Goal: Task Accomplishment & Management: Complete application form

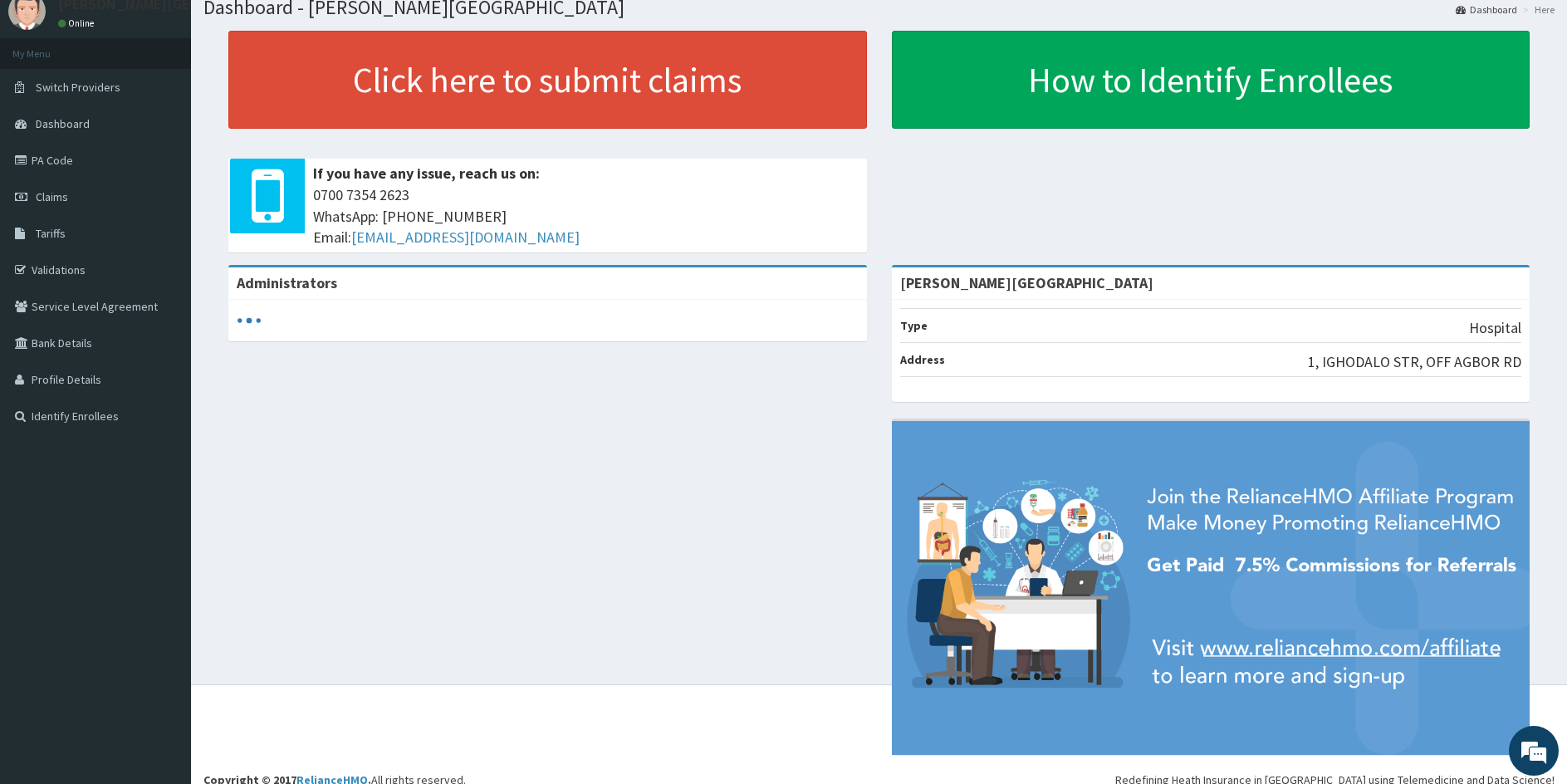
scroll to position [74, 0]
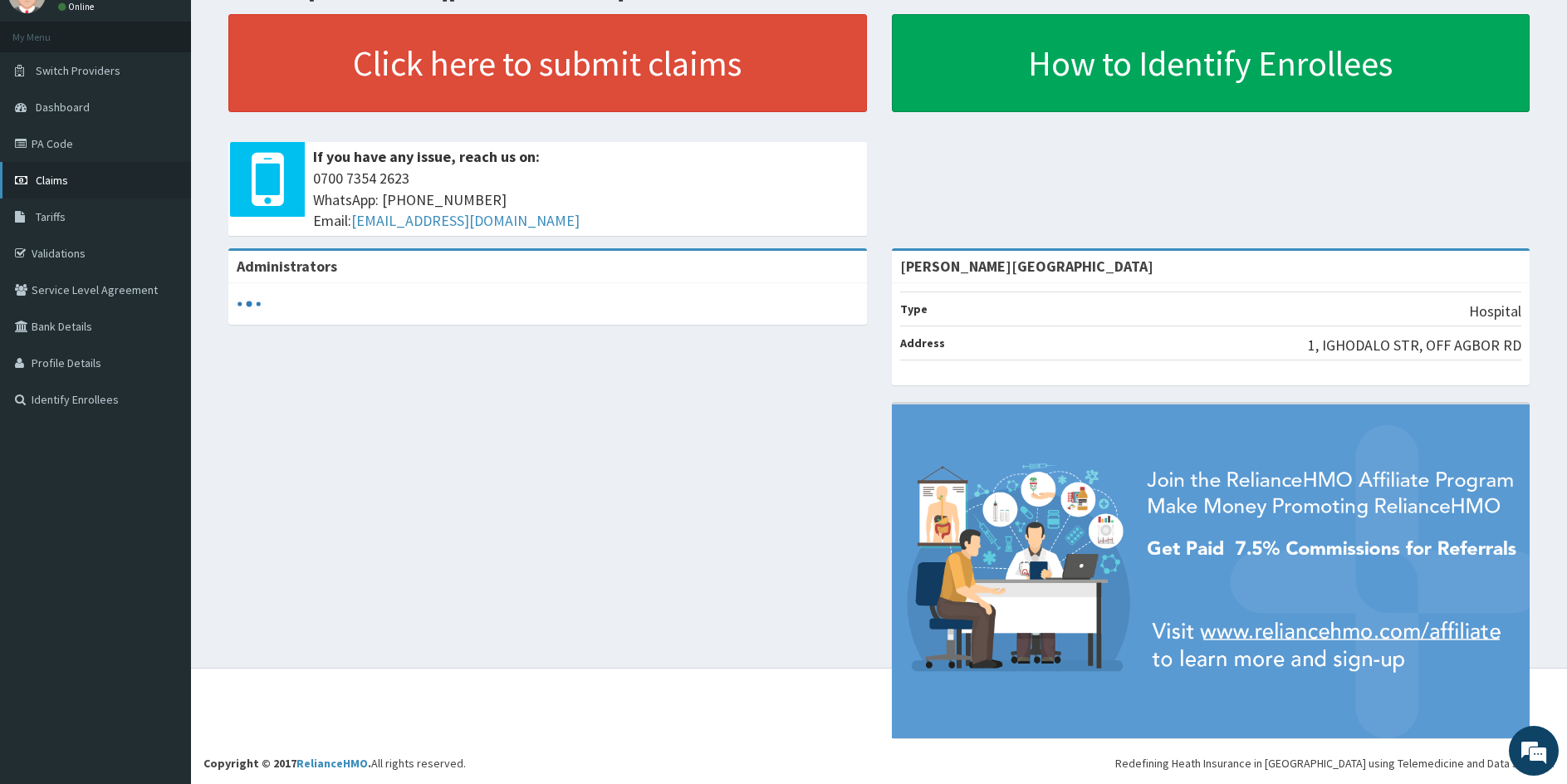
click at [74, 180] on link "Claims" at bounding box center [95, 180] width 191 height 37
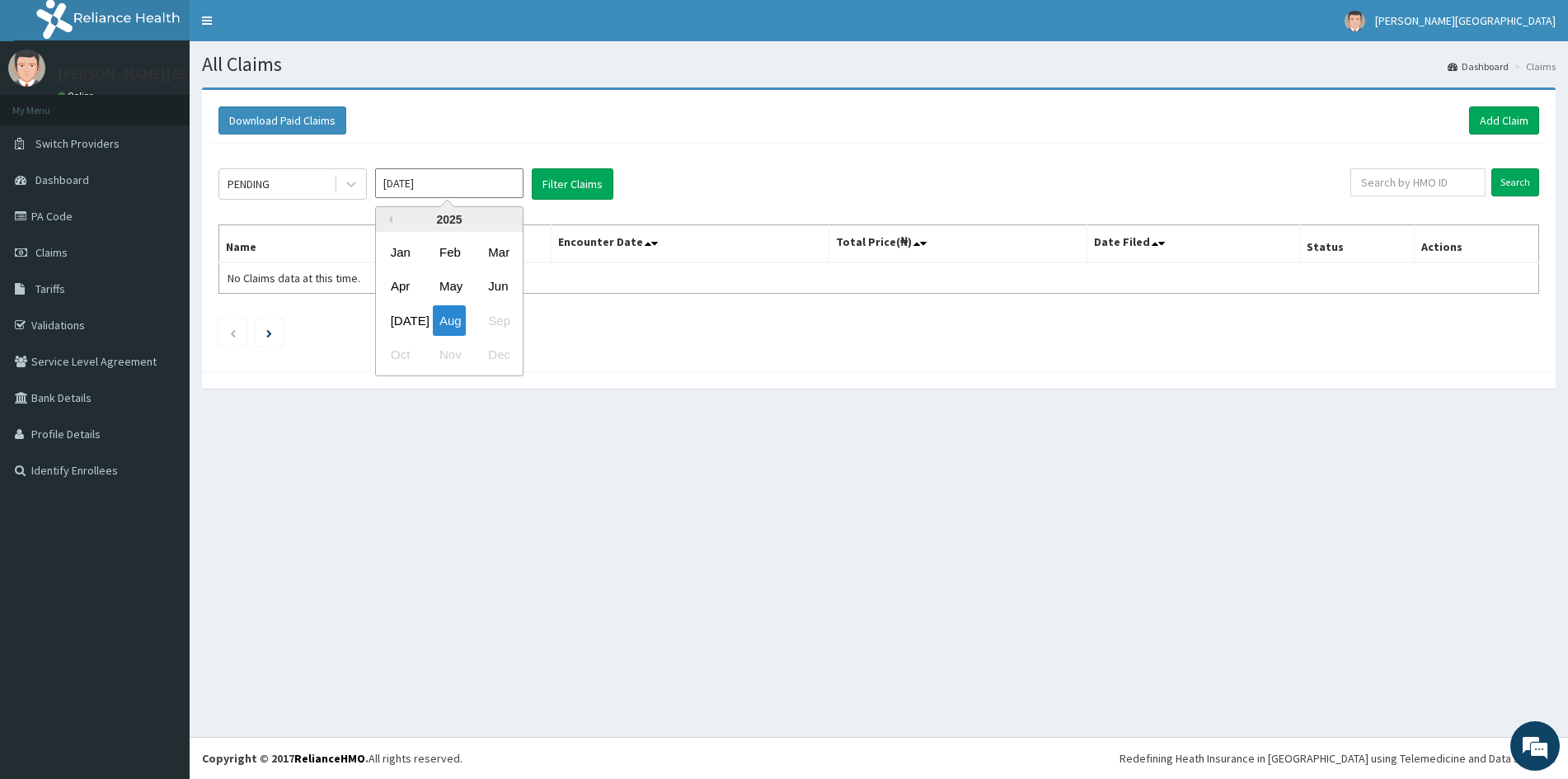
click at [465, 189] on input "Aug 2025" at bounding box center [448, 183] width 148 height 30
click at [403, 319] on div "Jul" at bounding box center [400, 320] width 33 height 31
type input "Jul 2025"
click at [1500, 120] on link "Add Claim" at bounding box center [1503, 120] width 70 height 28
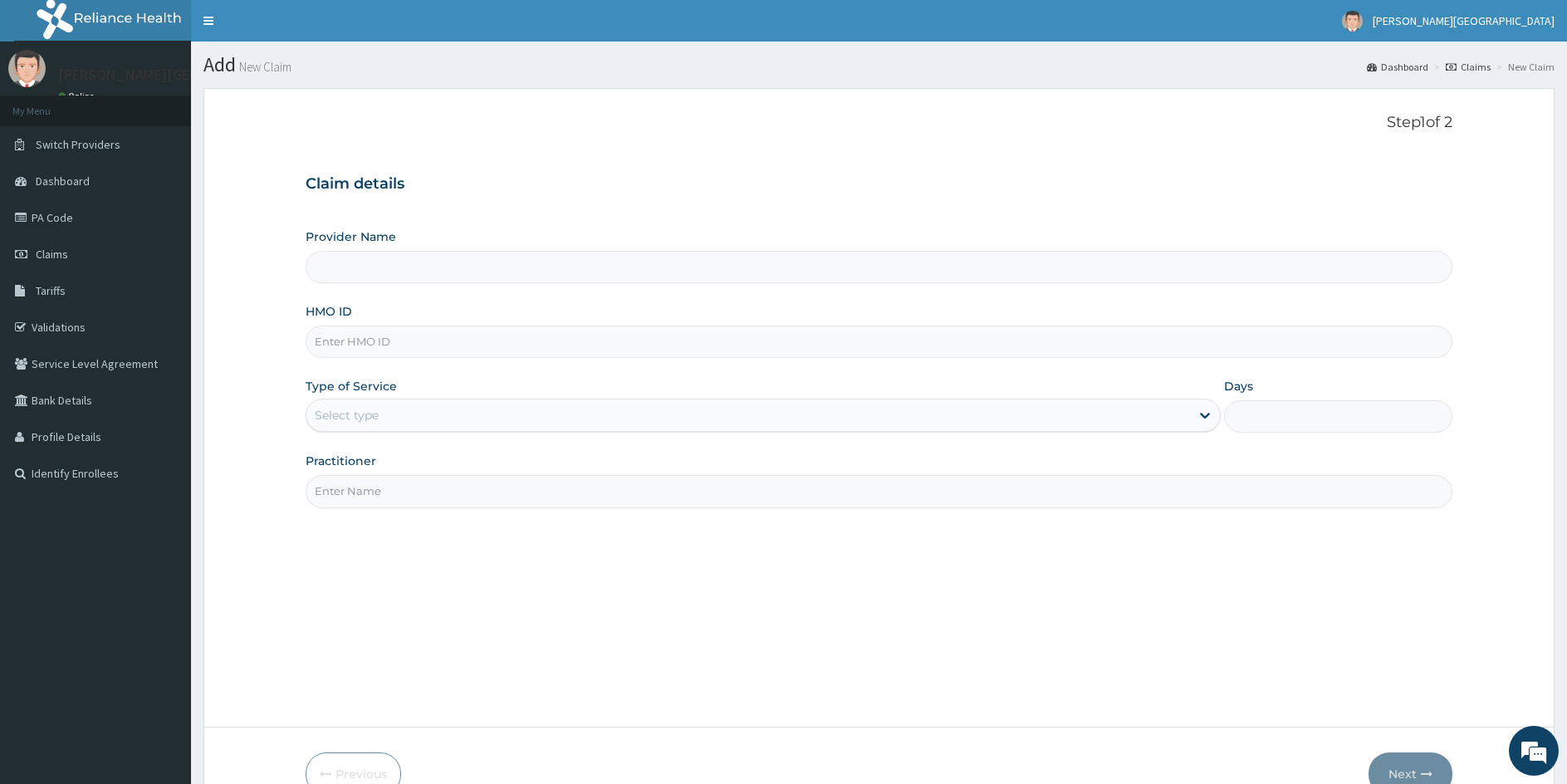
type input "[PERSON_NAME][GEOGRAPHIC_DATA]"
click at [418, 351] on input "HMO ID" at bounding box center [880, 341] width 1147 height 32
type input "b"
type input "BCK/10020/B"
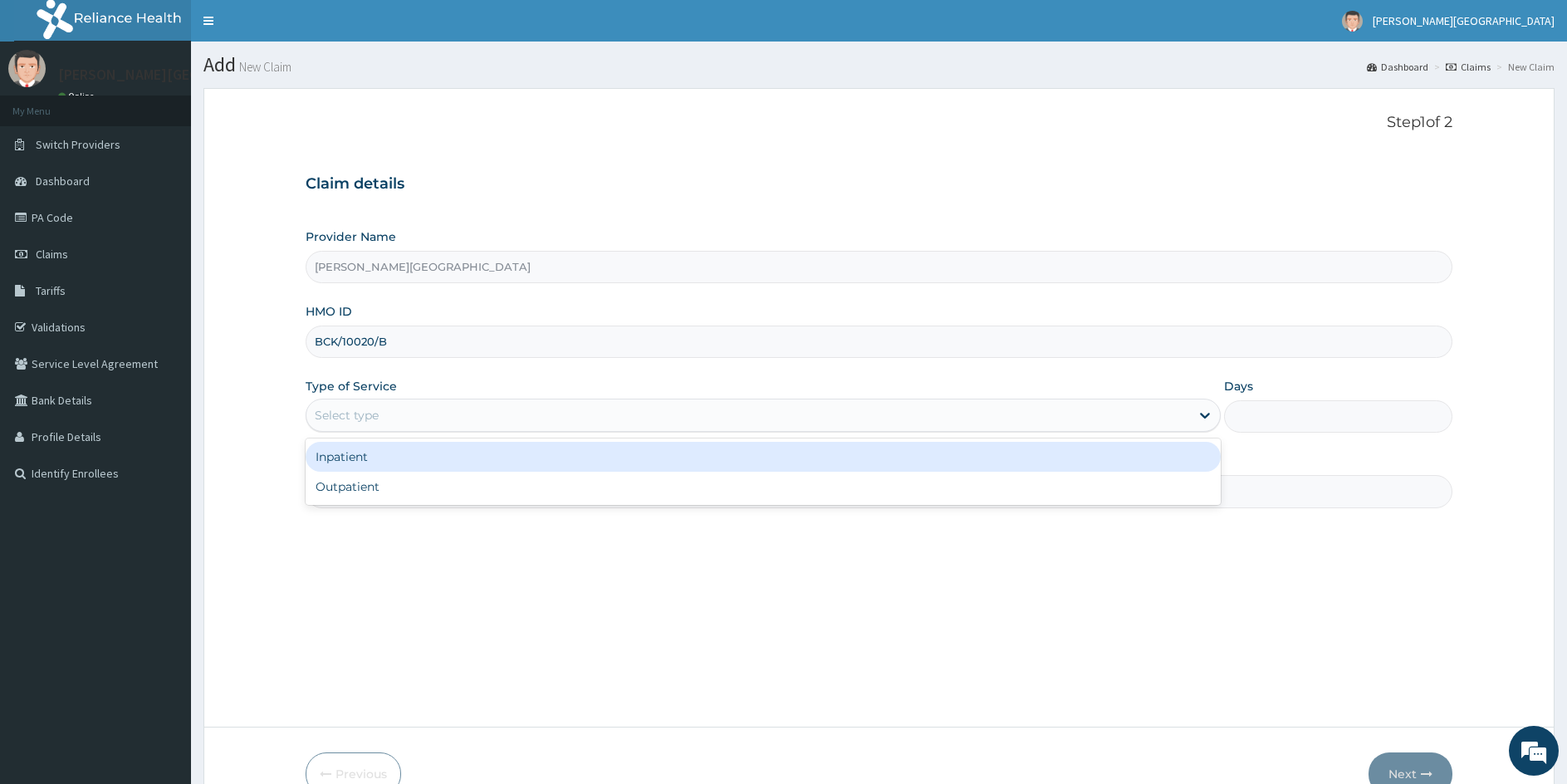
click at [418, 412] on div "Select type" at bounding box center [748, 415] width 883 height 27
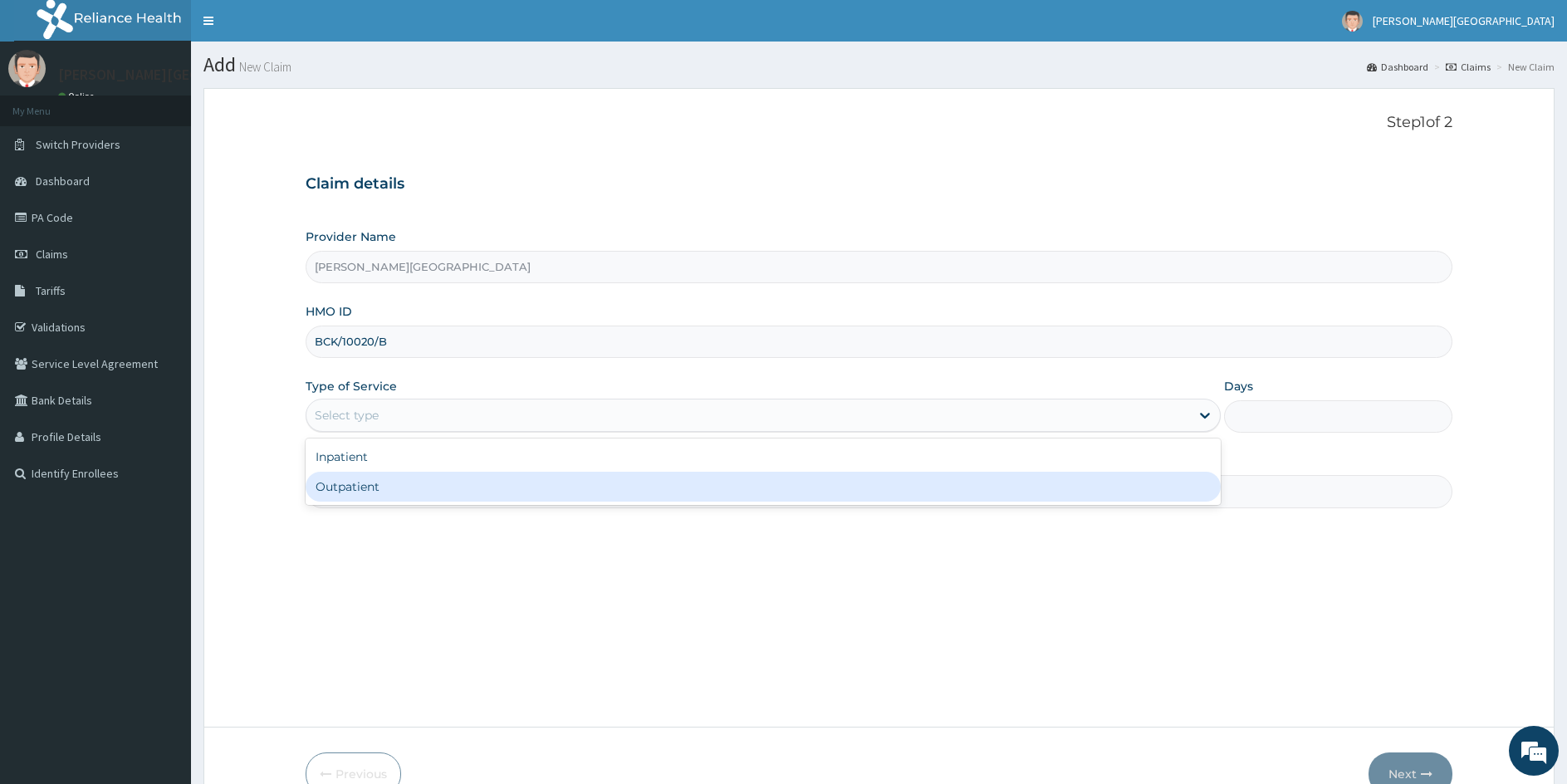
click at [356, 484] on div "Outpatient" at bounding box center [763, 486] width 915 height 30
type input "1"
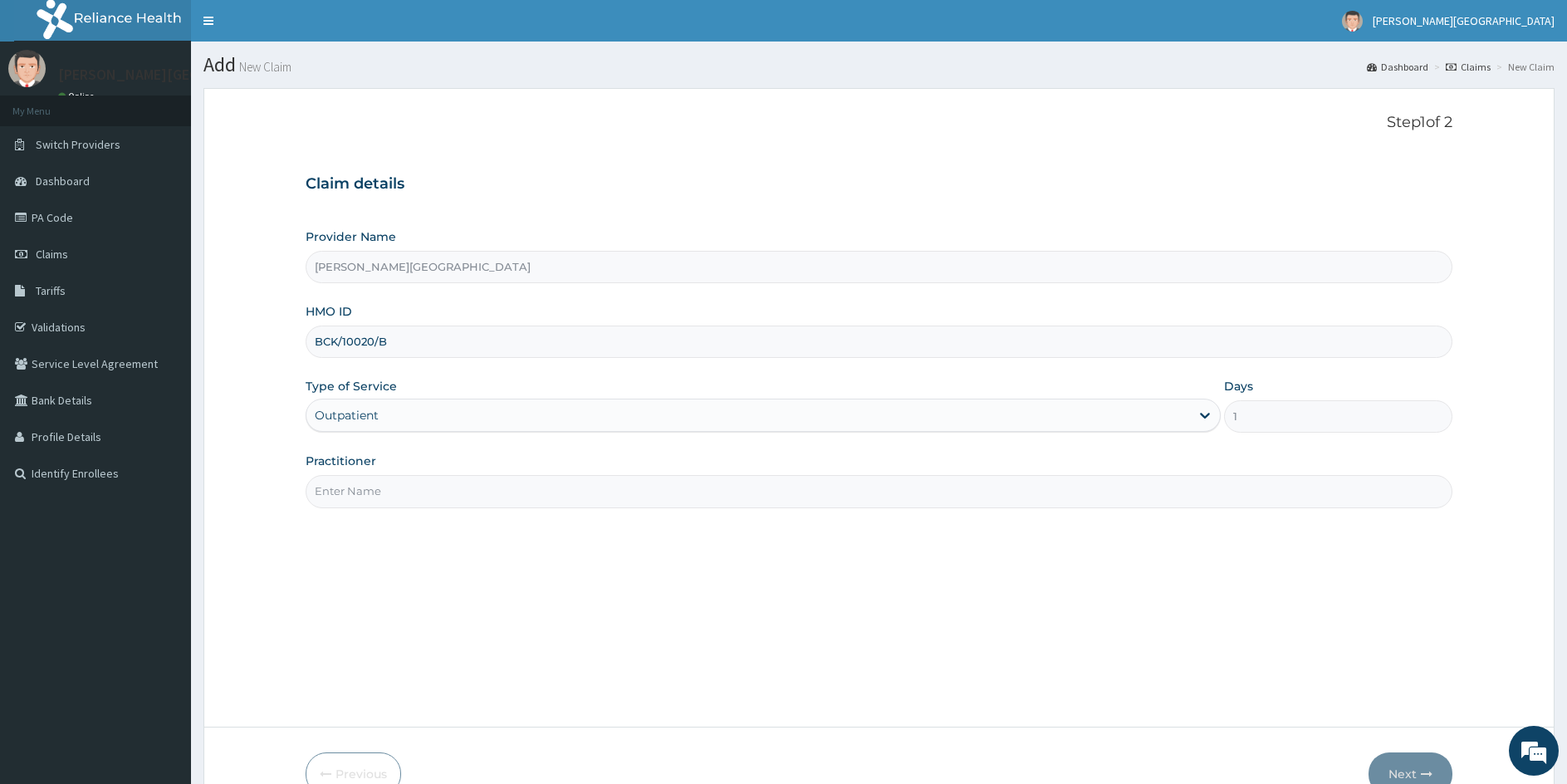
click at [371, 488] on input "Practitioner" at bounding box center [880, 490] width 1147 height 32
type input "GENERAL PRACTITIONER"
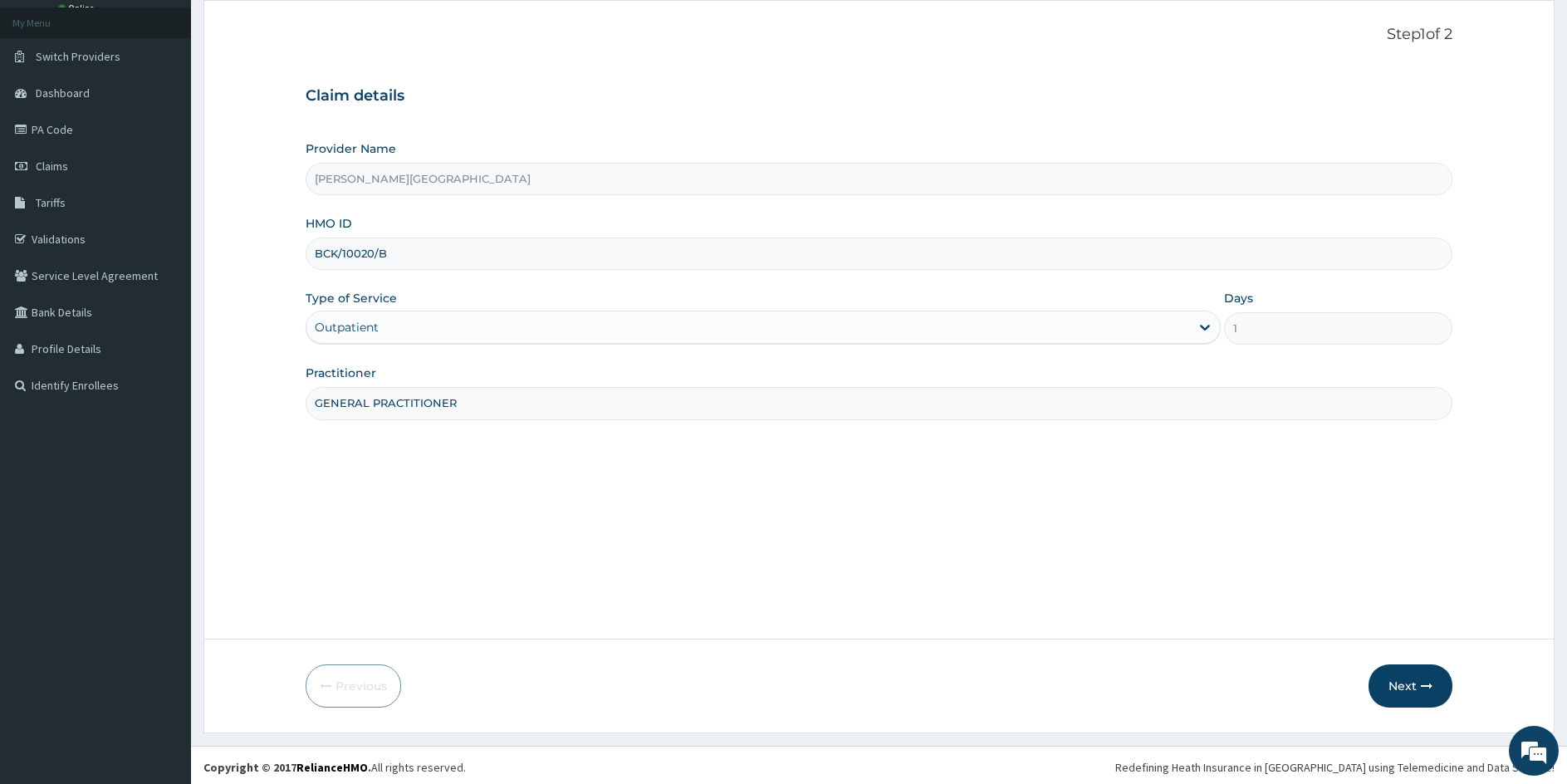
scroll to position [93, 0]
click at [1397, 682] on button "Next" at bounding box center [1411, 681] width 84 height 43
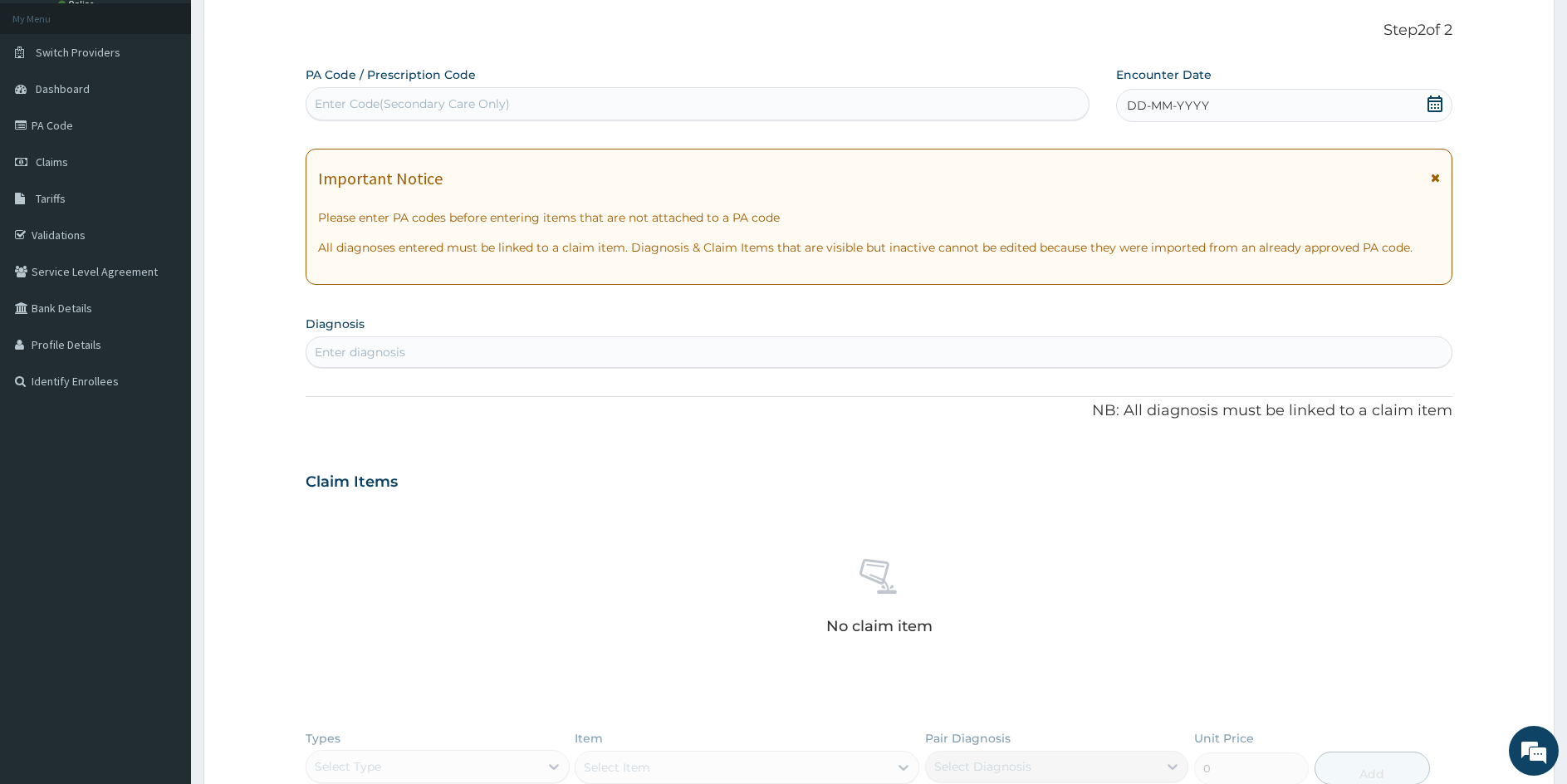
click at [638, 93] on div "Enter Code(Secondary Care Only)" at bounding box center [697, 103] width 783 height 27
type input "PA/80329F"
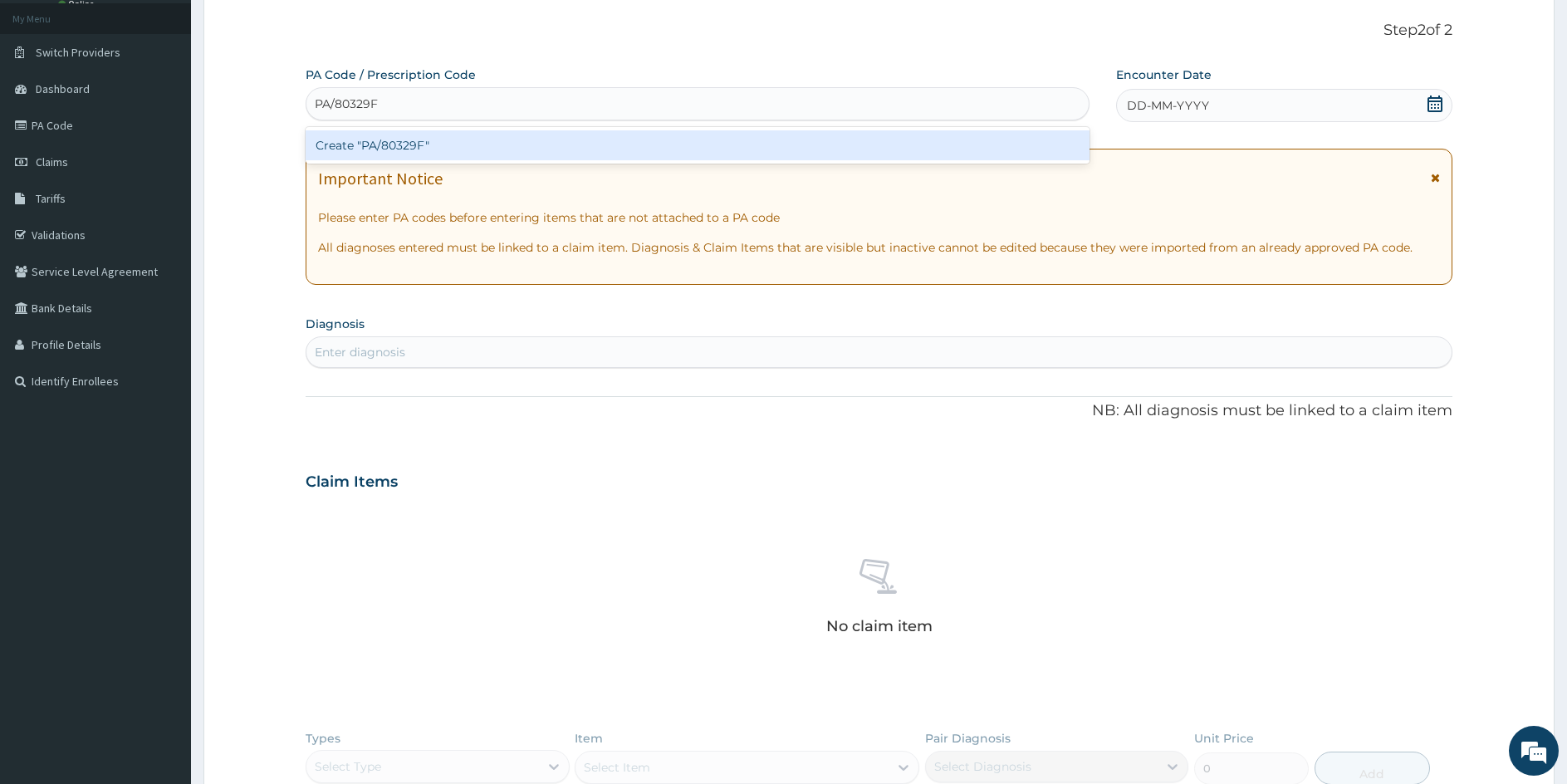
click at [378, 143] on div "Create "PA/80329F"" at bounding box center [698, 145] width 784 height 30
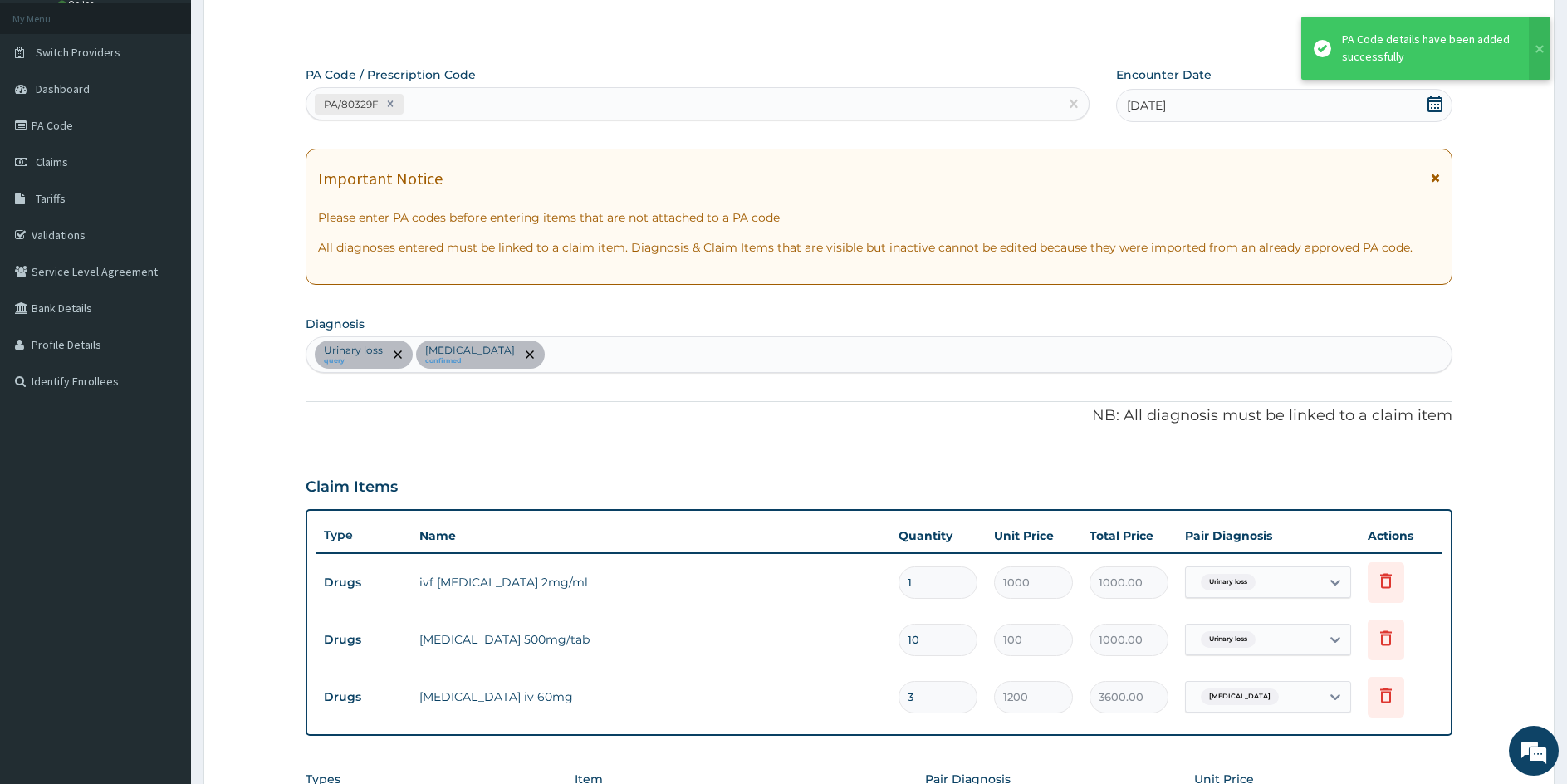
scroll to position [432, 0]
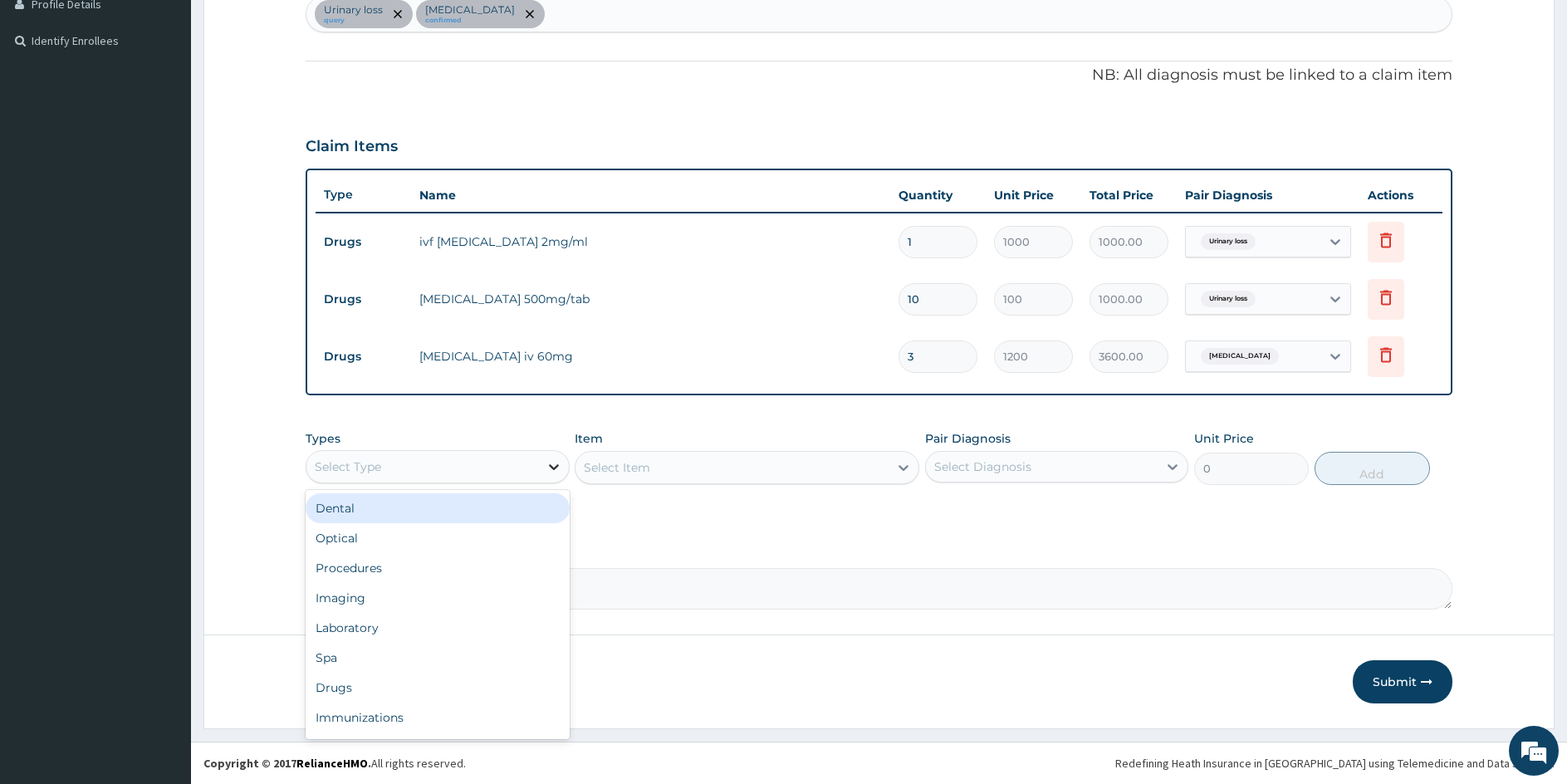
click at [551, 474] on icon at bounding box center [554, 466] width 16 height 16
click at [337, 683] on div "Drugs" at bounding box center [438, 687] width 264 height 30
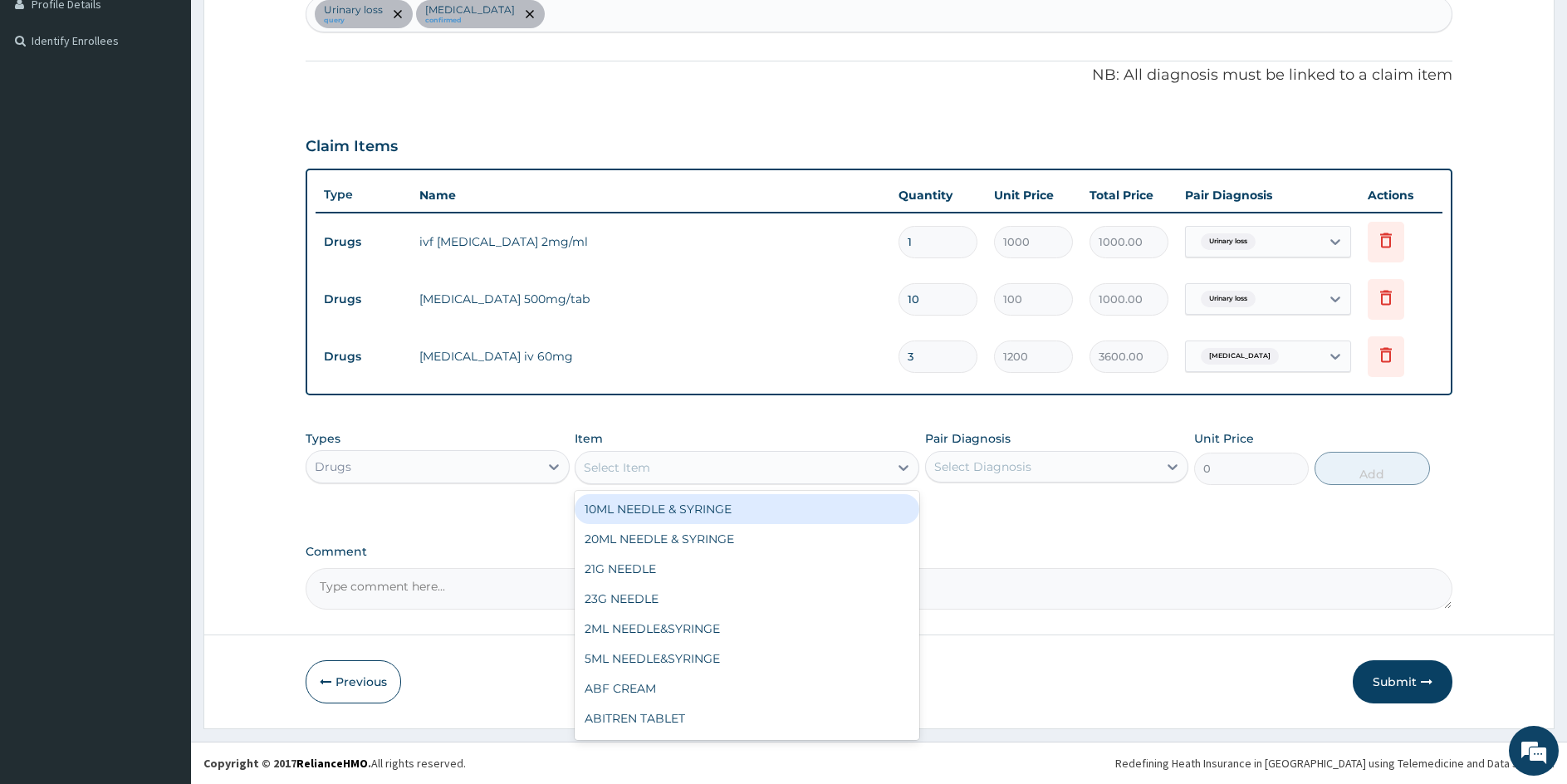
click at [804, 454] on div "Select Item" at bounding box center [731, 467] width 312 height 27
type input "PARACETA"
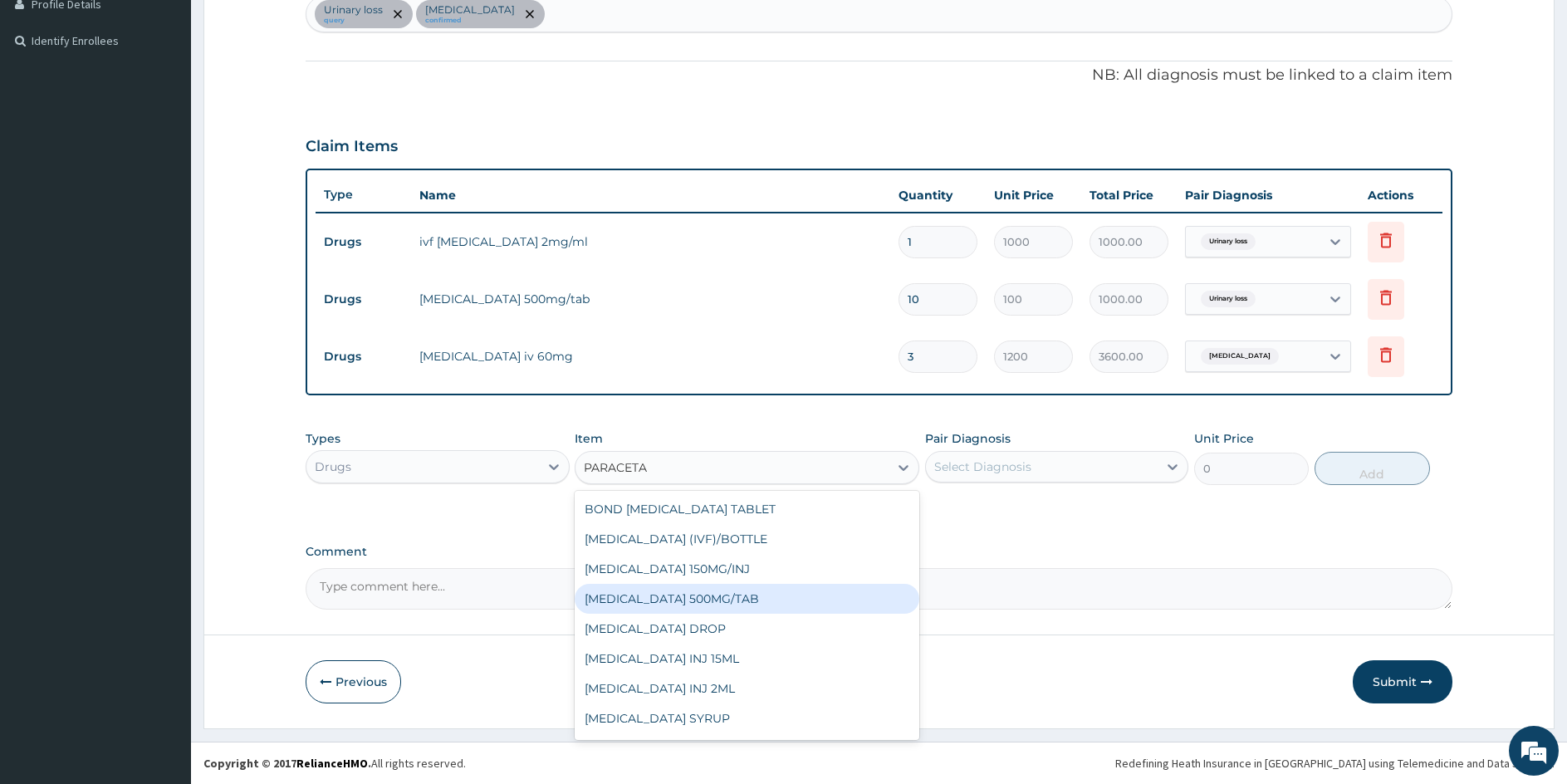
click at [738, 608] on div "[MEDICAL_DATA] 500MG/TAB" at bounding box center [746, 598] width 344 height 30
type input "10"
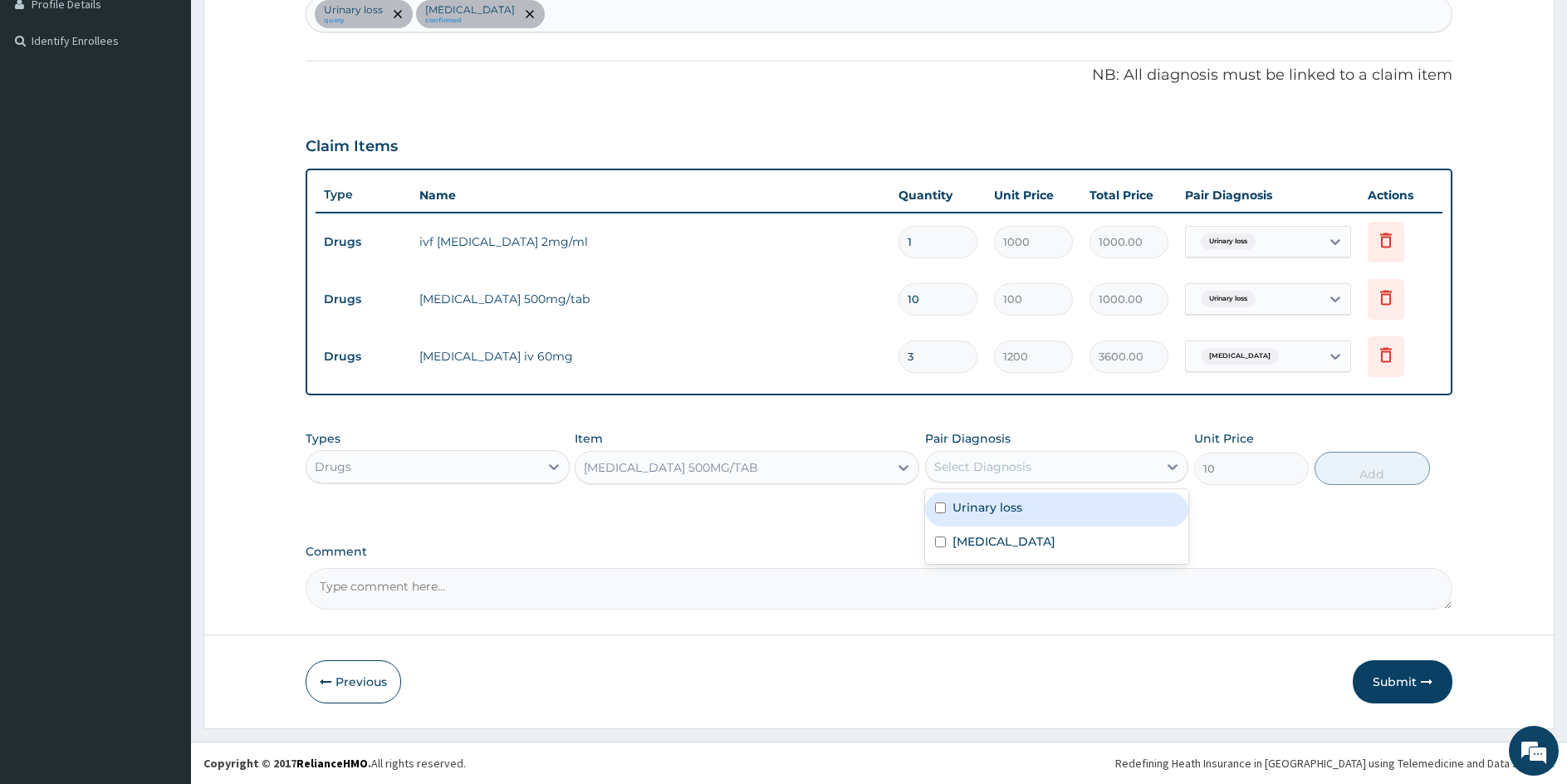
click at [992, 472] on div "Select Diagnosis" at bounding box center [983, 466] width 97 height 16
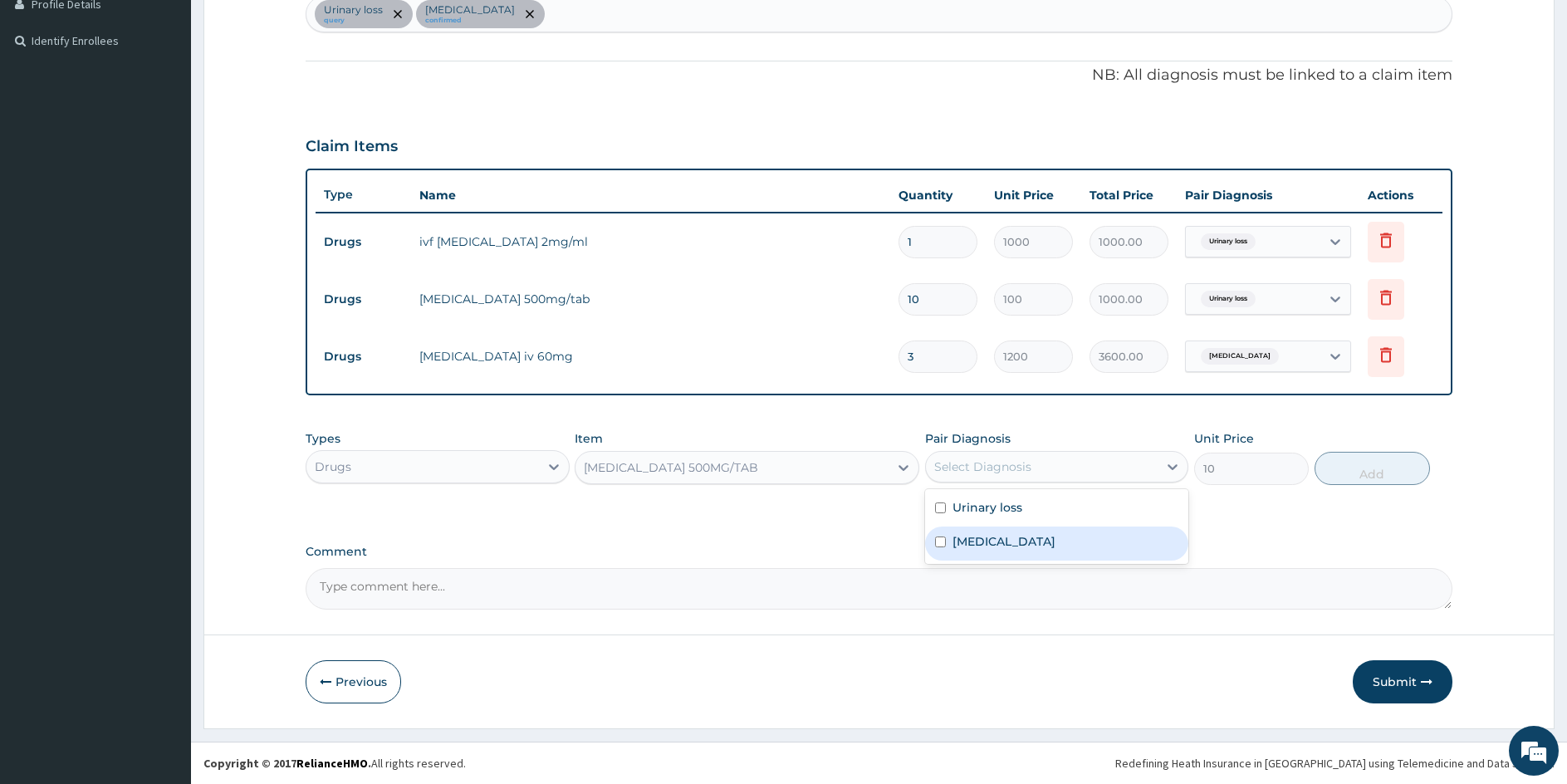
click at [943, 545] on input "checkbox" at bounding box center [941, 542] width 11 height 11
checkbox input "true"
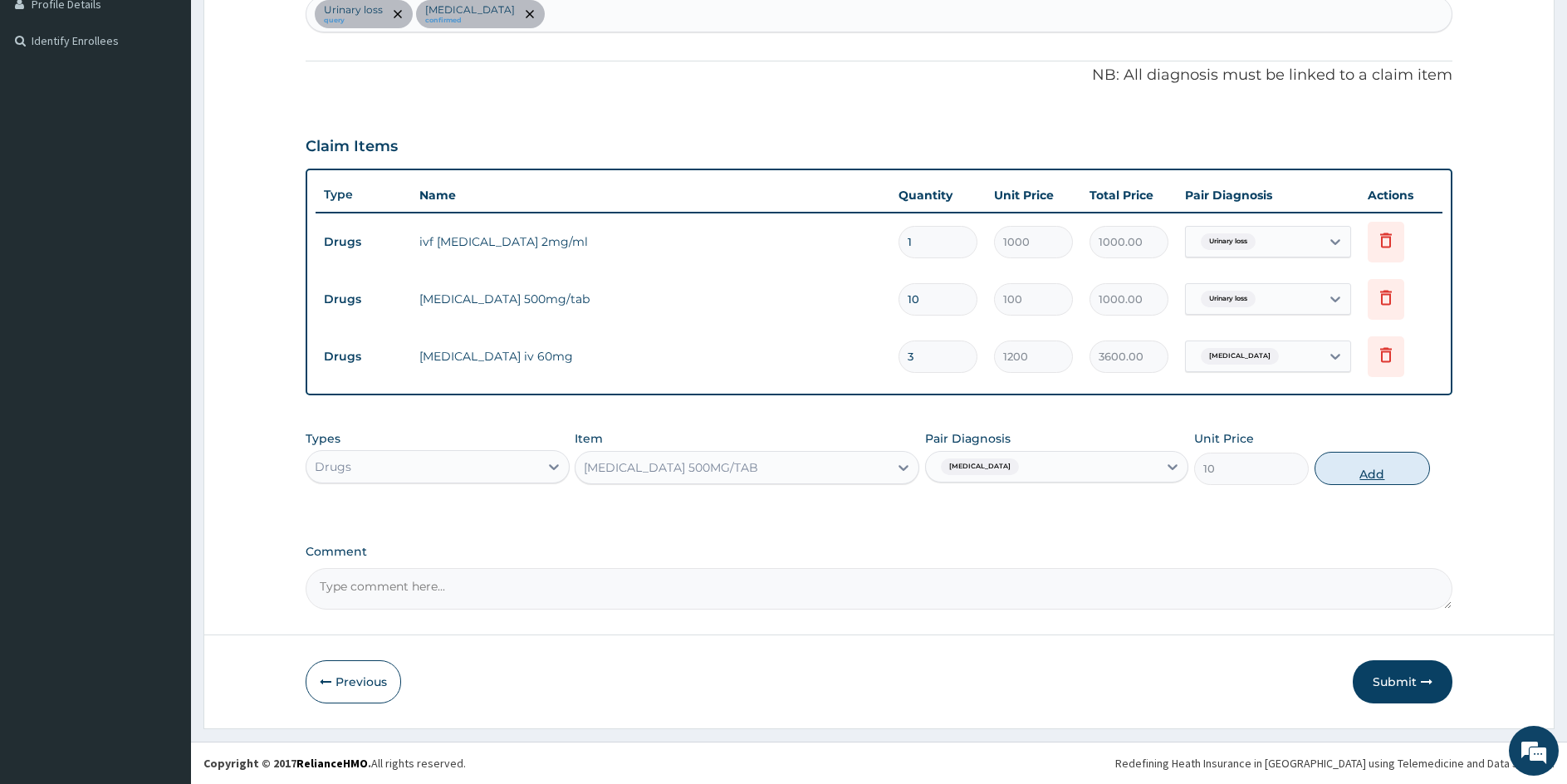
click at [1372, 474] on button "Add" at bounding box center [1372, 468] width 115 height 33
type input "0"
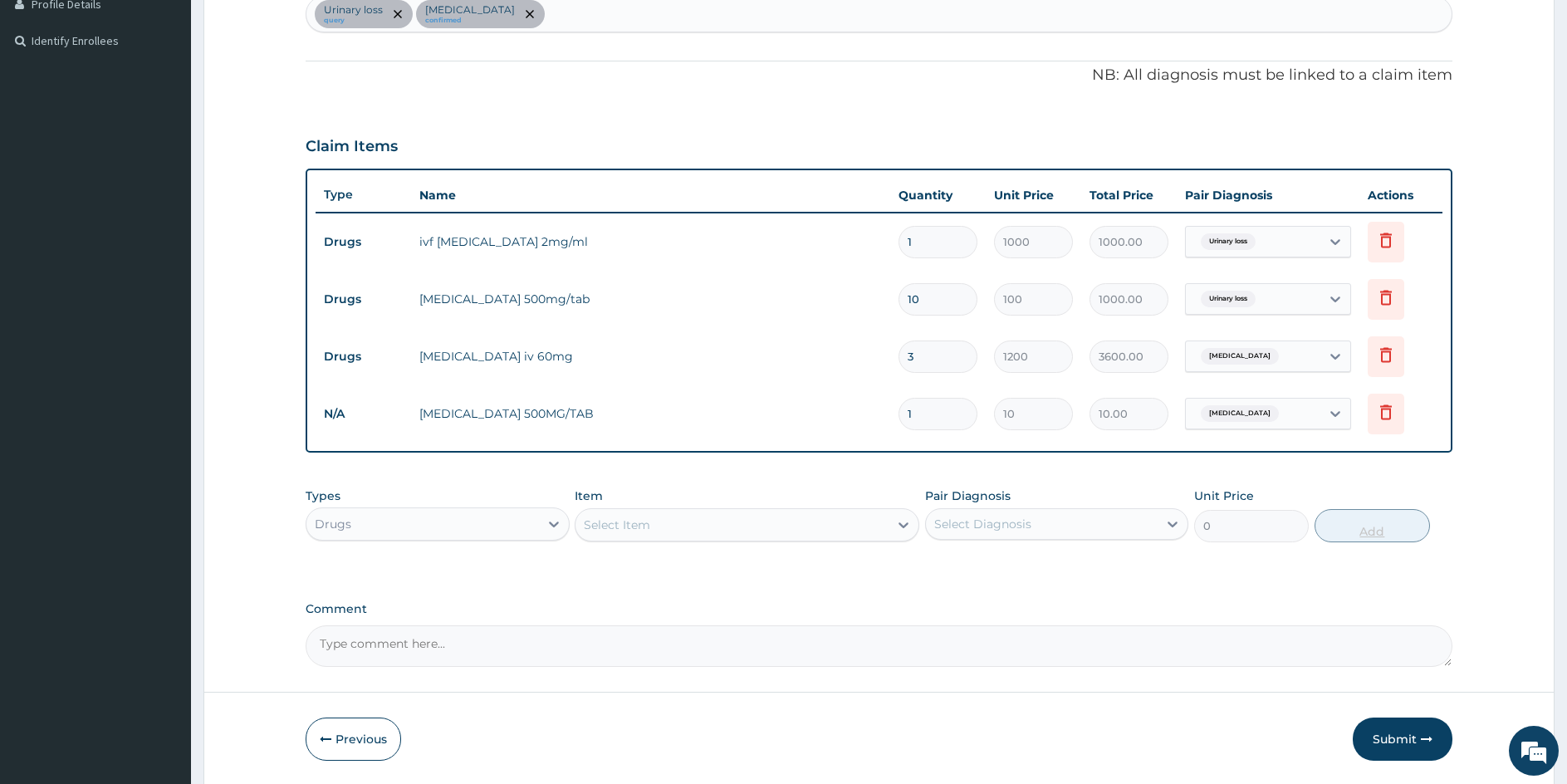
type input "18"
type input "180.00"
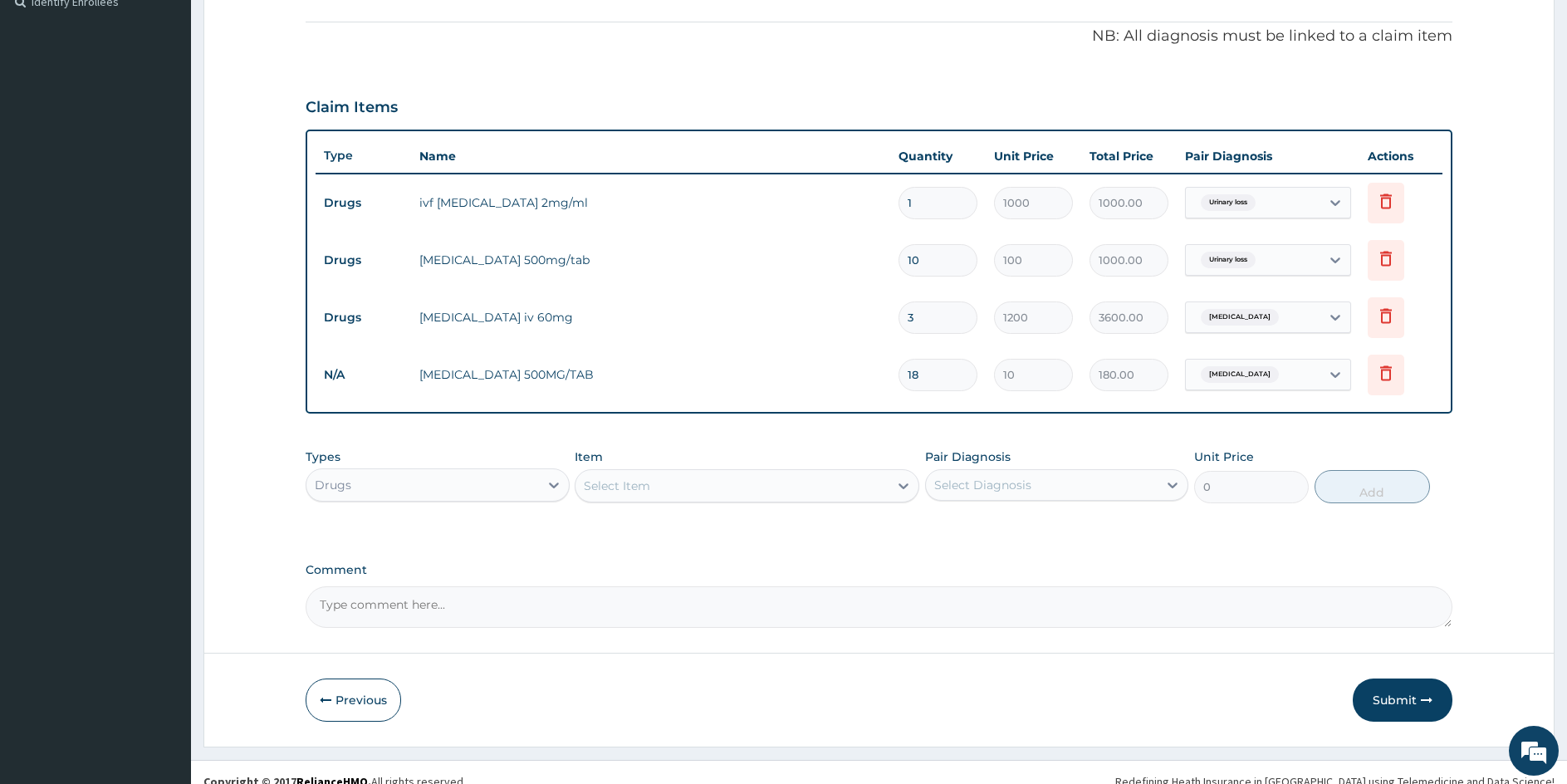
scroll to position [490, 0]
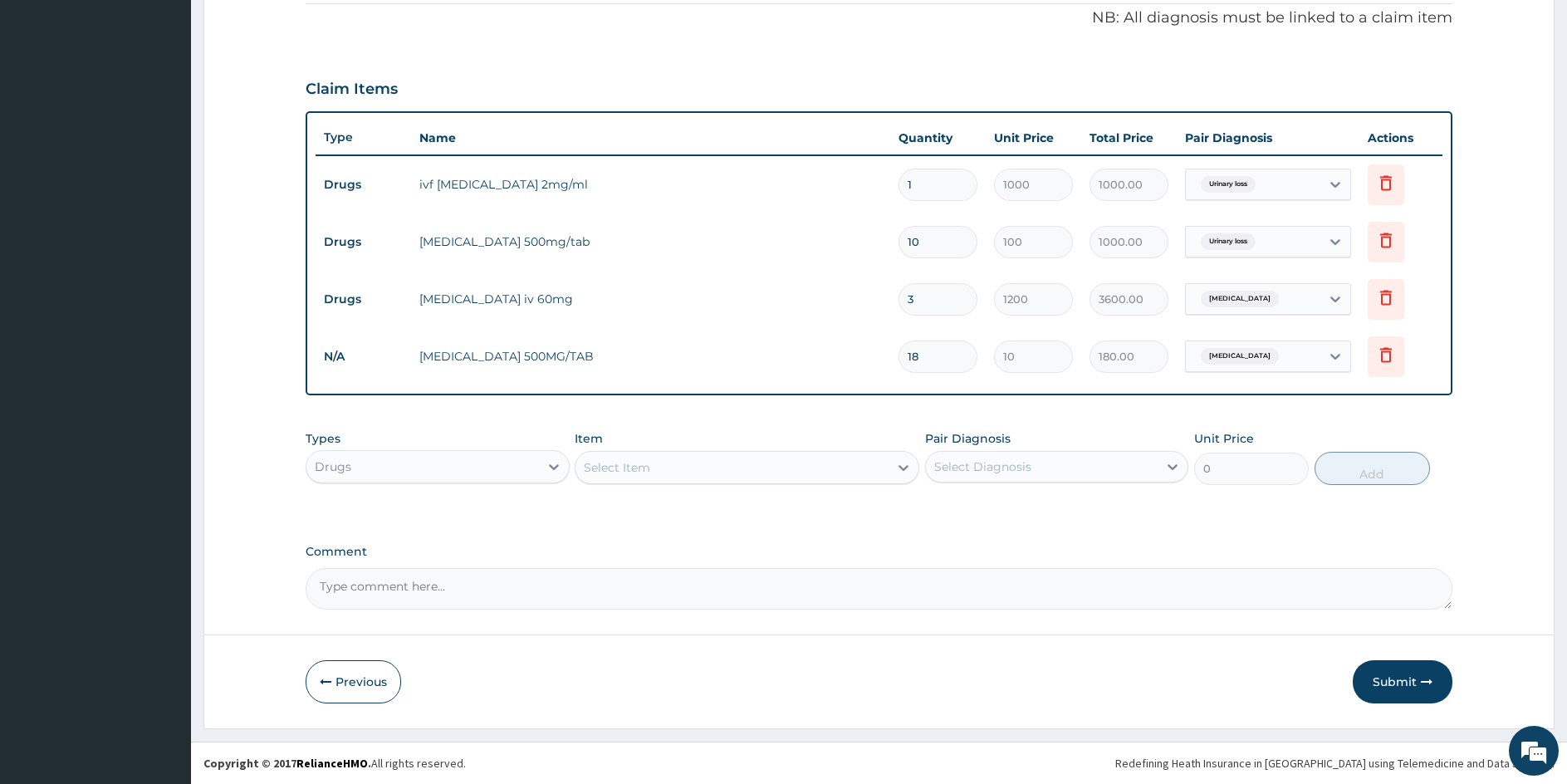
type input "18"
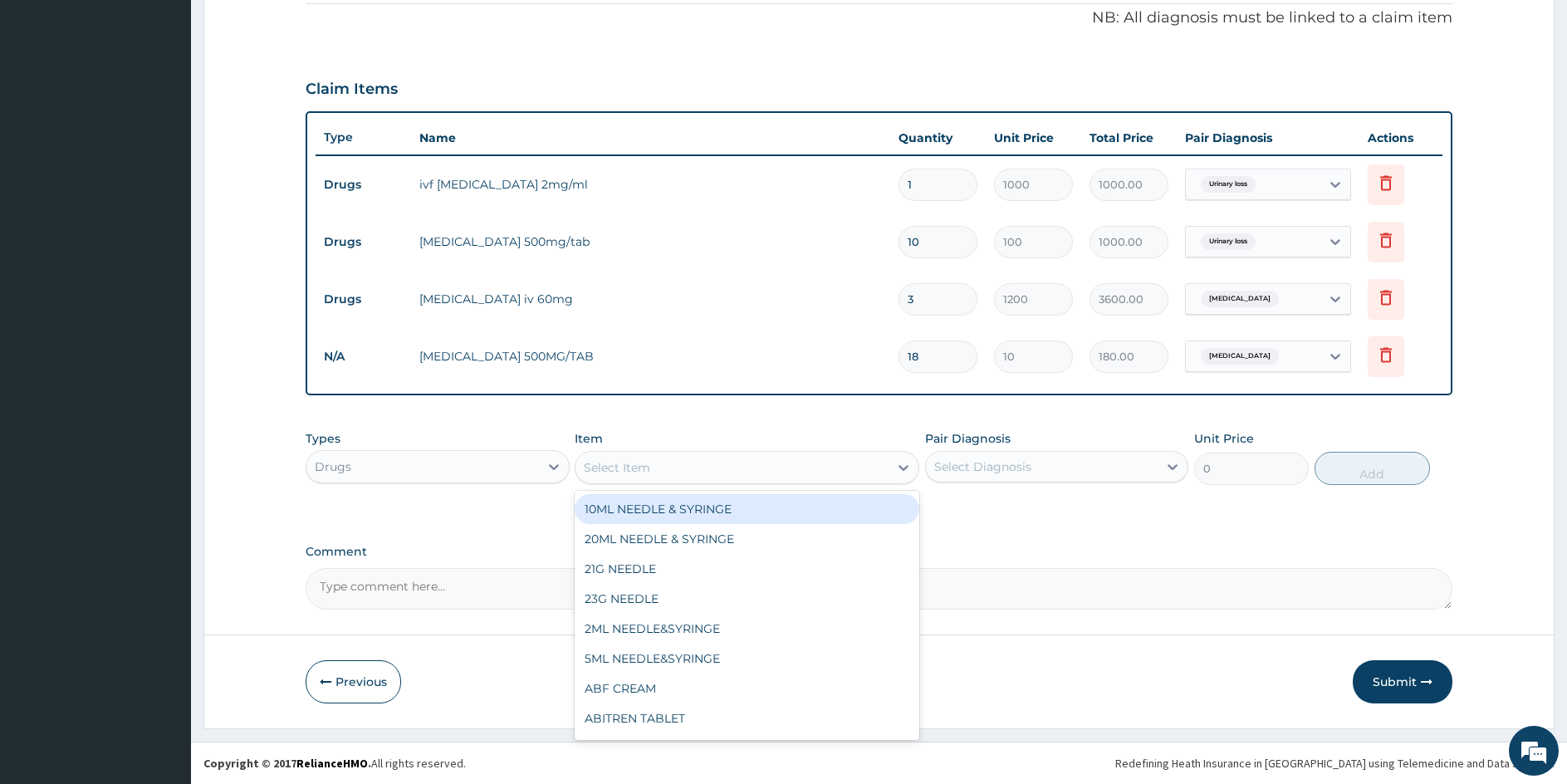
click at [762, 469] on div "Select Item" at bounding box center [731, 467] width 312 height 27
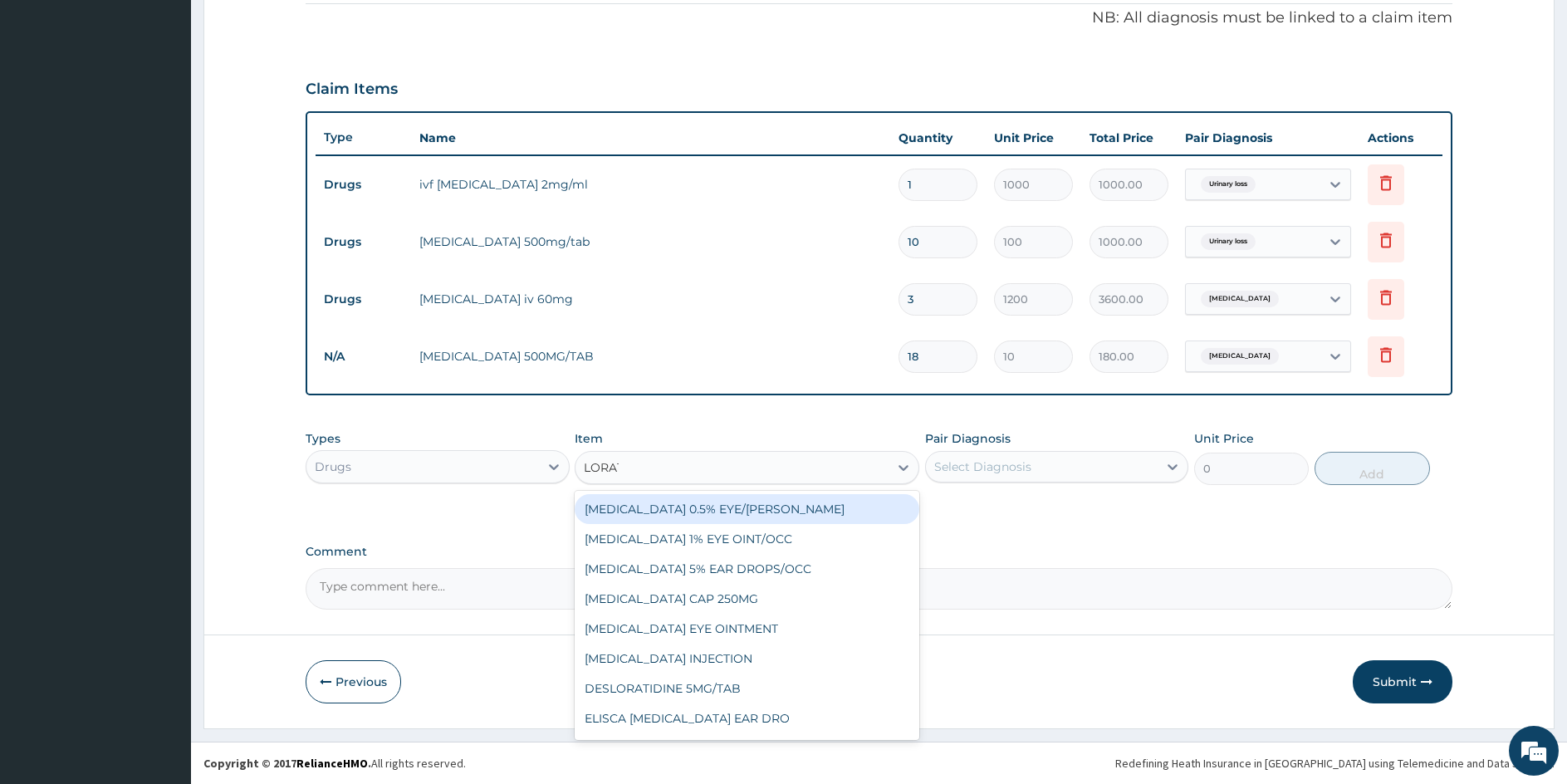
type input "LORATI"
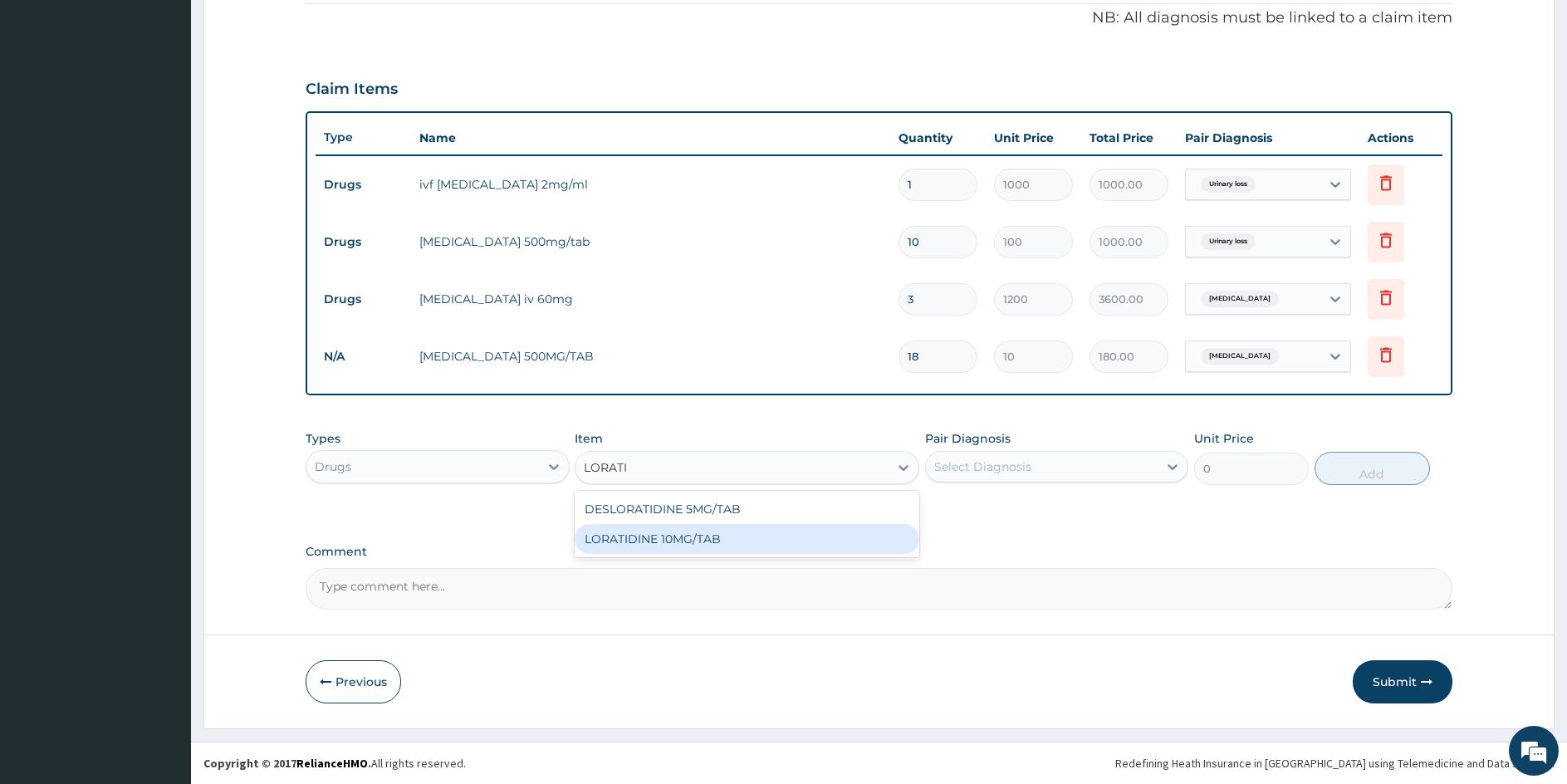
click at [707, 540] on div "LORATIDINE 10MG/TAB" at bounding box center [746, 539] width 344 height 30
type input "40"
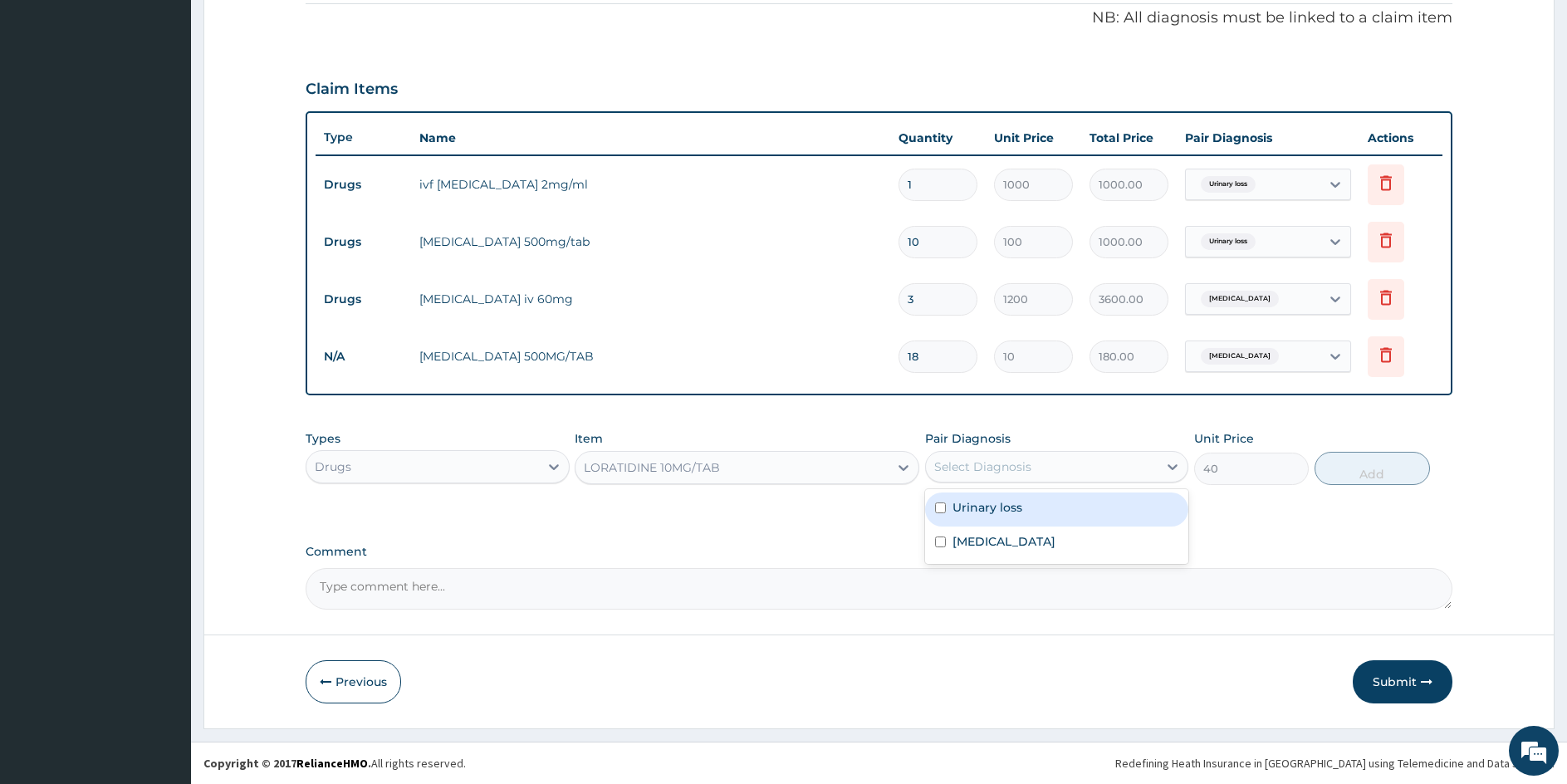
click at [1001, 464] on div "Select Diagnosis" at bounding box center [983, 466] width 97 height 16
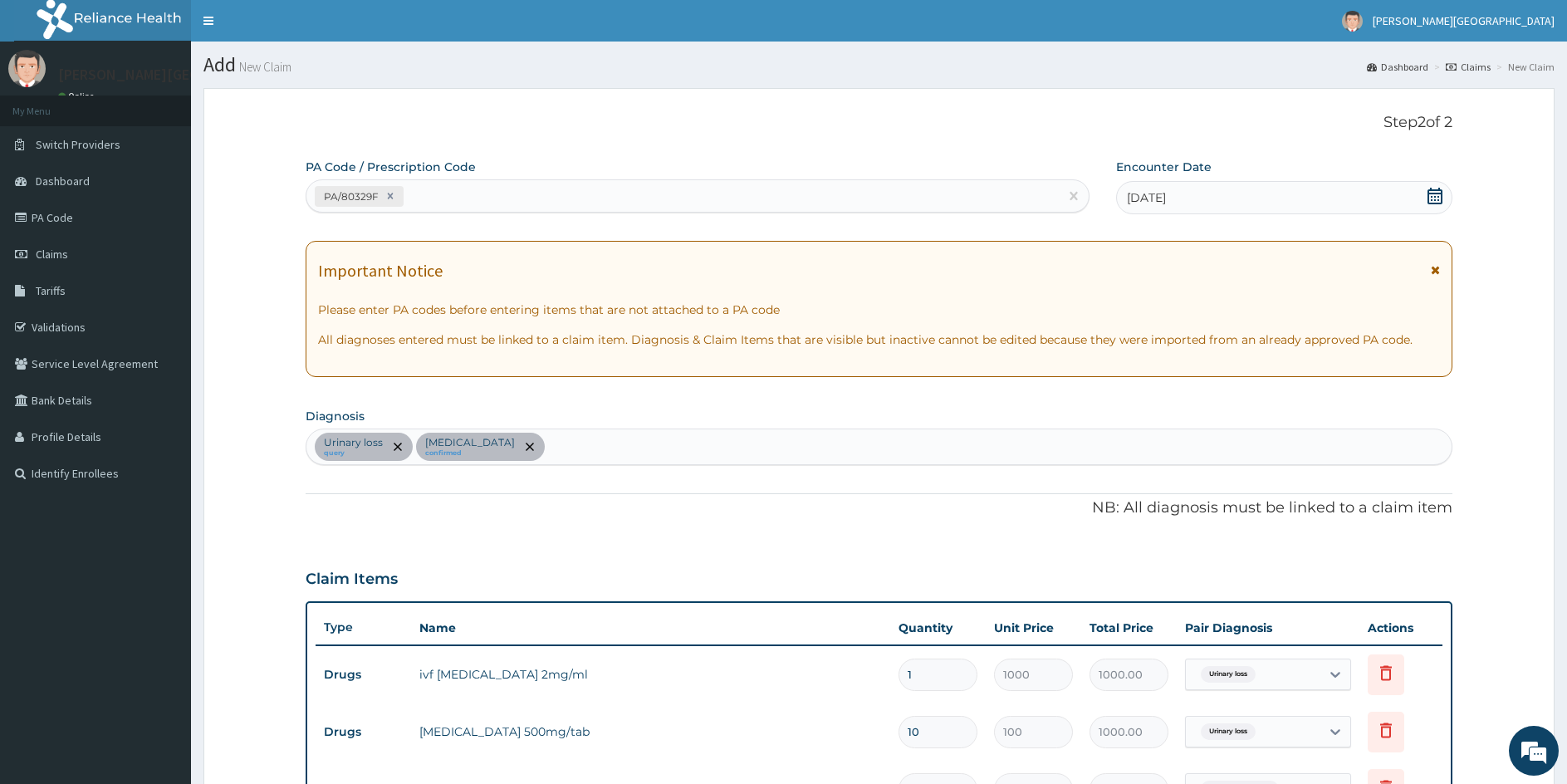
click at [629, 452] on div "Urinary loss query Falciparum malaria confirmed" at bounding box center [879, 447] width 1145 height 35
type input "UPPER RESPI"
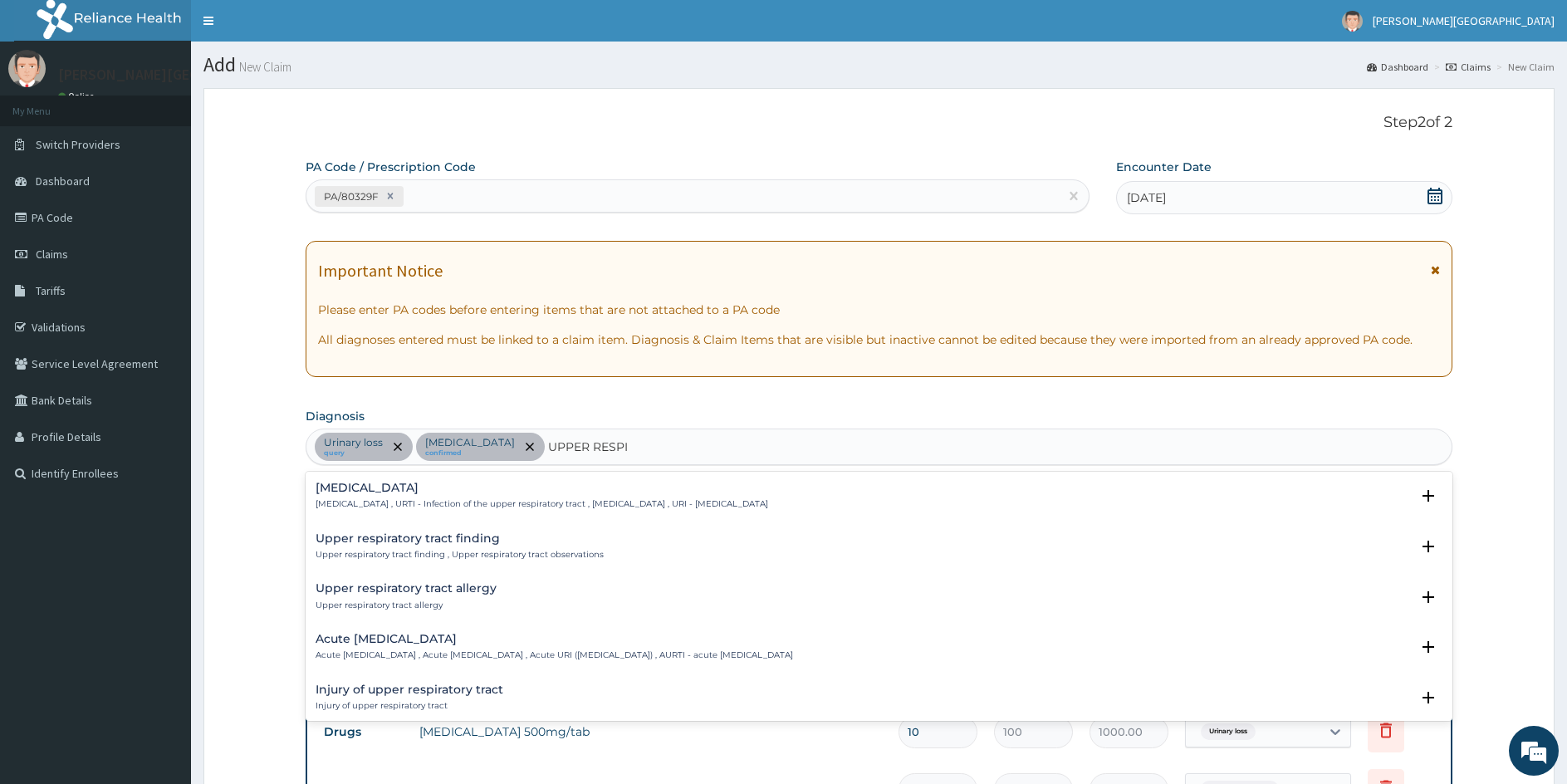
click at [449, 499] on p "Upper respiratory infection , URTI - Infection of the upper respiratory tract ,…" at bounding box center [542, 504] width 453 height 12
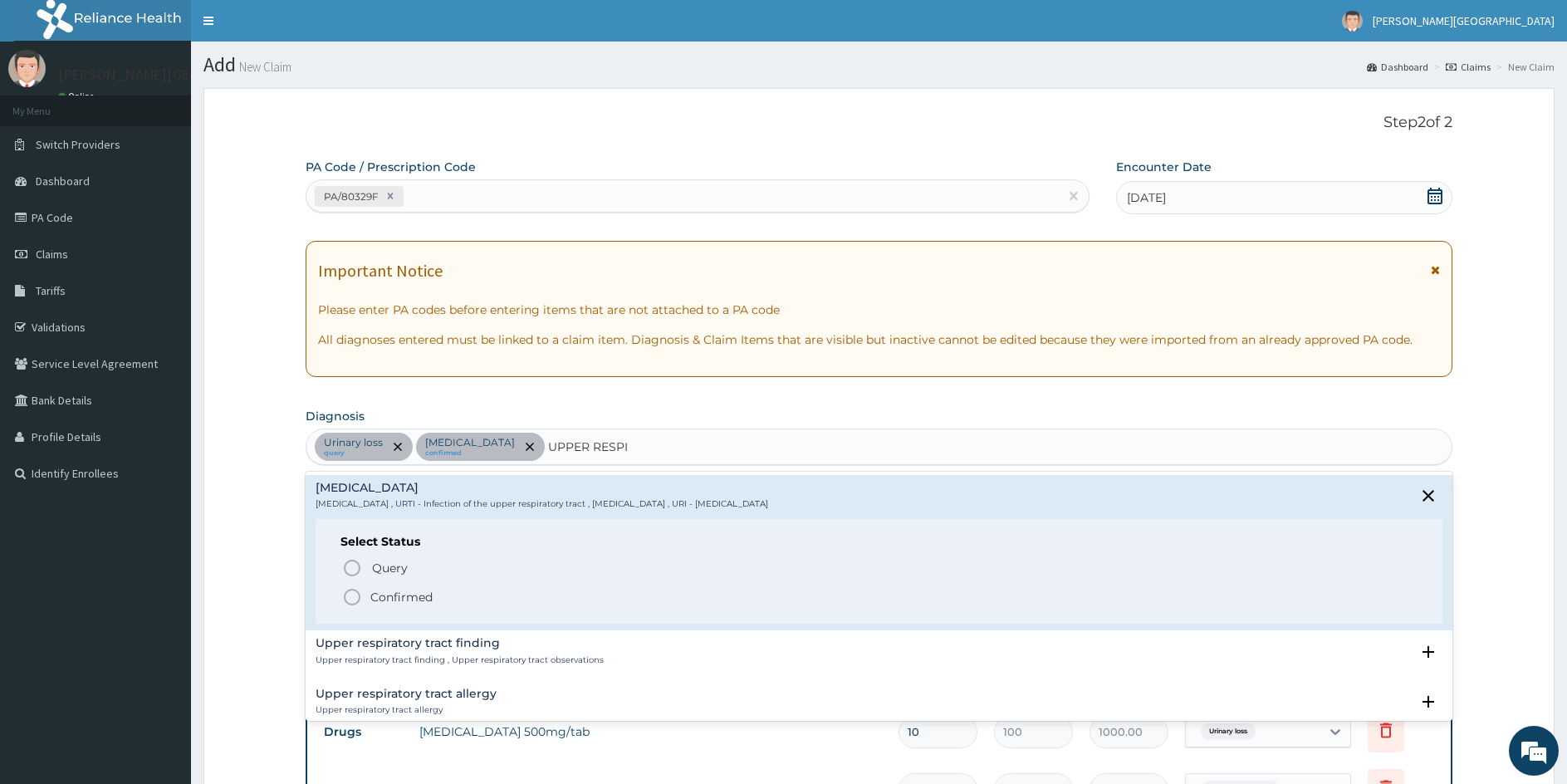
click at [351, 594] on icon "status option filled" at bounding box center [352, 597] width 20 height 20
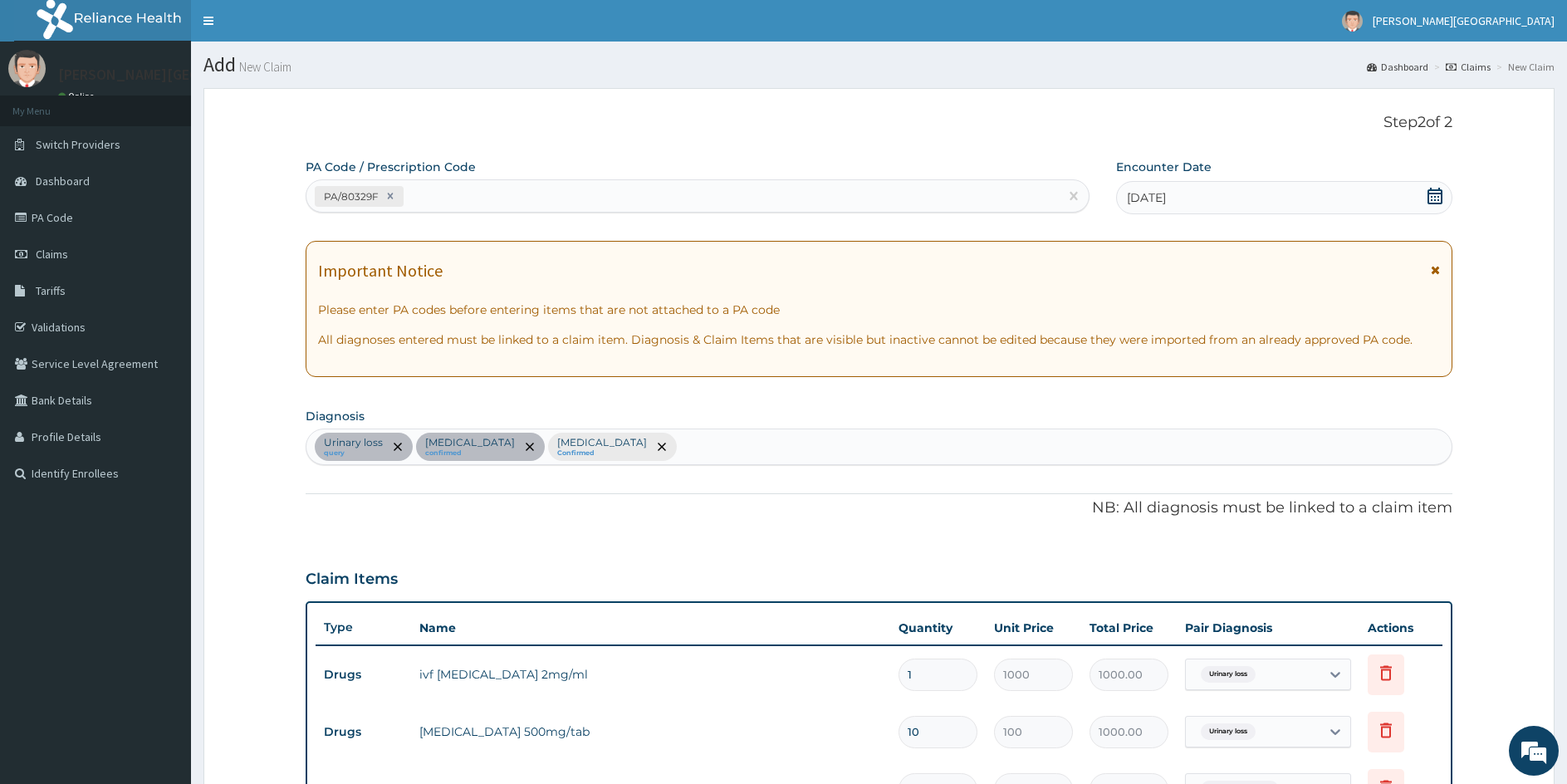
scroll to position [490, 0]
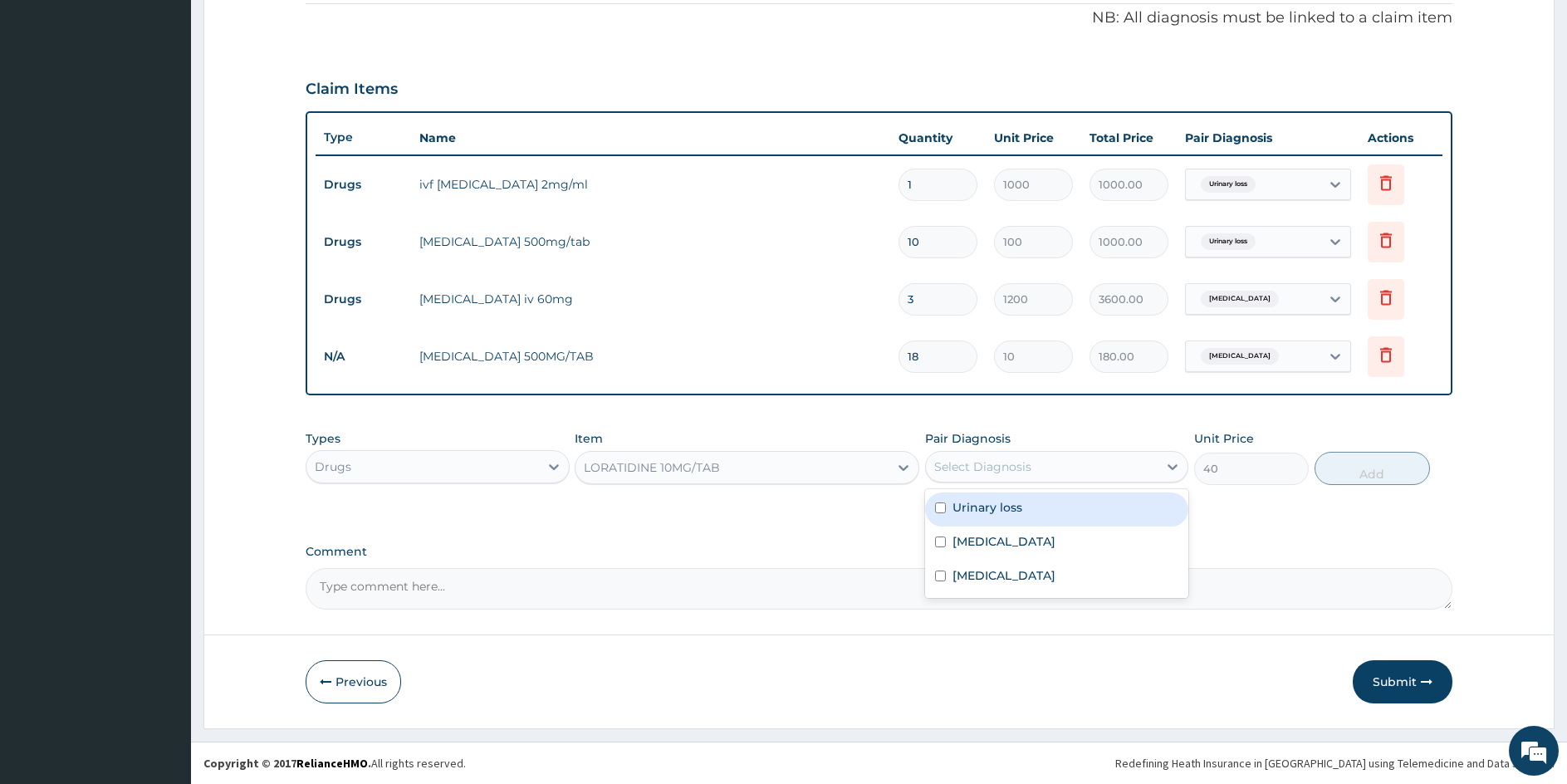
click at [1012, 470] on div "Select Diagnosis" at bounding box center [983, 466] width 97 height 16
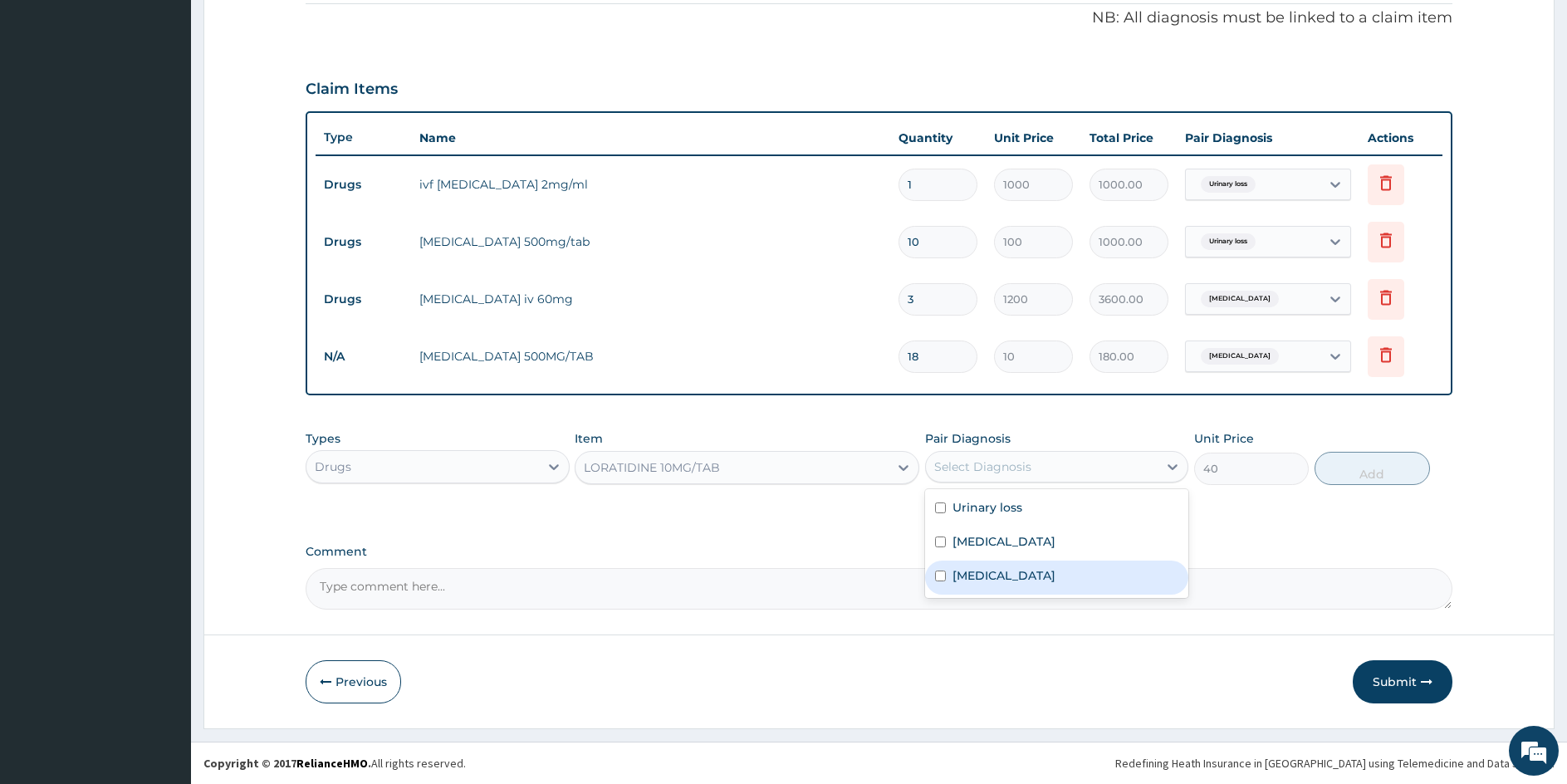
click at [938, 574] on input "checkbox" at bounding box center [941, 576] width 11 height 11
checkbox input "true"
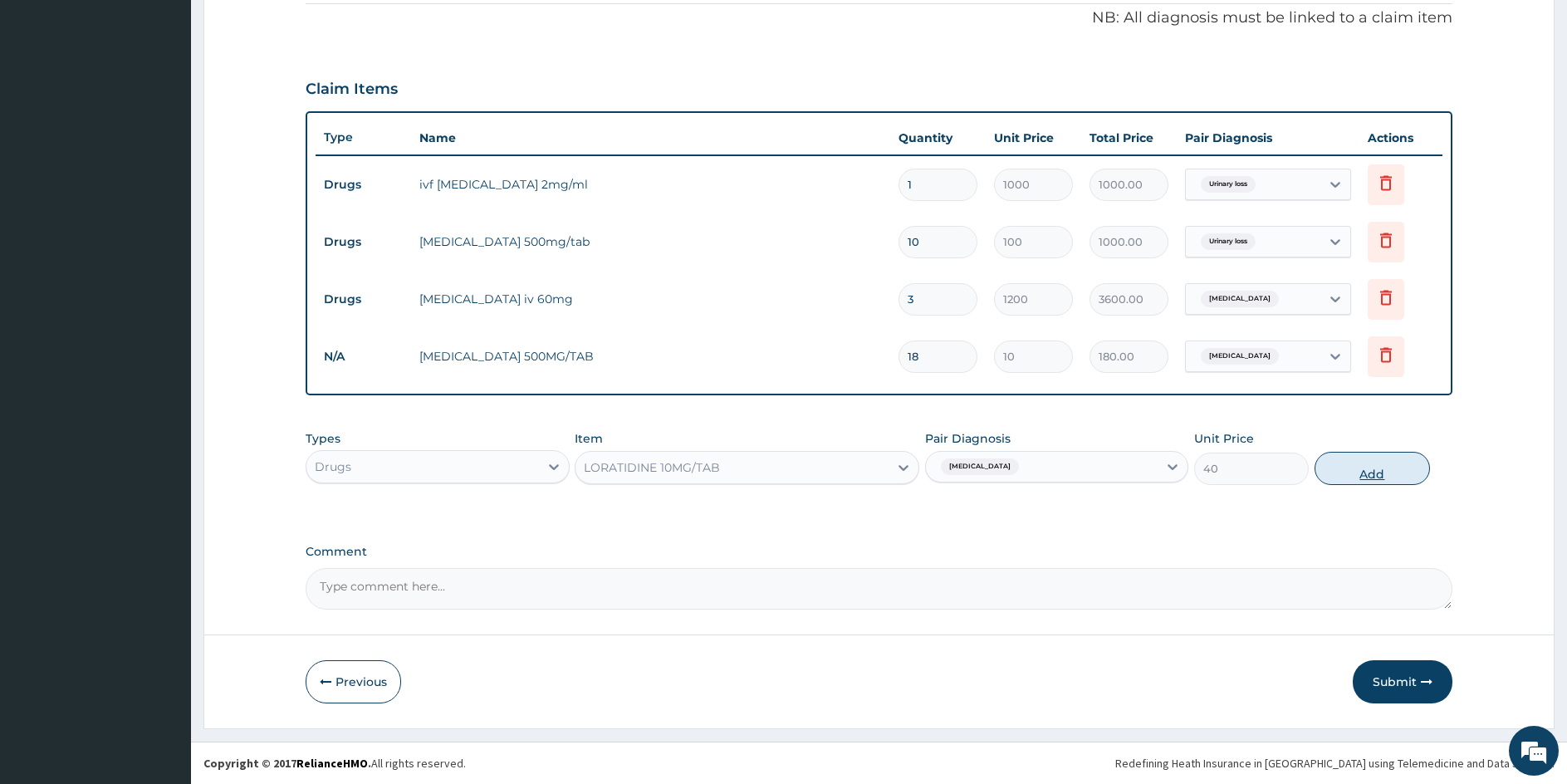
click at [1366, 466] on button "Add" at bounding box center [1372, 468] width 115 height 33
type input "0"
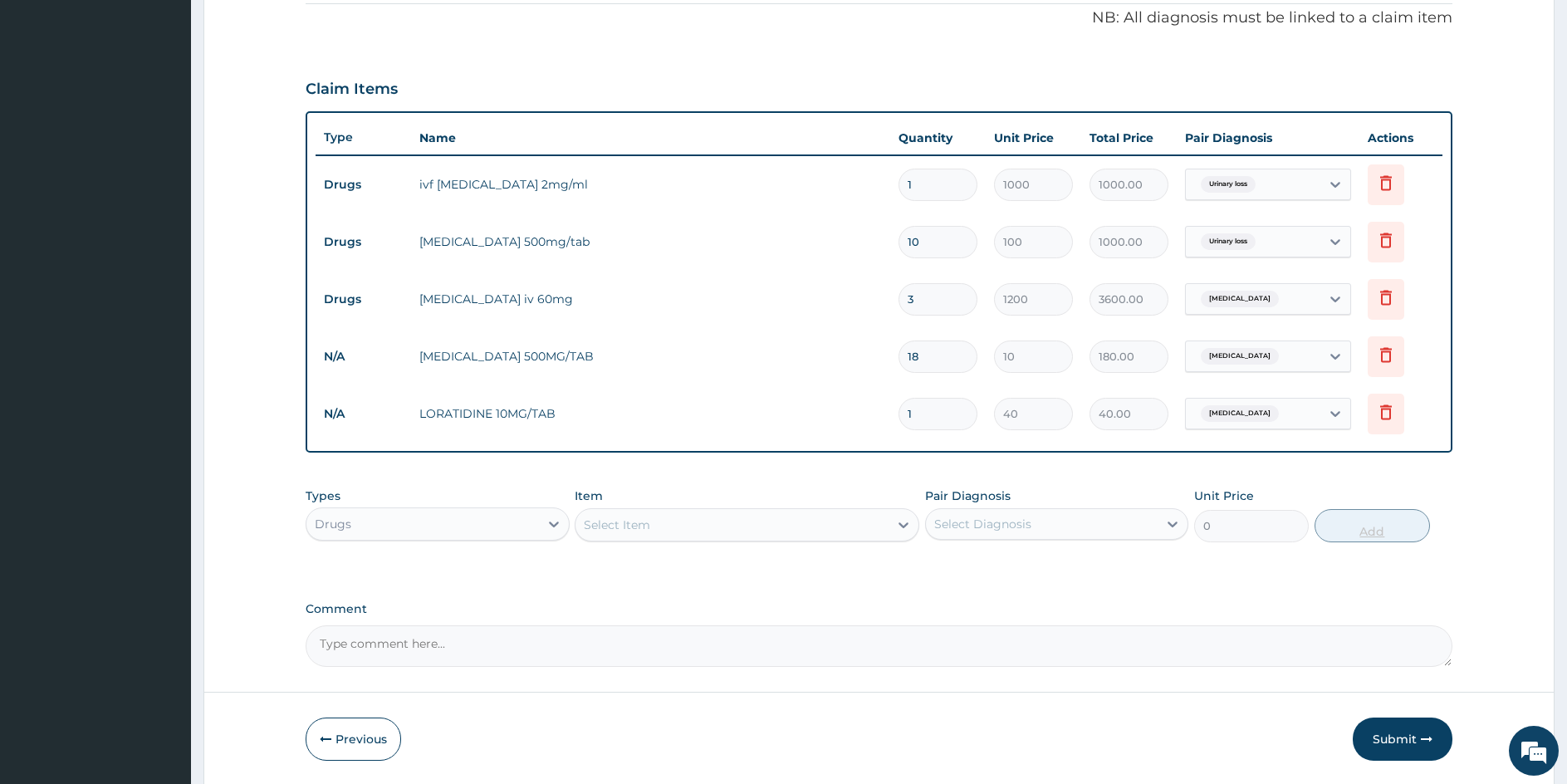
type input "10"
type input "400.00"
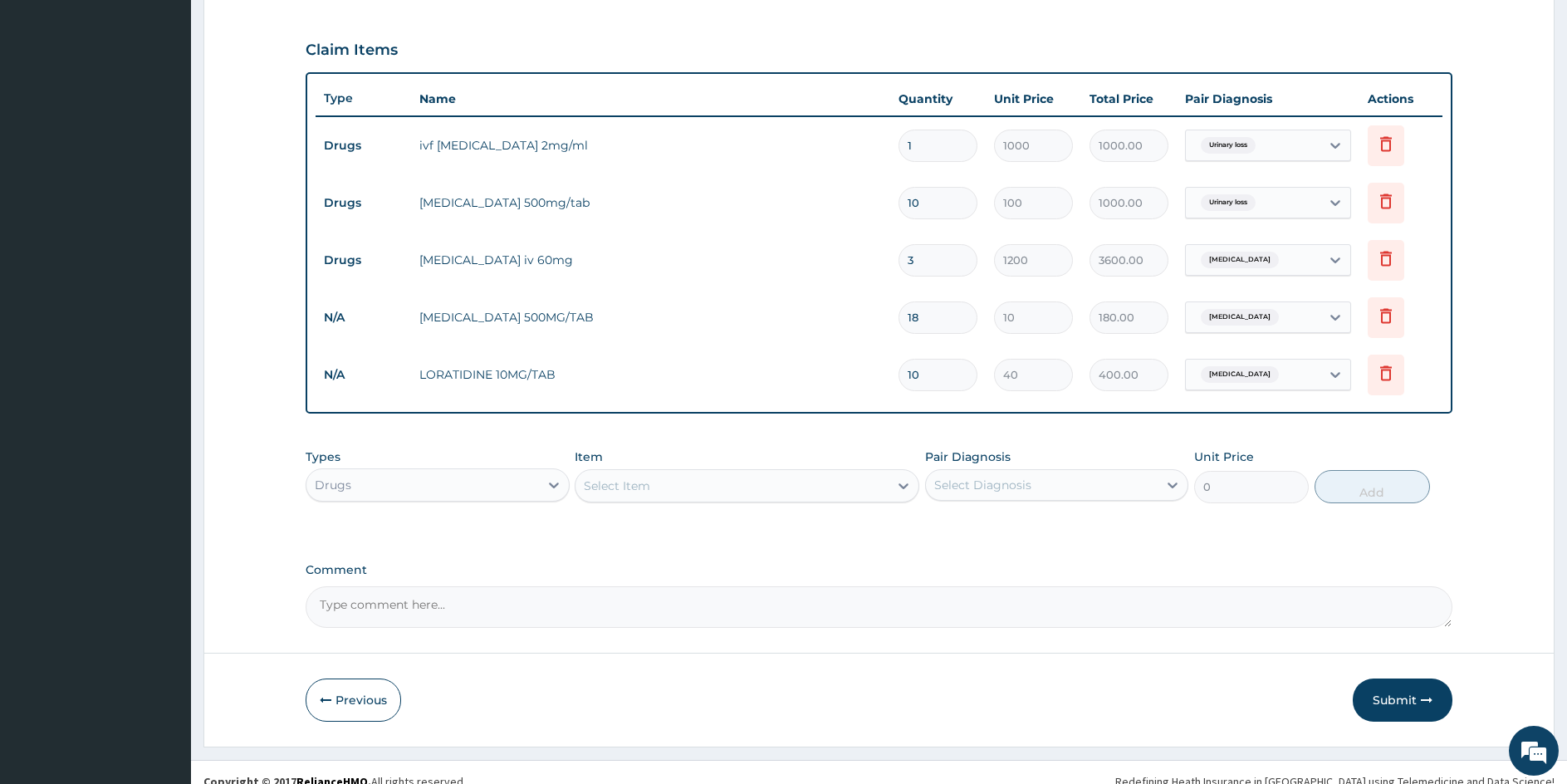
scroll to position [547, 0]
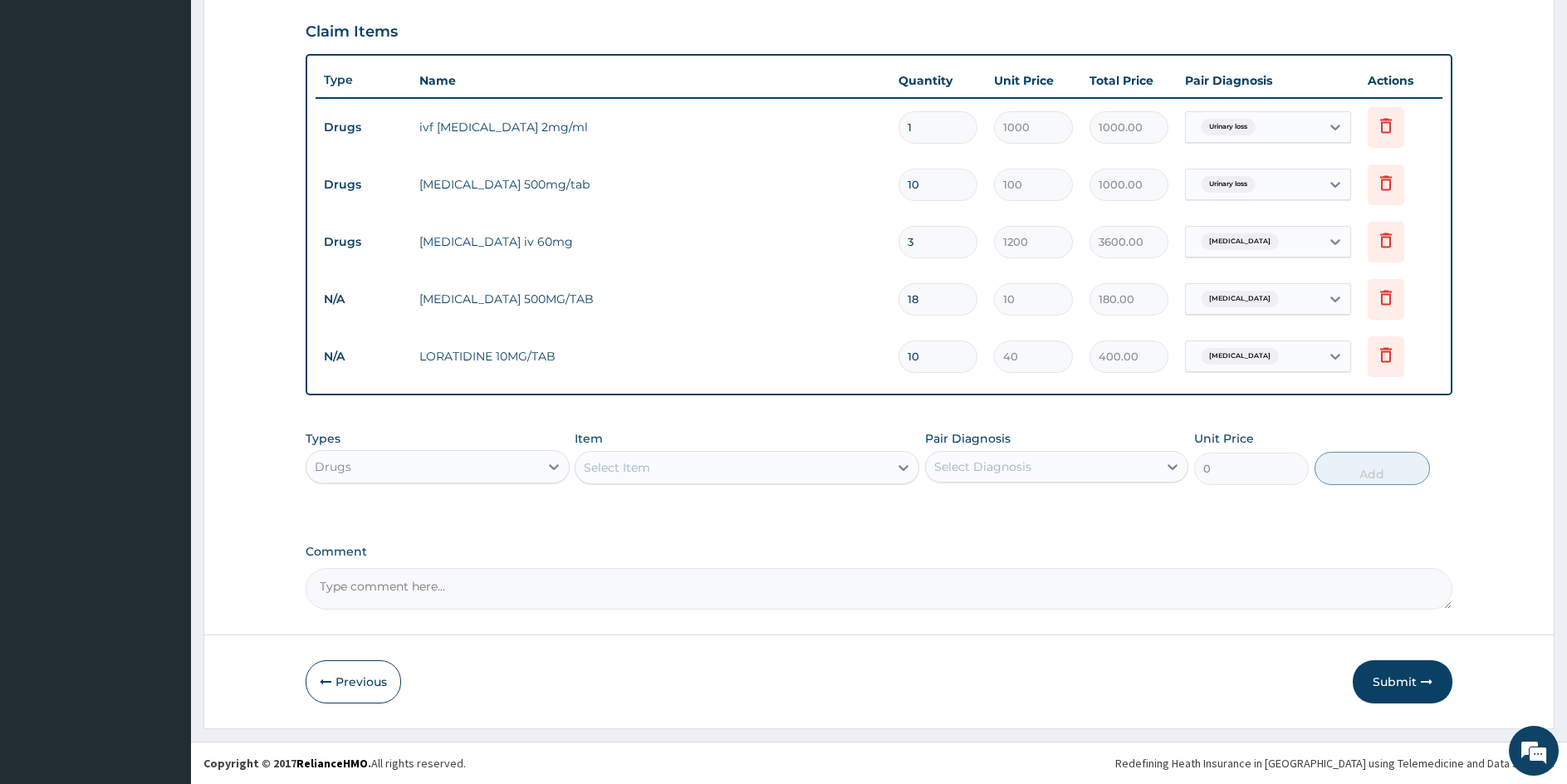
type input "10"
click at [701, 490] on div "Types Drugs Item Select Item Pair Diagnosis Select Diagnosis Unit Price 0 Add" at bounding box center [880, 457] width 1147 height 71
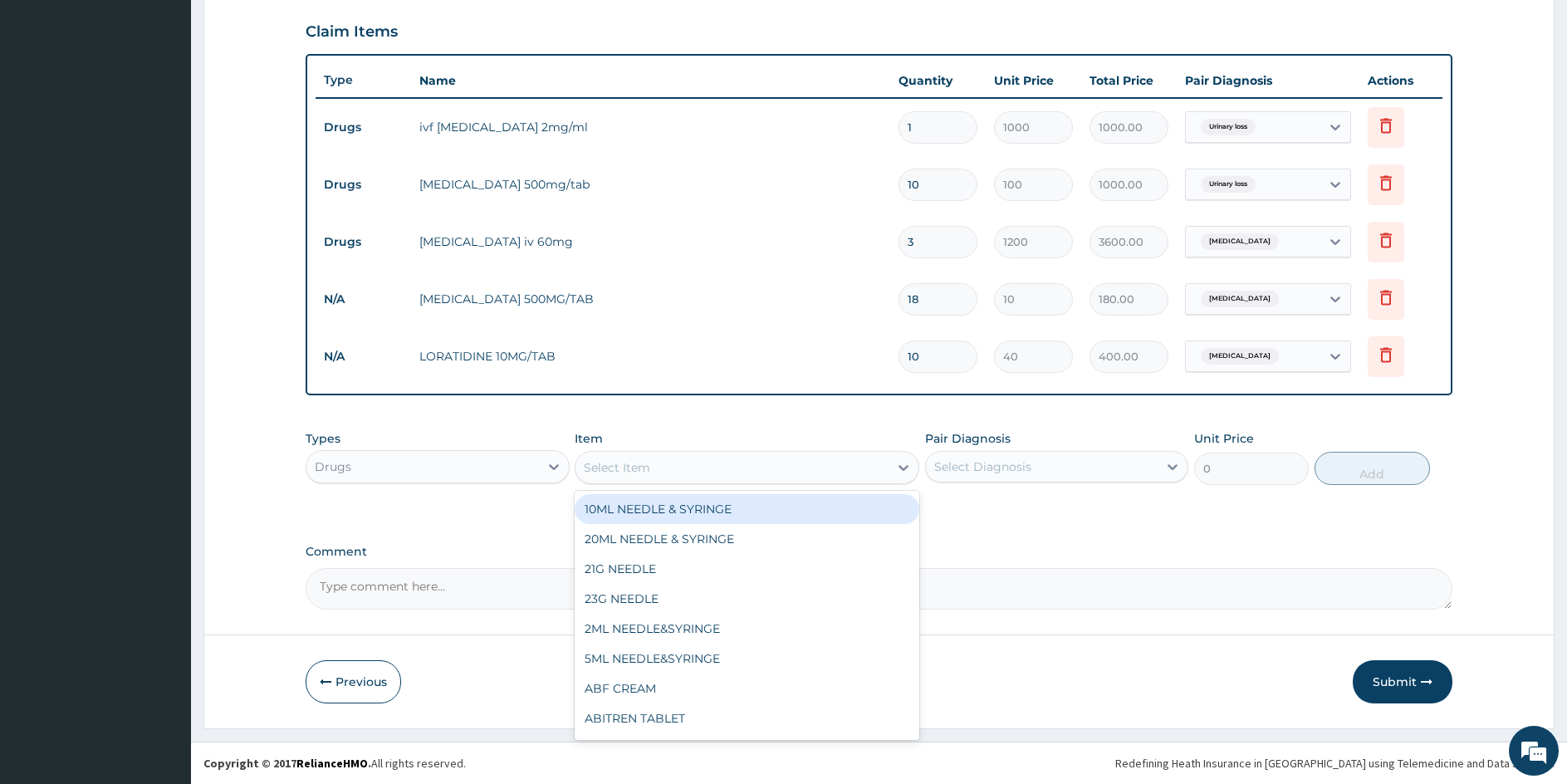
click at [711, 469] on div "Select Item" at bounding box center [731, 467] width 312 height 27
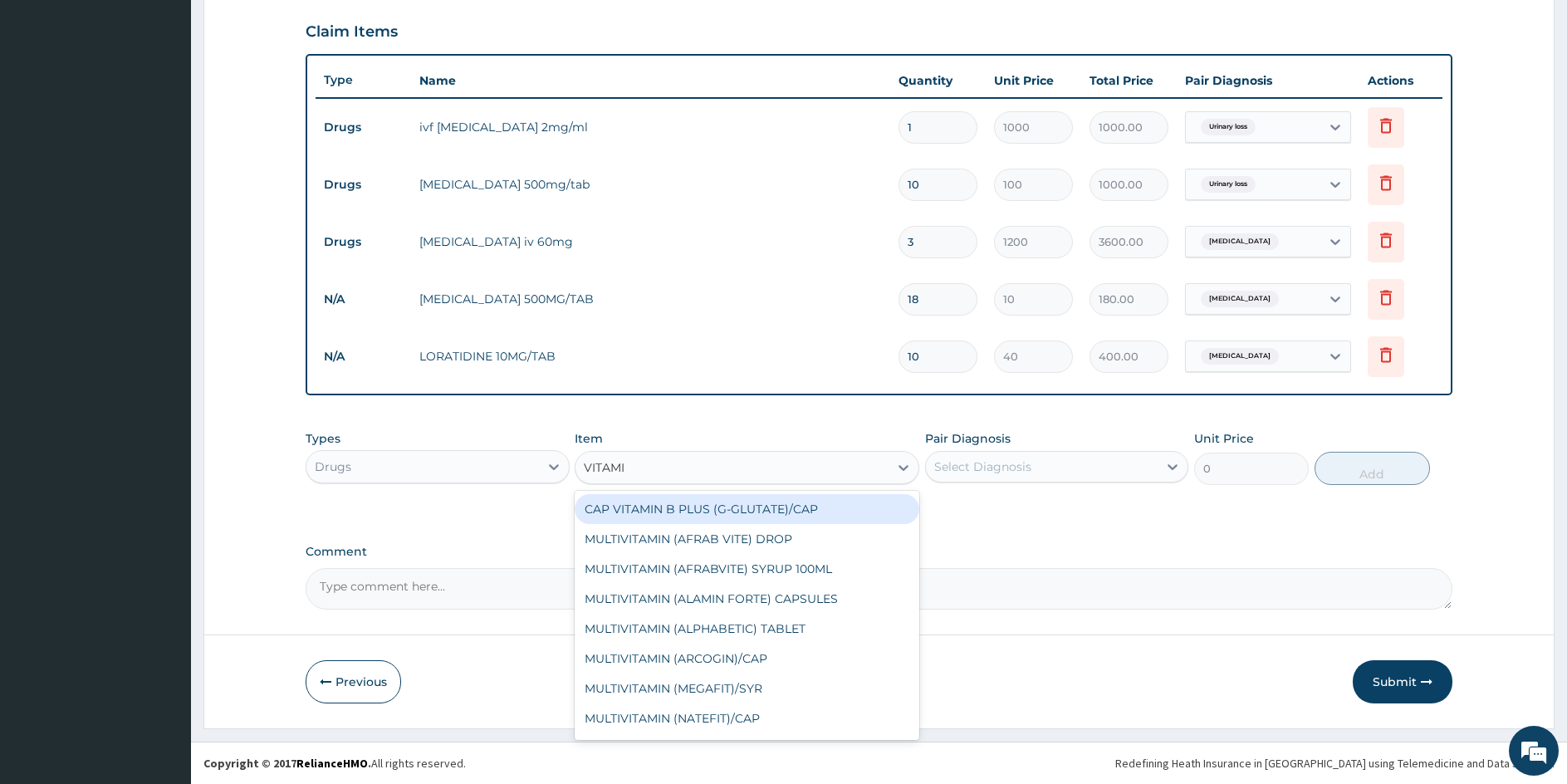
type input "VITAMIN"
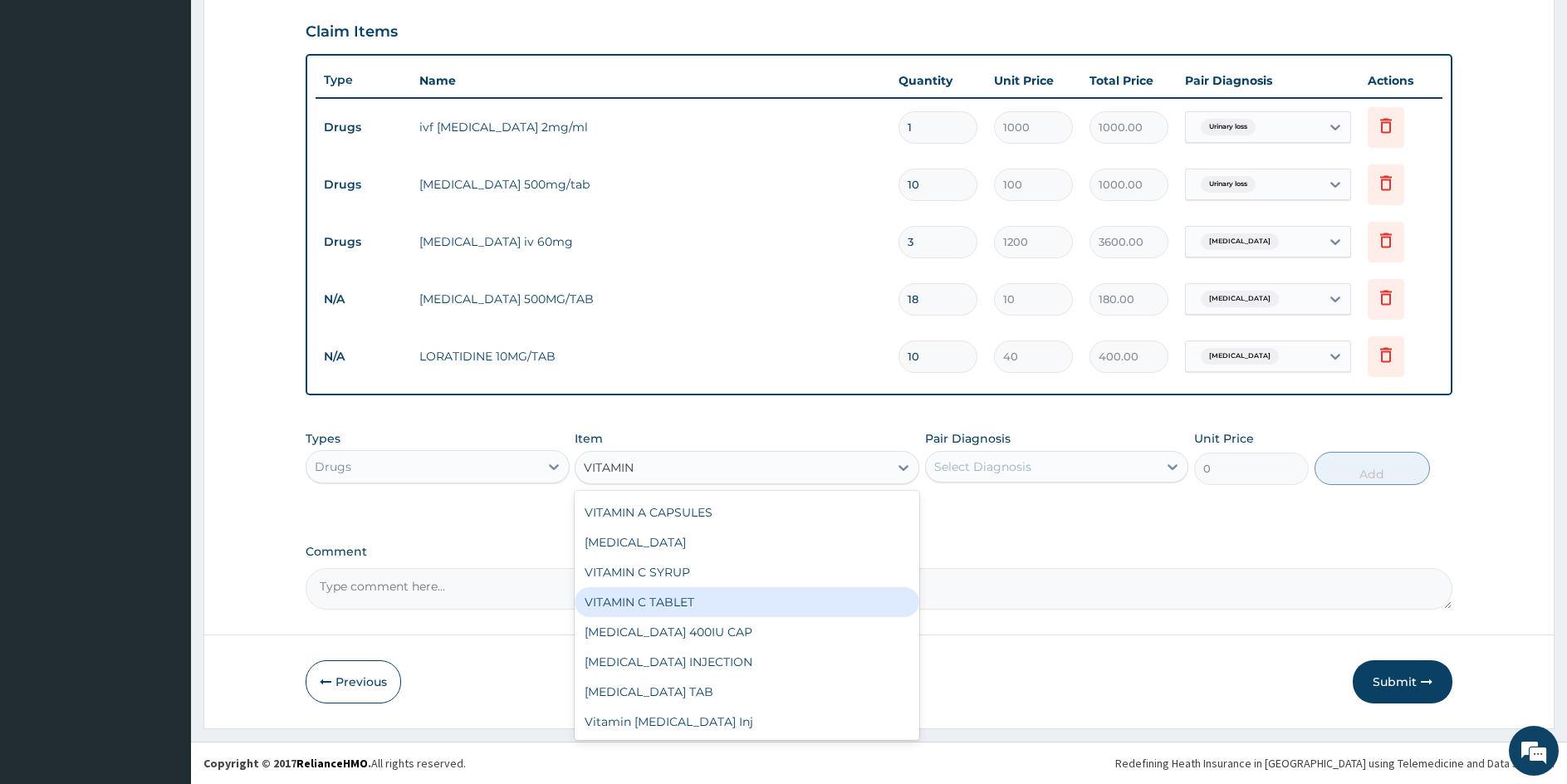
click at [712, 598] on div "VITAMIN C TABLET" at bounding box center [746, 602] width 344 height 30
type input "2.62"
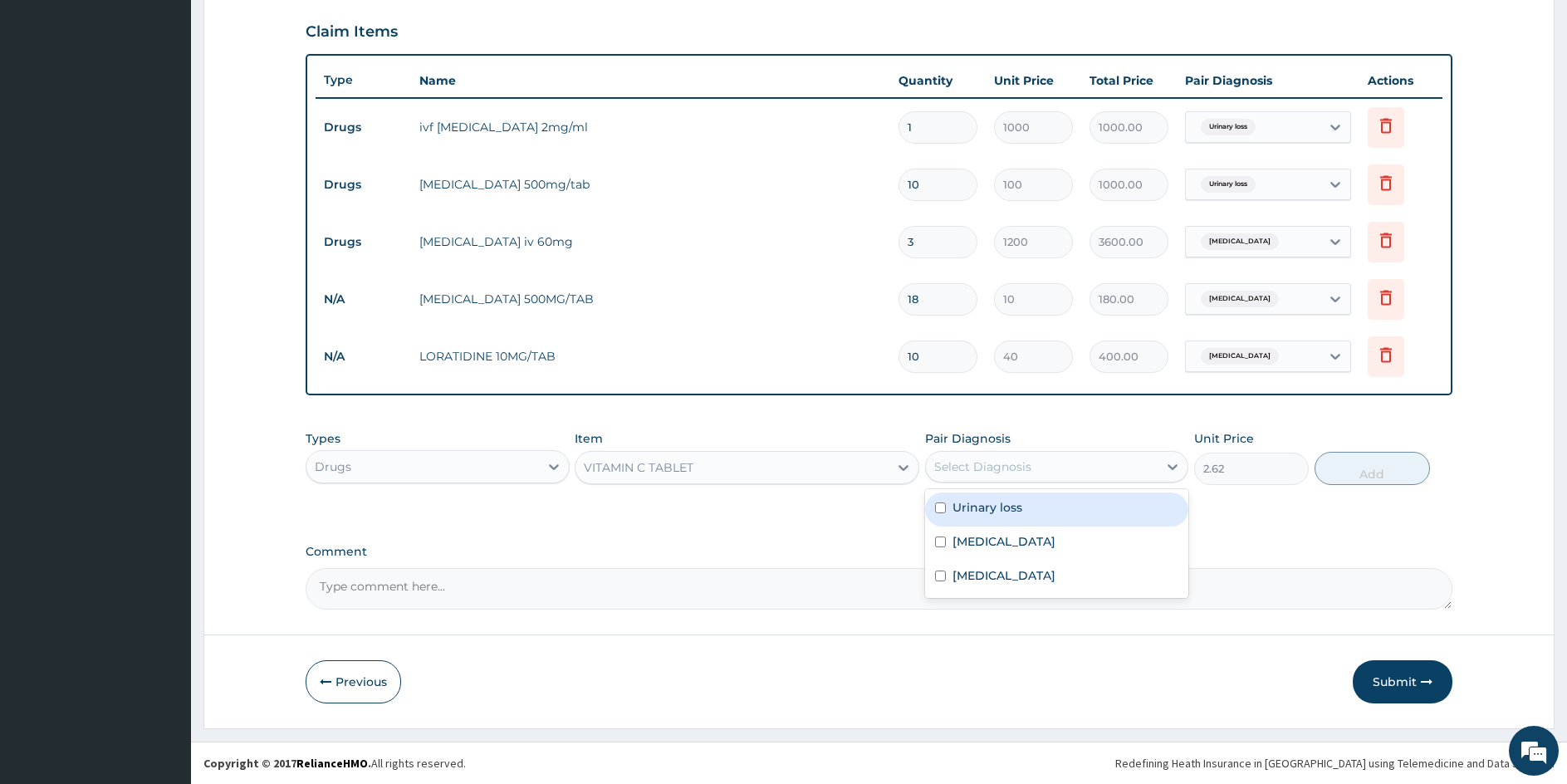
click at [1040, 455] on div "Select Diagnosis" at bounding box center [1043, 466] width 233 height 27
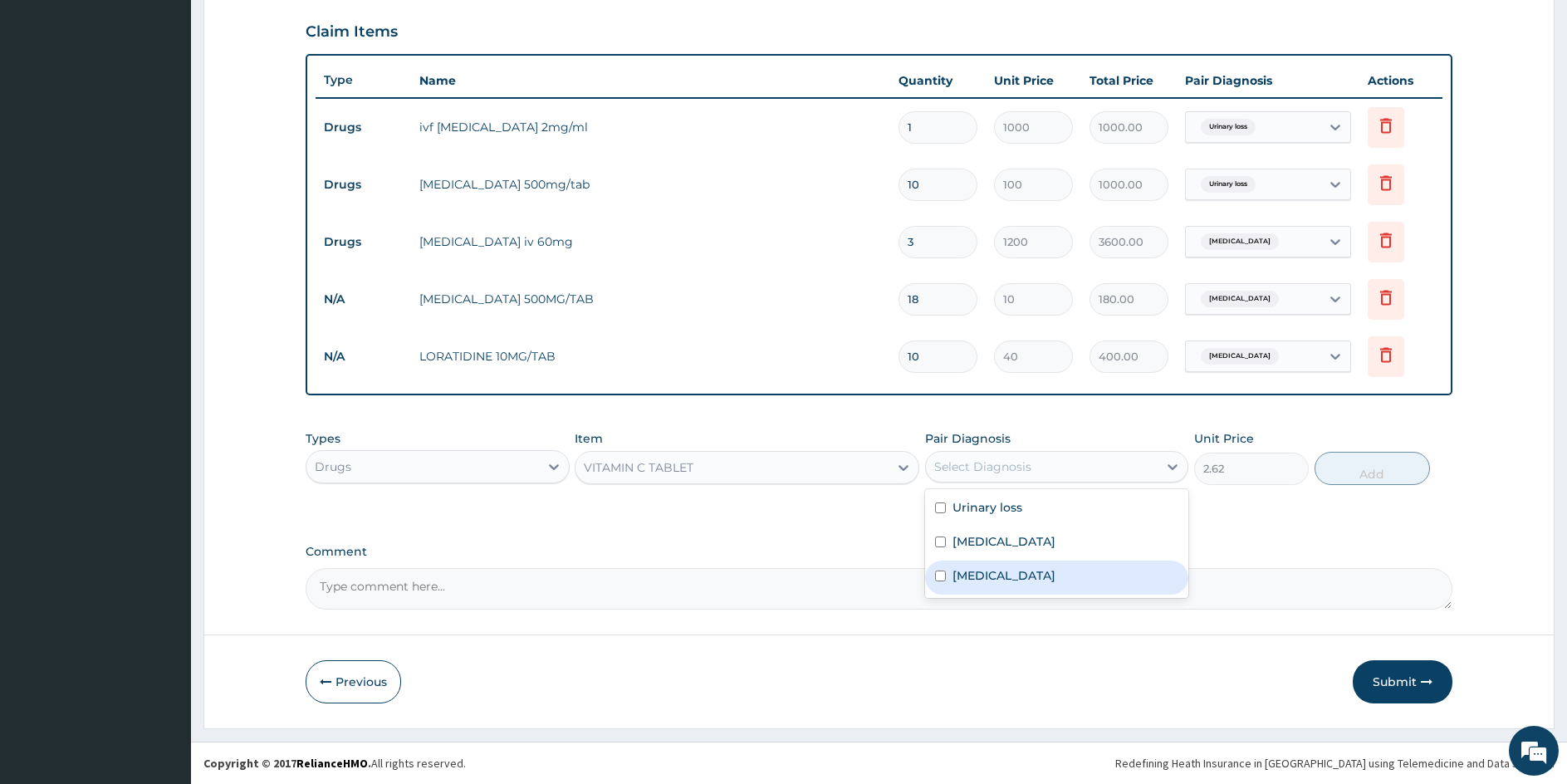
click at [938, 575] on input "checkbox" at bounding box center [941, 576] width 11 height 11
checkbox input "true"
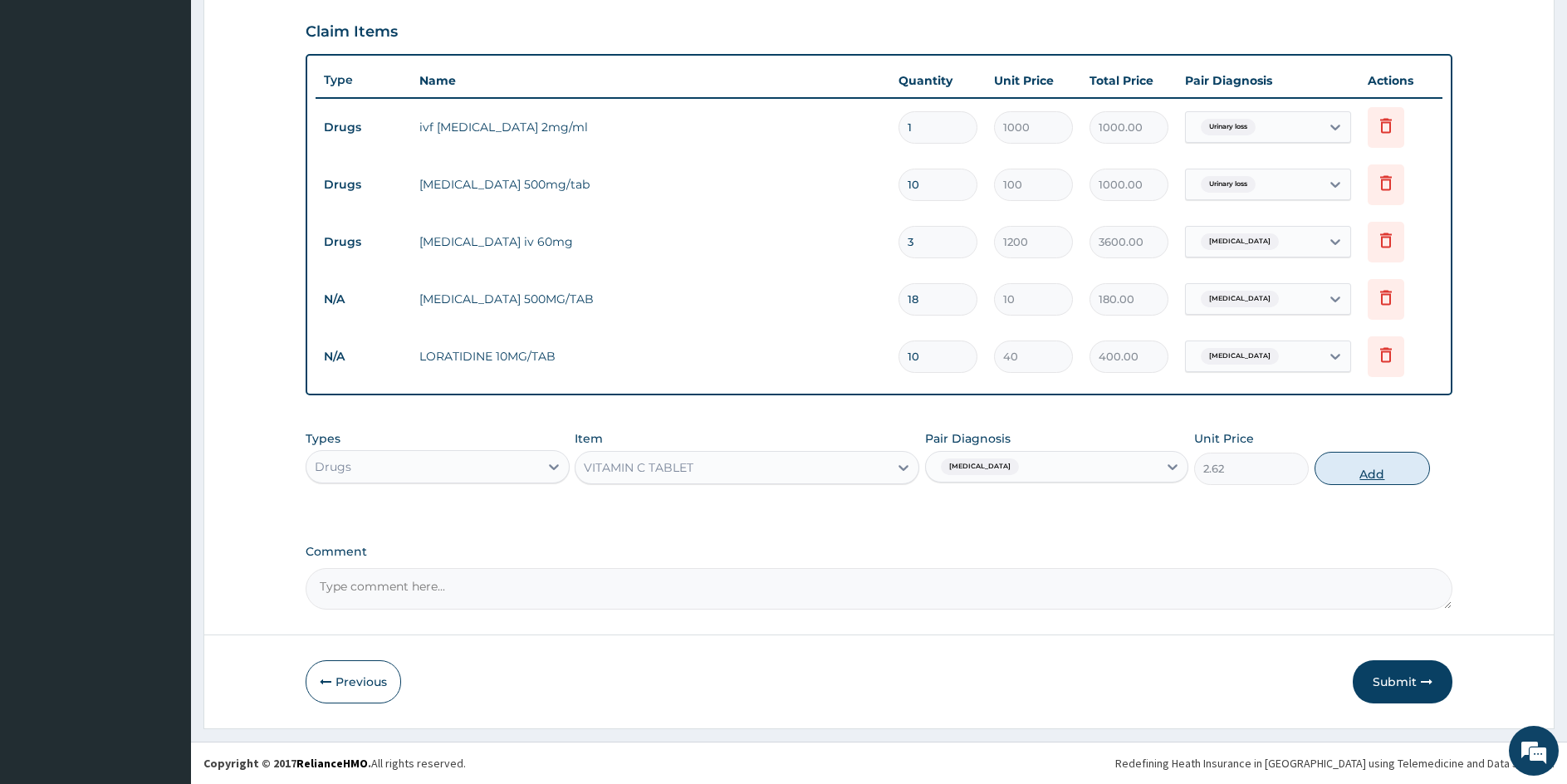
click at [1366, 474] on button "Add" at bounding box center [1372, 468] width 115 height 33
type input "0"
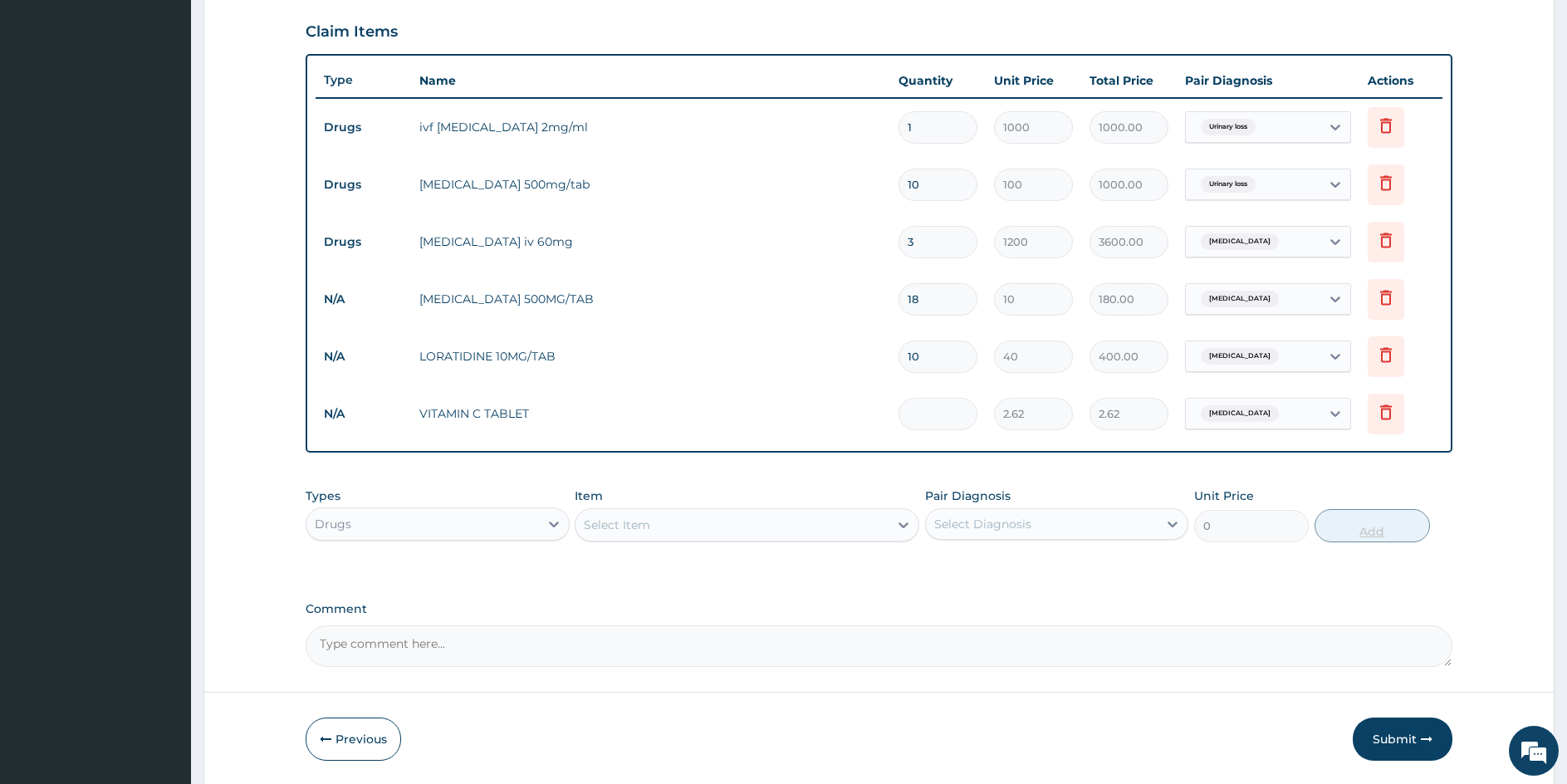
type input "0.00"
type input "2"
type input "5.24"
type input "20"
type input "52.40"
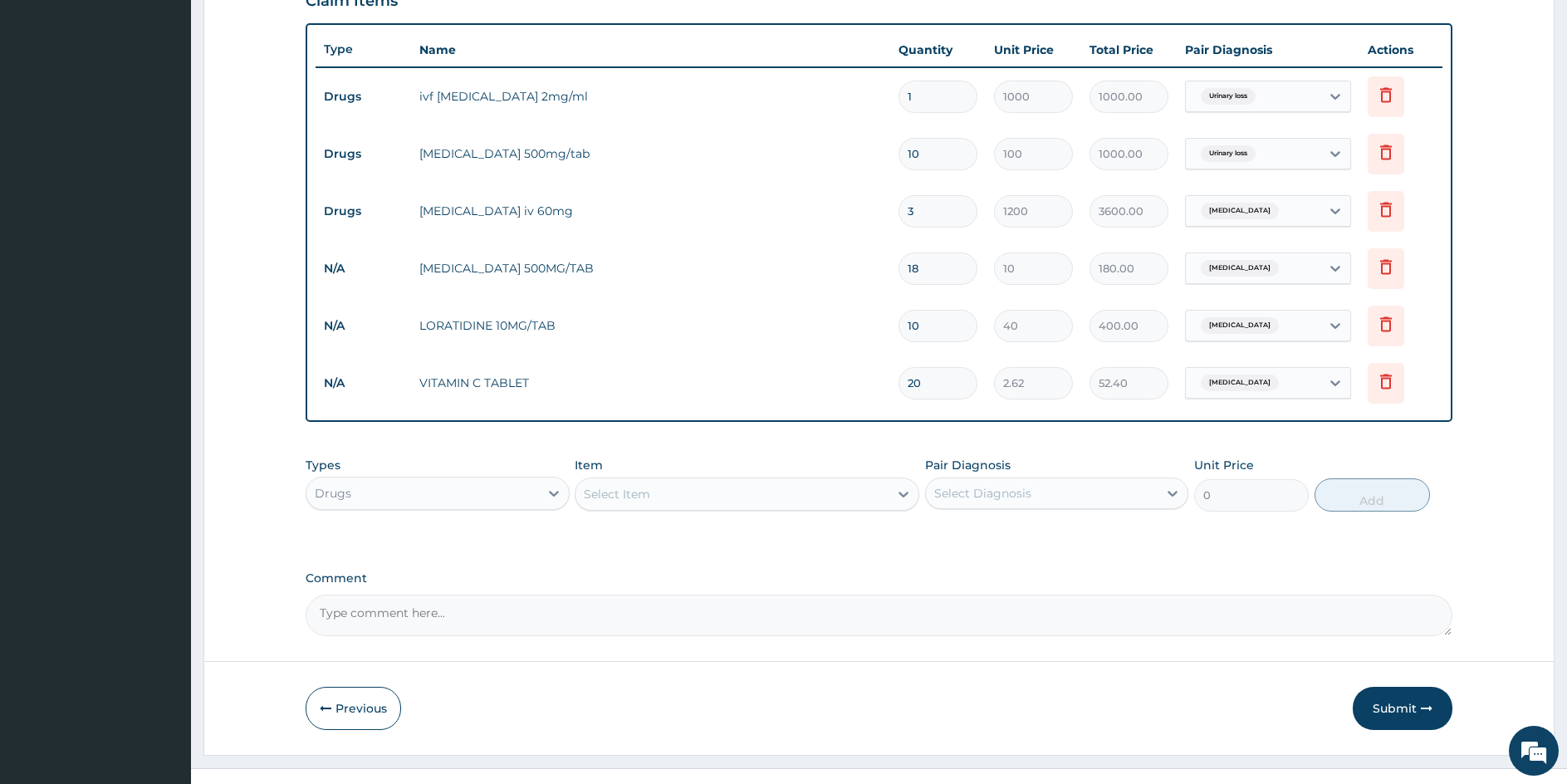
scroll to position [604, 0]
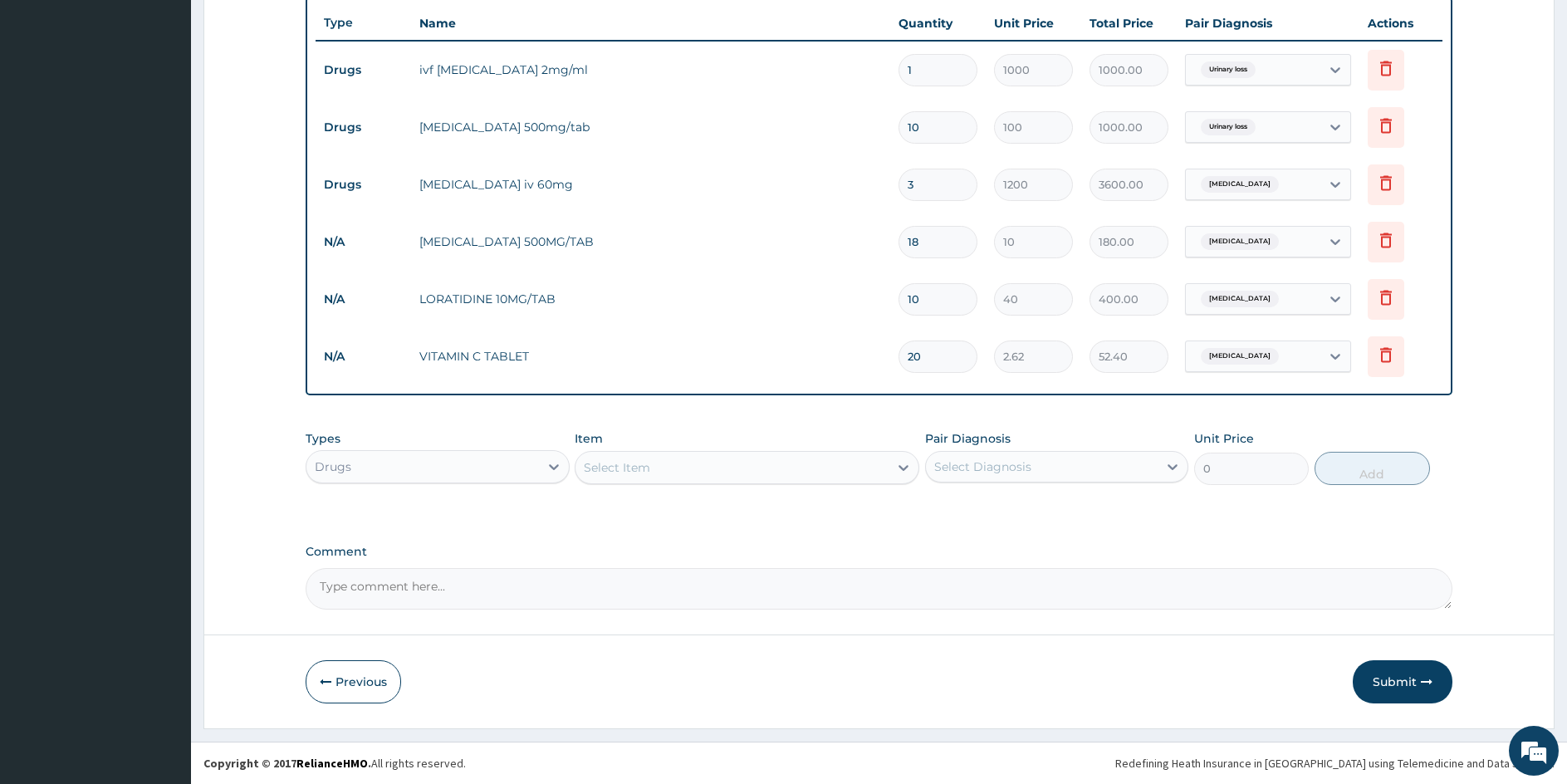
type input "20"
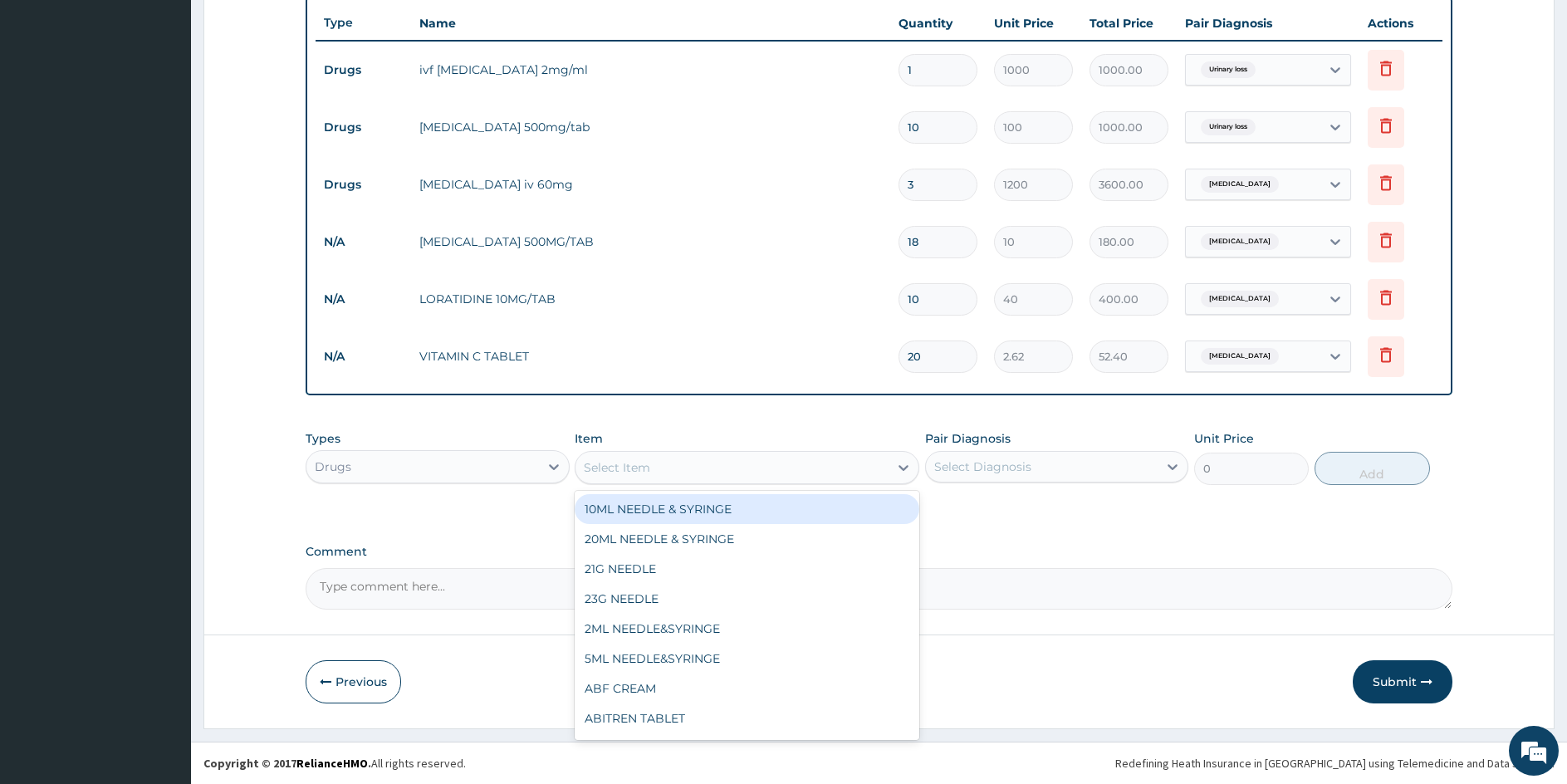
click at [749, 466] on div "Select Item" at bounding box center [731, 467] width 312 height 27
type input "COUGH"
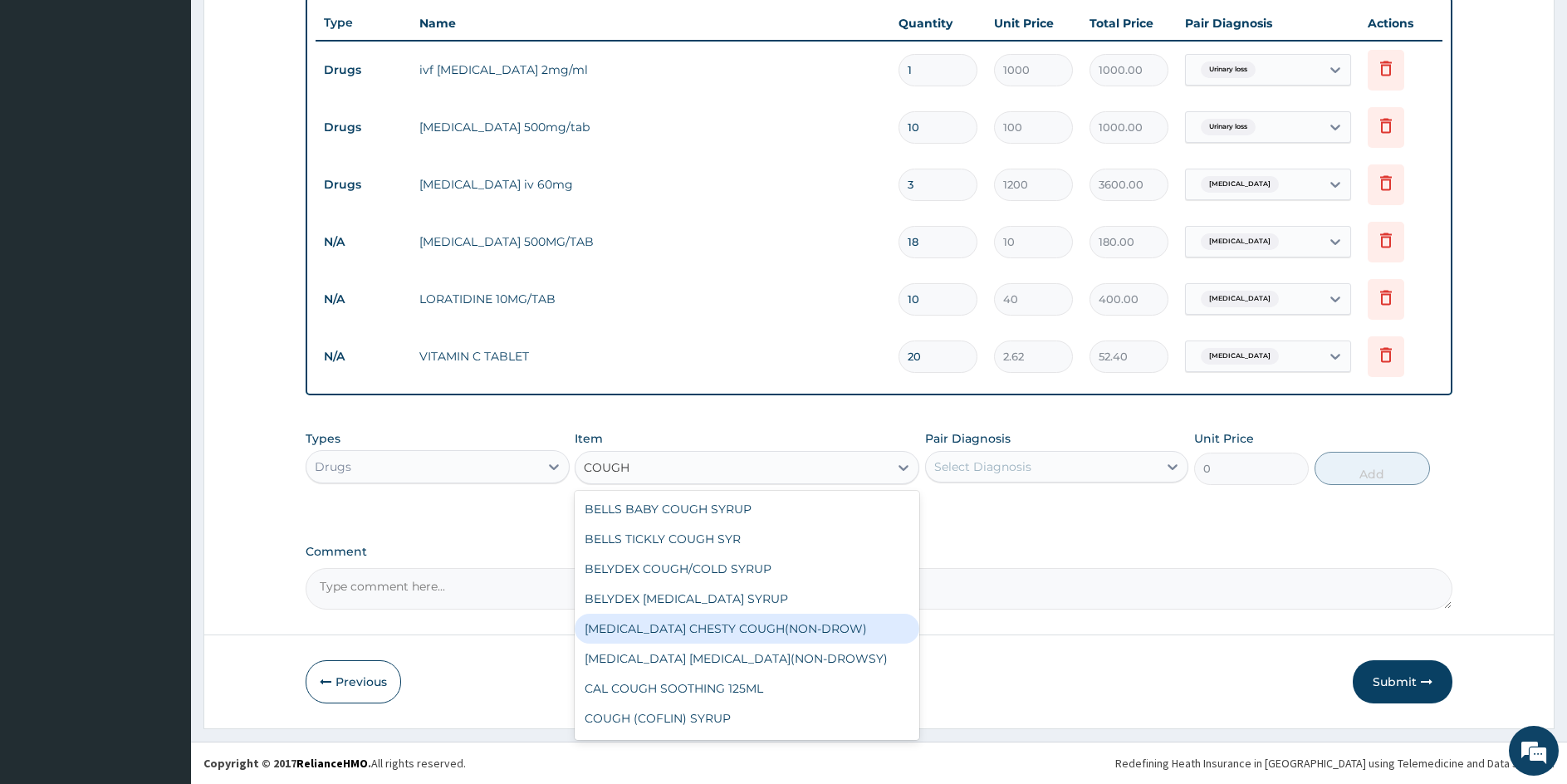
click at [665, 630] on div "BENYLIN CHESTY COUGH(NON-DROW)" at bounding box center [746, 628] width 344 height 30
type input "800"
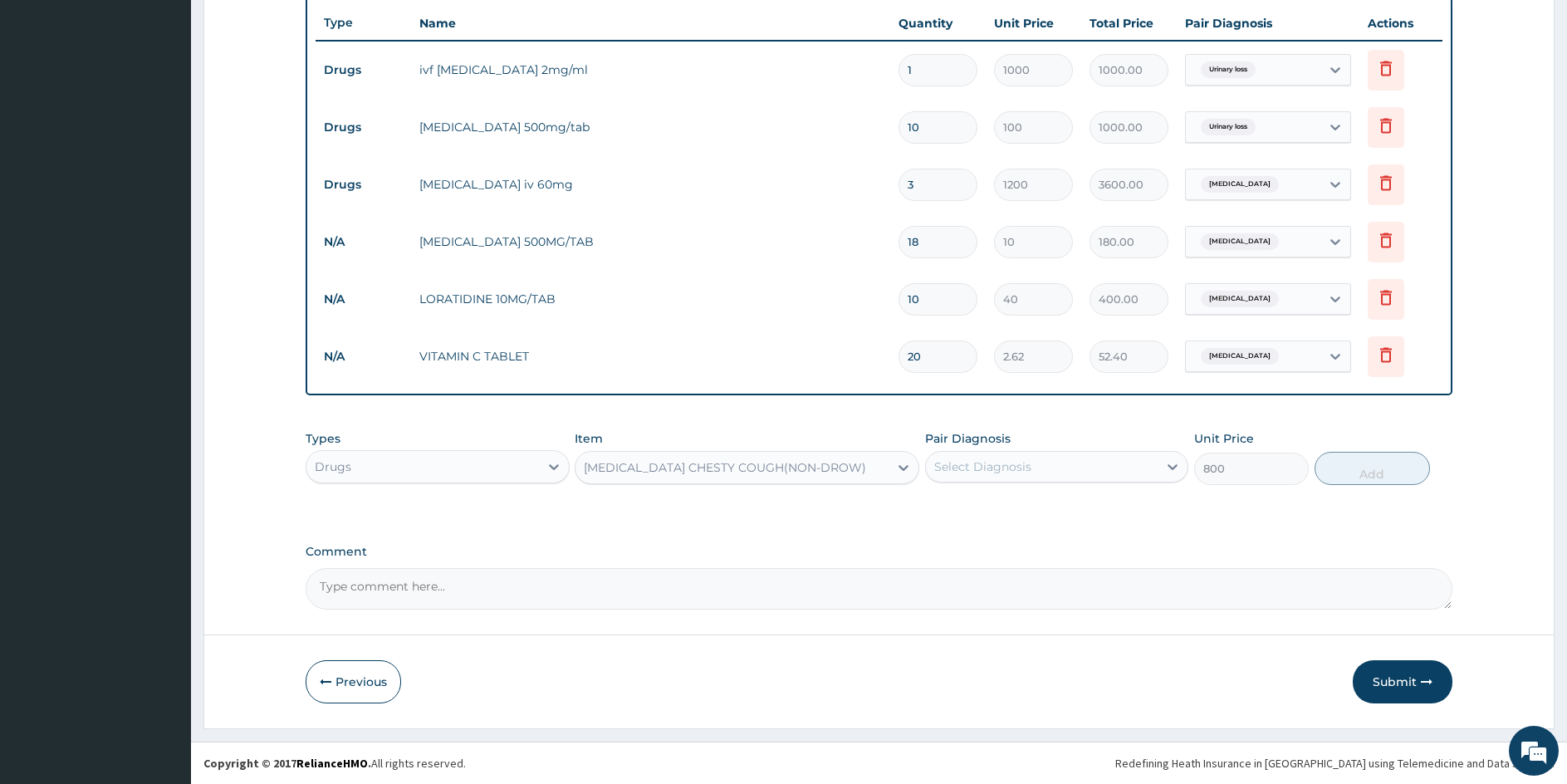
click at [1068, 474] on div "Select Diagnosis" at bounding box center [1043, 466] width 233 height 27
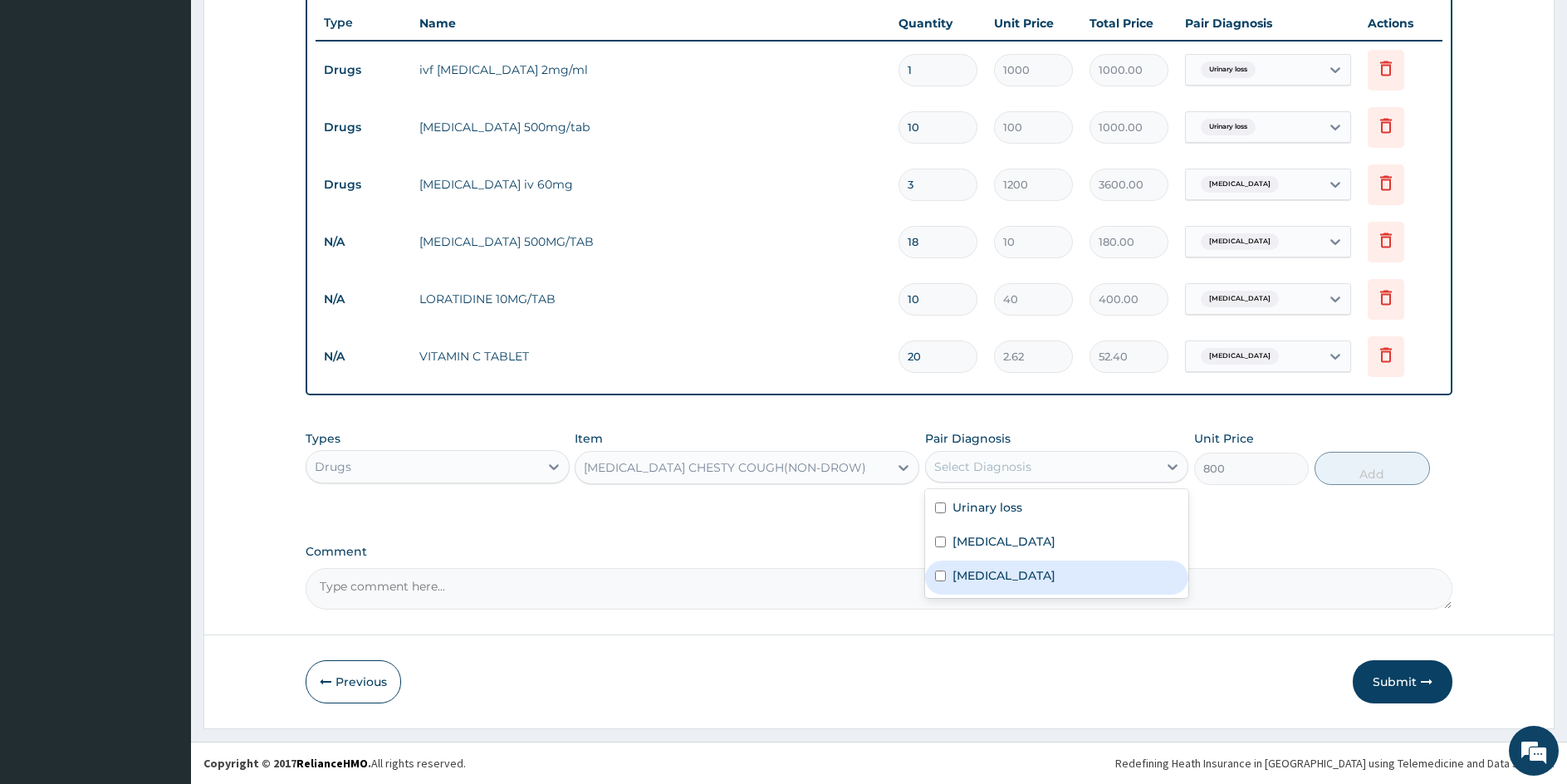
click at [940, 577] on input "checkbox" at bounding box center [941, 576] width 11 height 11
checkbox input "true"
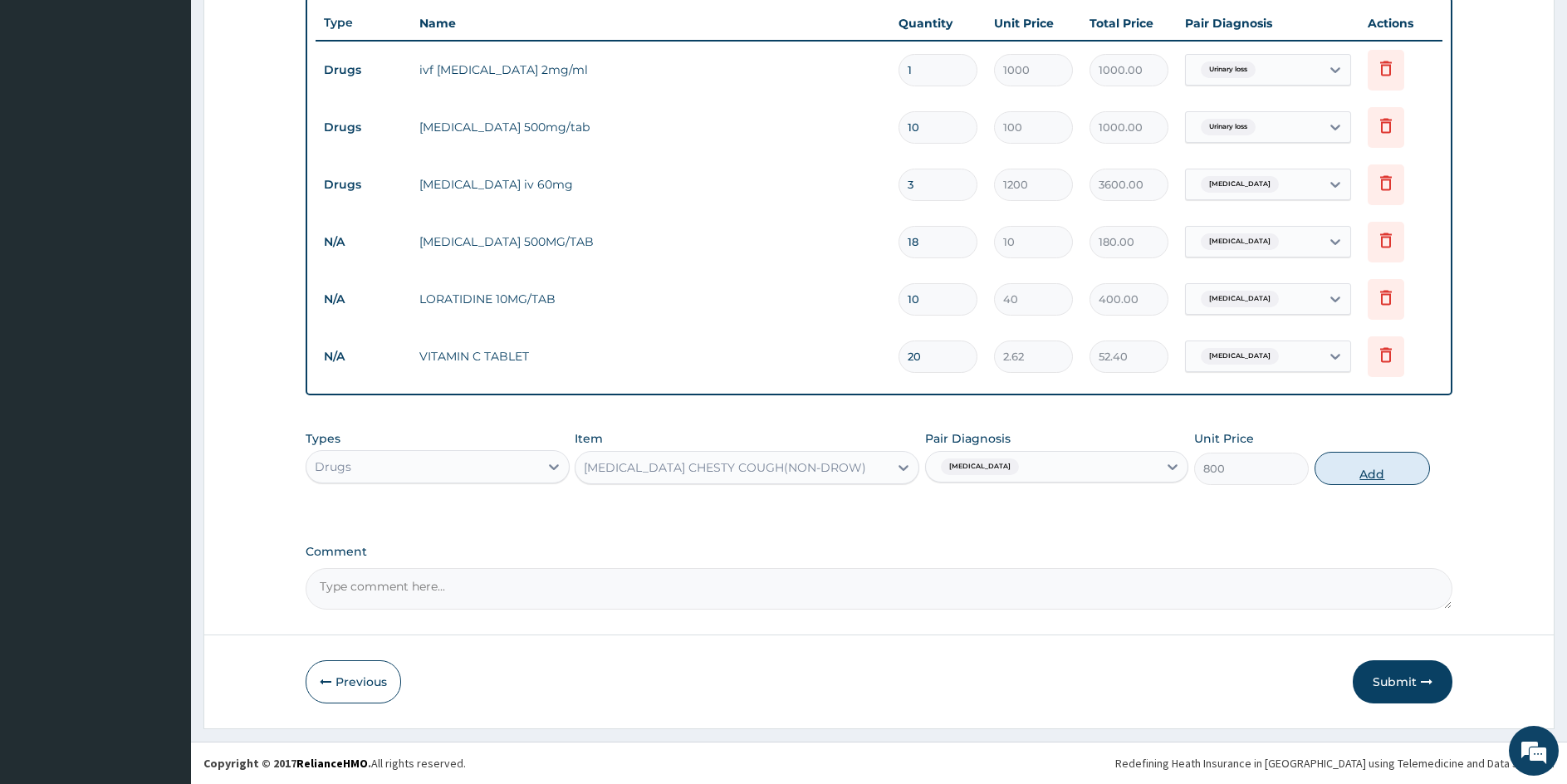
click at [1376, 466] on button "Add" at bounding box center [1372, 468] width 115 height 33
type input "0"
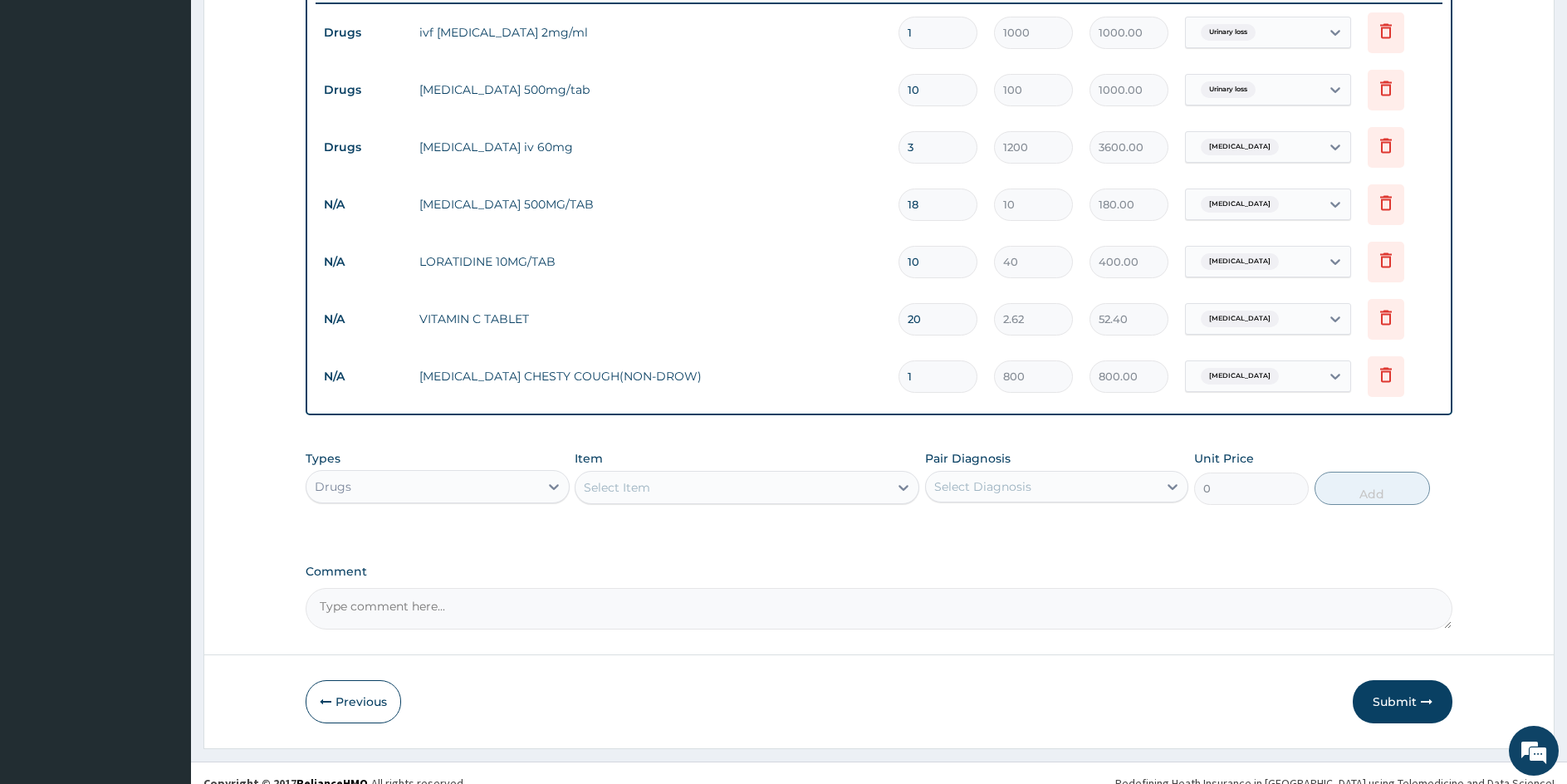
scroll to position [661, 0]
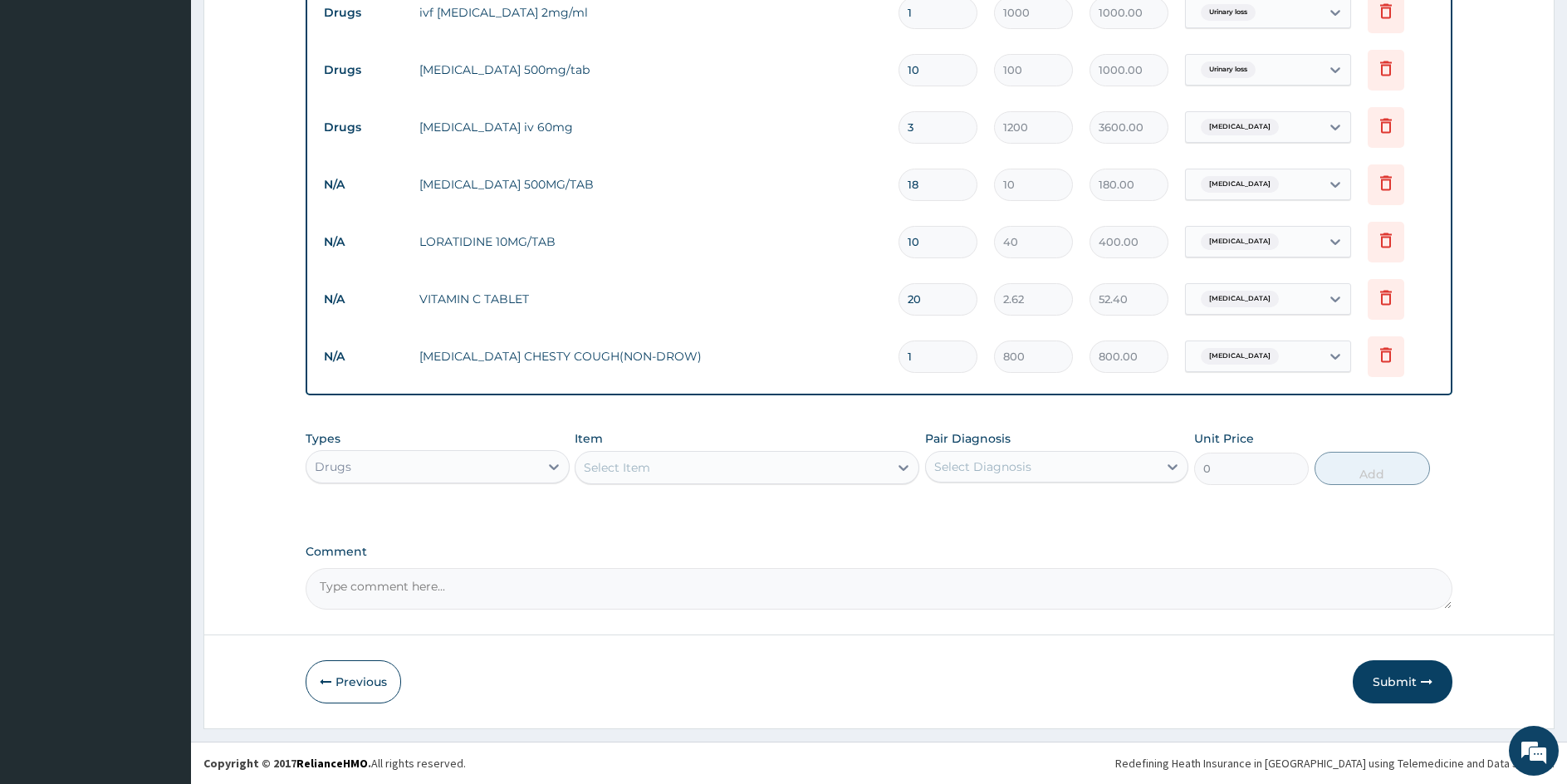
click at [749, 465] on div "Select Item" at bounding box center [731, 467] width 312 height 27
type input "PALUTH"
click at [698, 504] on div "PALUTHER 80MG INJ/AMP" at bounding box center [746, 508] width 344 height 30
type input "500"
click at [951, 464] on div "Select Diagnosis" at bounding box center [983, 466] width 97 height 16
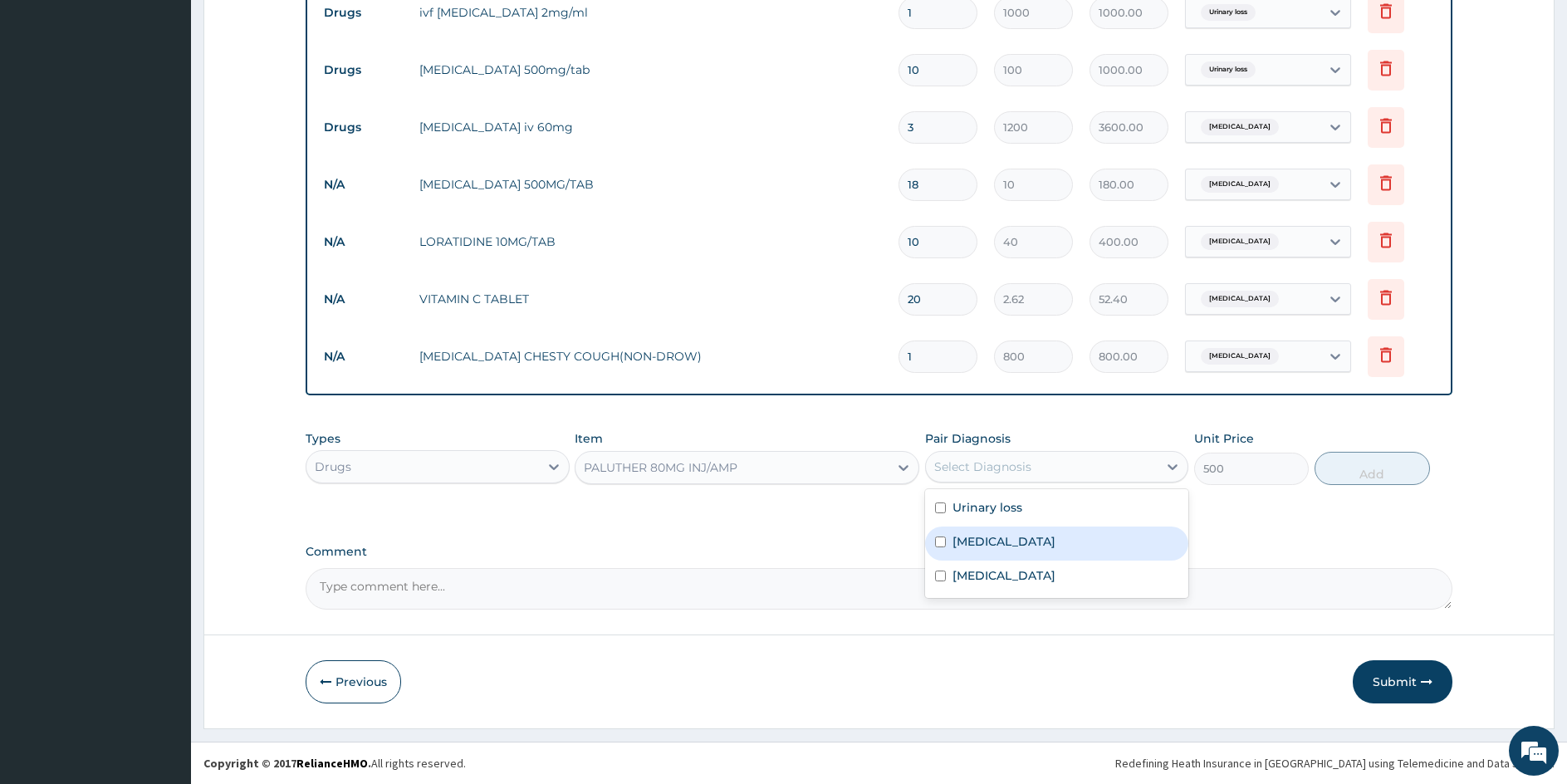
click at [937, 538] on input "checkbox" at bounding box center [941, 542] width 11 height 11
checkbox input "true"
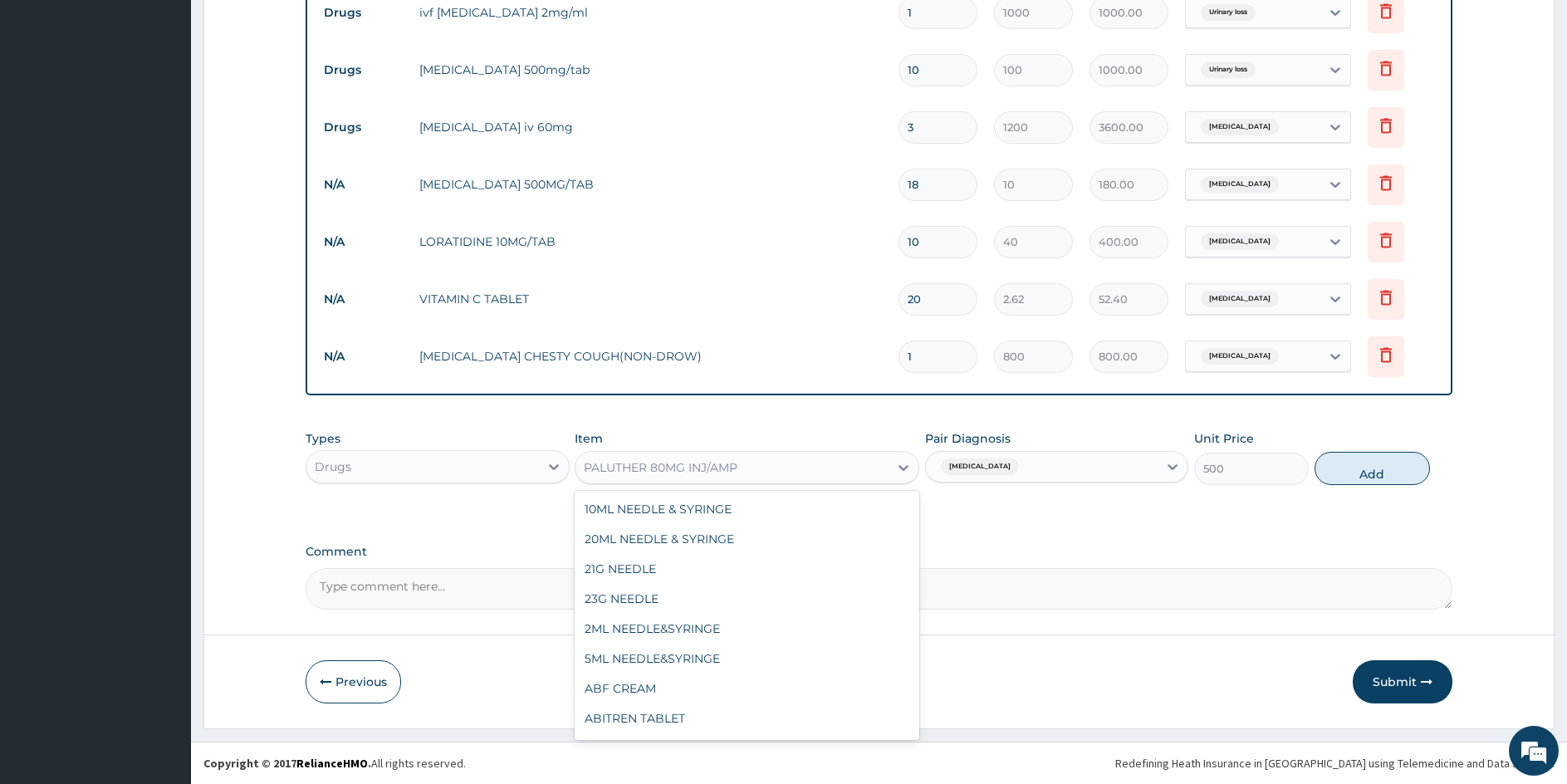
click at [754, 473] on div "PALUTHER 80MG INJ/AMP" at bounding box center [731, 467] width 312 height 27
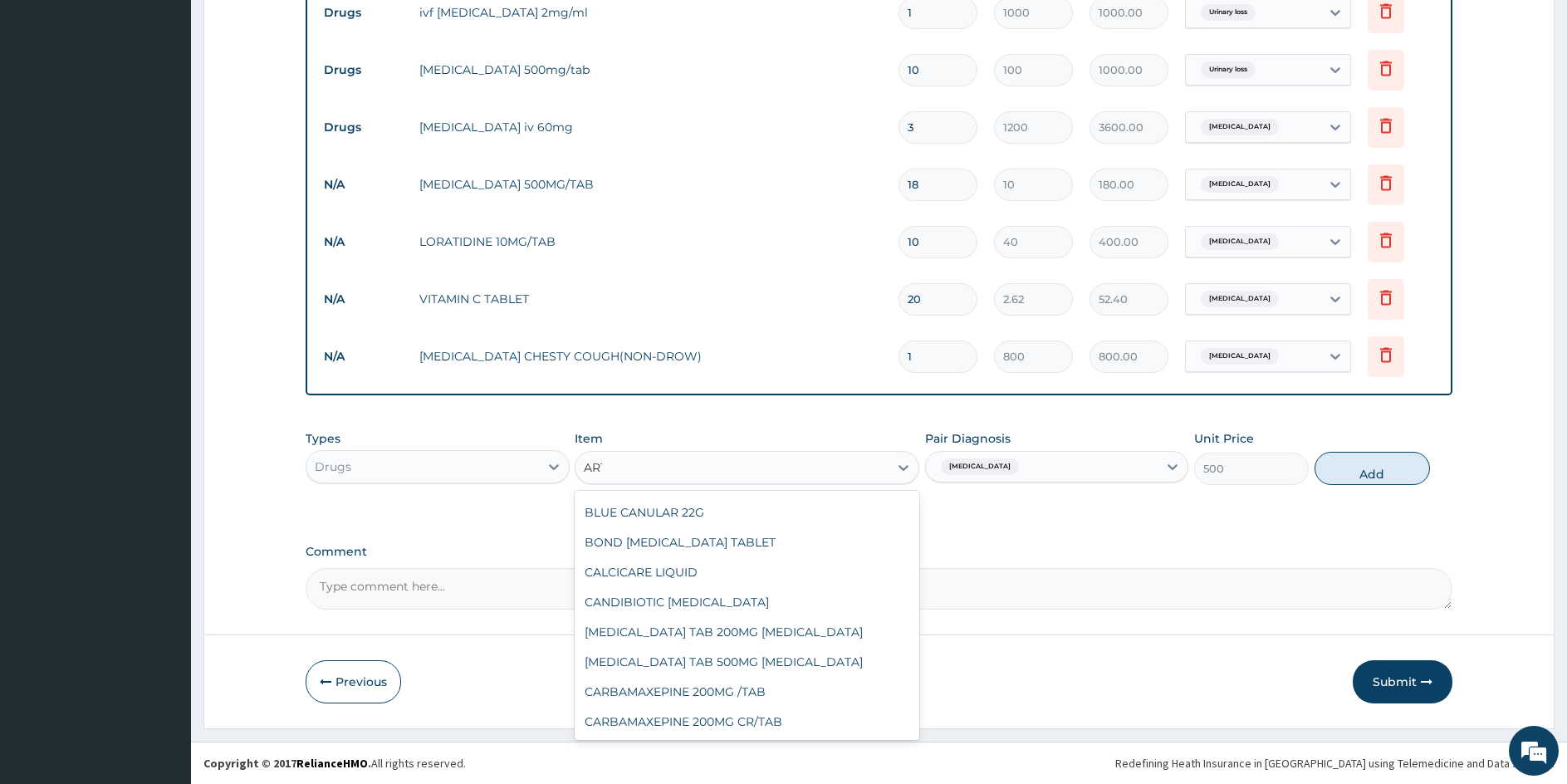
type input "ARTE"
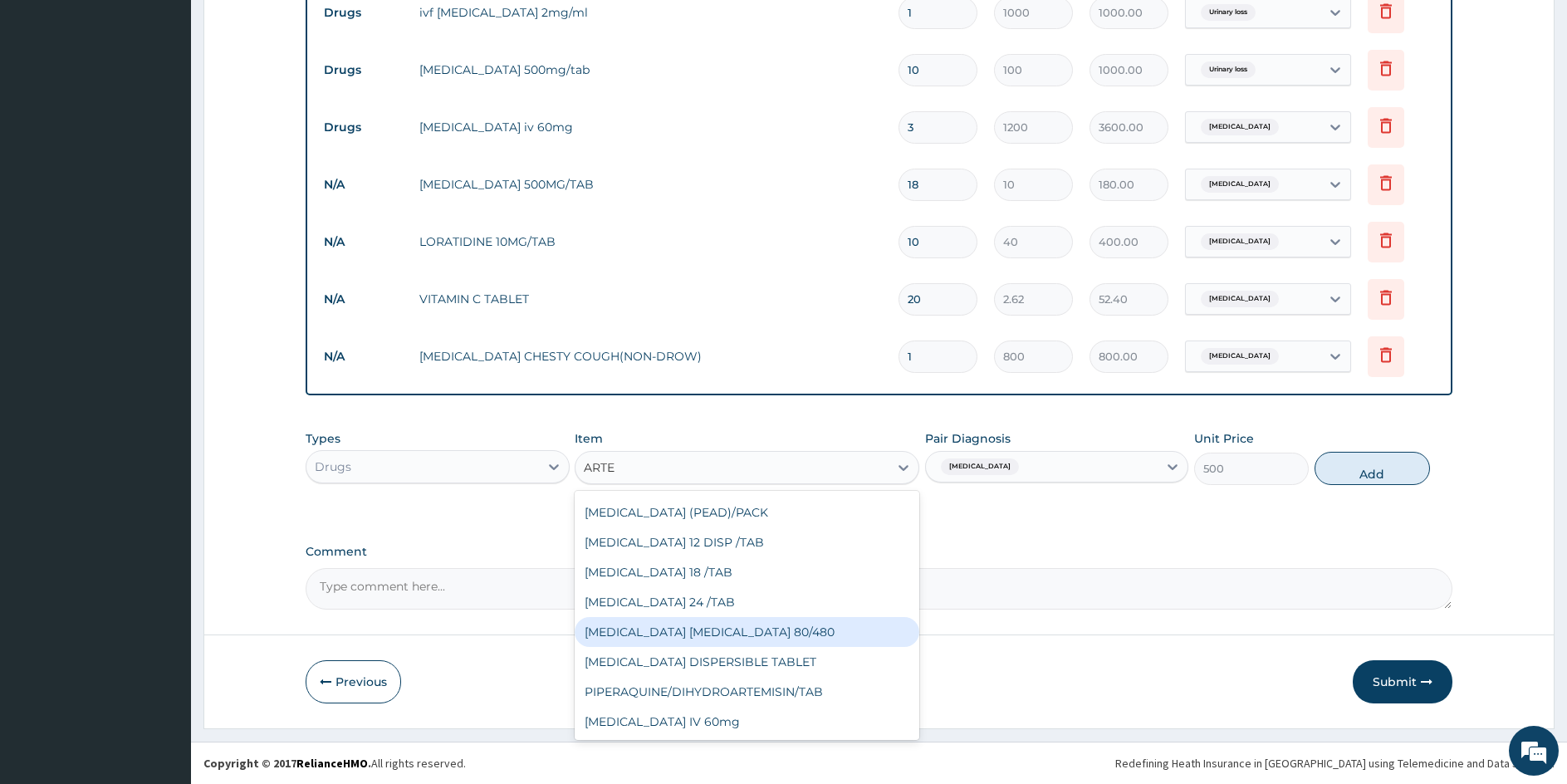
click at [686, 634] on div "COARTEM D TAB 80/480" at bounding box center [746, 631] width 344 height 30
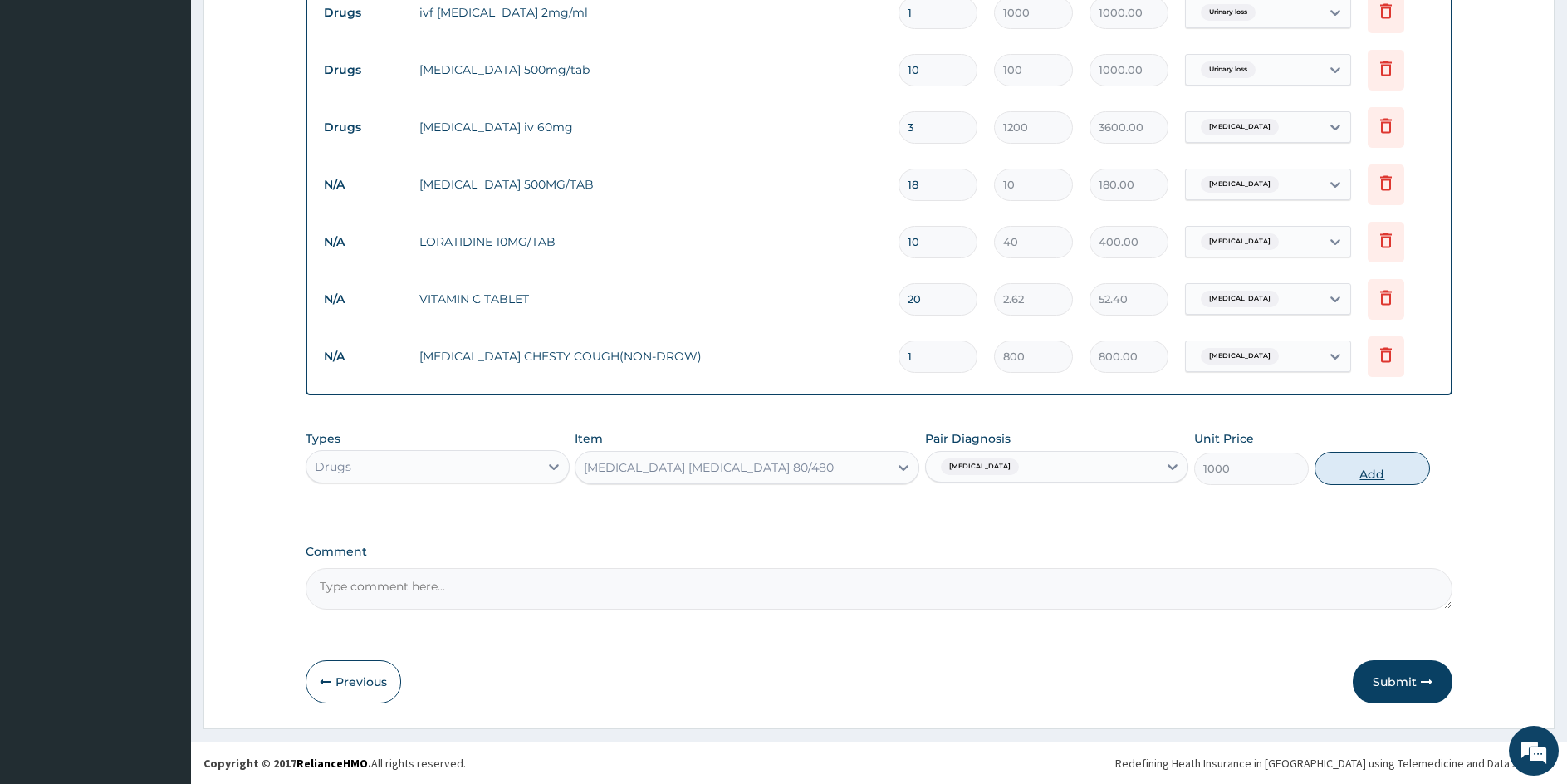
click at [1356, 469] on button "Add" at bounding box center [1372, 468] width 115 height 33
type input "0"
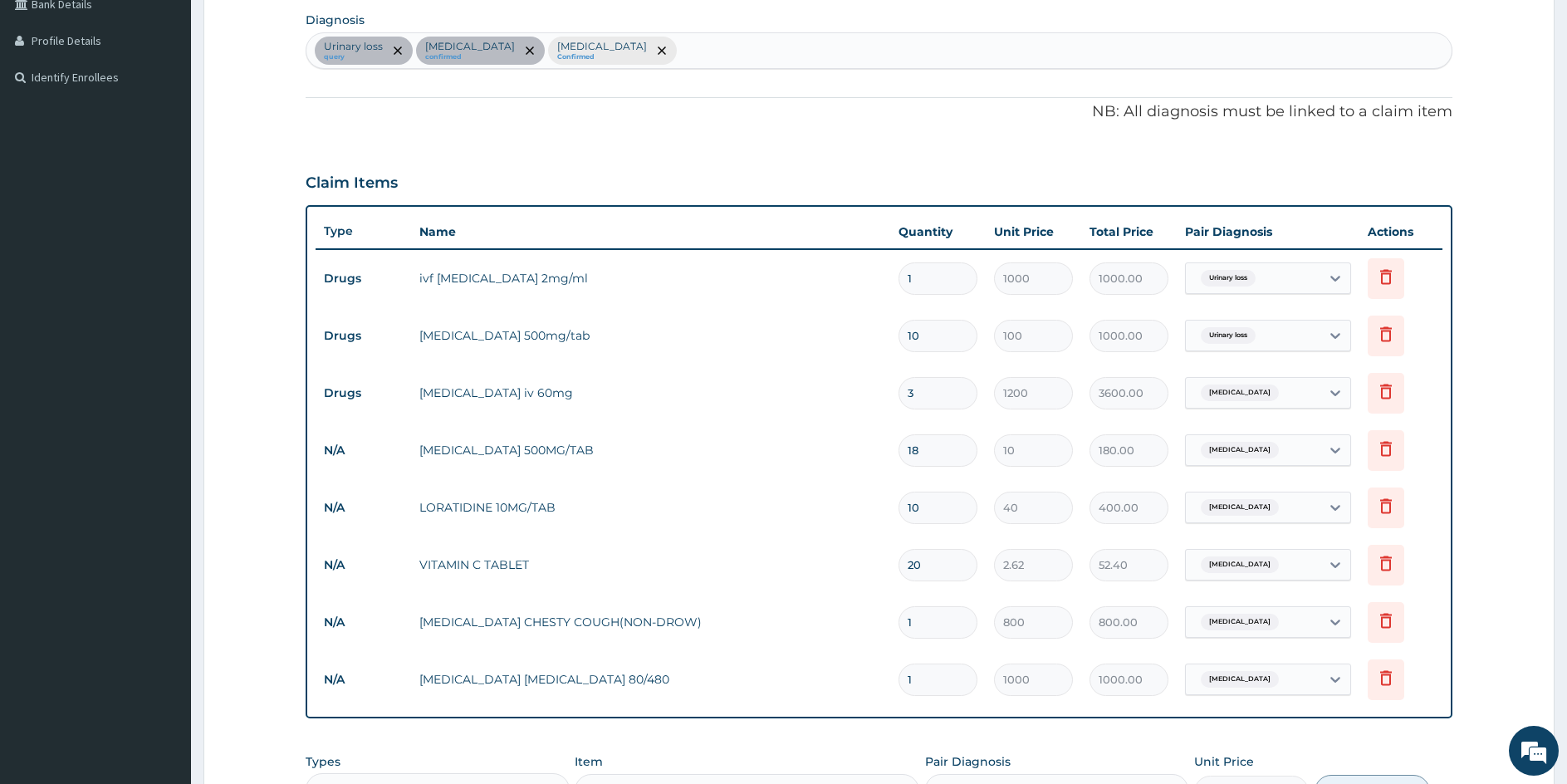
scroll to position [421, 0]
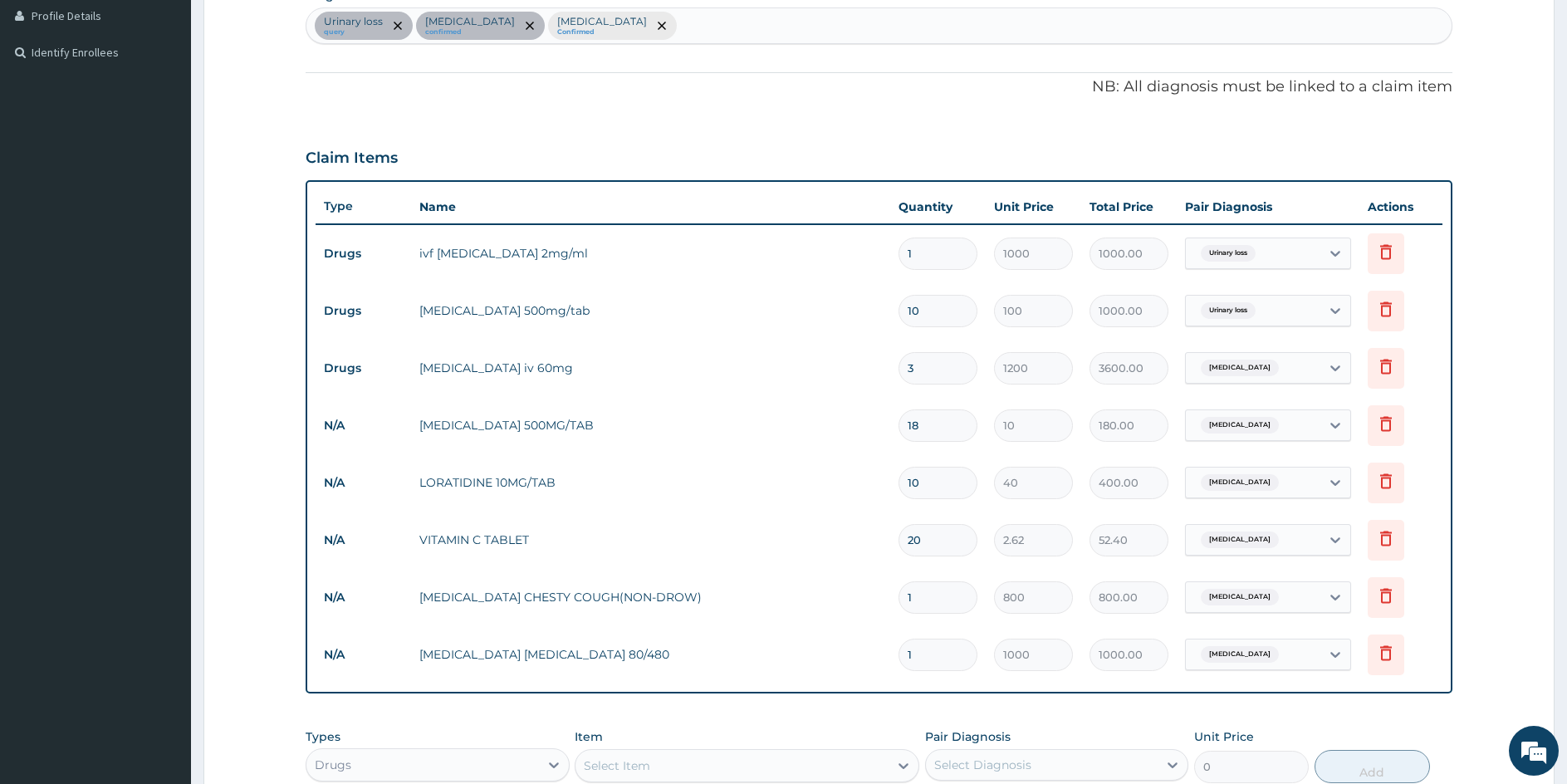
click at [930, 367] on input "3" at bounding box center [938, 367] width 79 height 32
type input "0.00"
type input "6"
type input "7200.00"
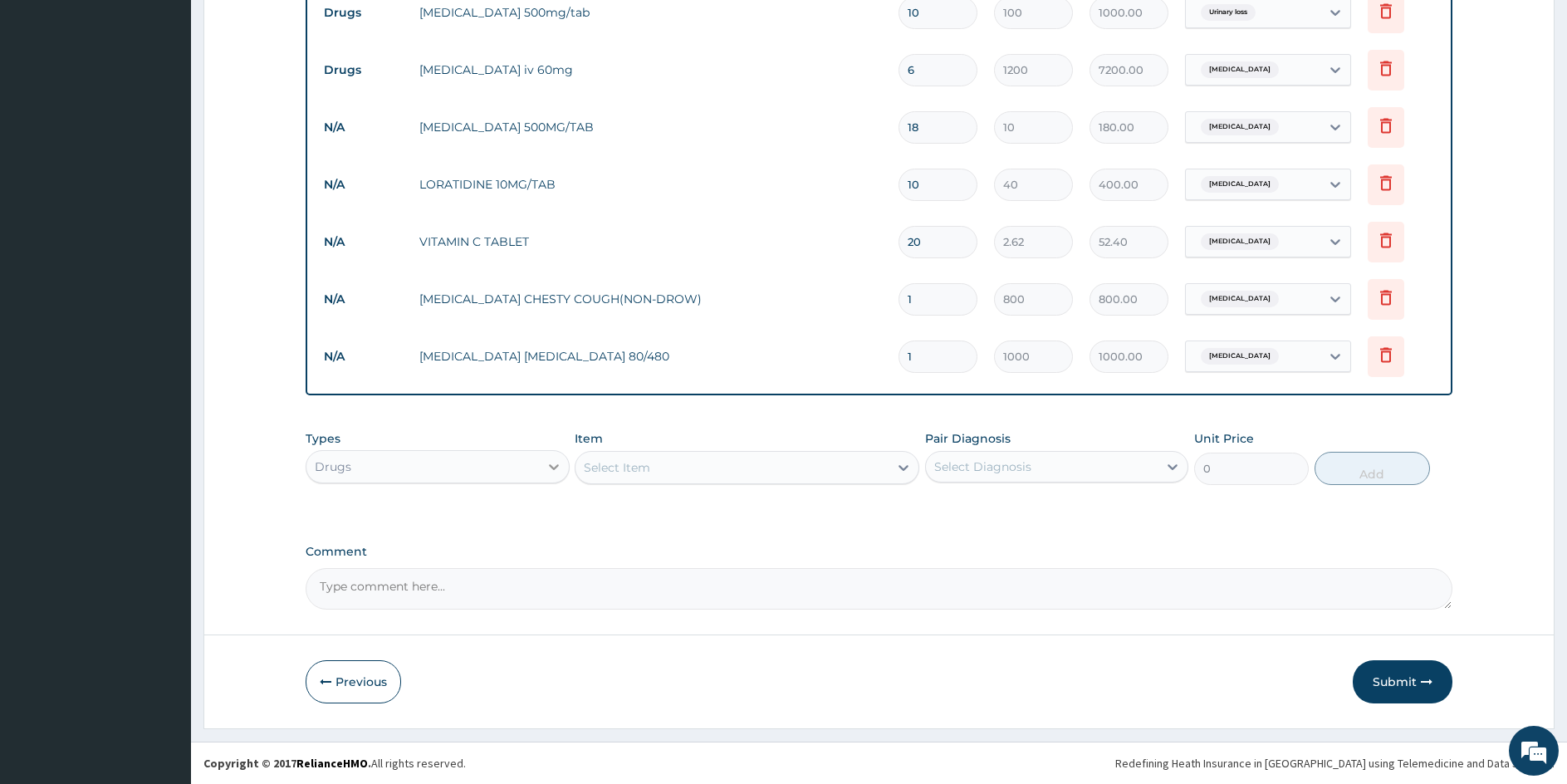
type input "6"
click at [553, 463] on icon at bounding box center [554, 466] width 16 height 16
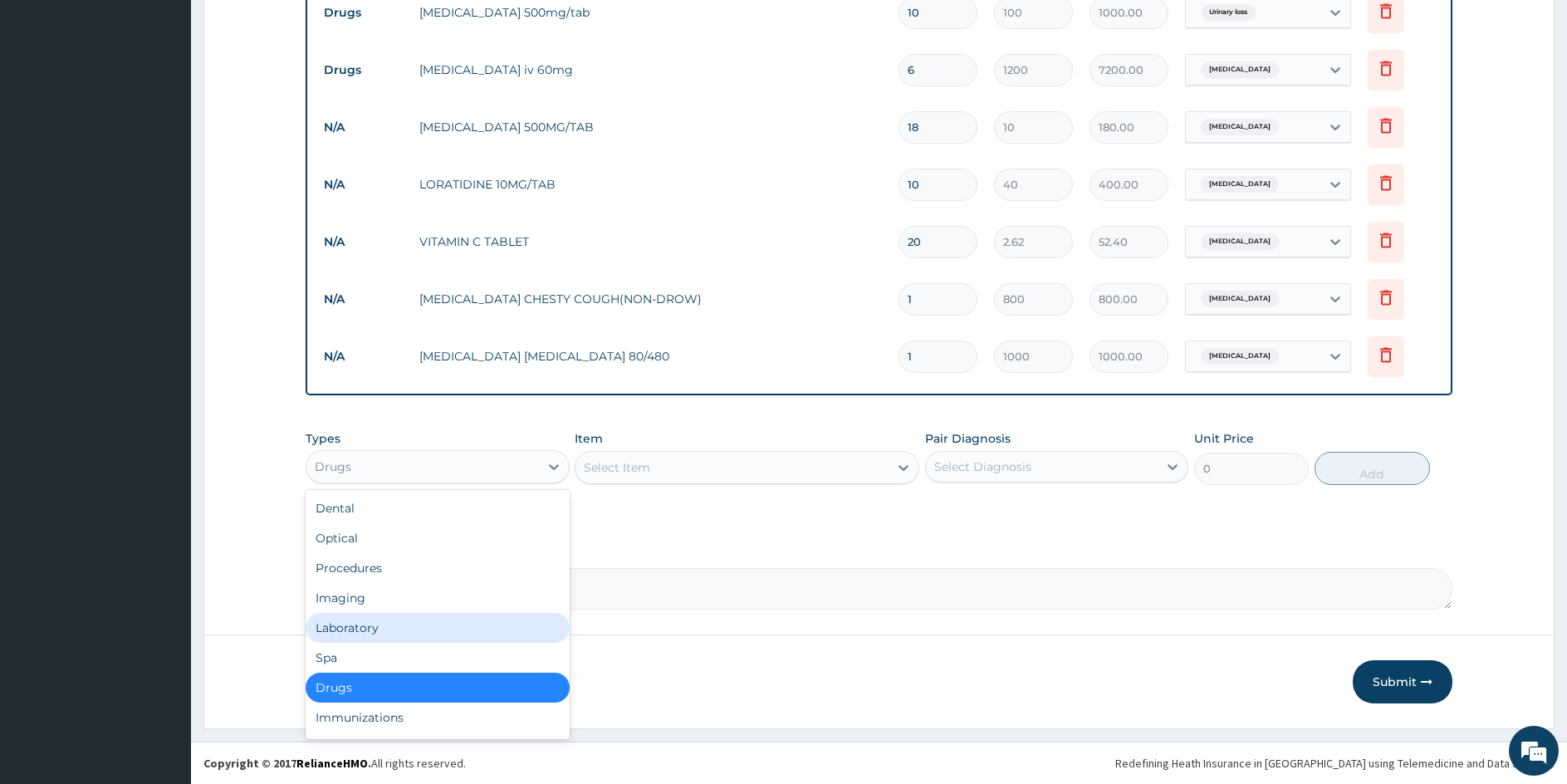
click at [339, 626] on div "Laboratory" at bounding box center [438, 627] width 264 height 30
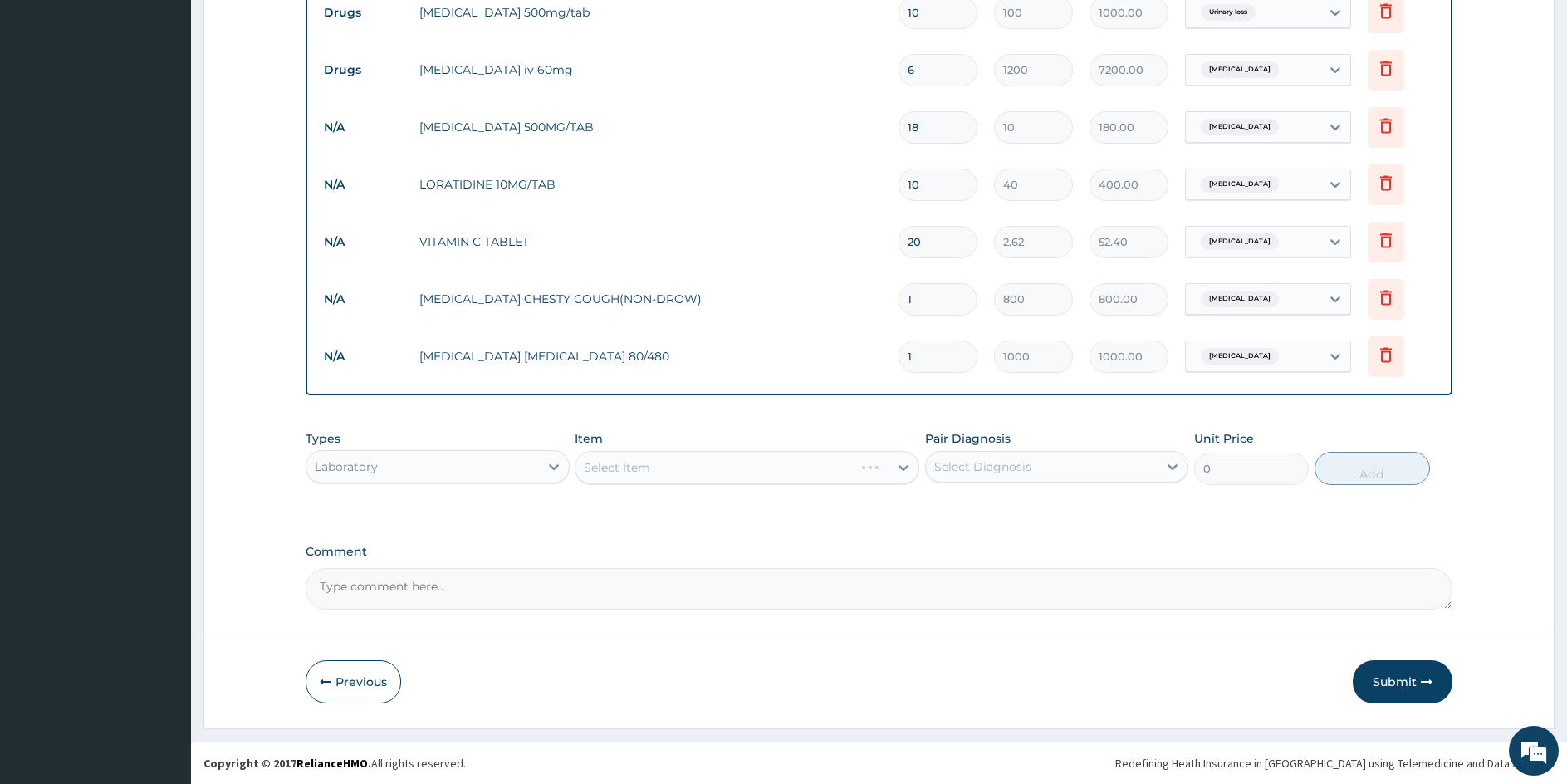
click at [706, 474] on div "Select Item" at bounding box center [746, 467] width 344 height 33
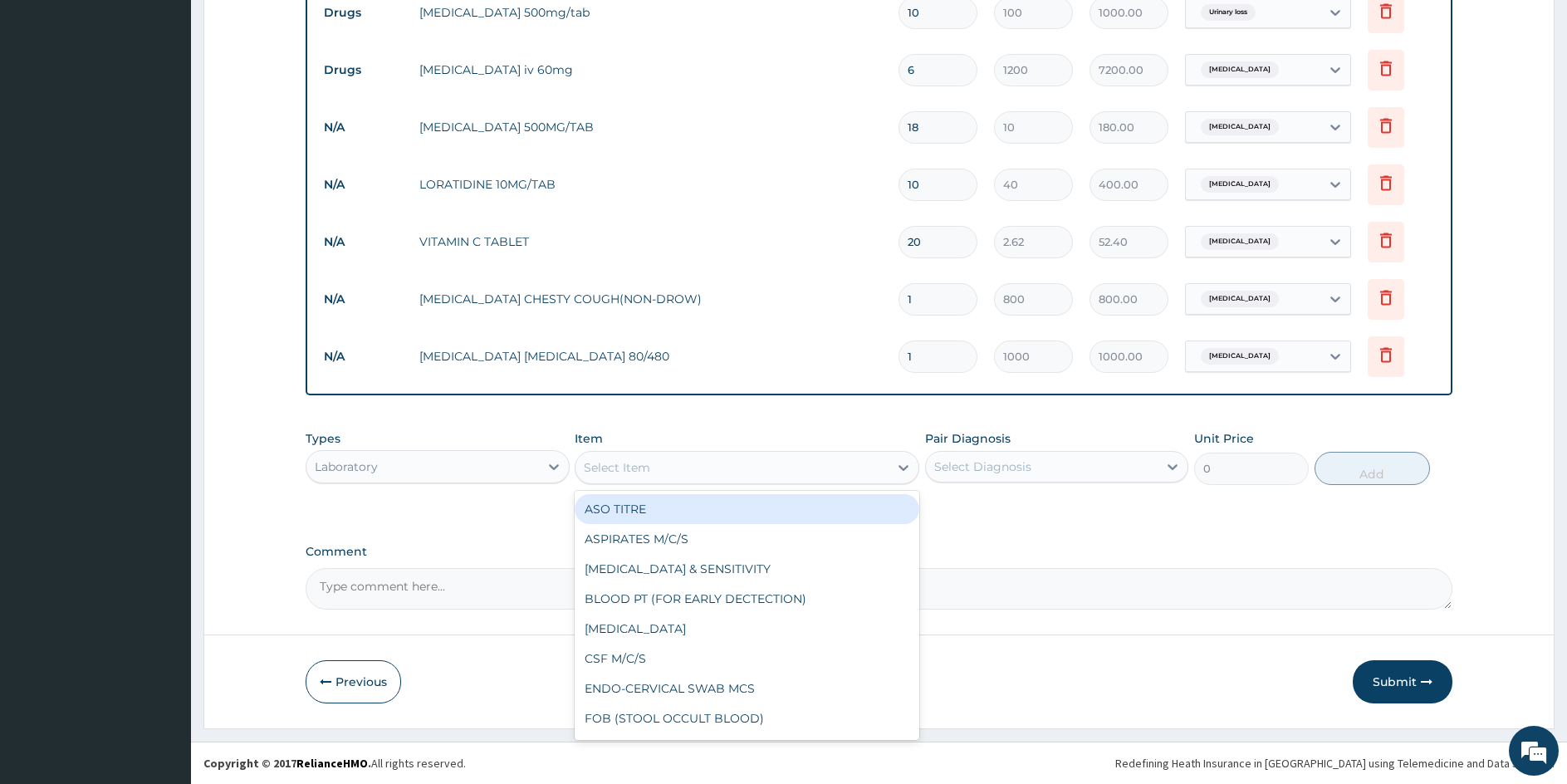
click at [706, 474] on div "Select Item" at bounding box center [731, 467] width 312 height 27
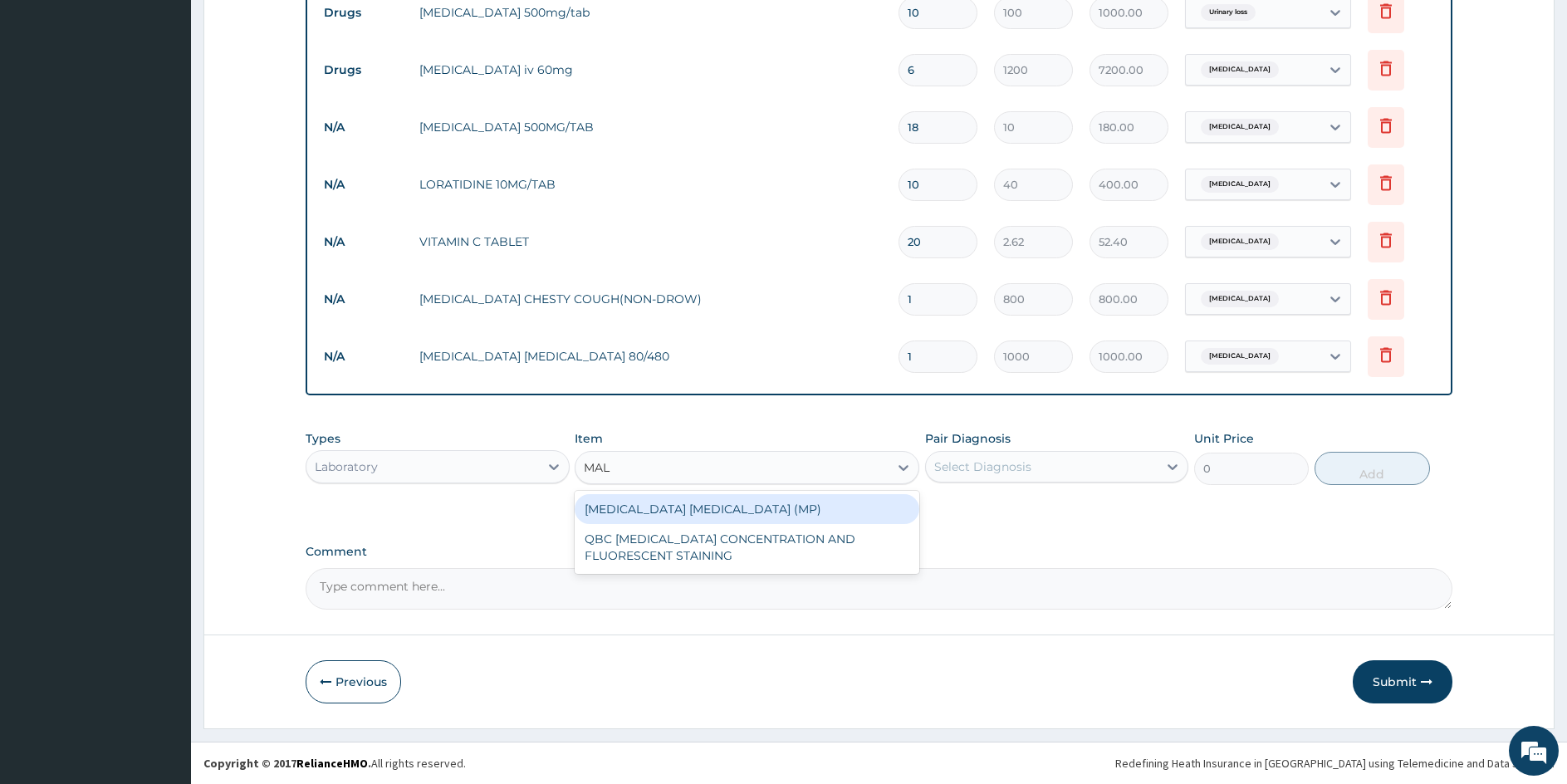
type input "MALA"
click at [629, 505] on div "MALARIA PARASITE (MP)" at bounding box center [746, 508] width 344 height 30
type input "800"
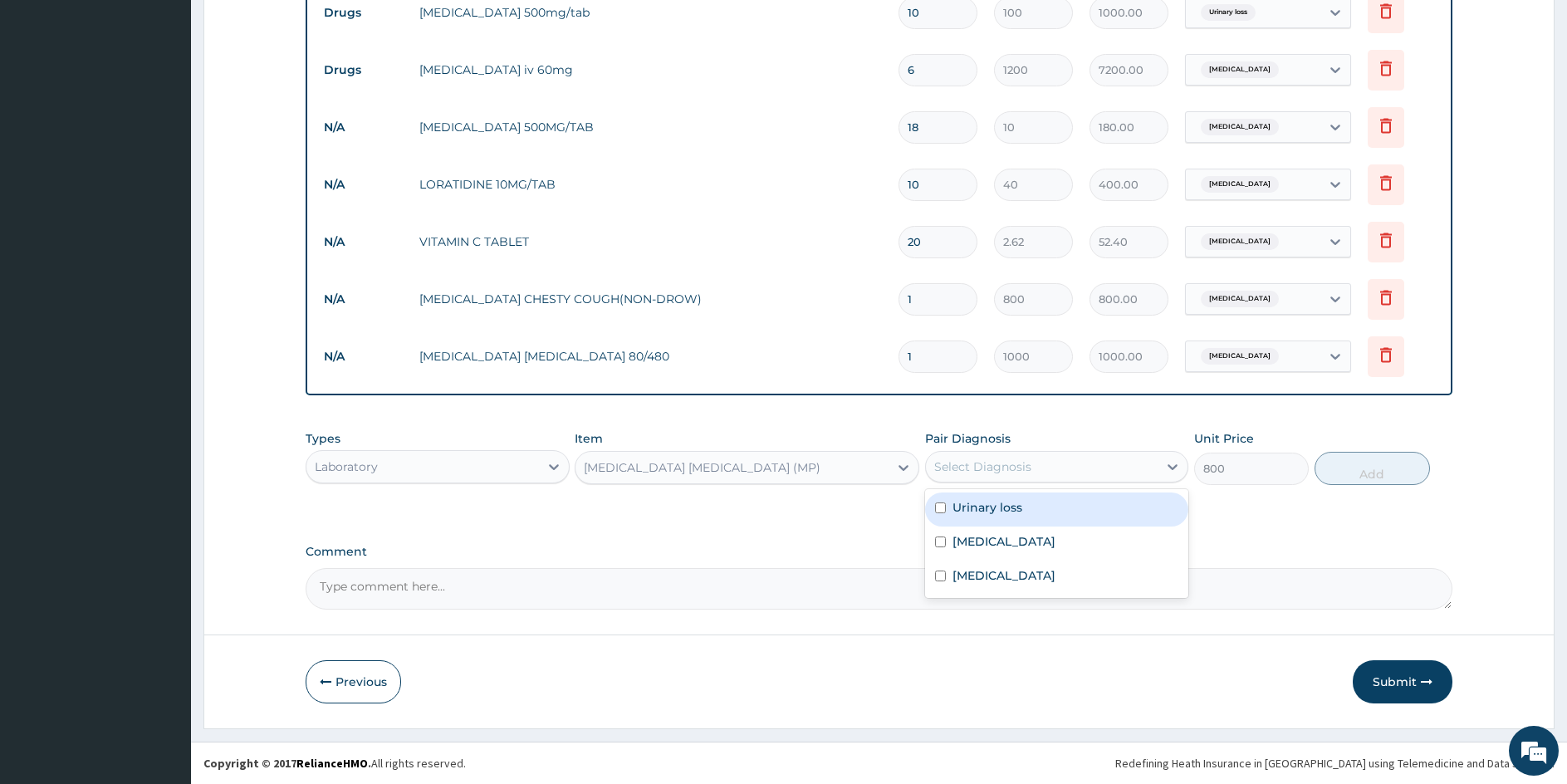
click at [1012, 461] on div "Select Diagnosis" at bounding box center [983, 466] width 97 height 16
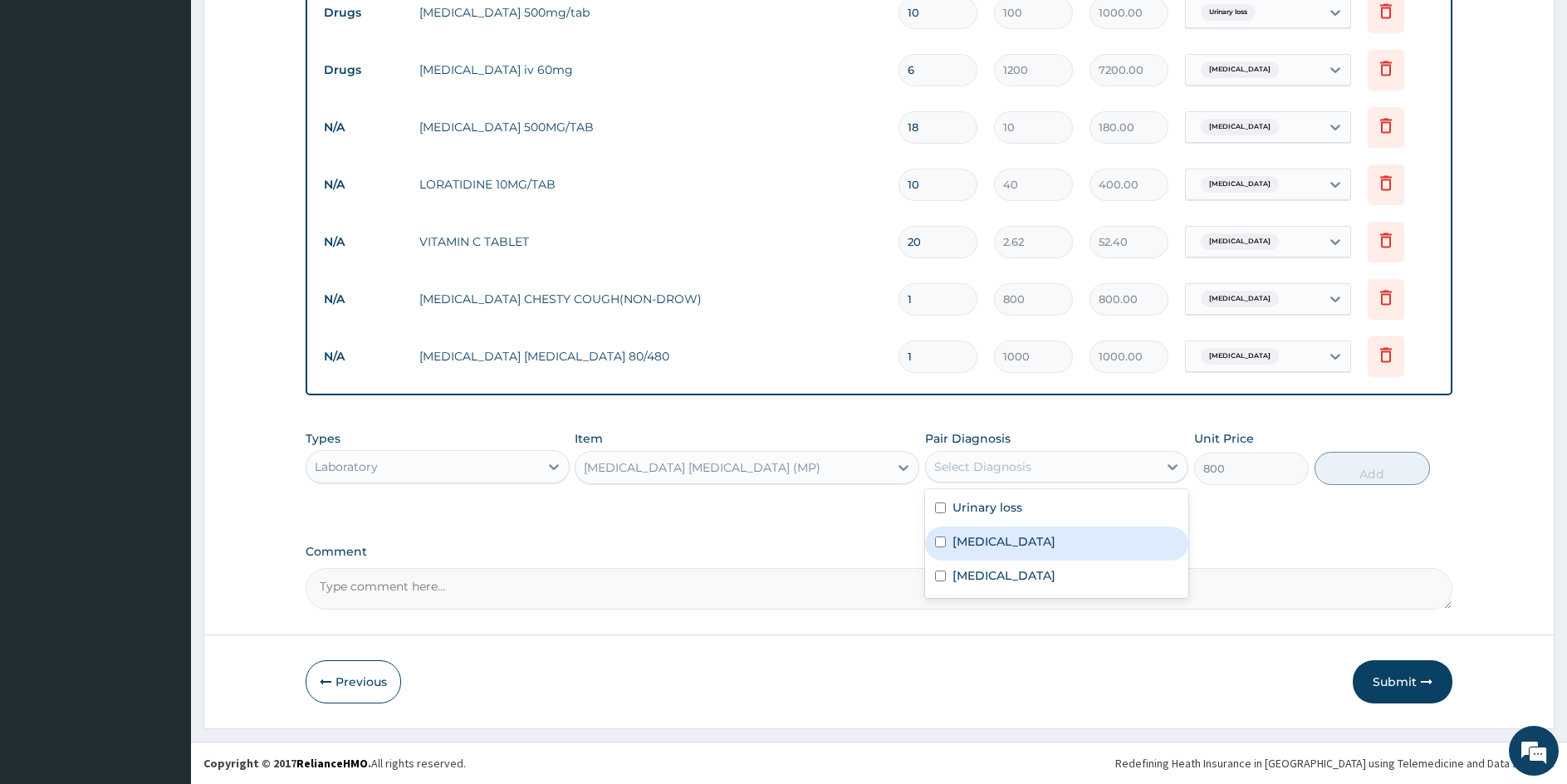
click at [941, 539] on input "checkbox" at bounding box center [941, 542] width 11 height 11
checkbox input "true"
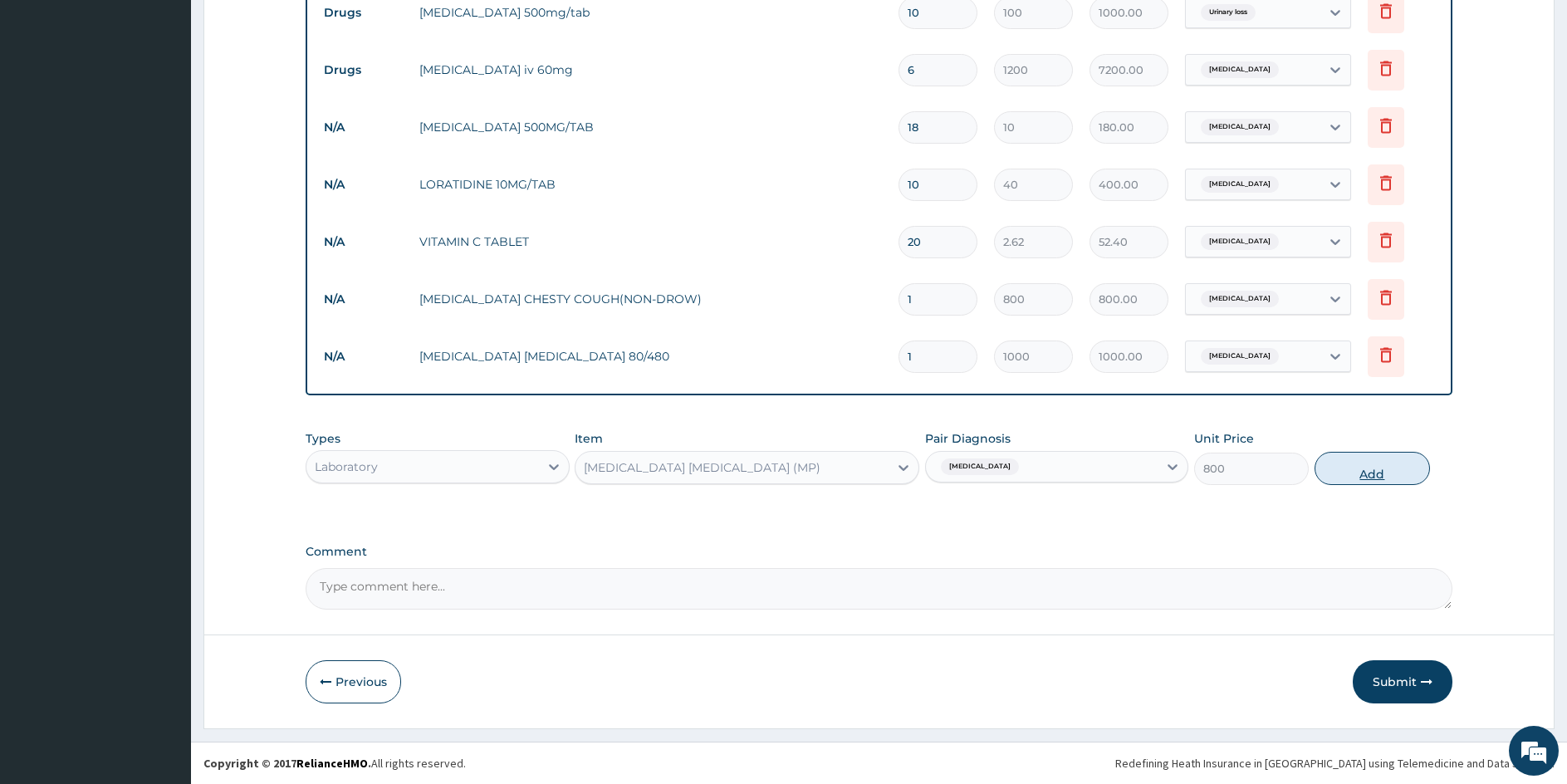
click at [1364, 470] on button "Add" at bounding box center [1372, 468] width 115 height 33
type input "0"
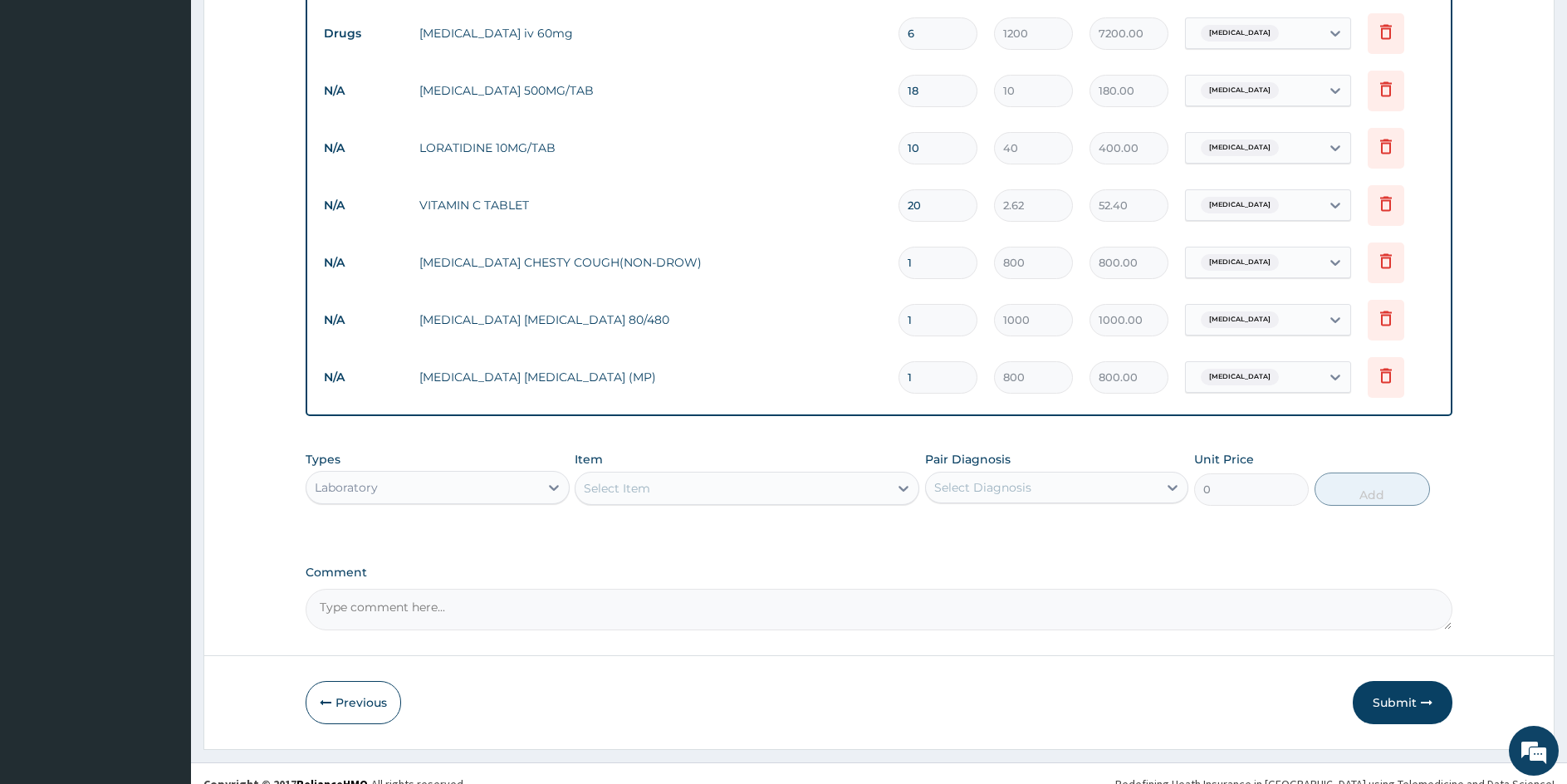
scroll to position [777, 0]
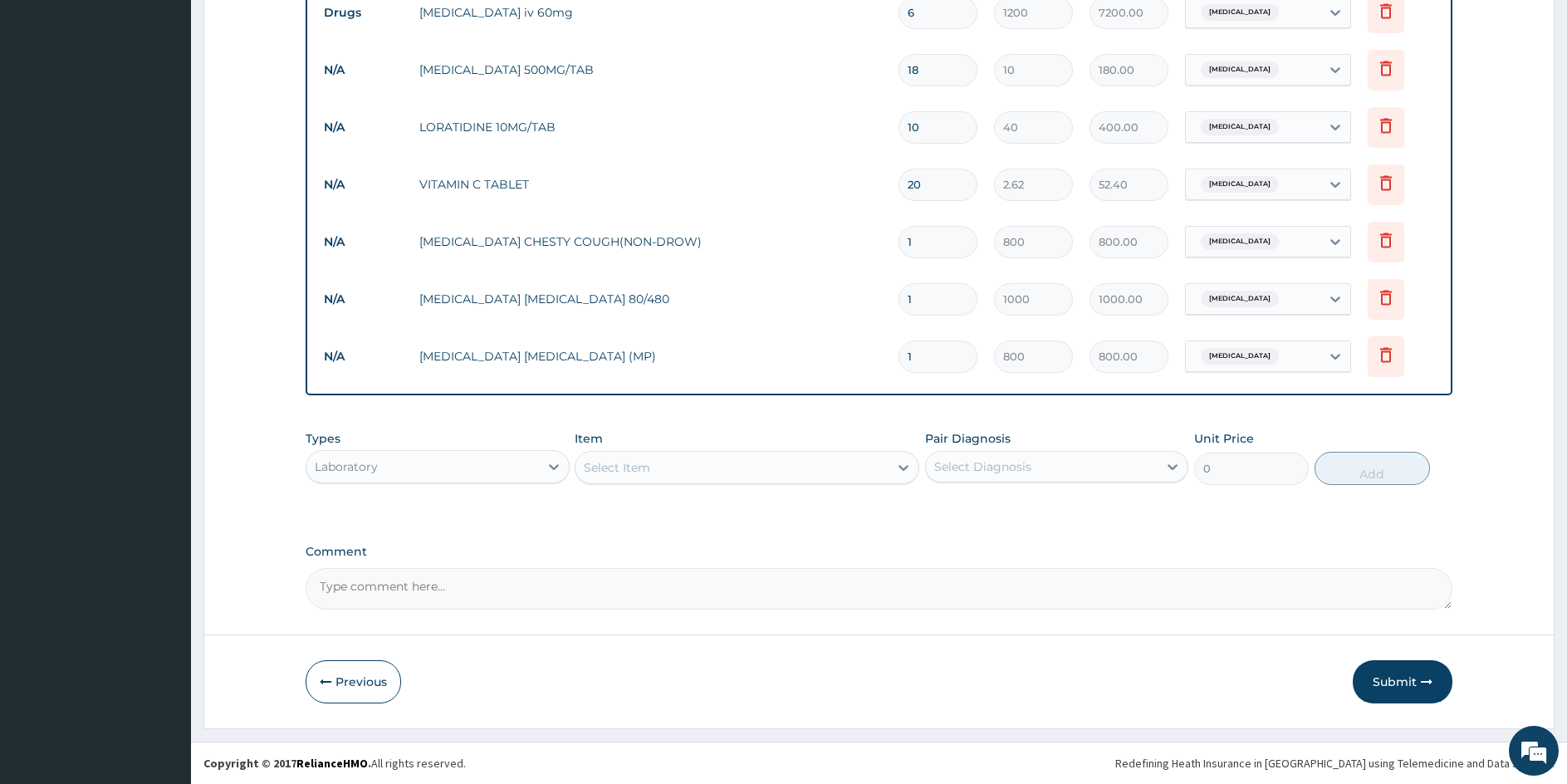
click at [688, 475] on div "Select Item" at bounding box center [731, 467] width 312 height 27
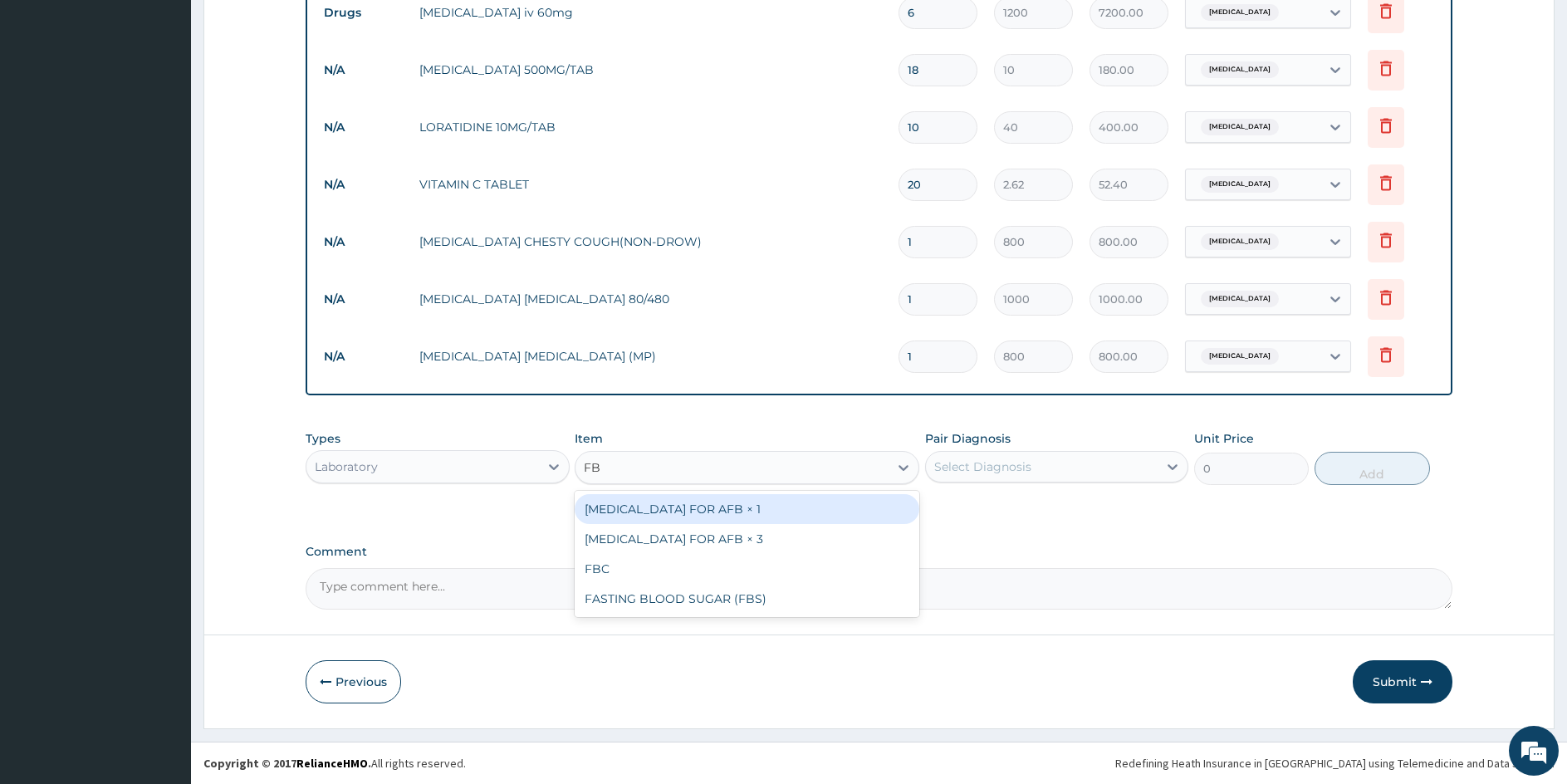
type input "FBC"
click at [662, 510] on div "FBC" at bounding box center [746, 508] width 344 height 30
type input "2500"
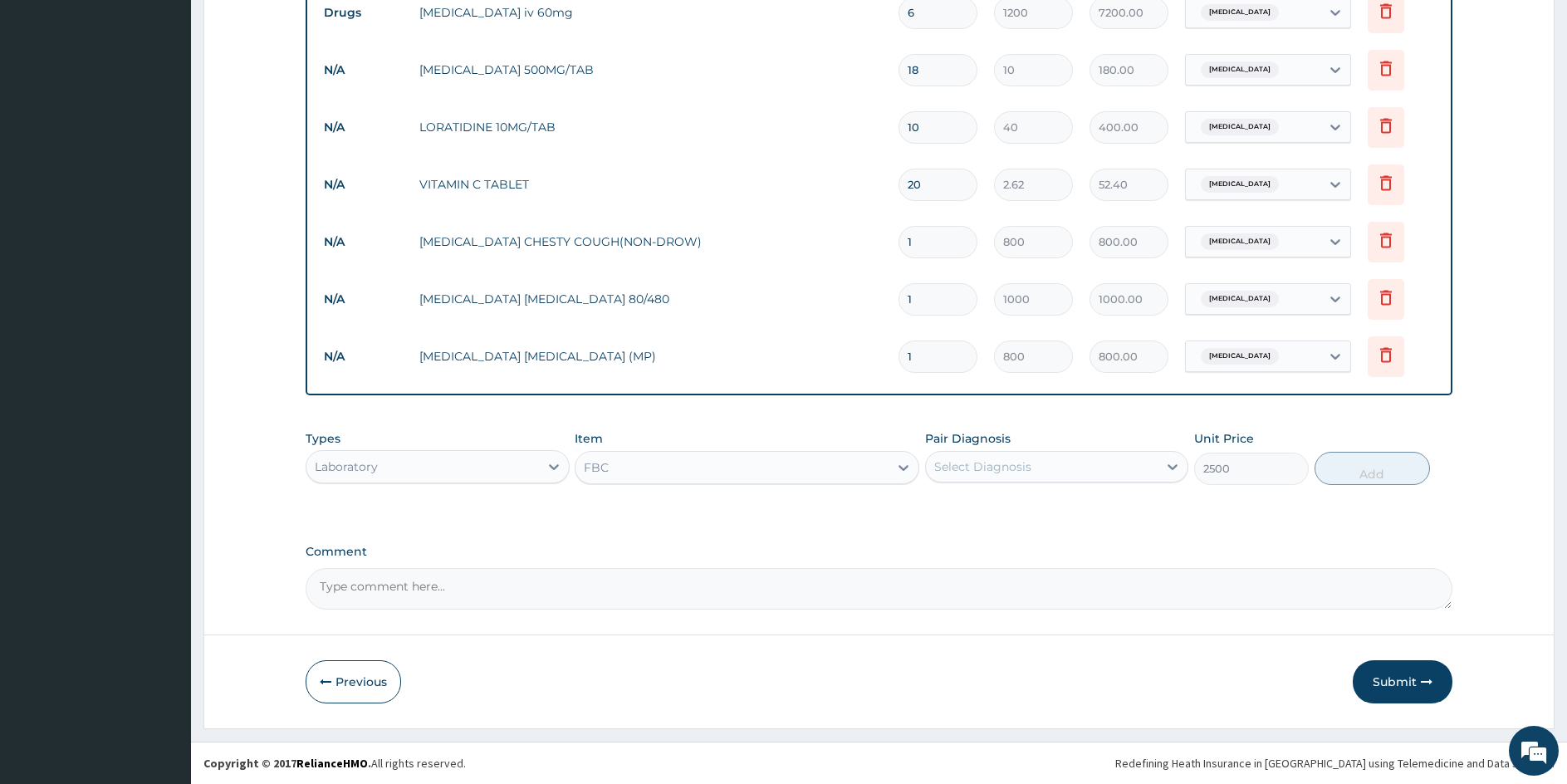
click at [1006, 466] on div "Select Diagnosis" at bounding box center [983, 466] width 97 height 16
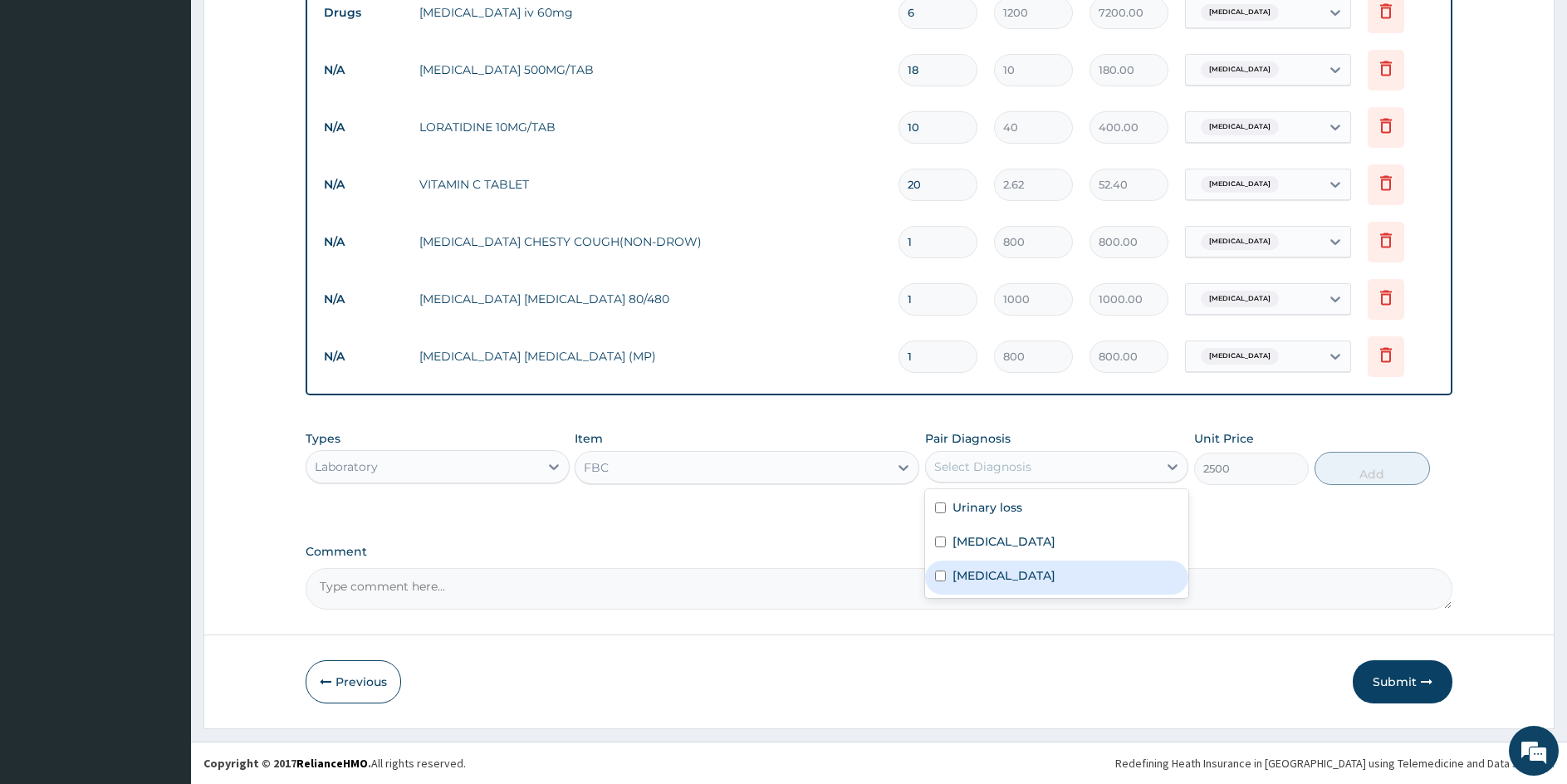
click at [941, 575] on input "checkbox" at bounding box center [941, 576] width 11 height 11
checkbox input "true"
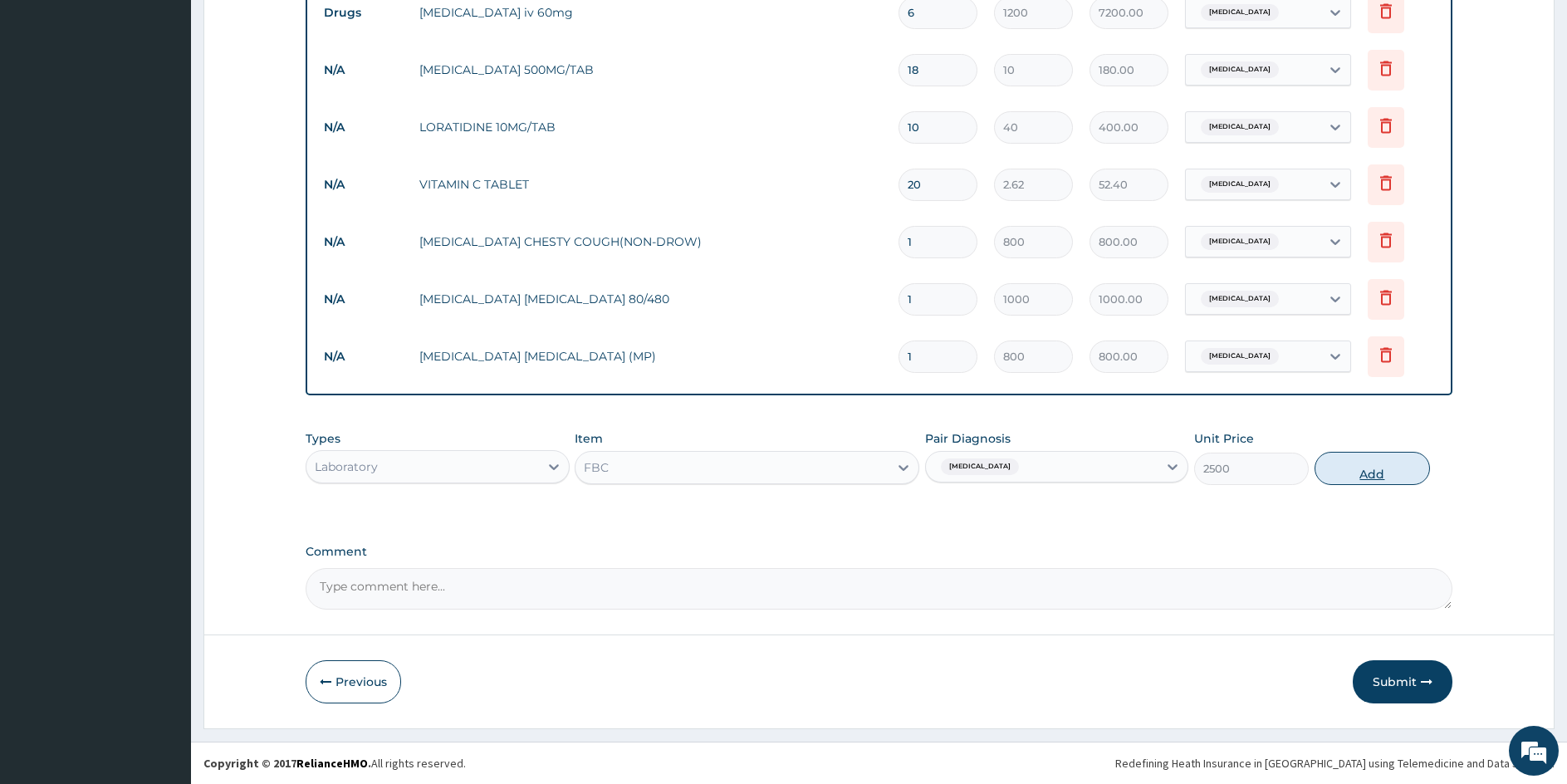
click at [1383, 465] on button "Add" at bounding box center [1372, 468] width 115 height 33
type input "0"
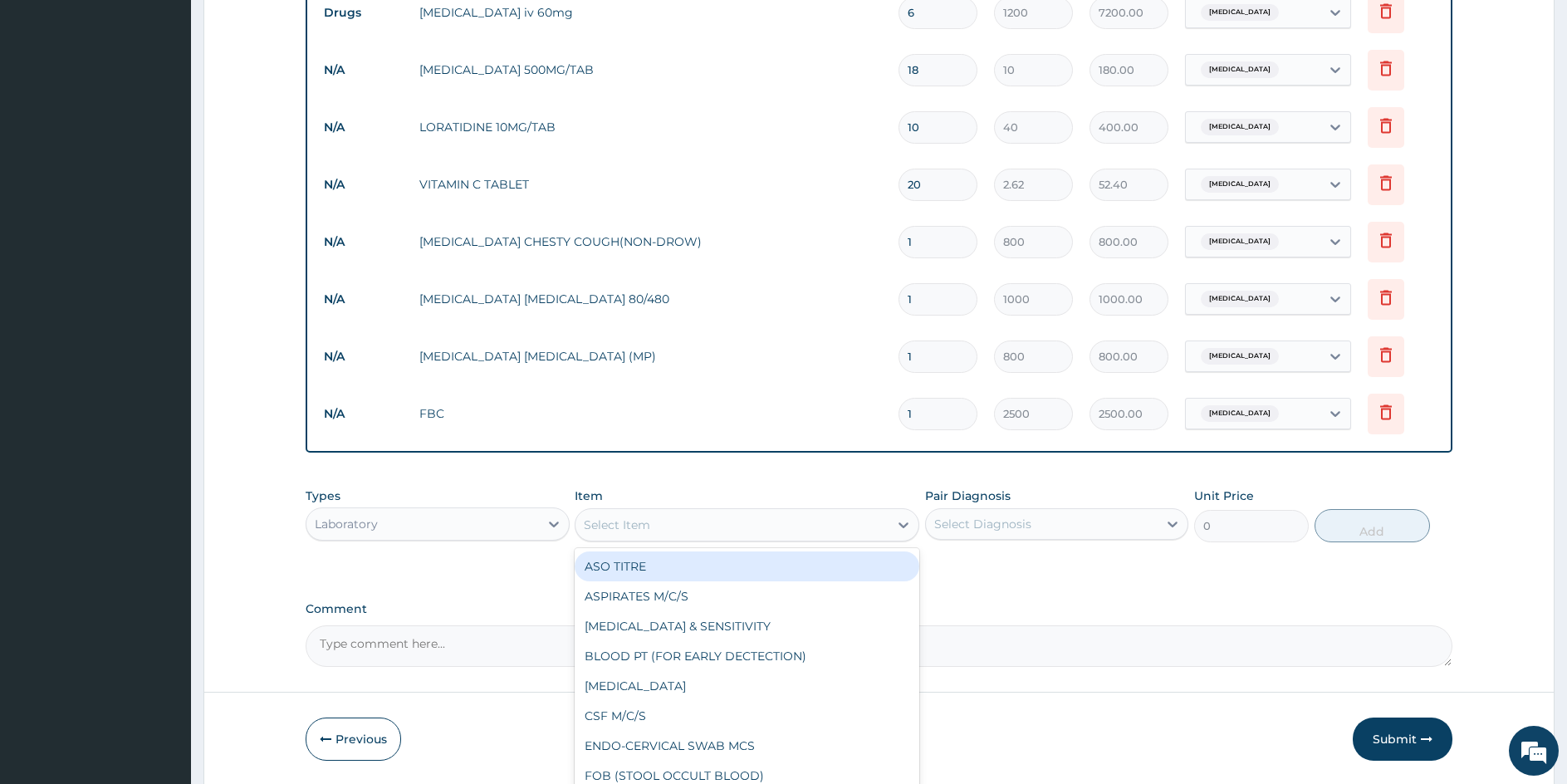
click at [666, 519] on div "Select Item" at bounding box center [731, 524] width 312 height 27
type input "URINALY"
click at [634, 567] on div "URINALYSIS" at bounding box center [746, 566] width 344 height 30
type input "700"
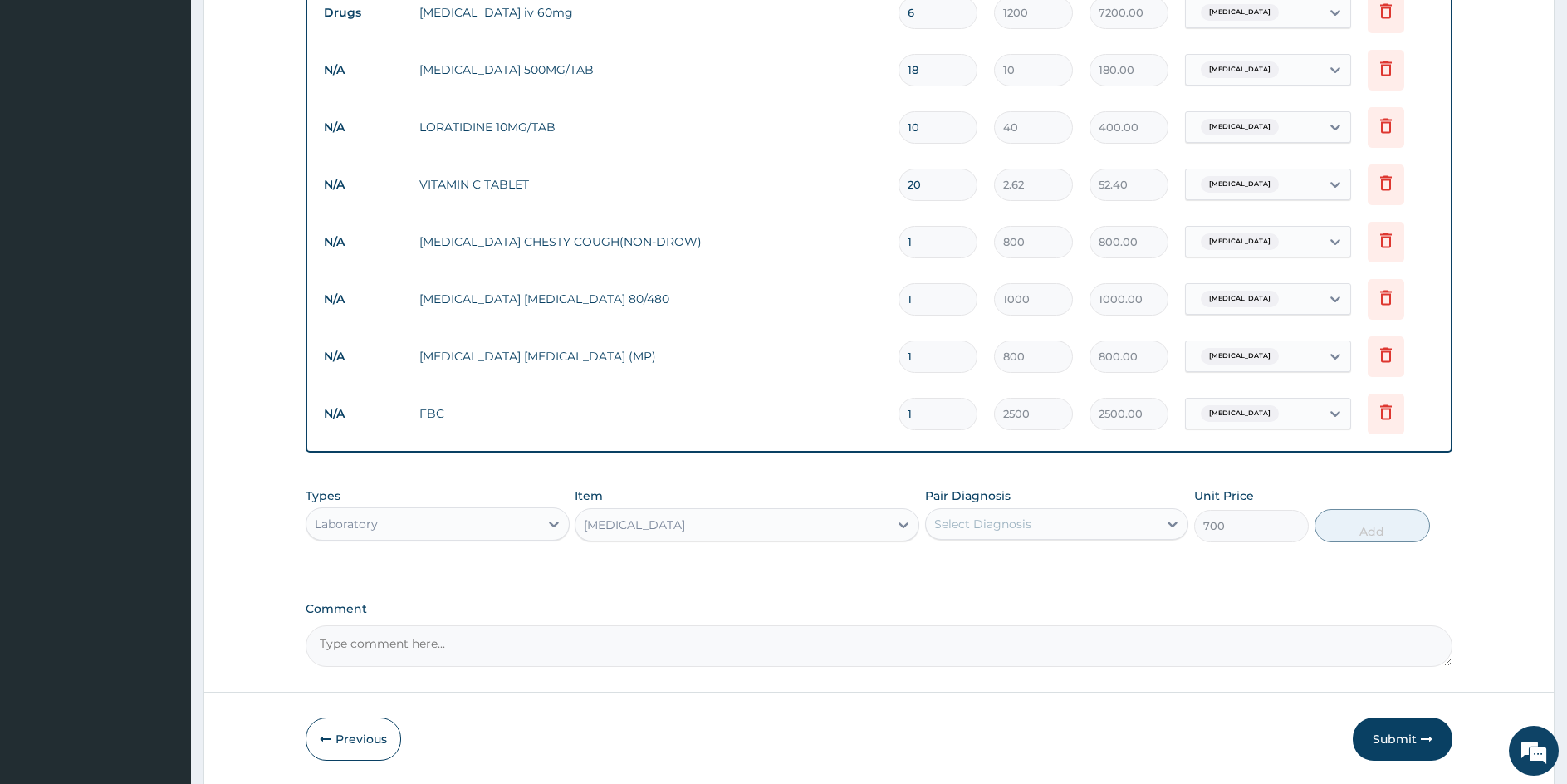
click at [1007, 526] on div "Select Diagnosis" at bounding box center [983, 524] width 97 height 16
click at [947, 568] on div "Urinary loss" at bounding box center [1057, 566] width 264 height 34
checkbox input "true"
click at [1375, 524] on button "Add" at bounding box center [1372, 526] width 115 height 33
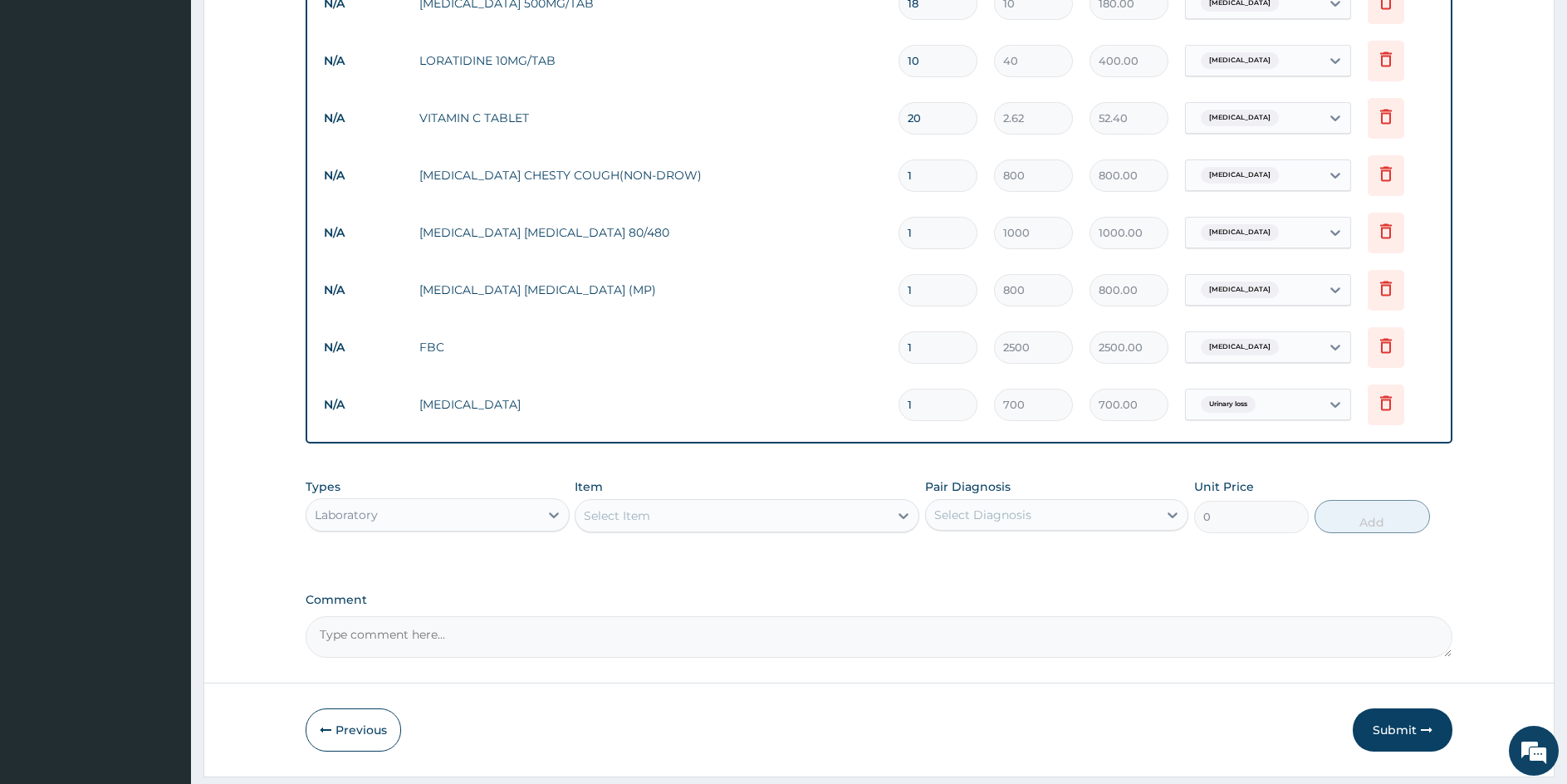
scroll to position [891, 0]
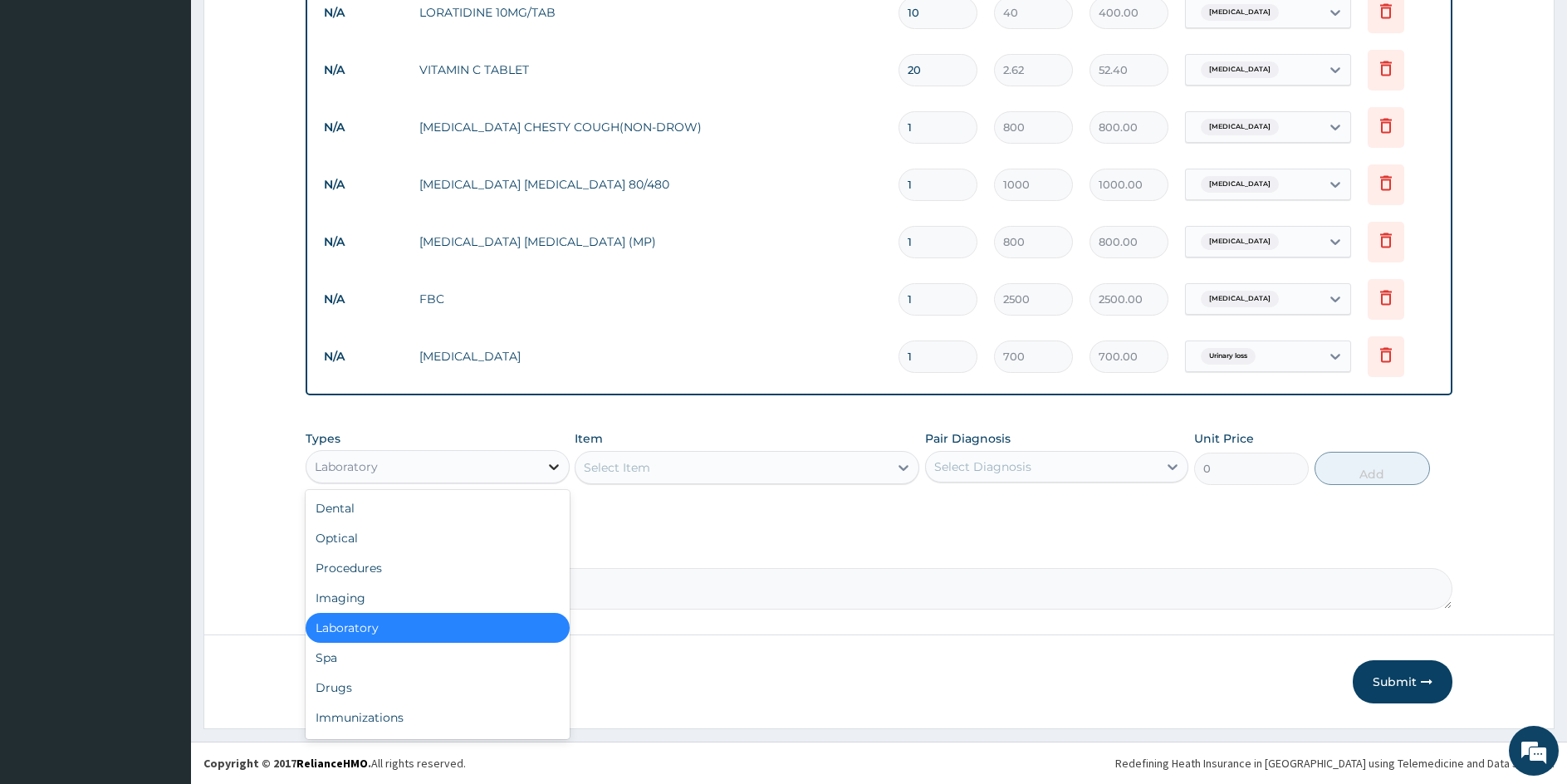
click at [557, 466] on icon at bounding box center [554, 466] width 16 height 16
click at [379, 564] on div "Procedures" at bounding box center [438, 568] width 264 height 30
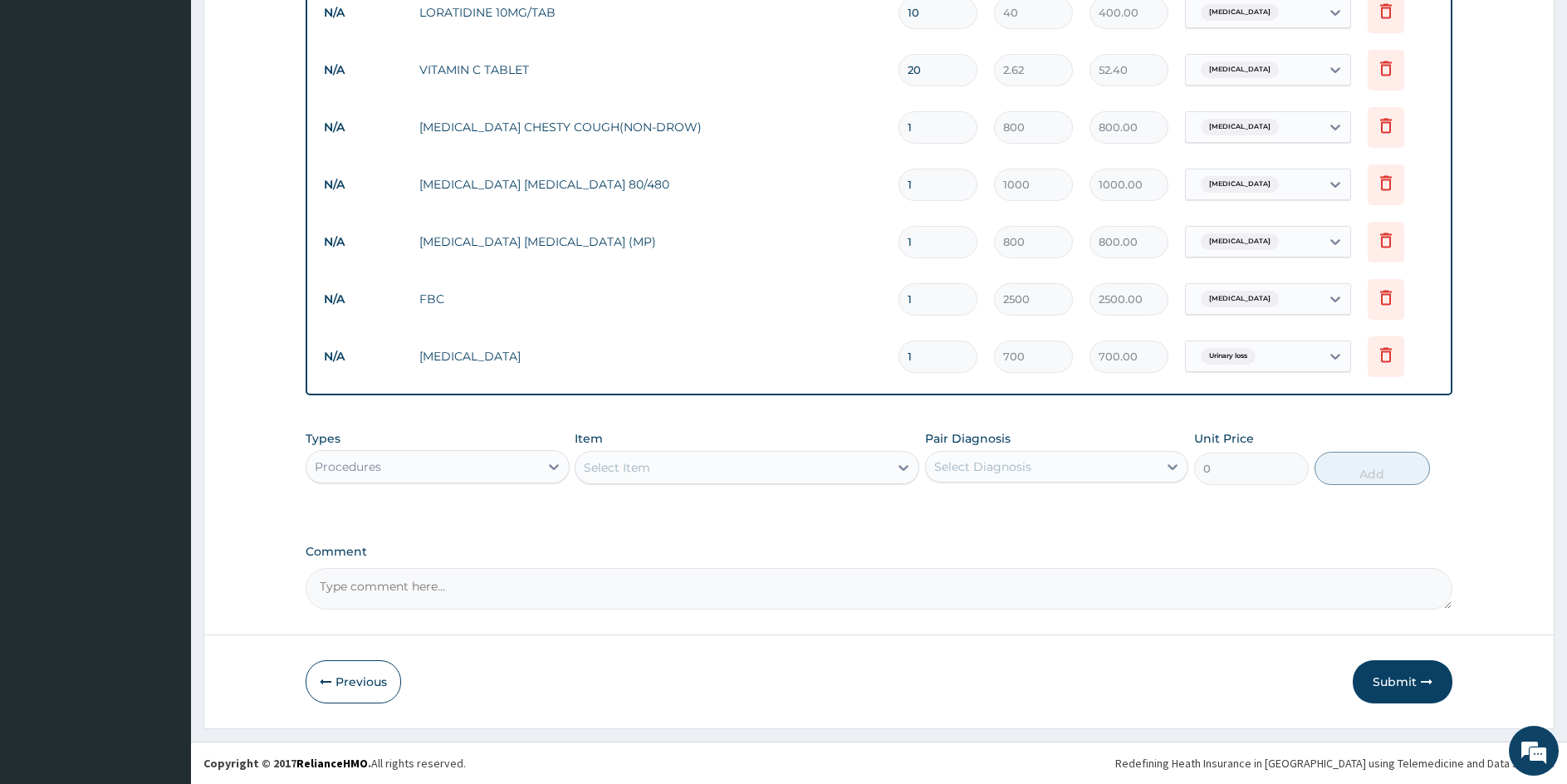
click at [706, 475] on div "Select Item" at bounding box center [731, 467] width 312 height 27
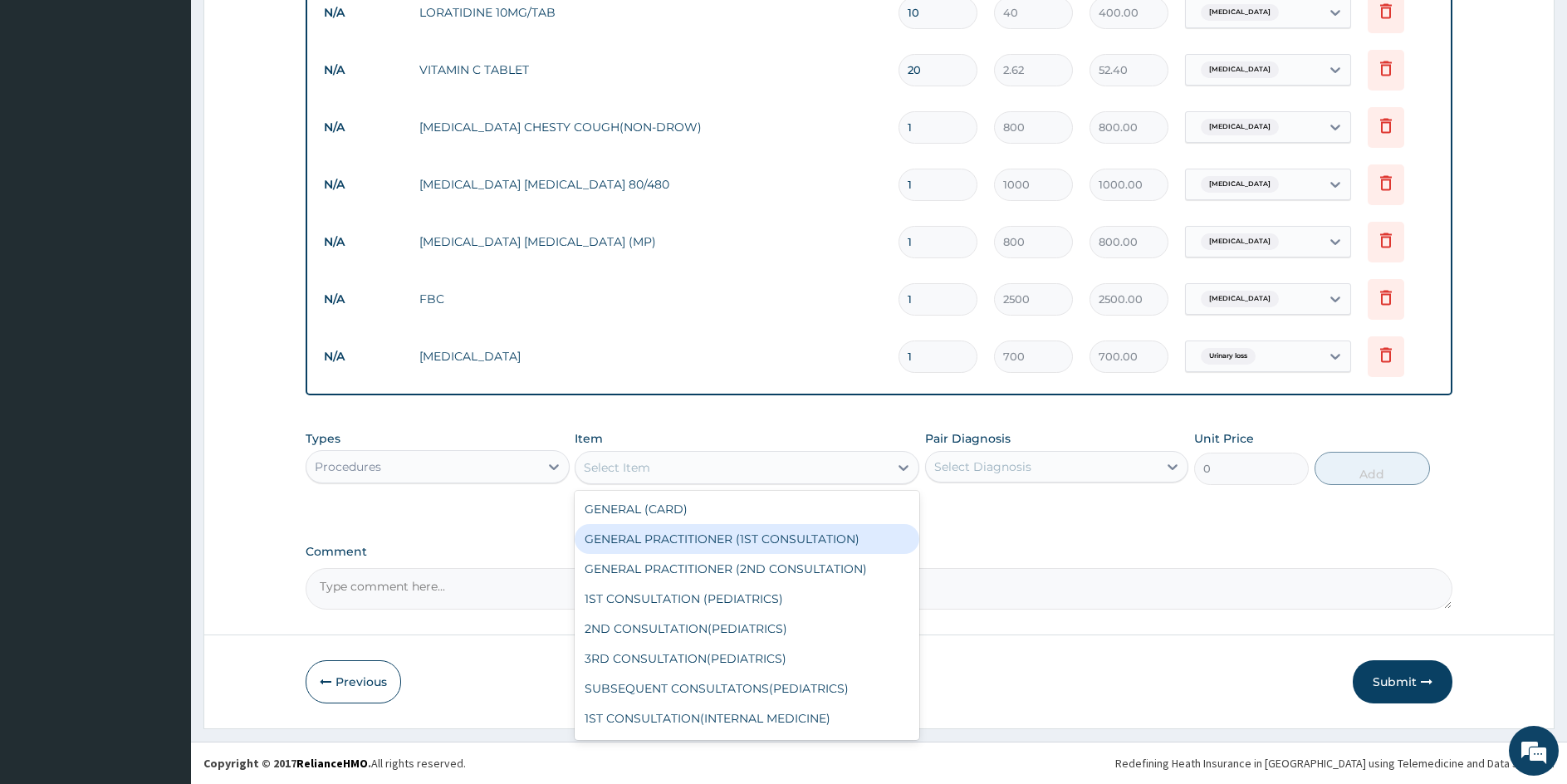
click at [691, 533] on div "GENERAL PRACTITIONER (1ST CONSULTATION)" at bounding box center [746, 539] width 344 height 30
type input "1500"
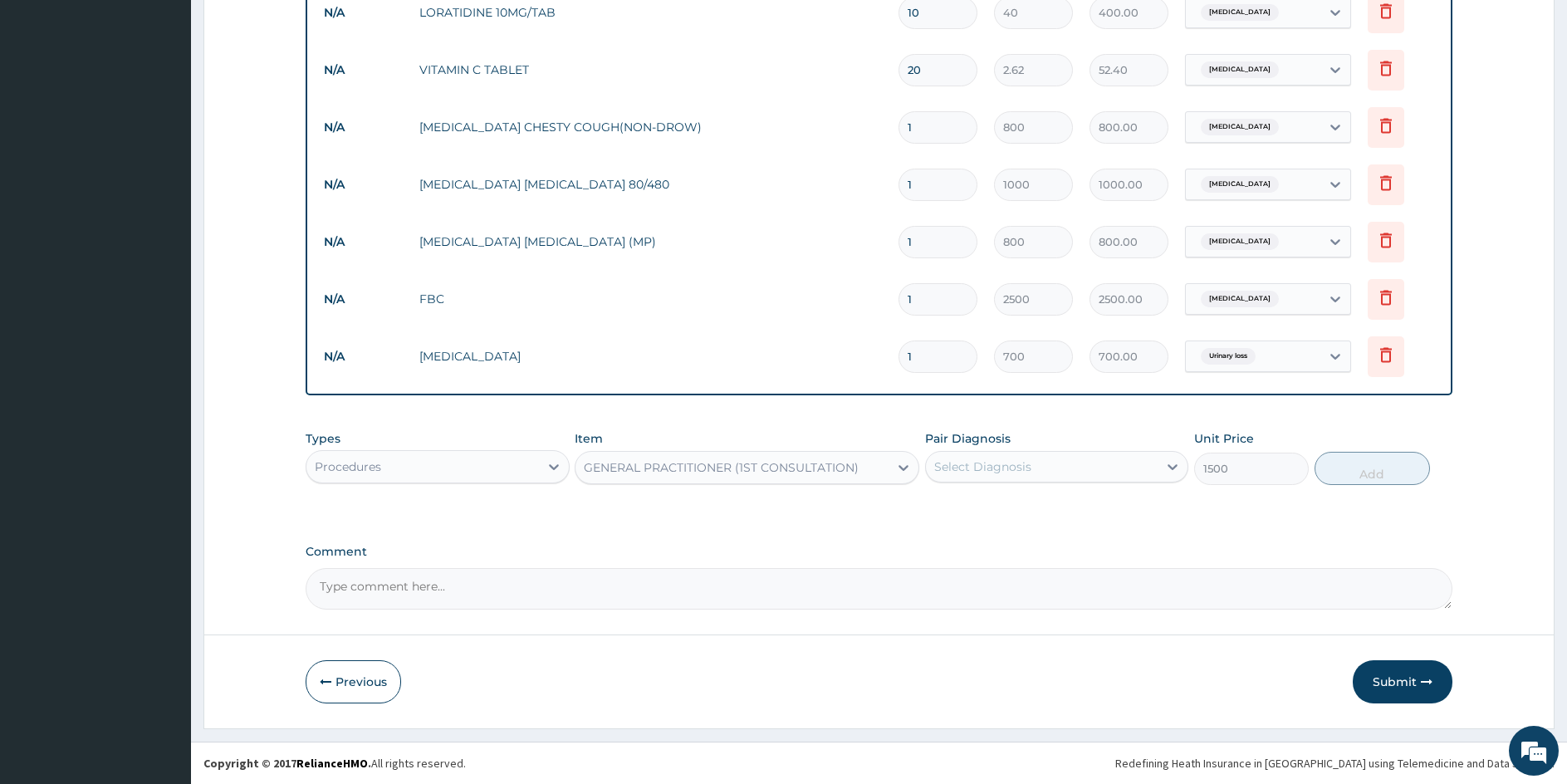
click at [1050, 473] on div "Select Diagnosis" at bounding box center [1043, 466] width 233 height 27
click at [943, 507] on input "checkbox" at bounding box center [941, 507] width 11 height 11
checkbox input "true"
click at [1373, 469] on button "Add" at bounding box center [1372, 468] width 115 height 33
type input "0"
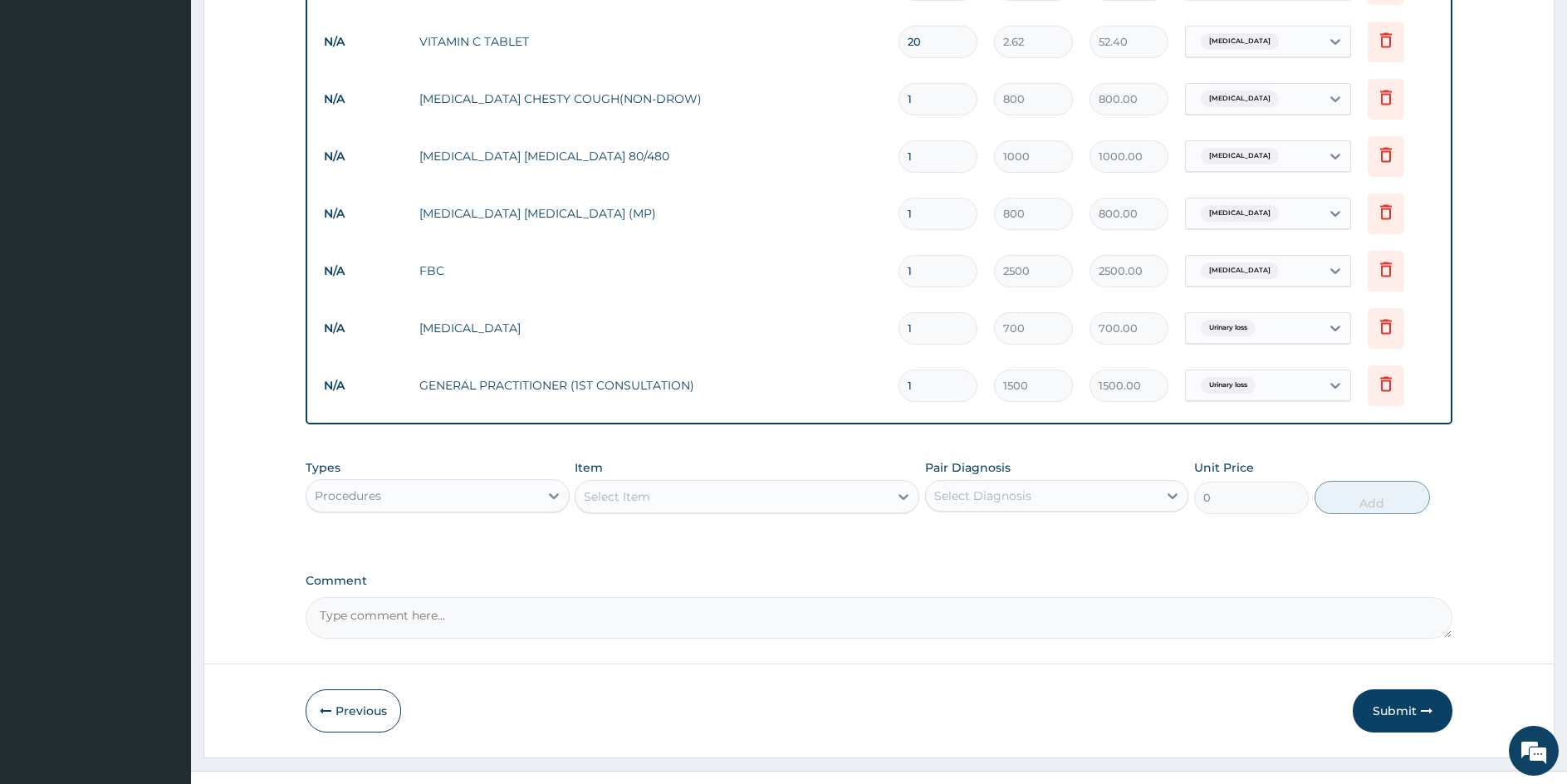
scroll to position [948, 0]
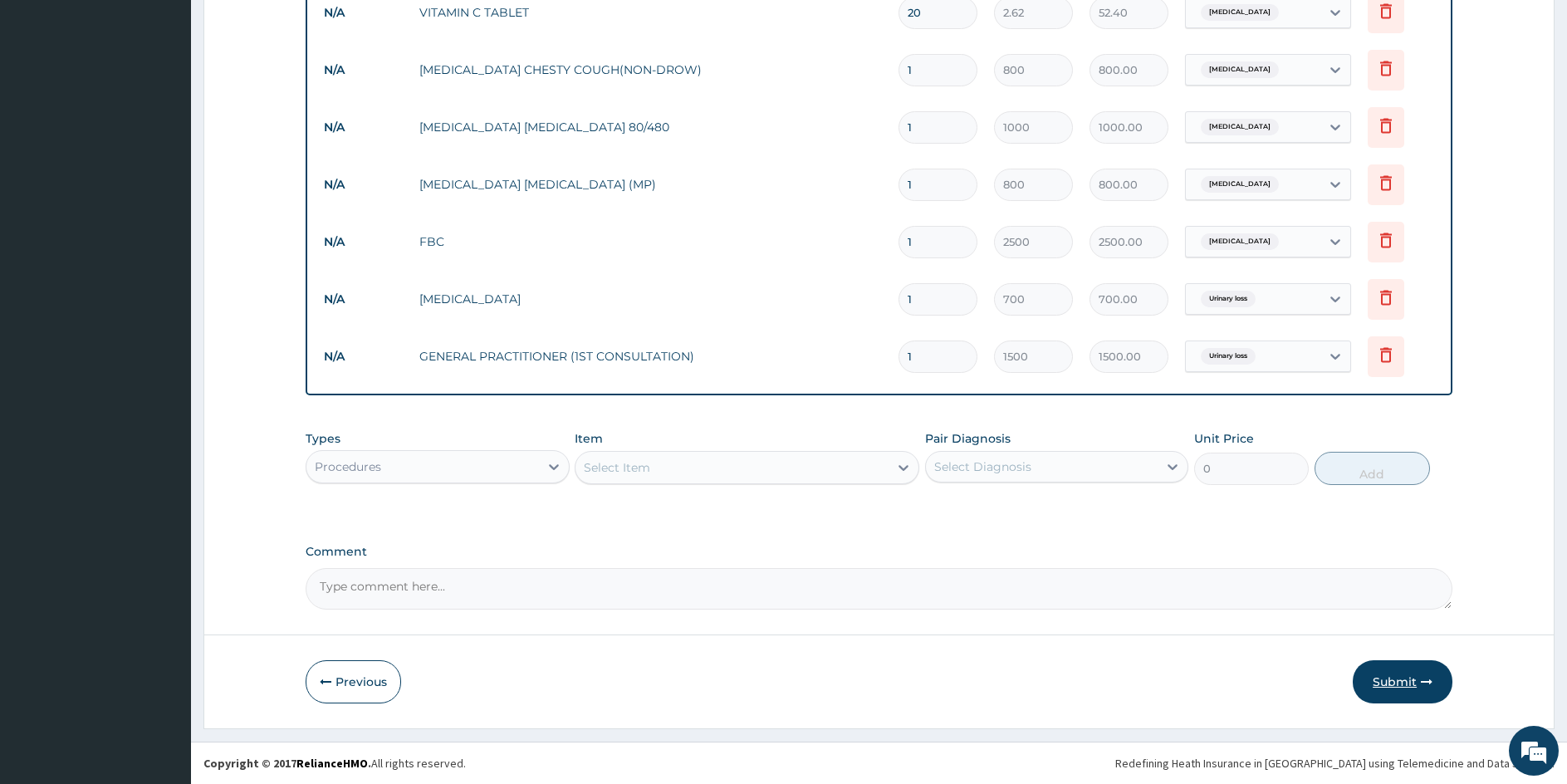
click at [1395, 686] on button "Submit" at bounding box center [1403, 681] width 100 height 43
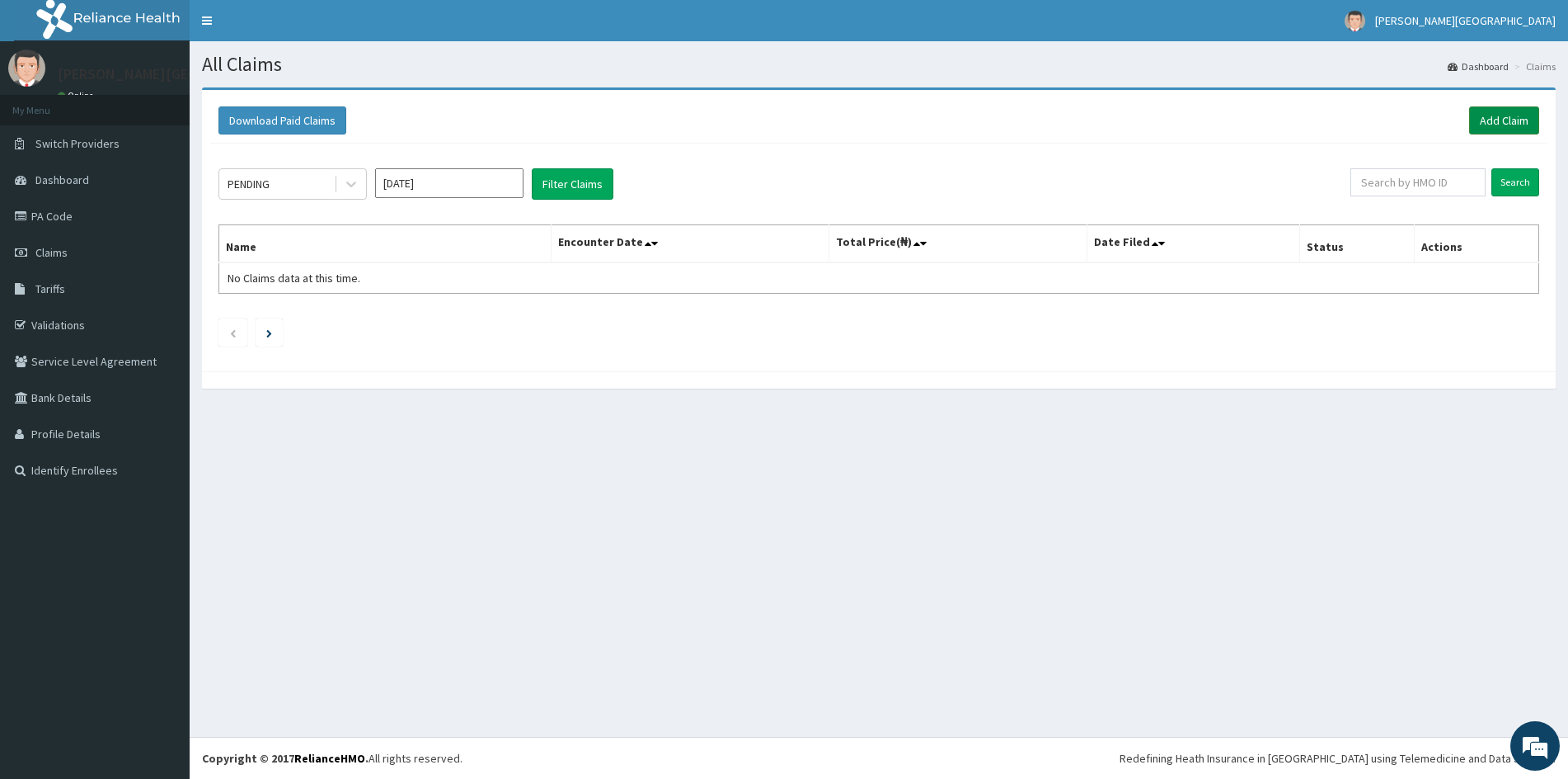
click at [1504, 119] on link "Add Claim" at bounding box center [1503, 120] width 70 height 28
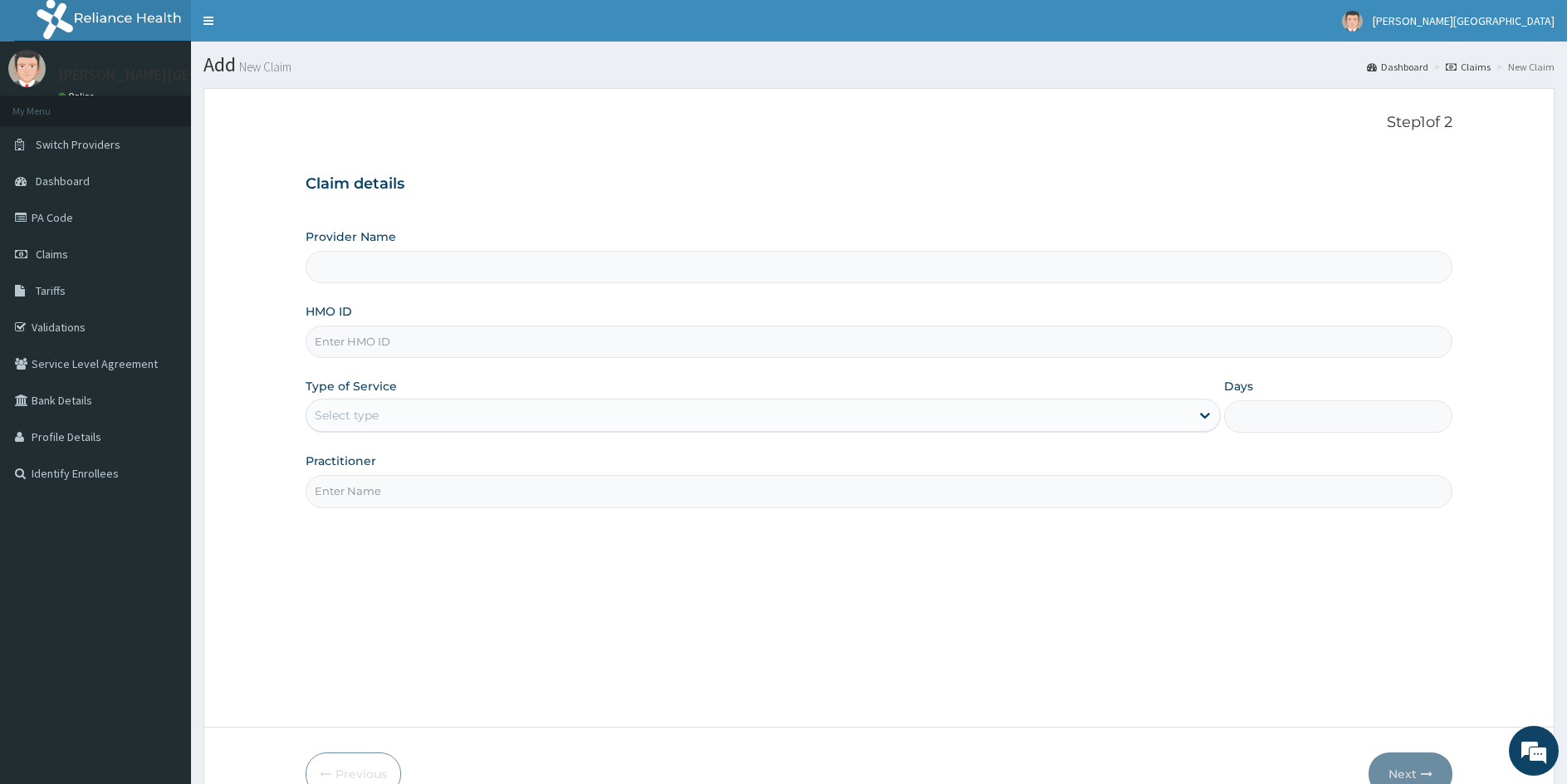
click at [580, 341] on input "HMO ID" at bounding box center [880, 341] width 1147 height 32
type input "Tona Hospital"
type input "BTR/10873/B"
click at [448, 418] on div "Select type" at bounding box center [748, 415] width 883 height 27
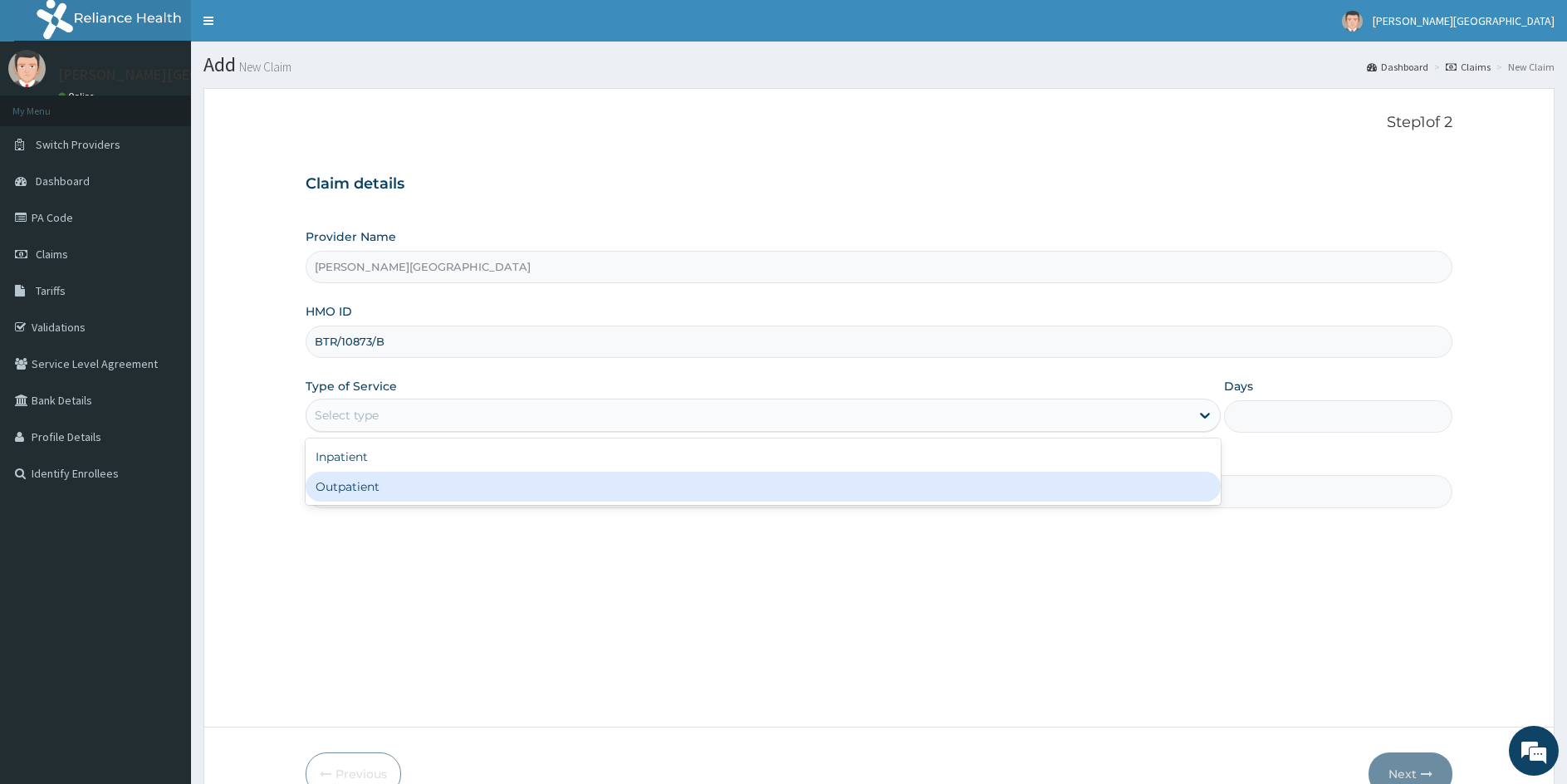
click at [384, 494] on div "Outpatient" at bounding box center [763, 486] width 915 height 30
type input "1"
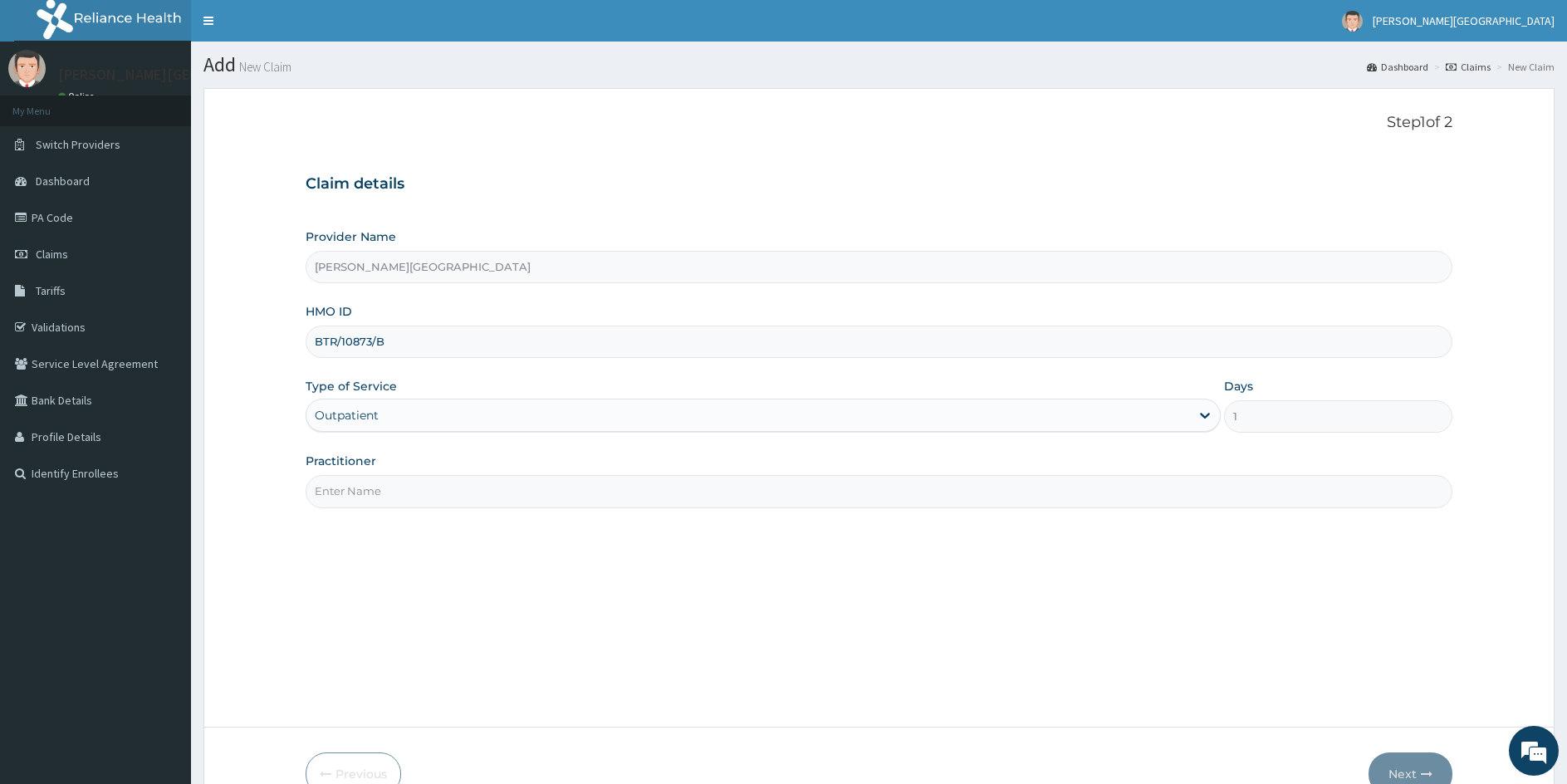
click at [384, 493] on input "Practitioner" at bounding box center [880, 490] width 1147 height 32
type input "GENERAL PRACTITIONER"
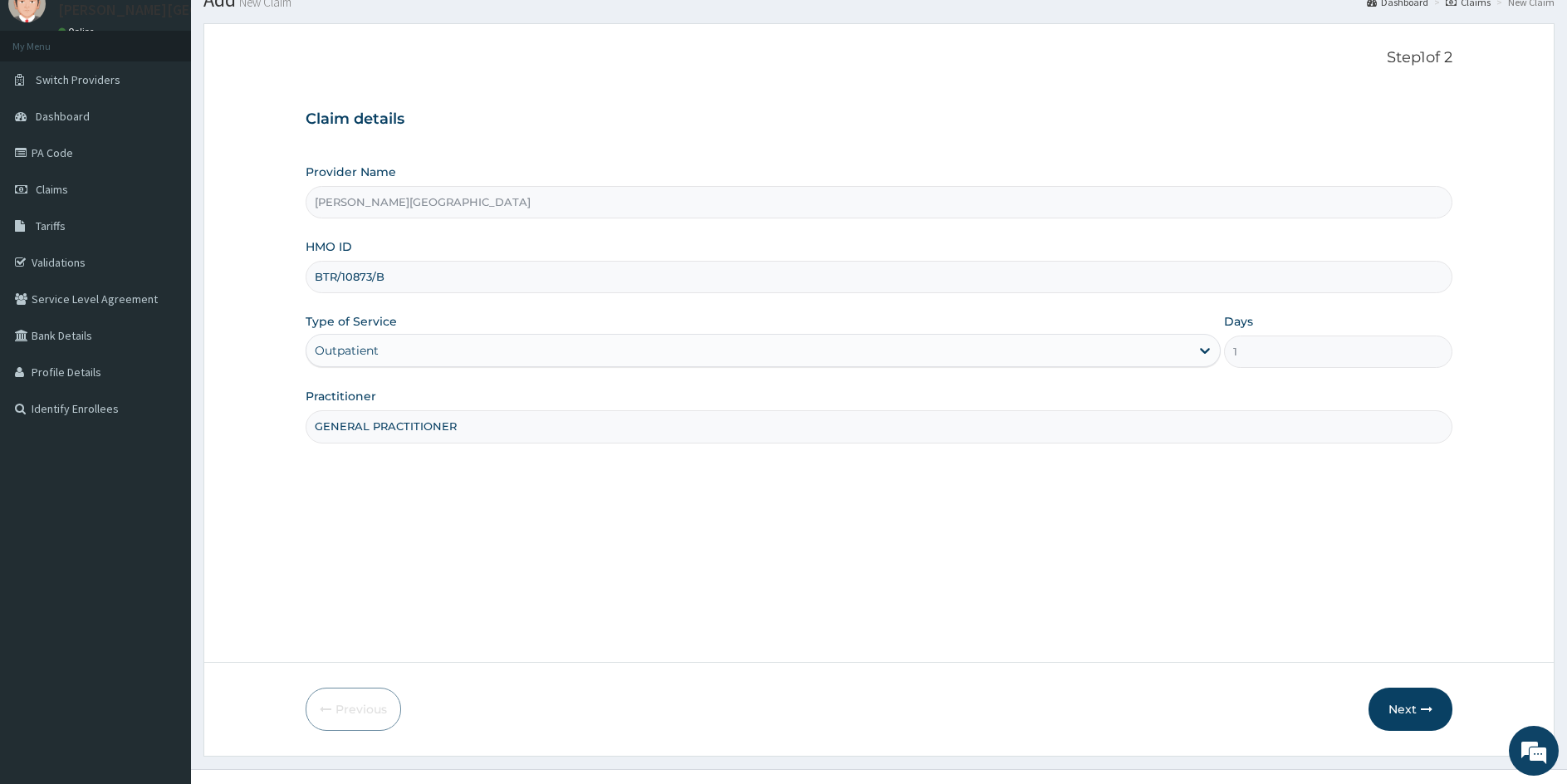
scroll to position [93, 0]
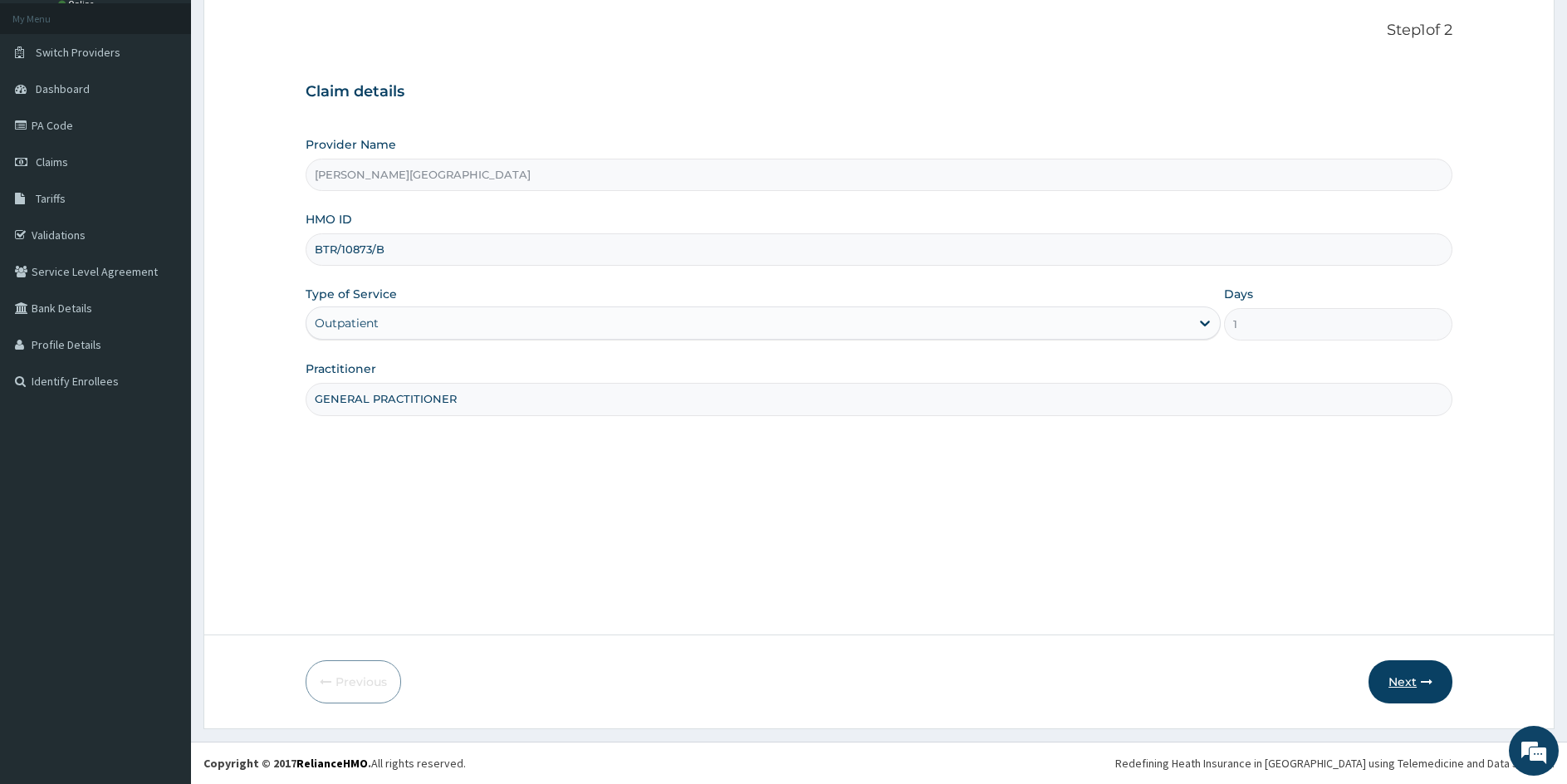
click at [1398, 679] on button "Next" at bounding box center [1411, 681] width 84 height 43
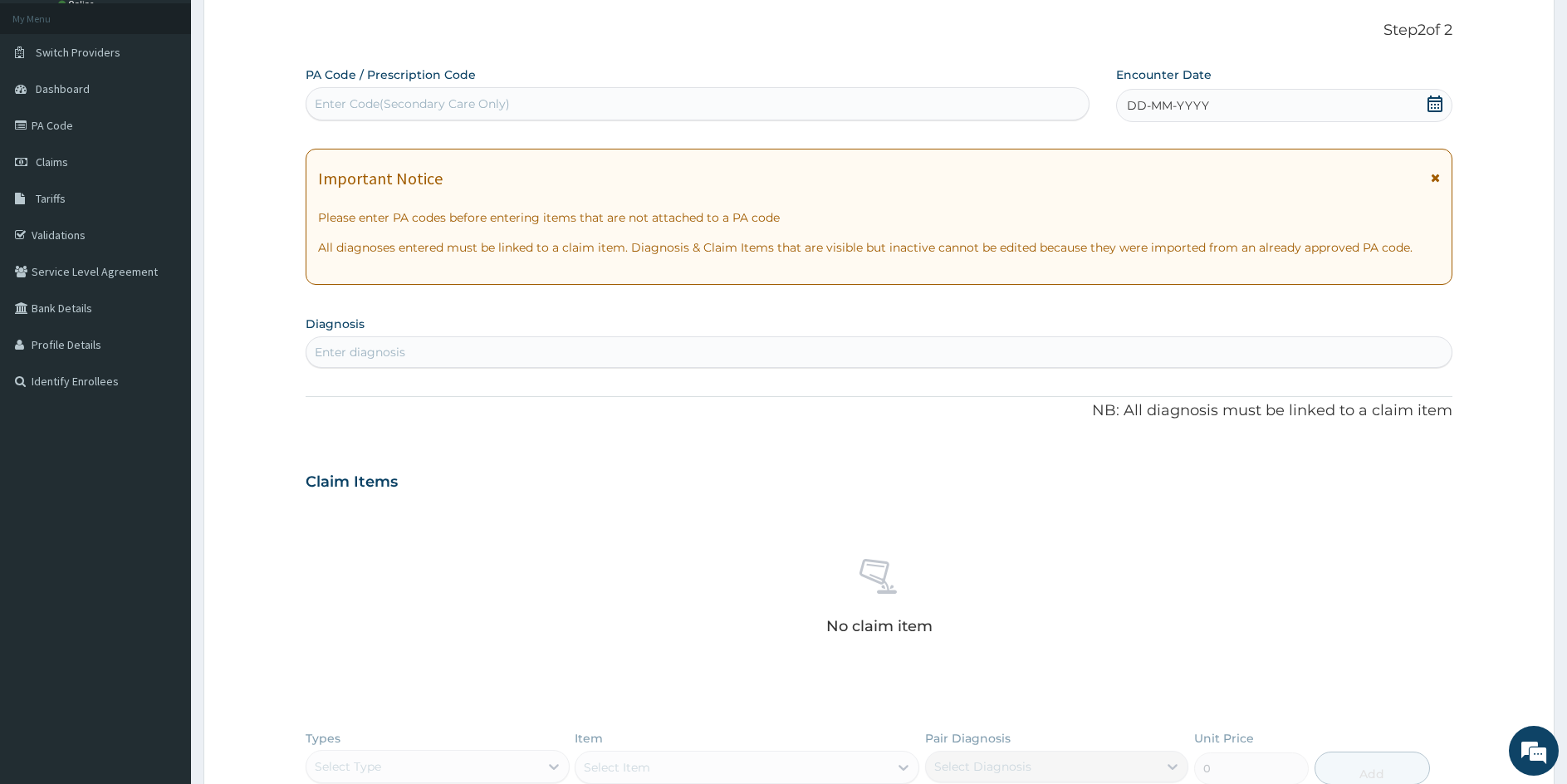
click at [583, 93] on div "Enter Code(Secondary Care Only)" at bounding box center [697, 103] width 783 height 27
type input "PA/97AE09"
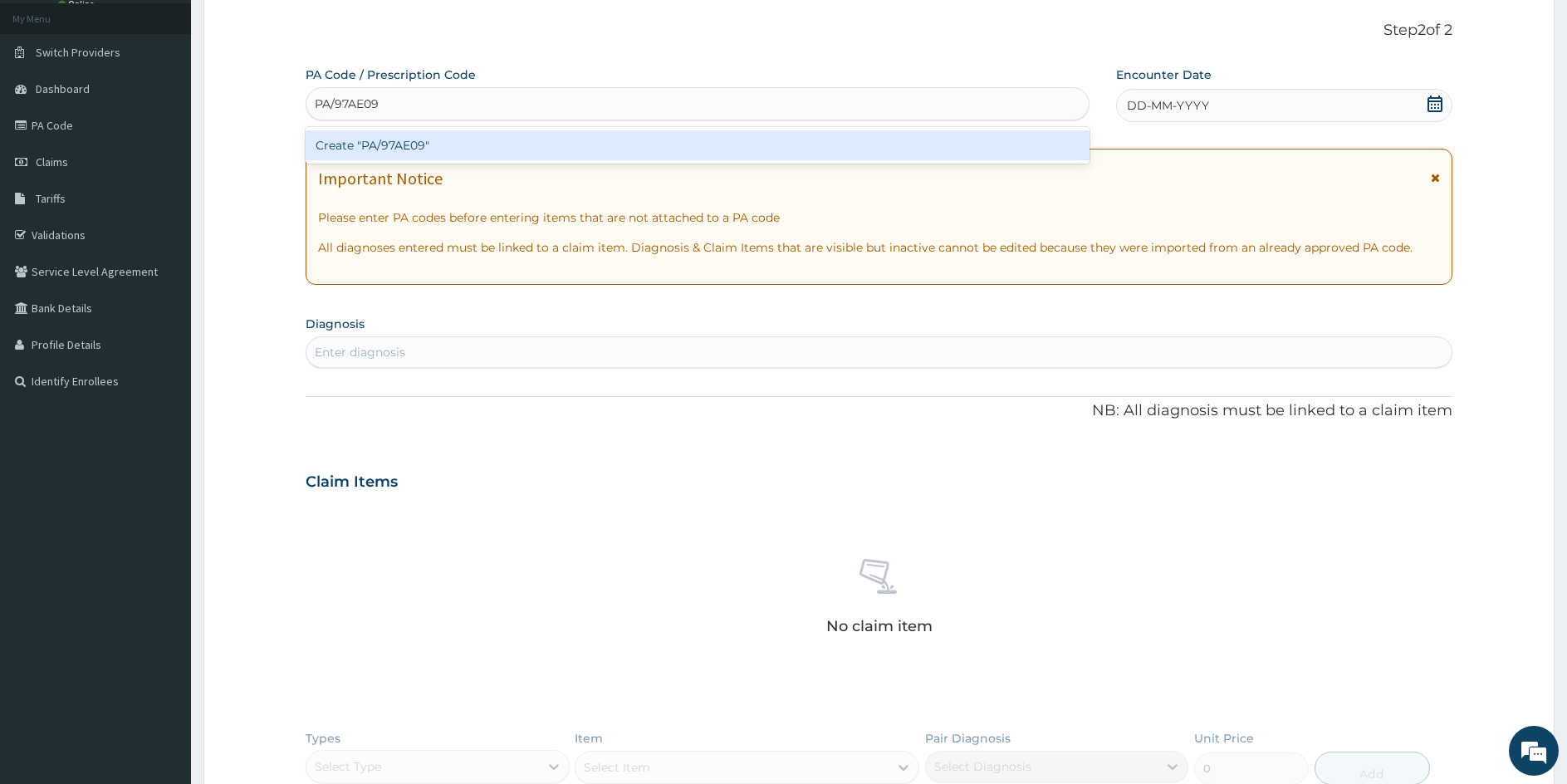
click at [411, 144] on div "Create "PA/97AE09"" at bounding box center [698, 145] width 784 height 30
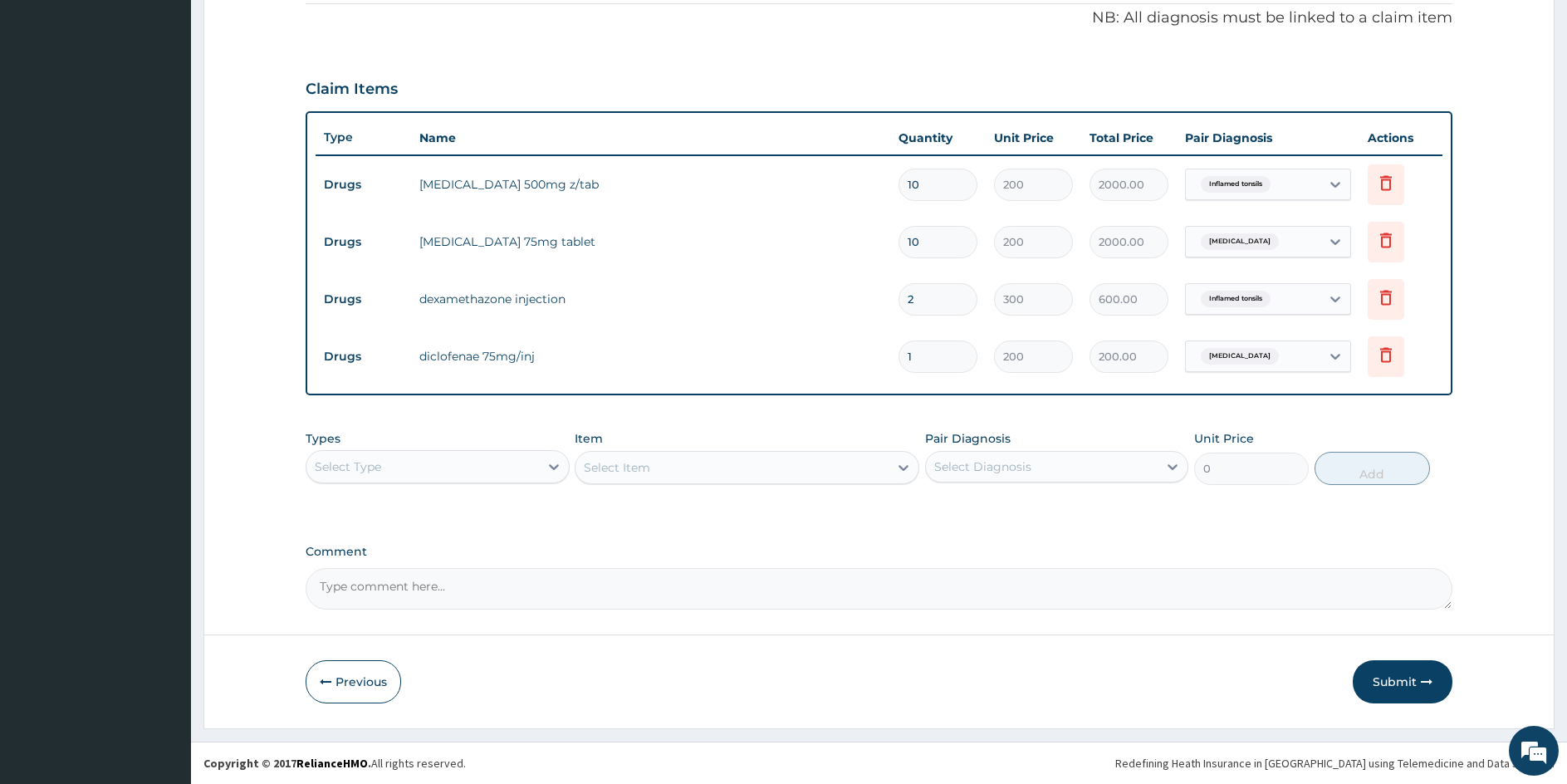
scroll to position [0, 0]
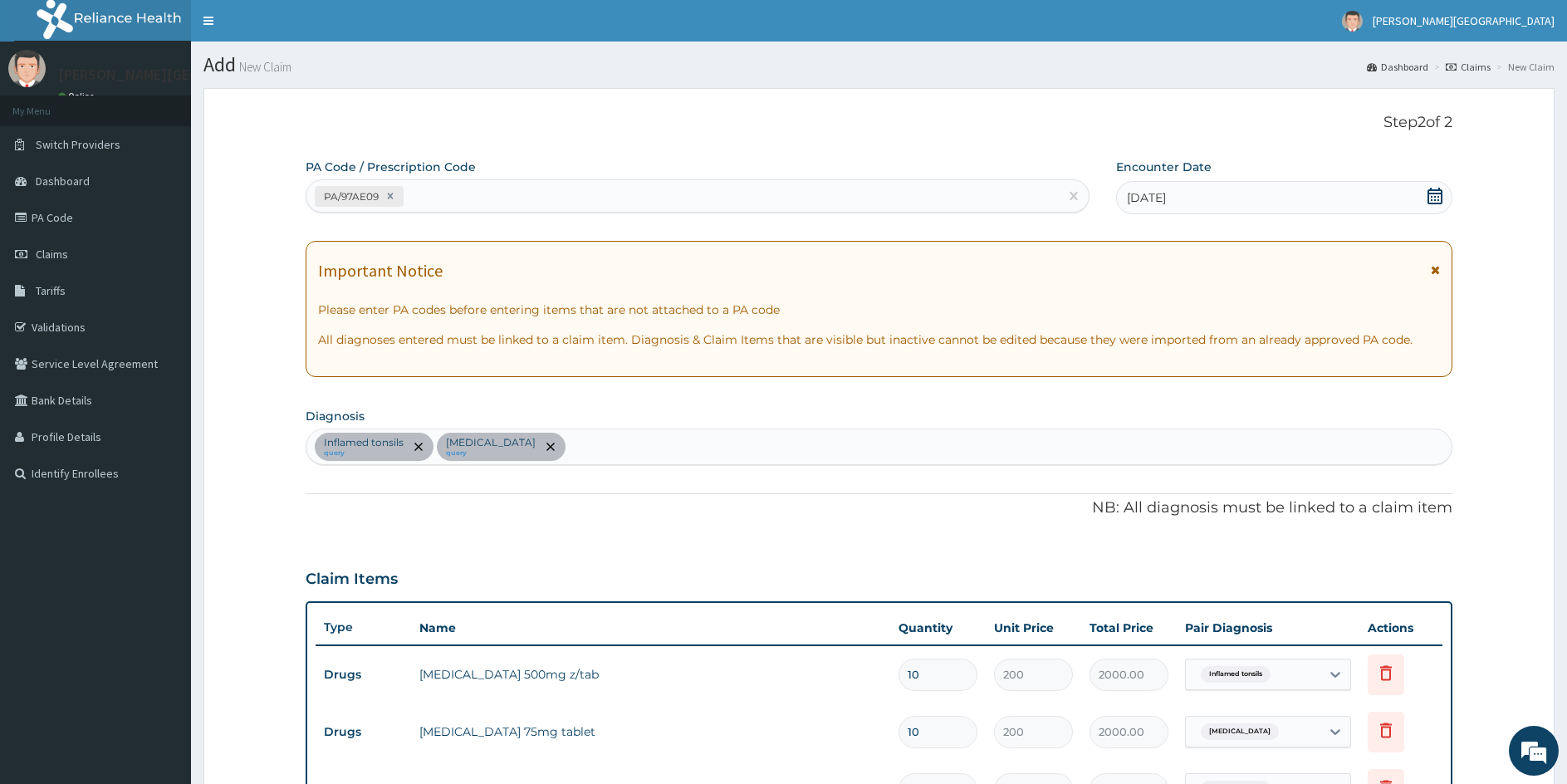
click at [598, 451] on div "Inflamed tonsils query Arthritis query" at bounding box center [879, 447] width 1145 height 35
type input "PLASMODIUM"
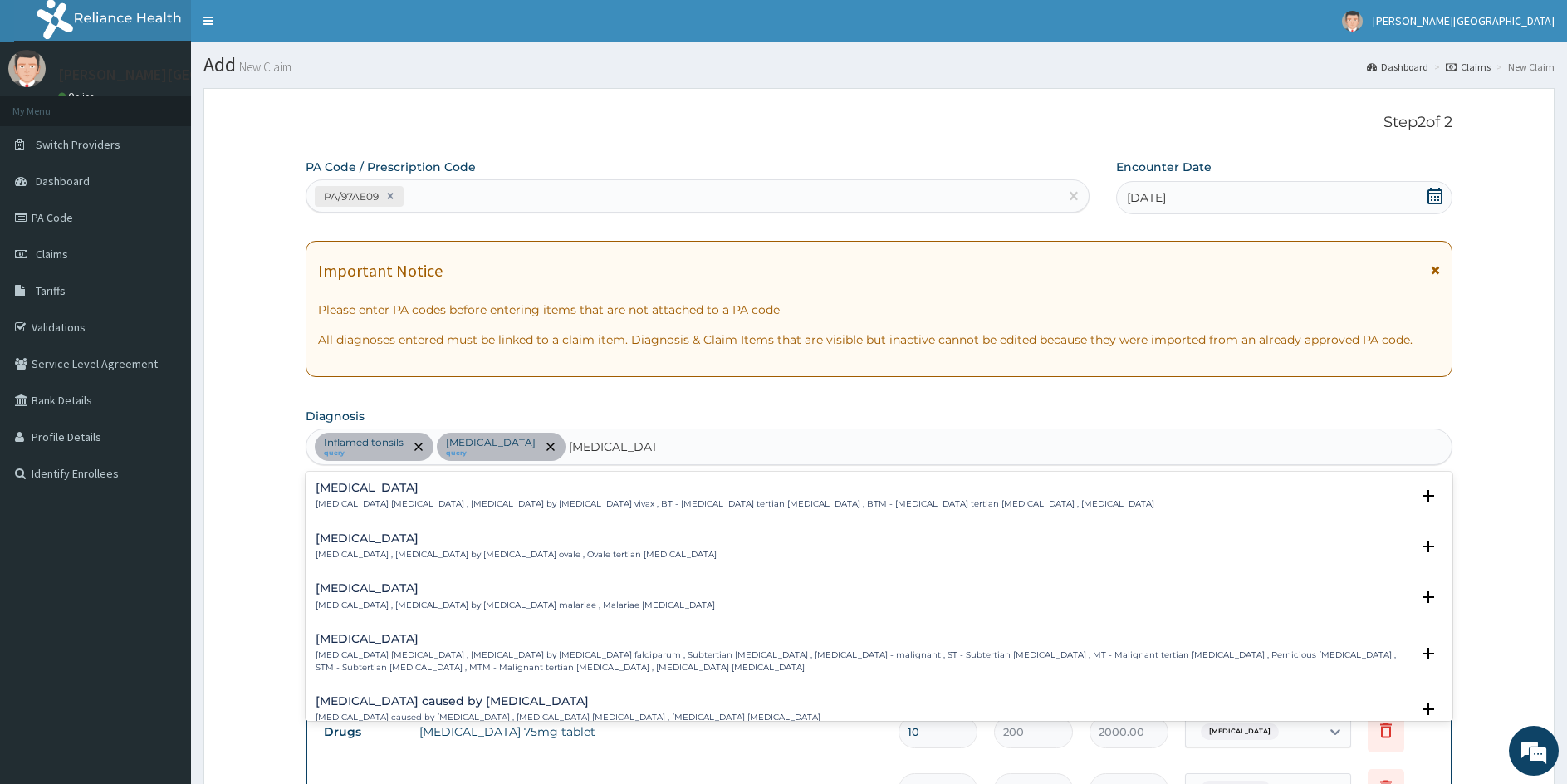
click at [359, 655] on p "[MEDICAL_DATA] [MEDICAL_DATA] , [MEDICAL_DATA] by [MEDICAL_DATA] falciparum , S…" at bounding box center [862, 661] width 1095 height 24
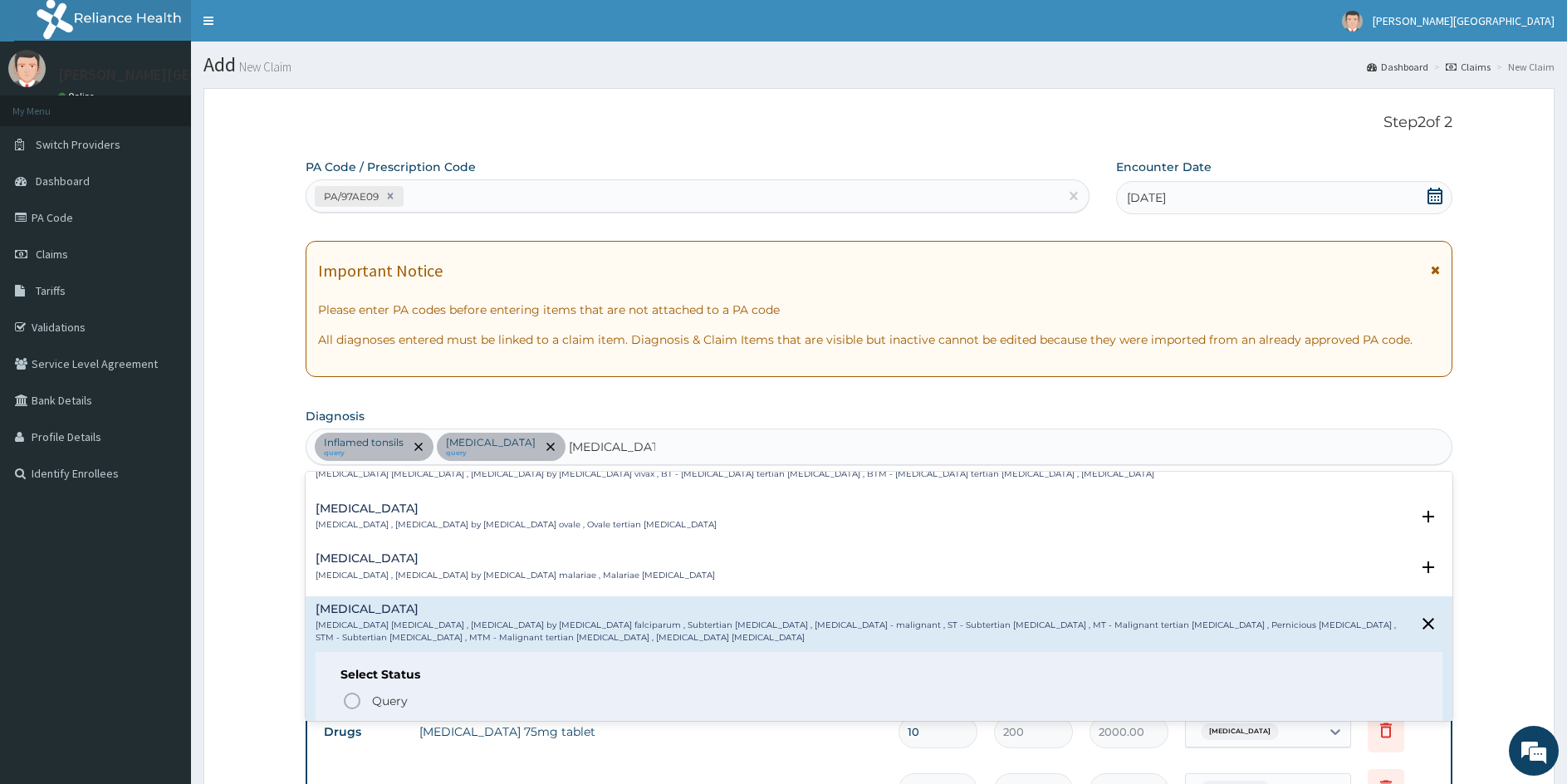
scroll to position [89, 0]
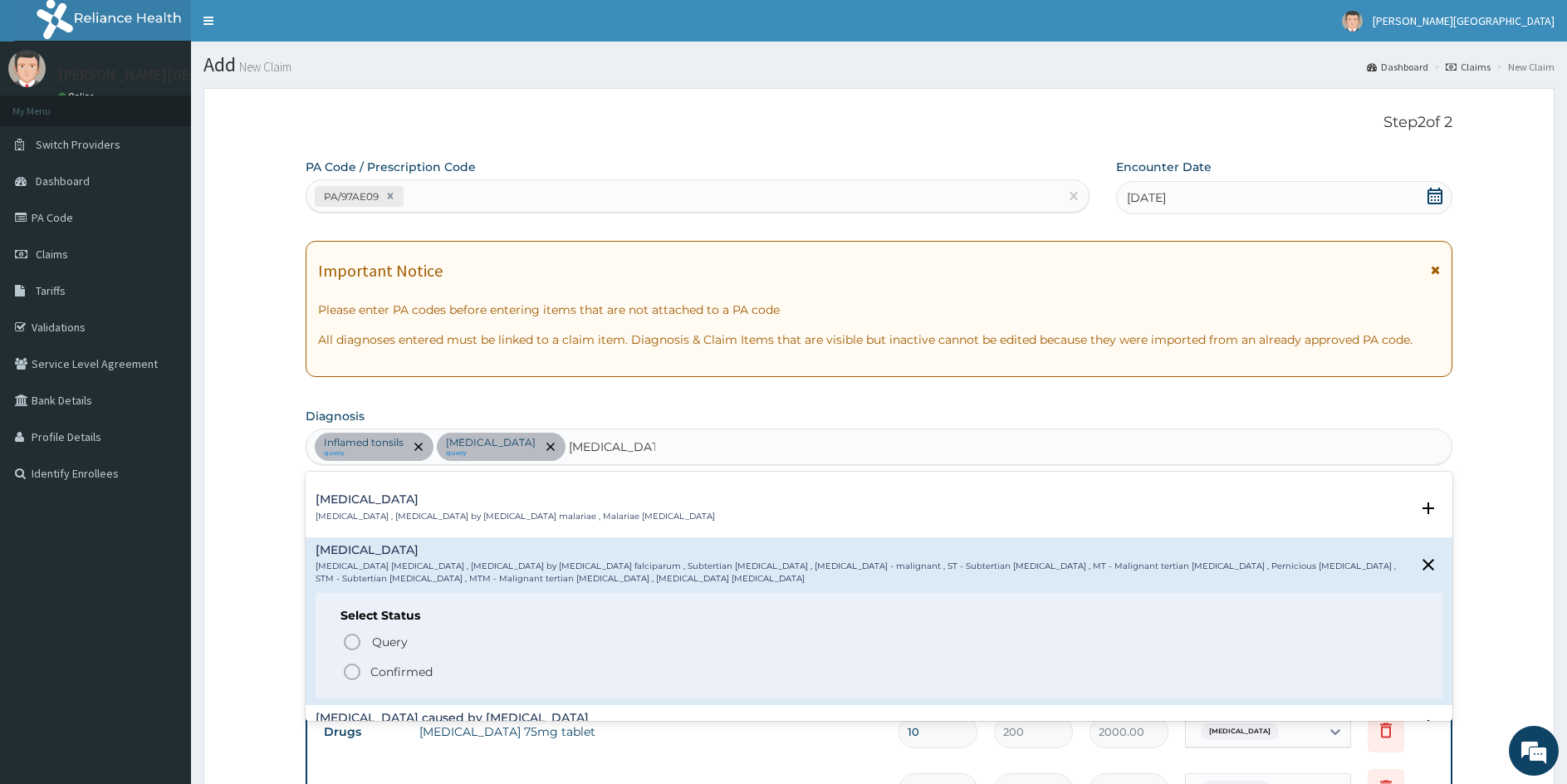
click at [349, 672] on icon "status option filled" at bounding box center [352, 671] width 20 height 20
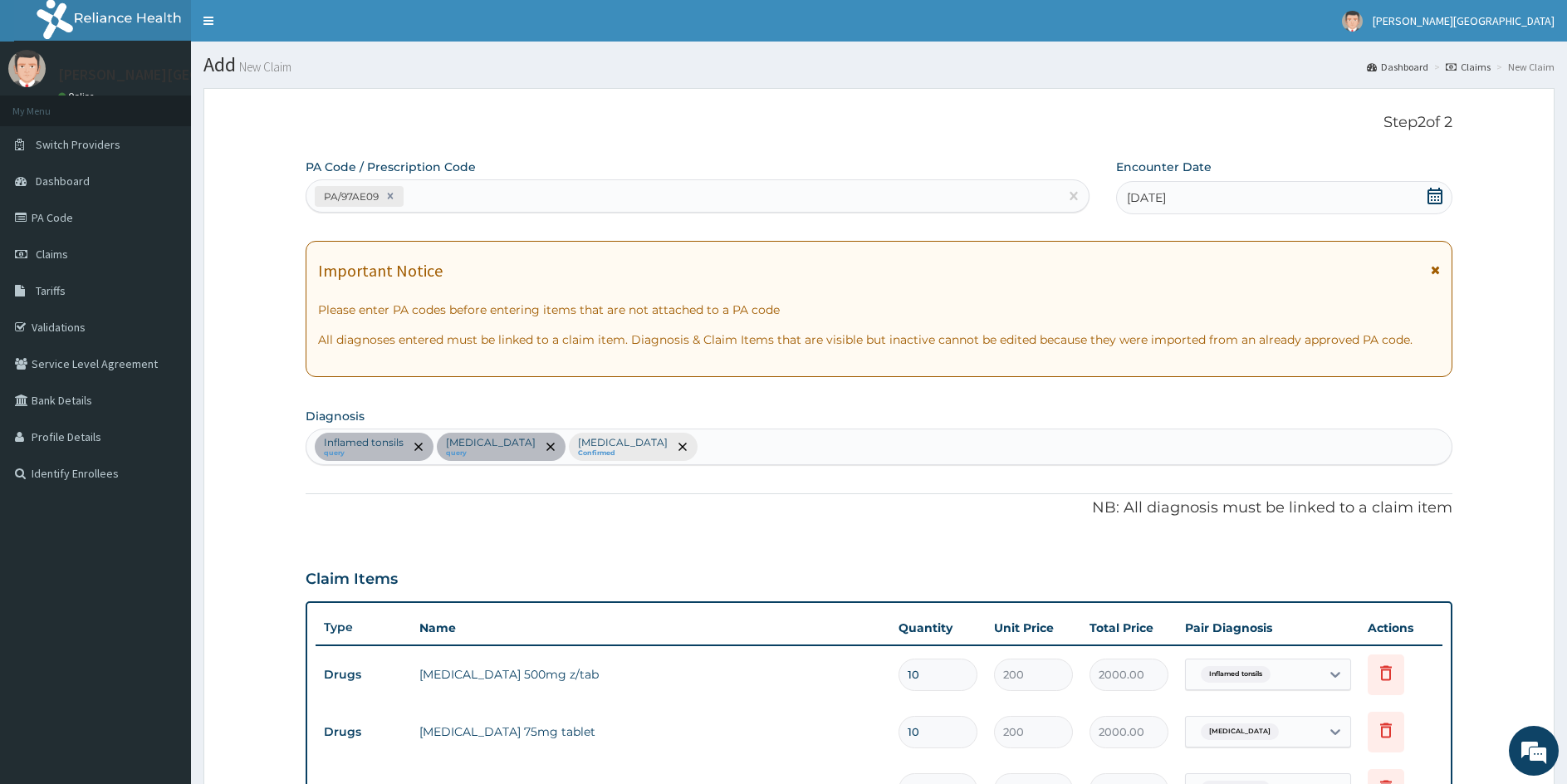
scroll to position [490, 0]
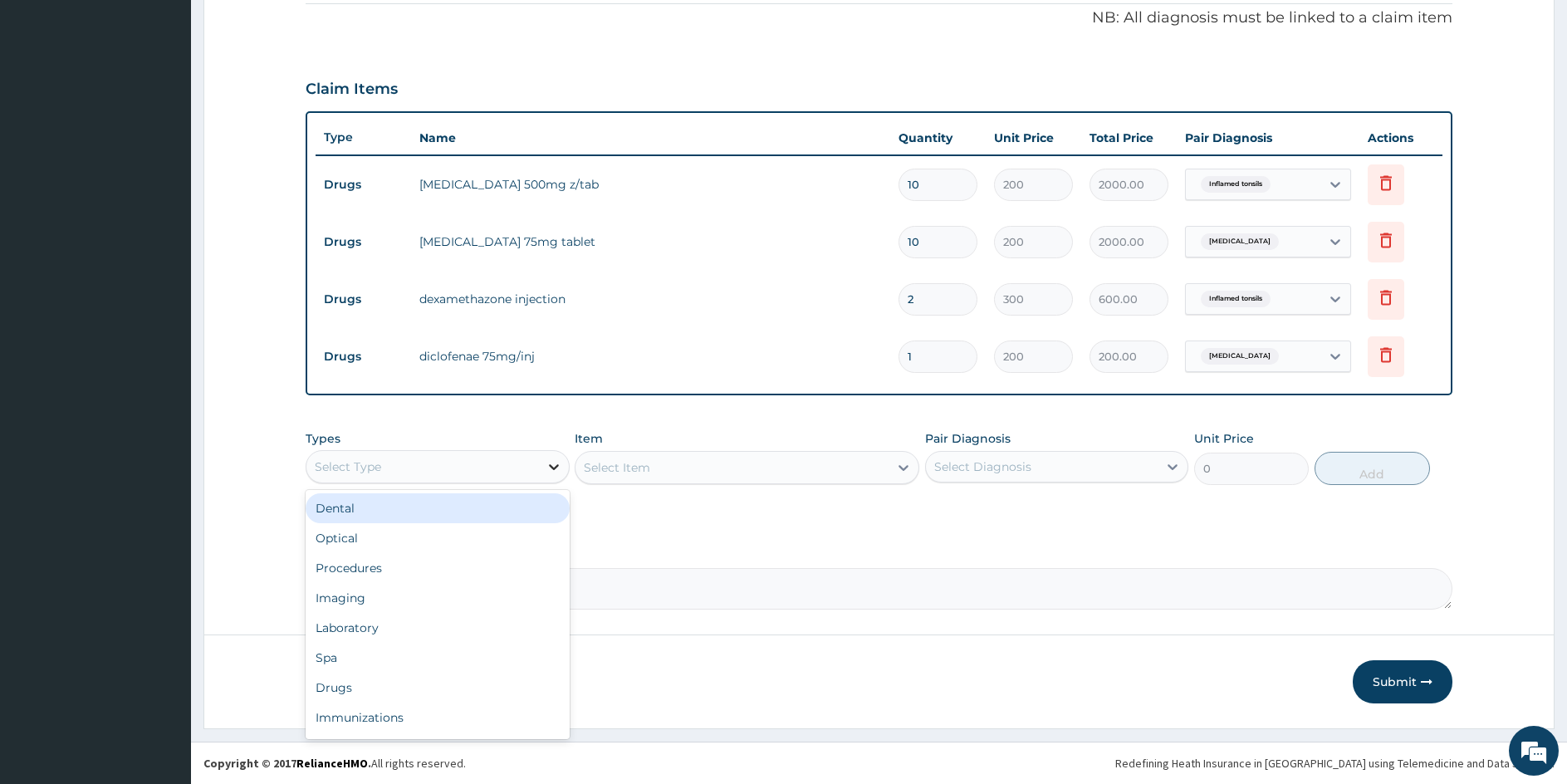
click at [548, 469] on icon at bounding box center [554, 466] width 16 height 16
click at [342, 683] on div "Drugs" at bounding box center [438, 687] width 264 height 30
click at [766, 465] on div "Select Item" at bounding box center [746, 467] width 344 height 33
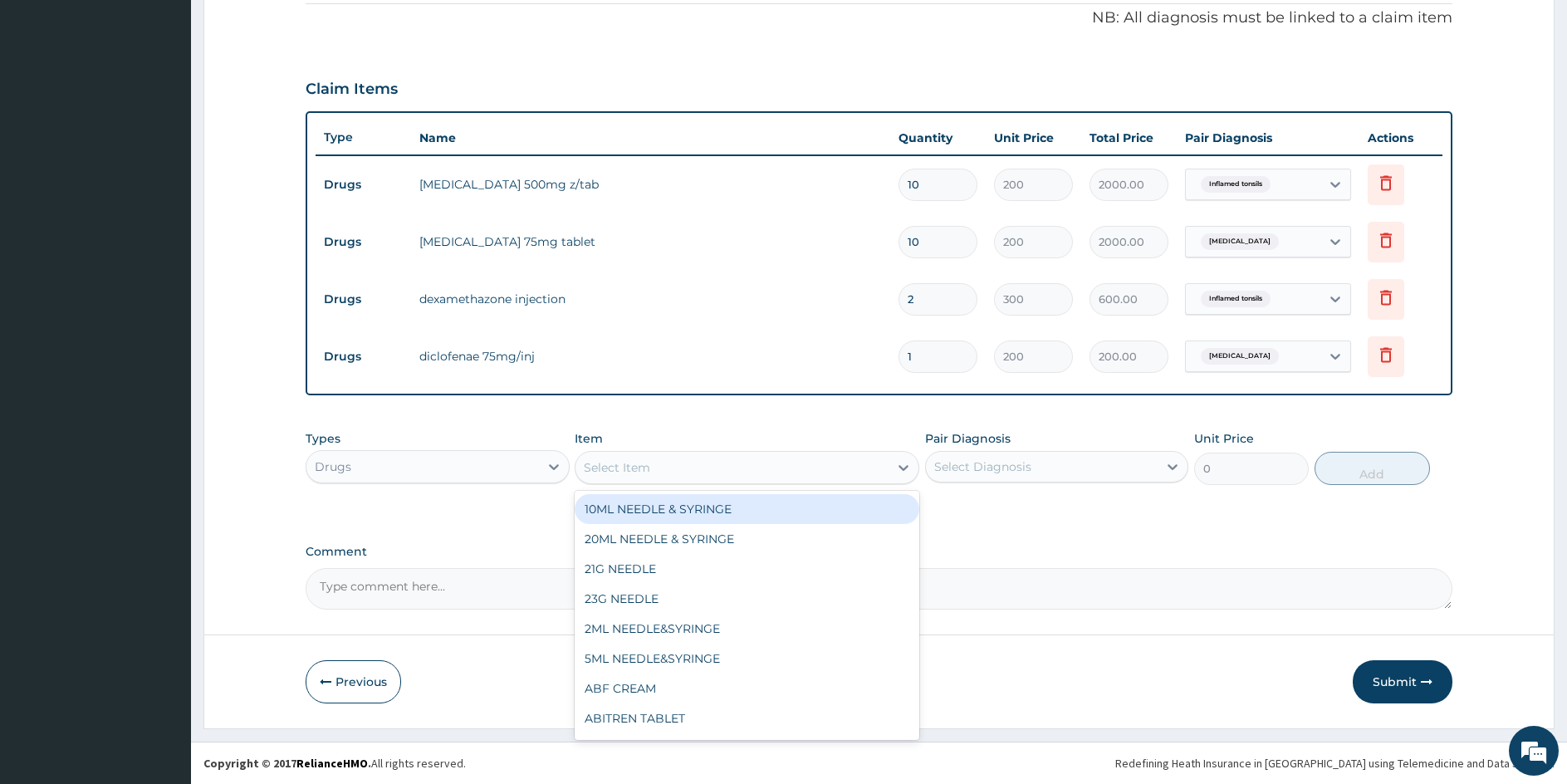
click at [772, 466] on div "Select Item" at bounding box center [731, 467] width 312 height 27
type input "ARTE"
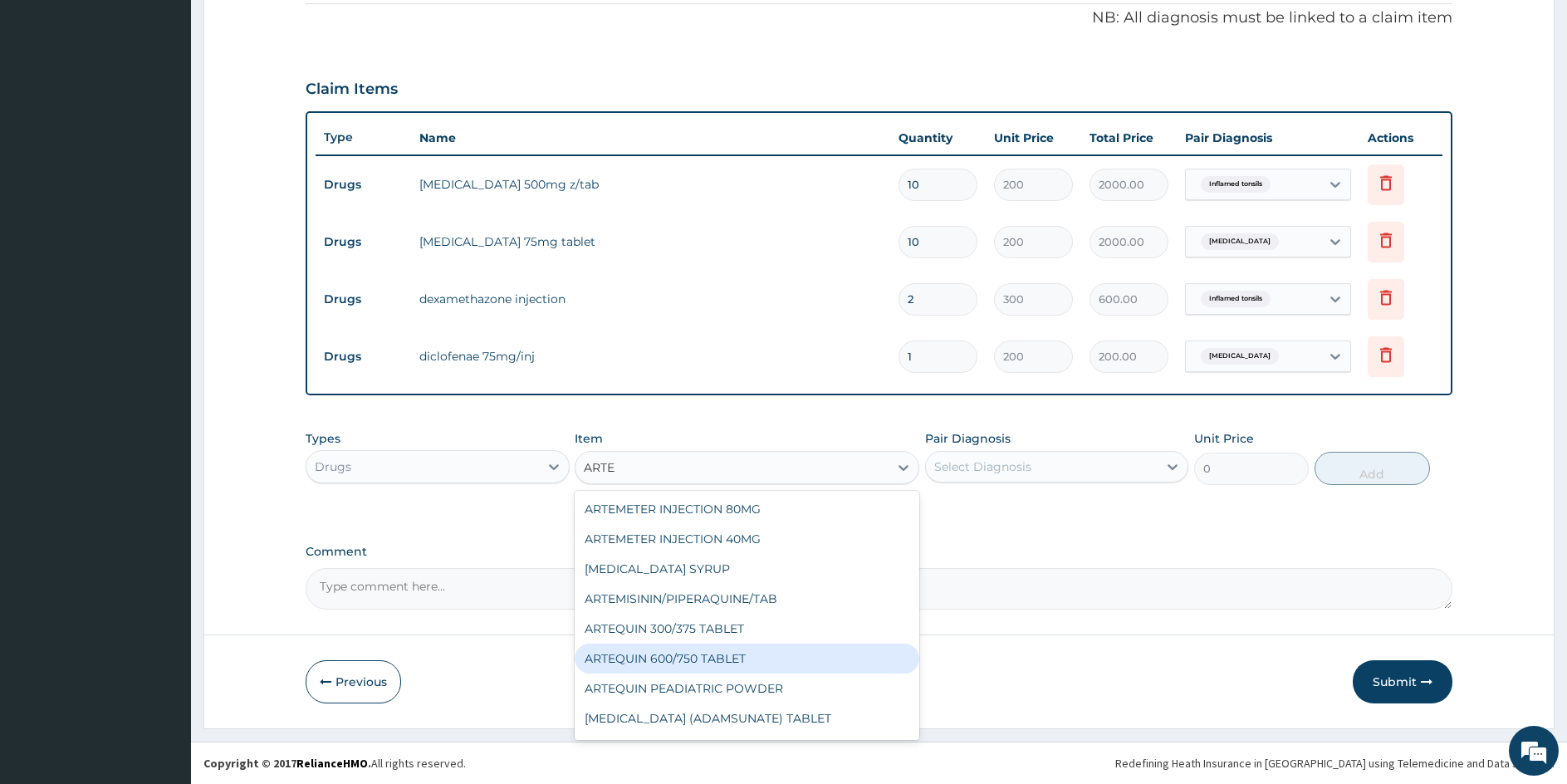
click at [746, 656] on div "ARTEQUIN 600/750 TABLET" at bounding box center [746, 658] width 344 height 30
type input "250"
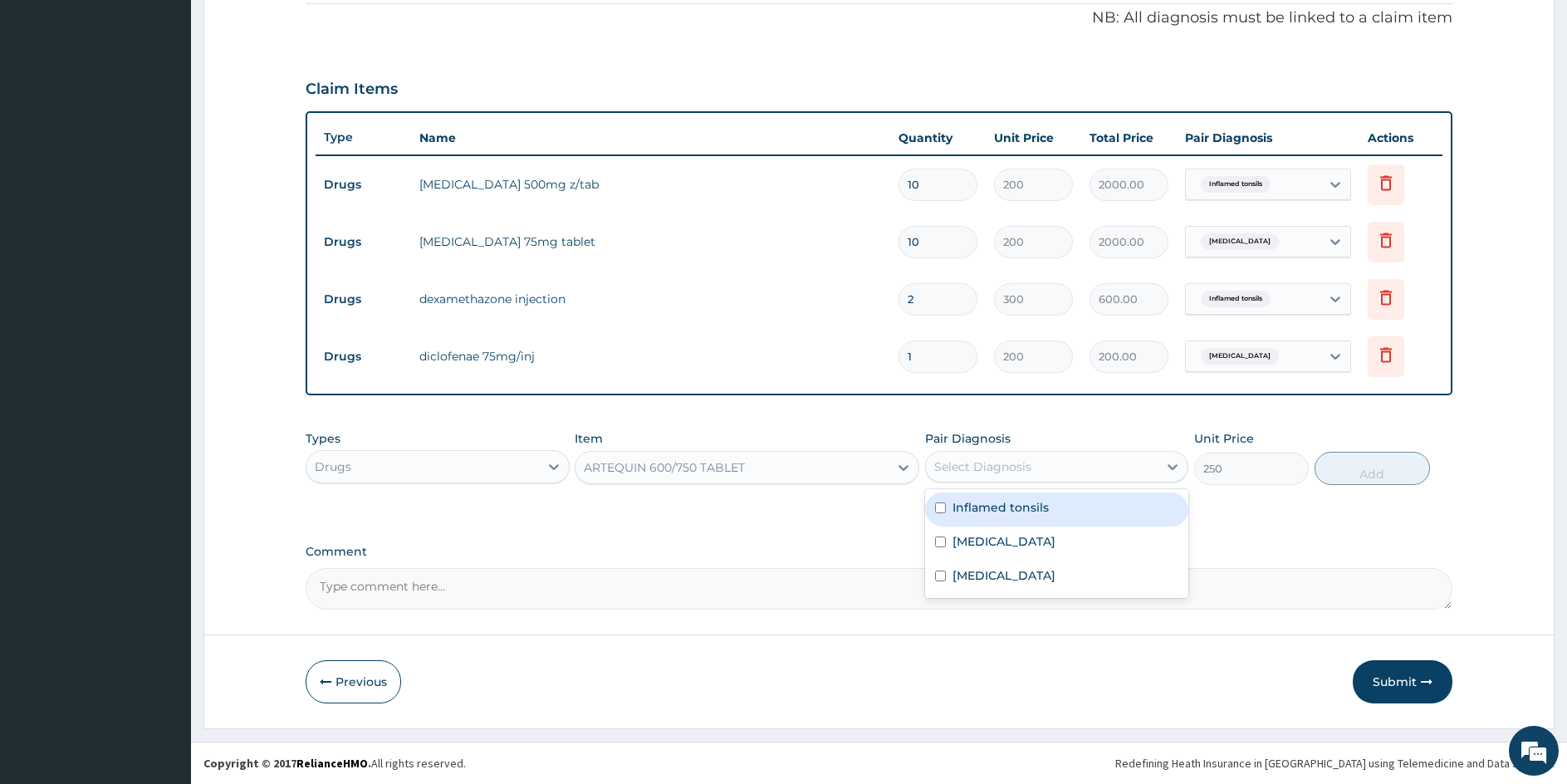
click at [972, 466] on div "Select Diagnosis" at bounding box center [983, 466] width 97 height 16
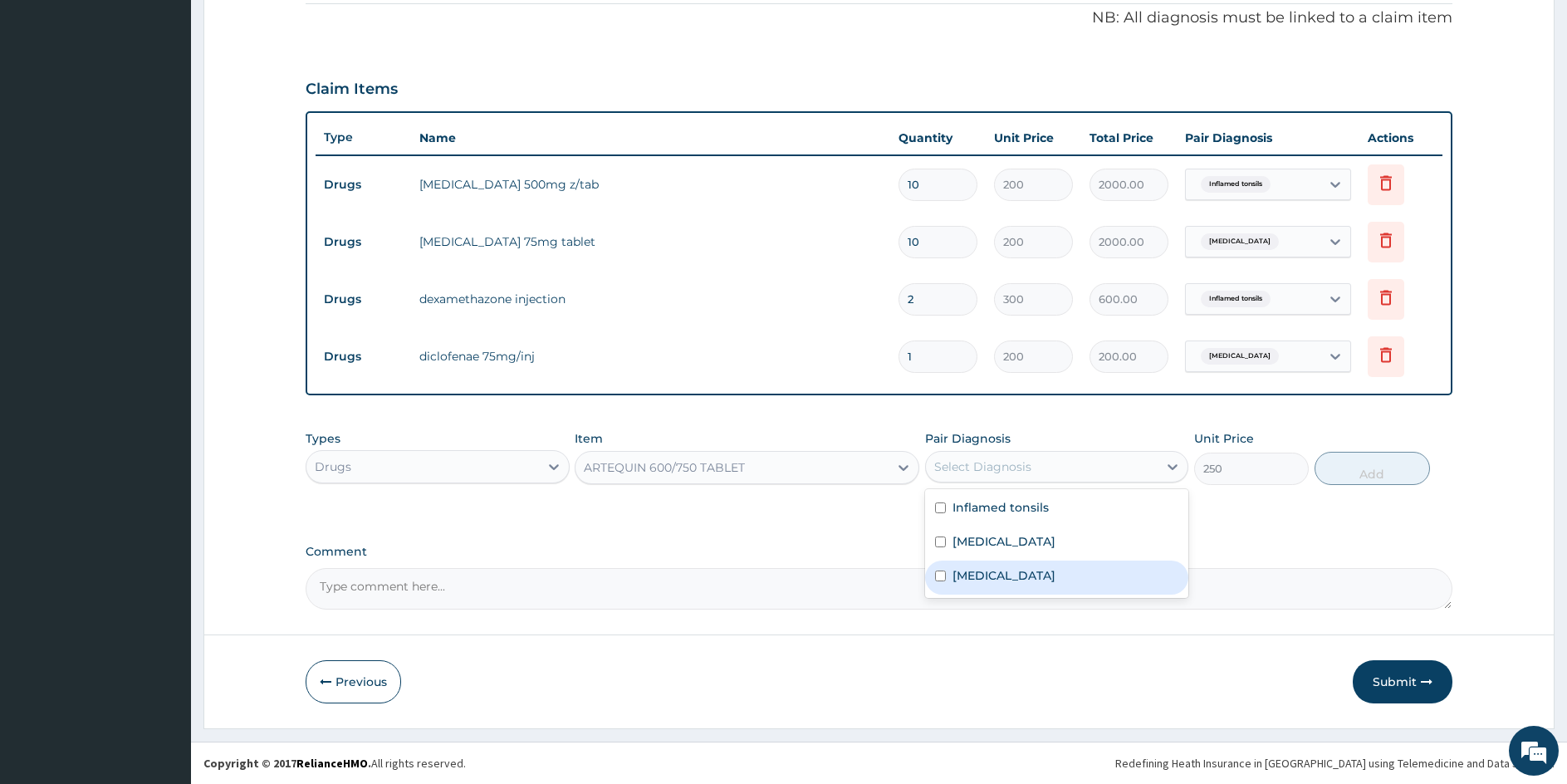
click at [938, 576] on input "checkbox" at bounding box center [941, 576] width 11 height 11
checkbox input "true"
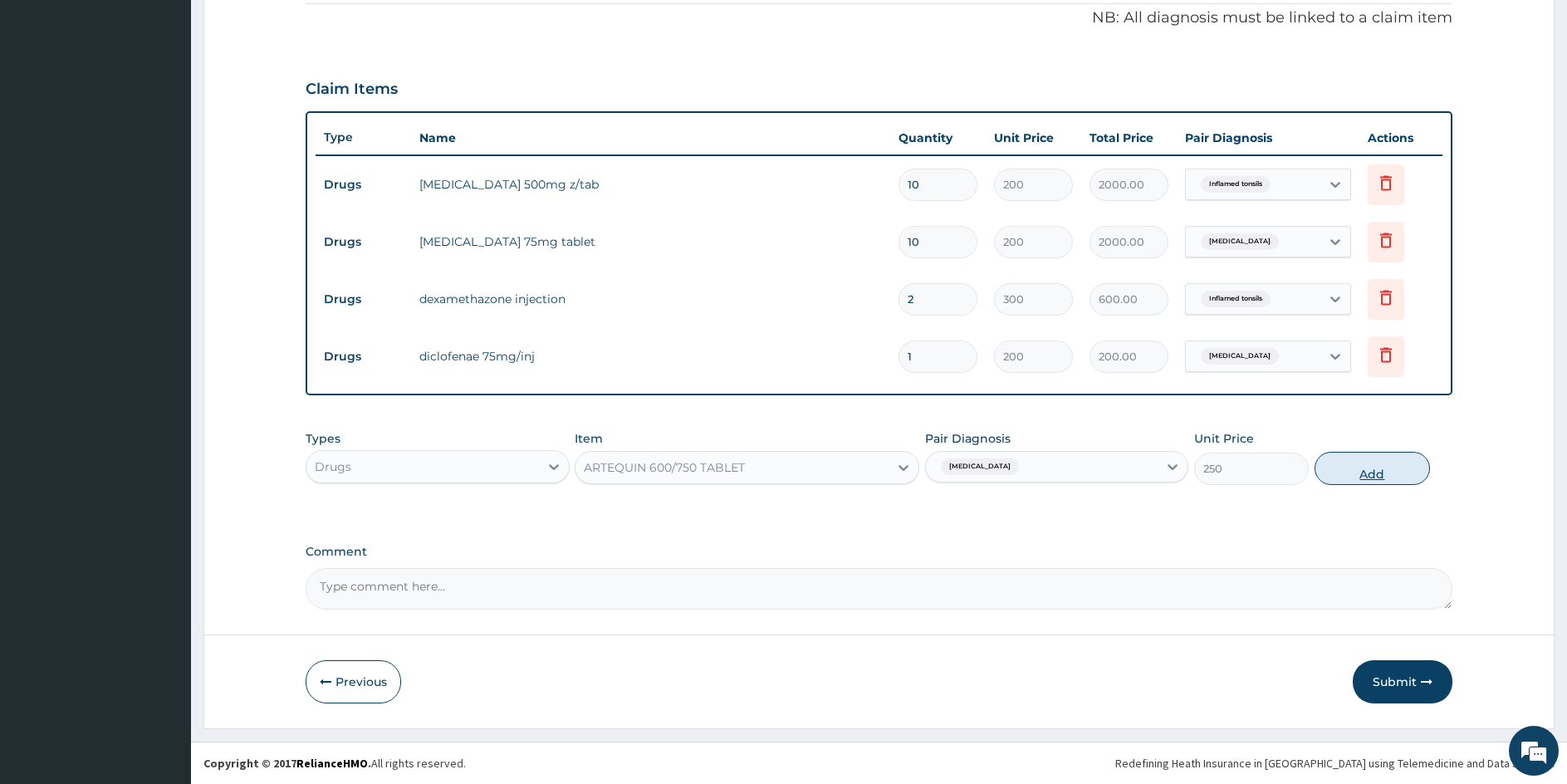
click at [1369, 476] on button "Add" at bounding box center [1372, 468] width 115 height 33
type input "0"
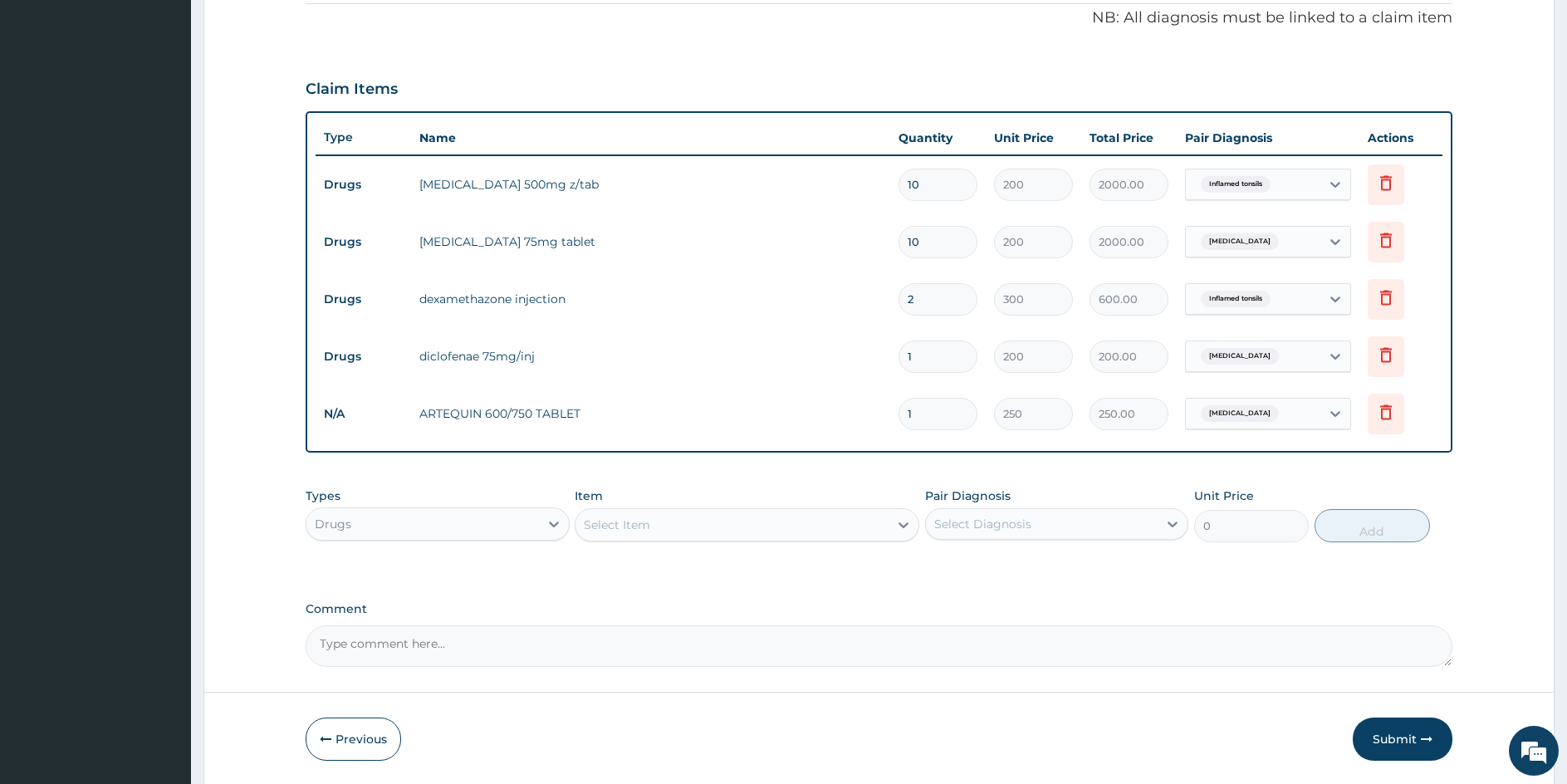
type input "0.00"
type input "6"
type input "1500.00"
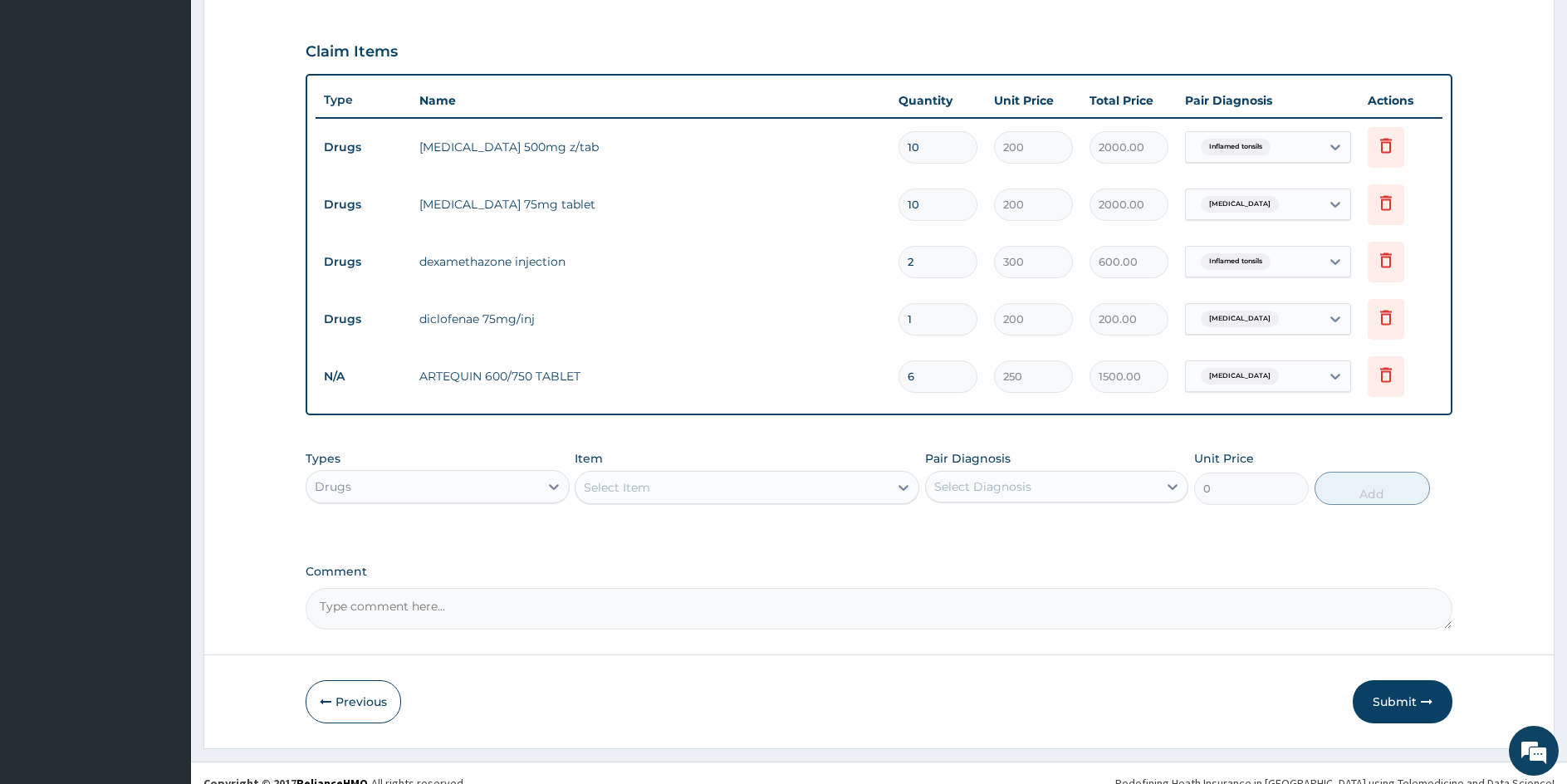
scroll to position [547, 0]
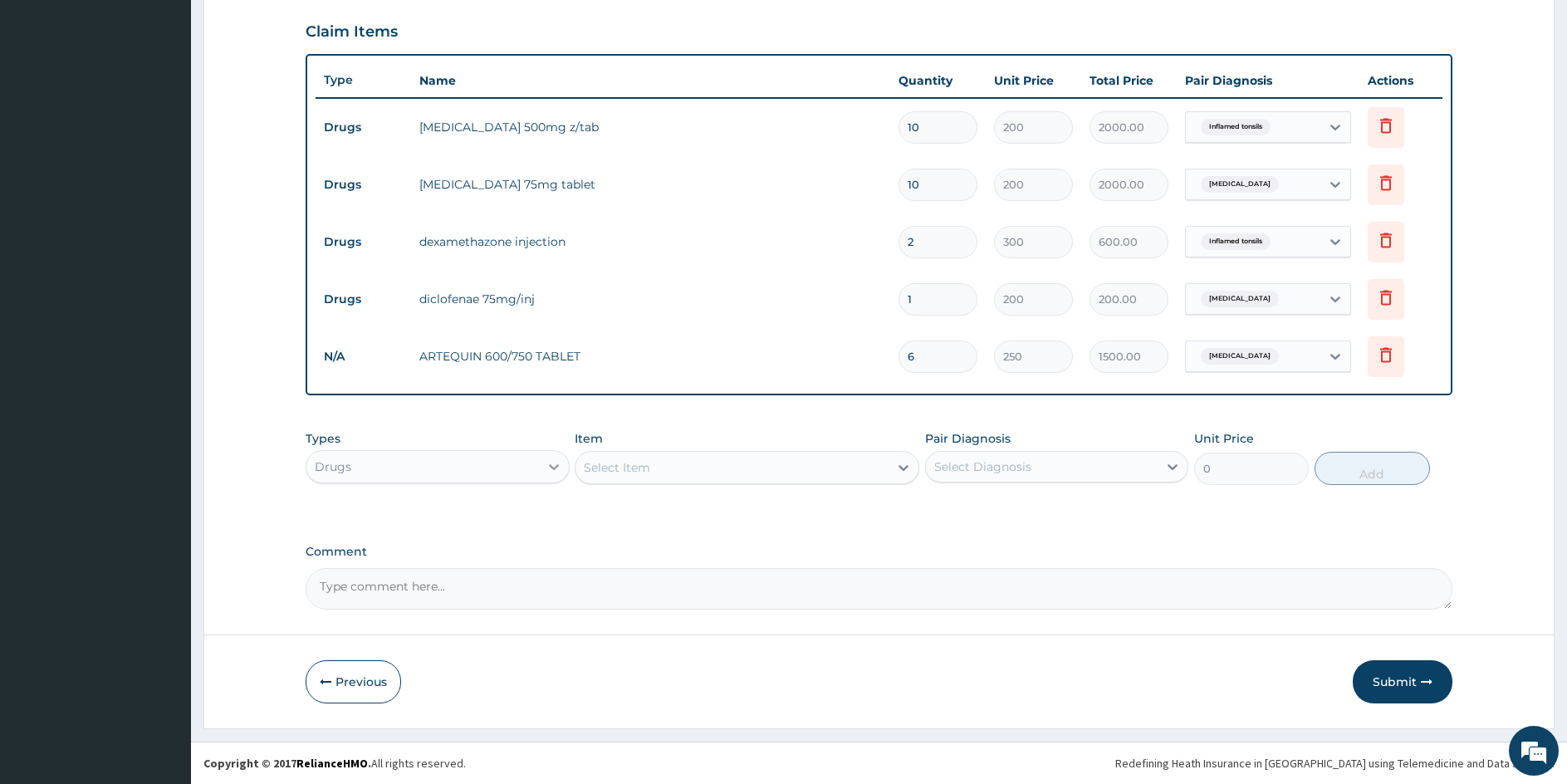
type input "6"
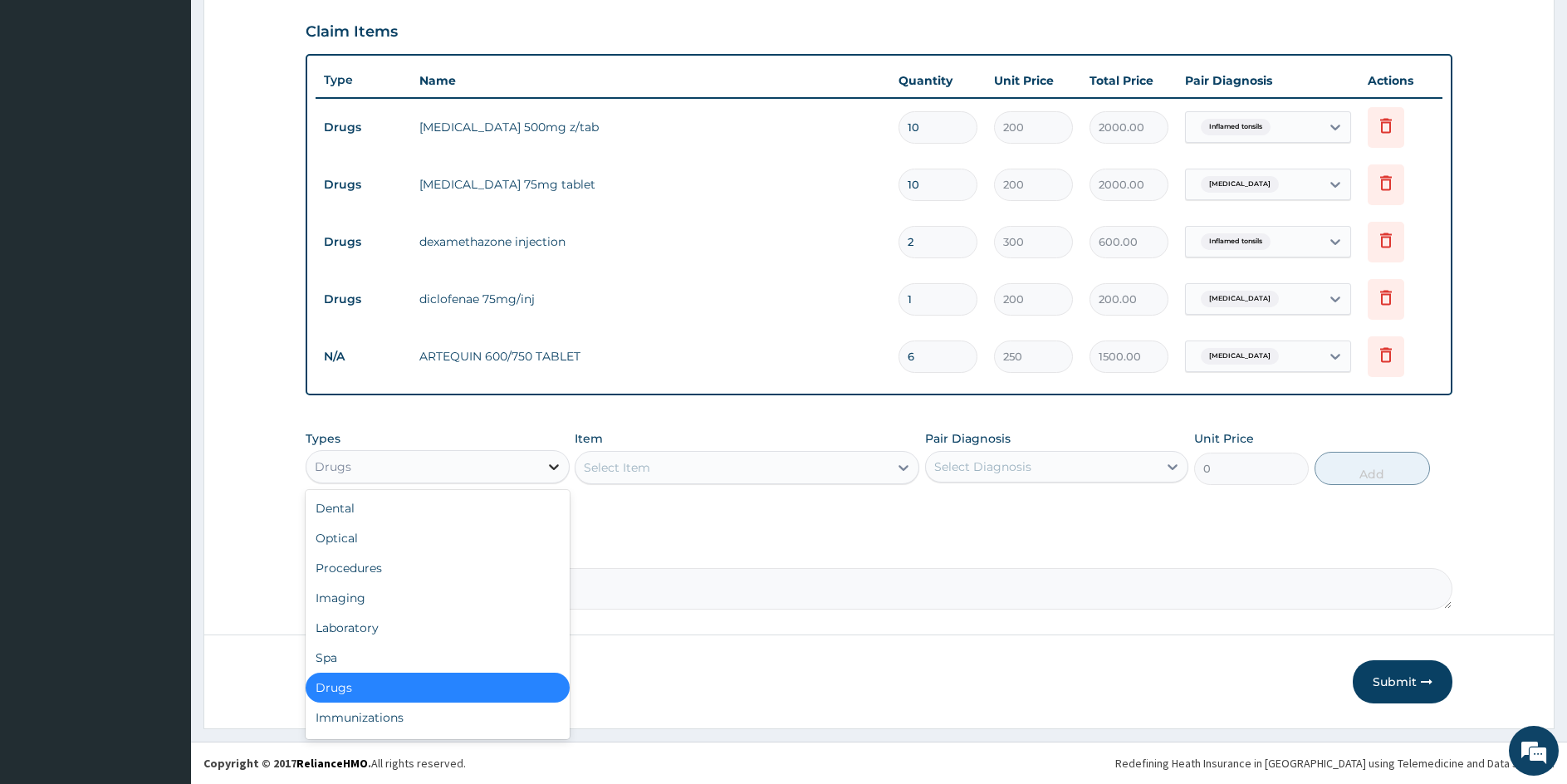
click at [551, 469] on icon at bounding box center [554, 466] width 16 height 16
click at [383, 629] on div "Laboratory" at bounding box center [438, 627] width 264 height 30
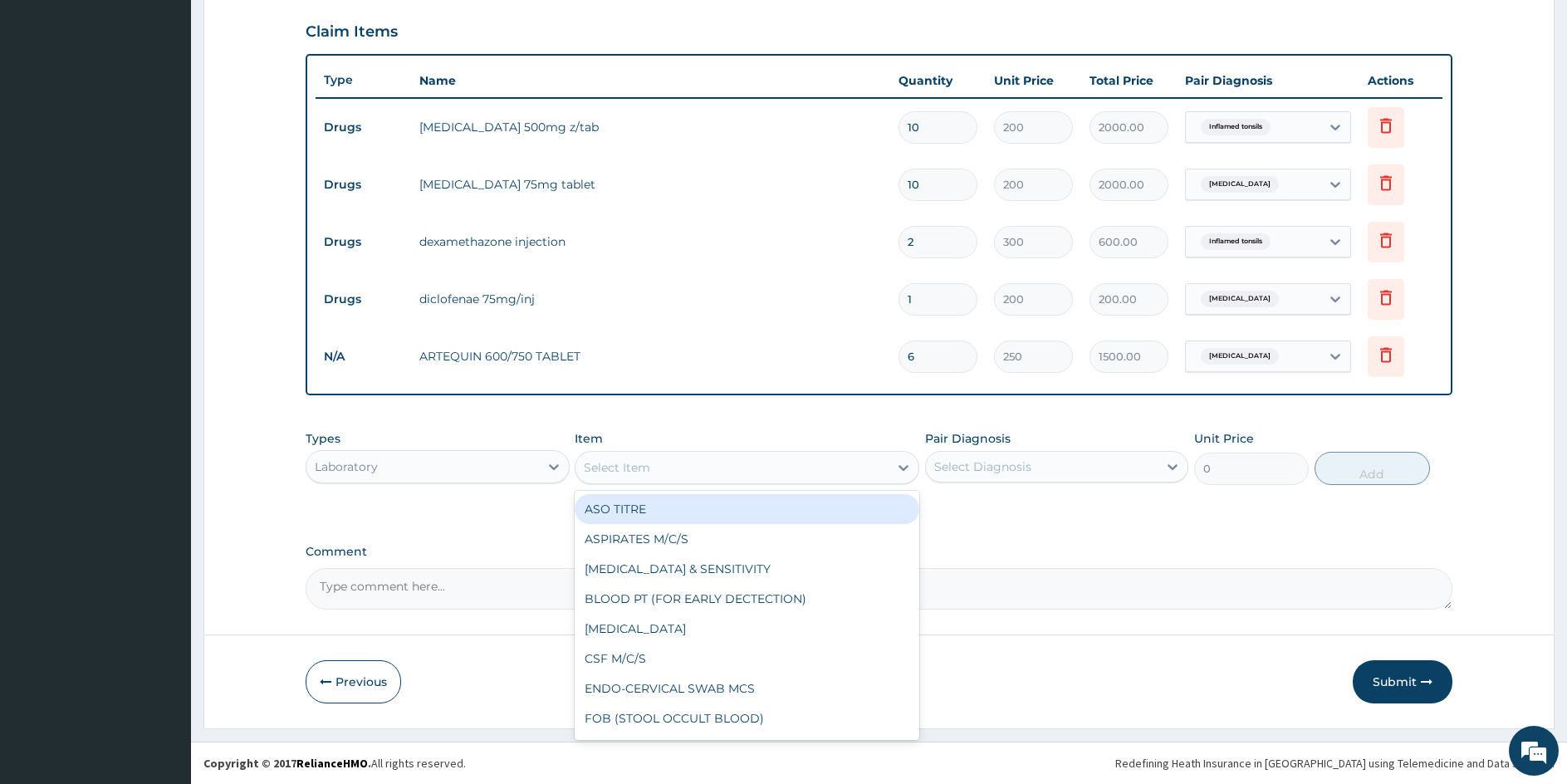
click at [751, 469] on div "Select Item" at bounding box center [731, 467] width 312 height 27
type input "MALA"
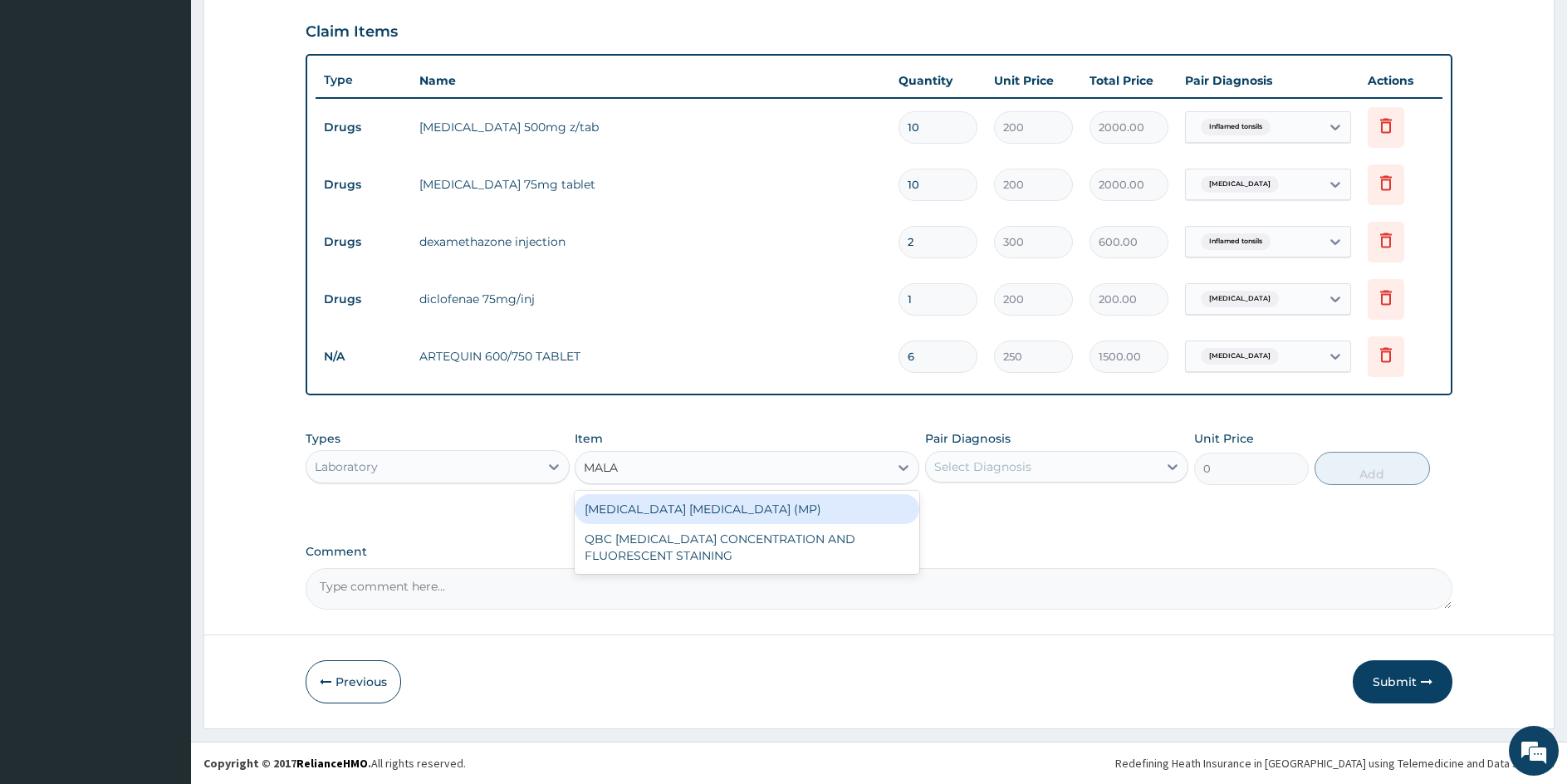
click at [727, 514] on div "MALARIA PARASITE (MP)" at bounding box center [746, 508] width 344 height 30
type input "800"
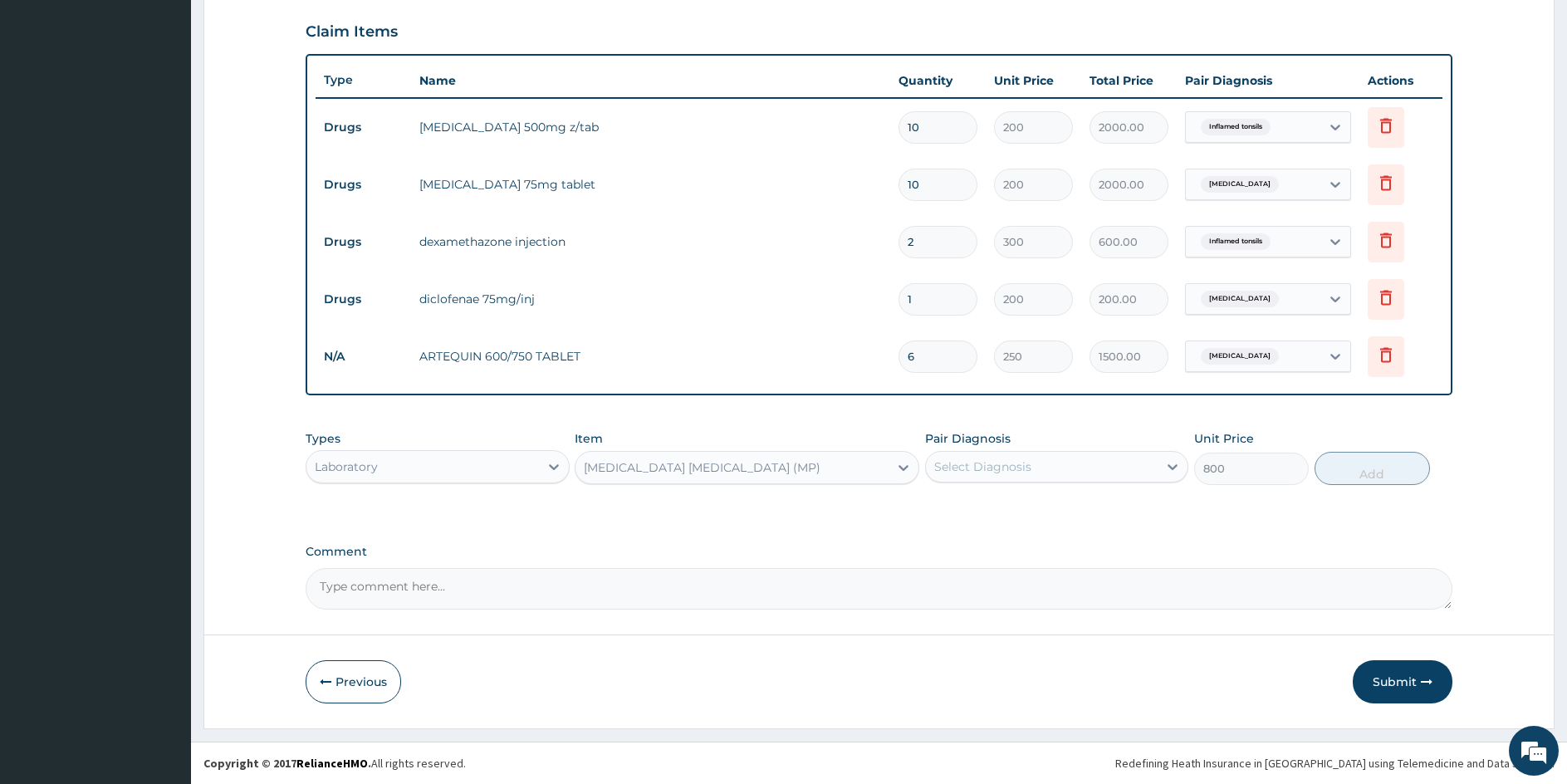
click at [1065, 474] on div "Select Diagnosis" at bounding box center [1043, 466] width 233 height 27
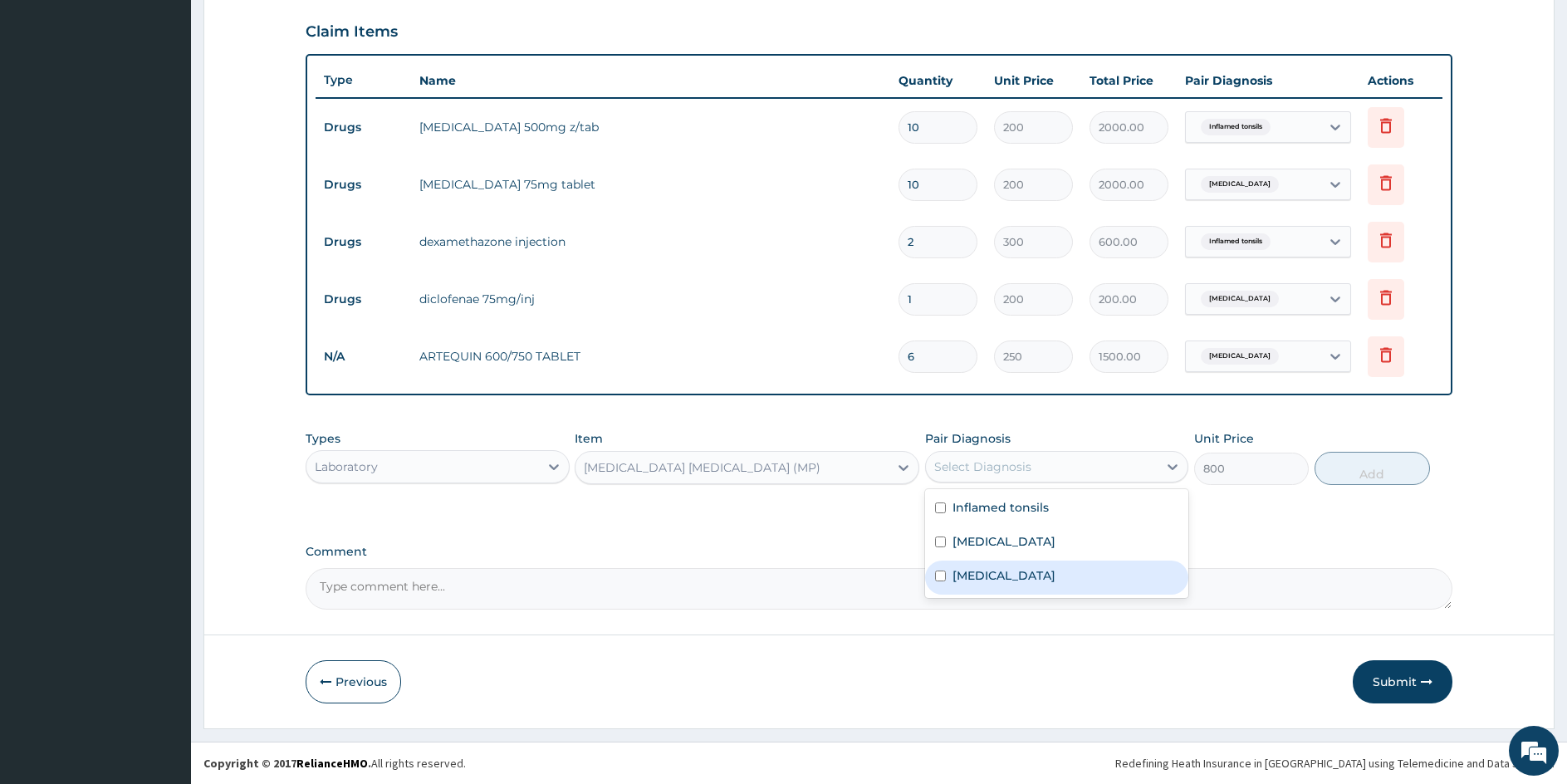
click at [941, 579] on input "checkbox" at bounding box center [941, 576] width 11 height 11
checkbox input "true"
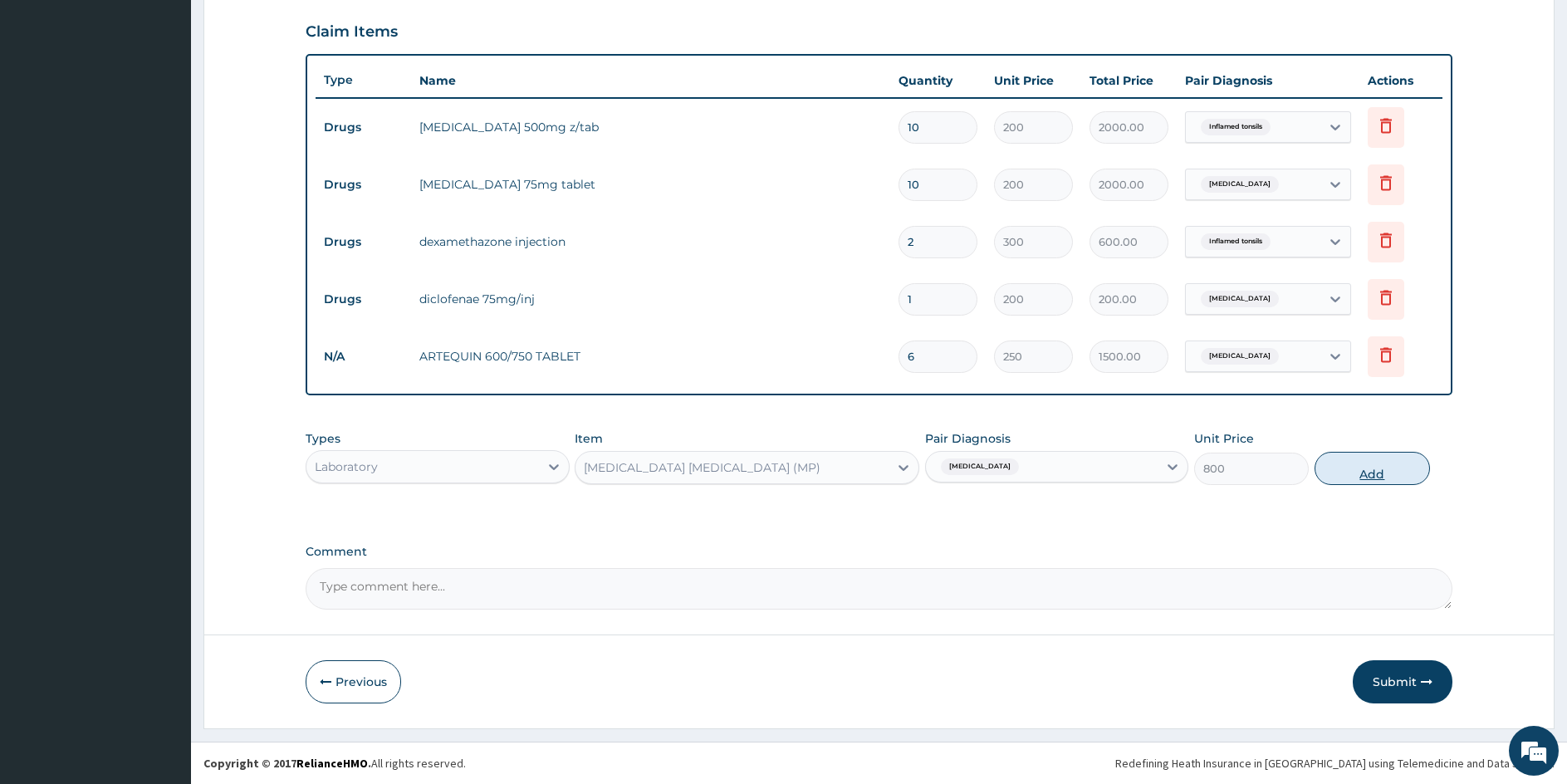
click at [1376, 472] on button "Add" at bounding box center [1372, 468] width 115 height 33
type input "0"
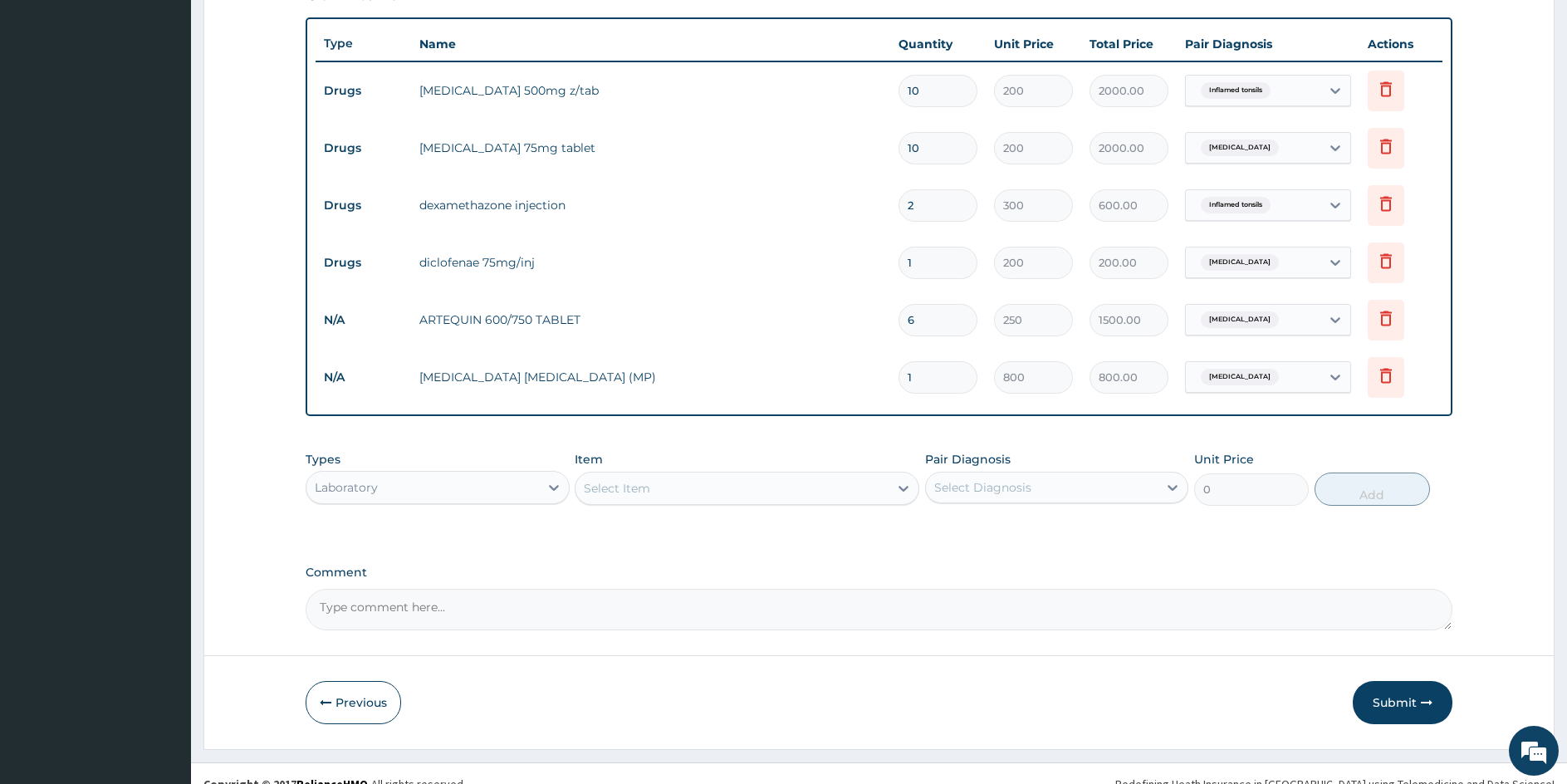
scroll to position [604, 0]
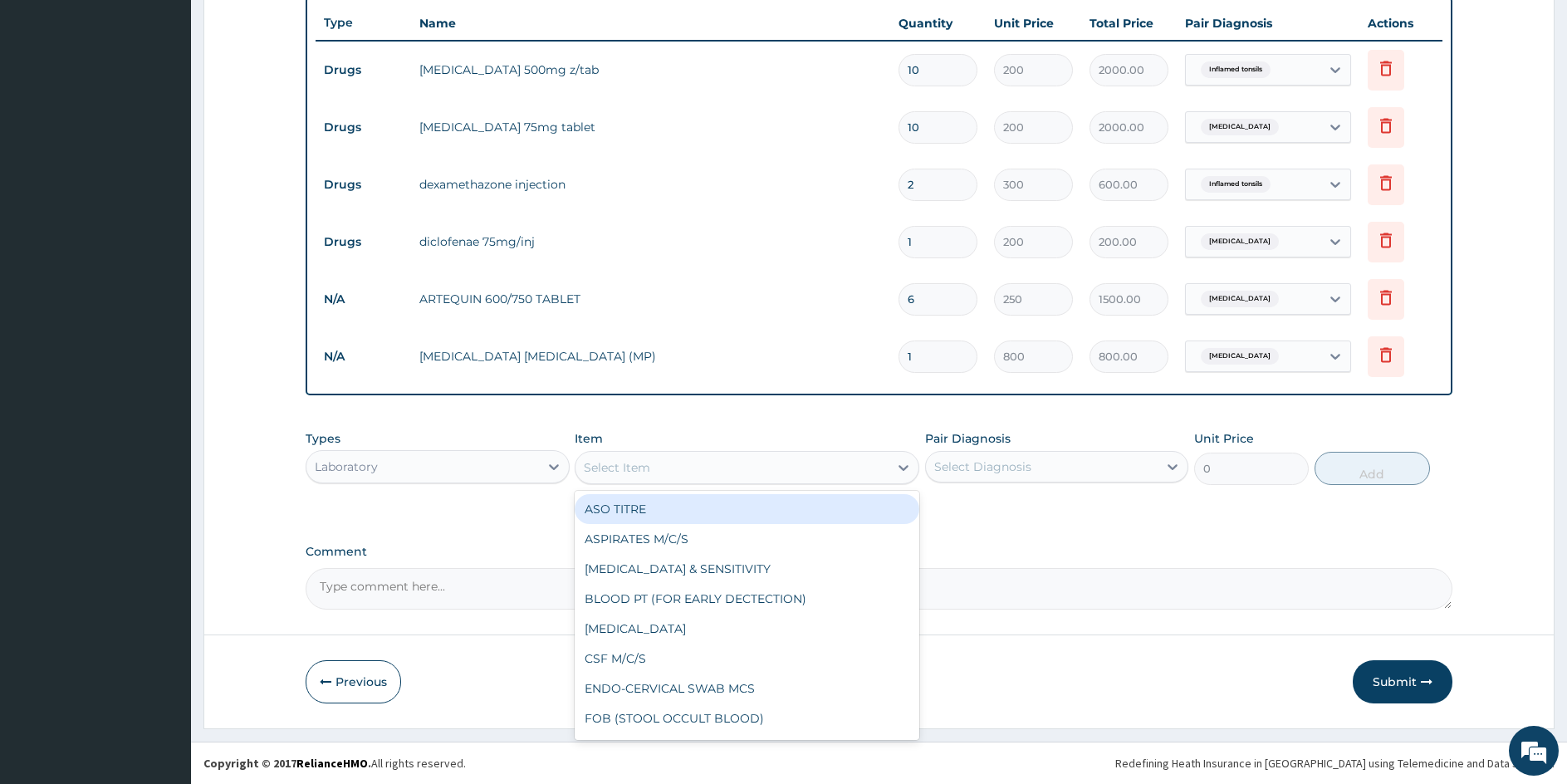
click at [725, 464] on div "Select Item" at bounding box center [731, 467] width 312 height 27
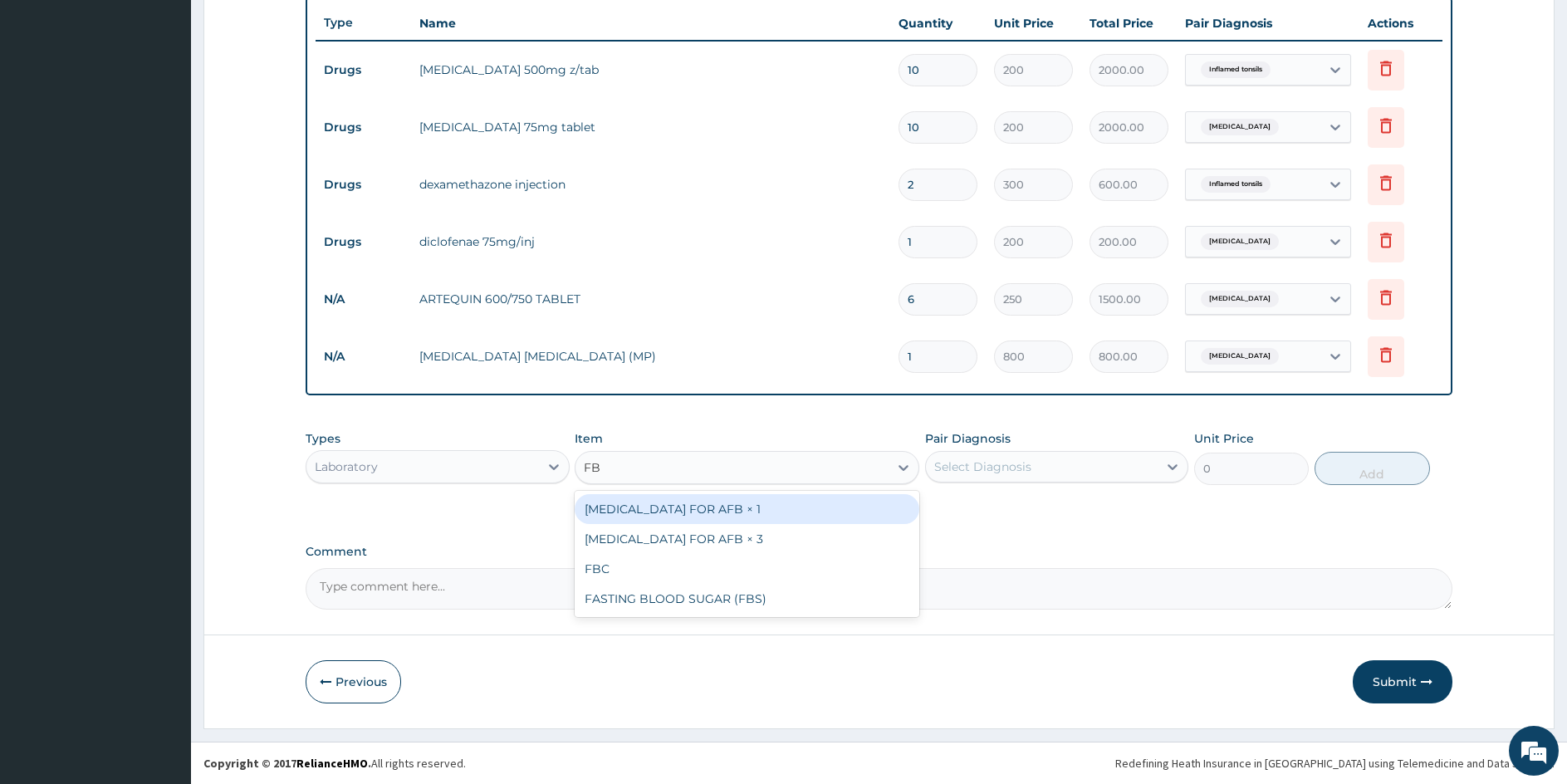
type input "FBC"
click at [657, 517] on div "FBC" at bounding box center [746, 508] width 344 height 30
type input "2500"
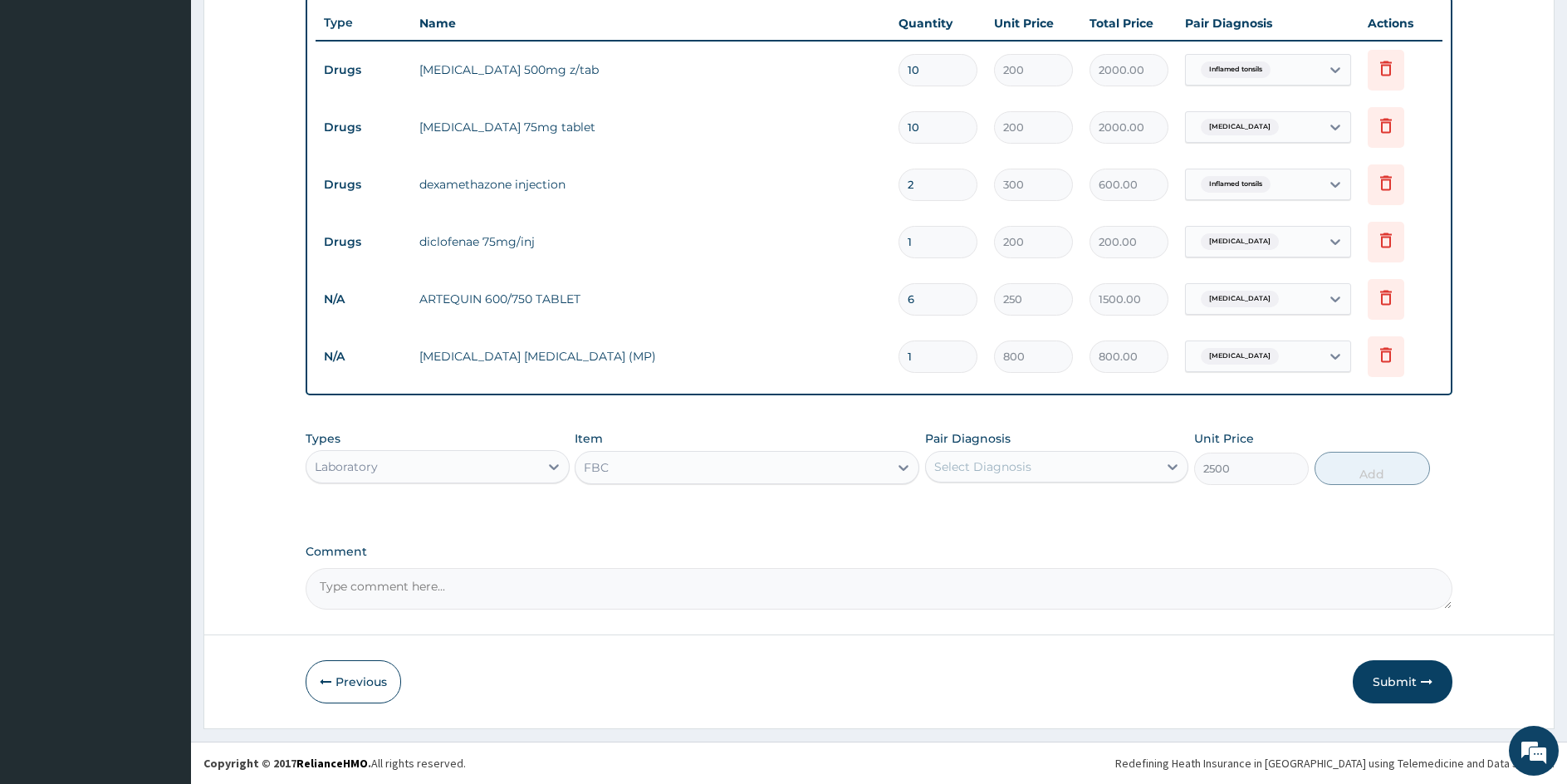
click at [1014, 469] on div "Select Diagnosis" at bounding box center [983, 466] width 97 height 16
click at [939, 506] on input "checkbox" at bounding box center [941, 507] width 11 height 11
checkbox input "true"
click at [1372, 468] on button "Add" at bounding box center [1372, 468] width 115 height 33
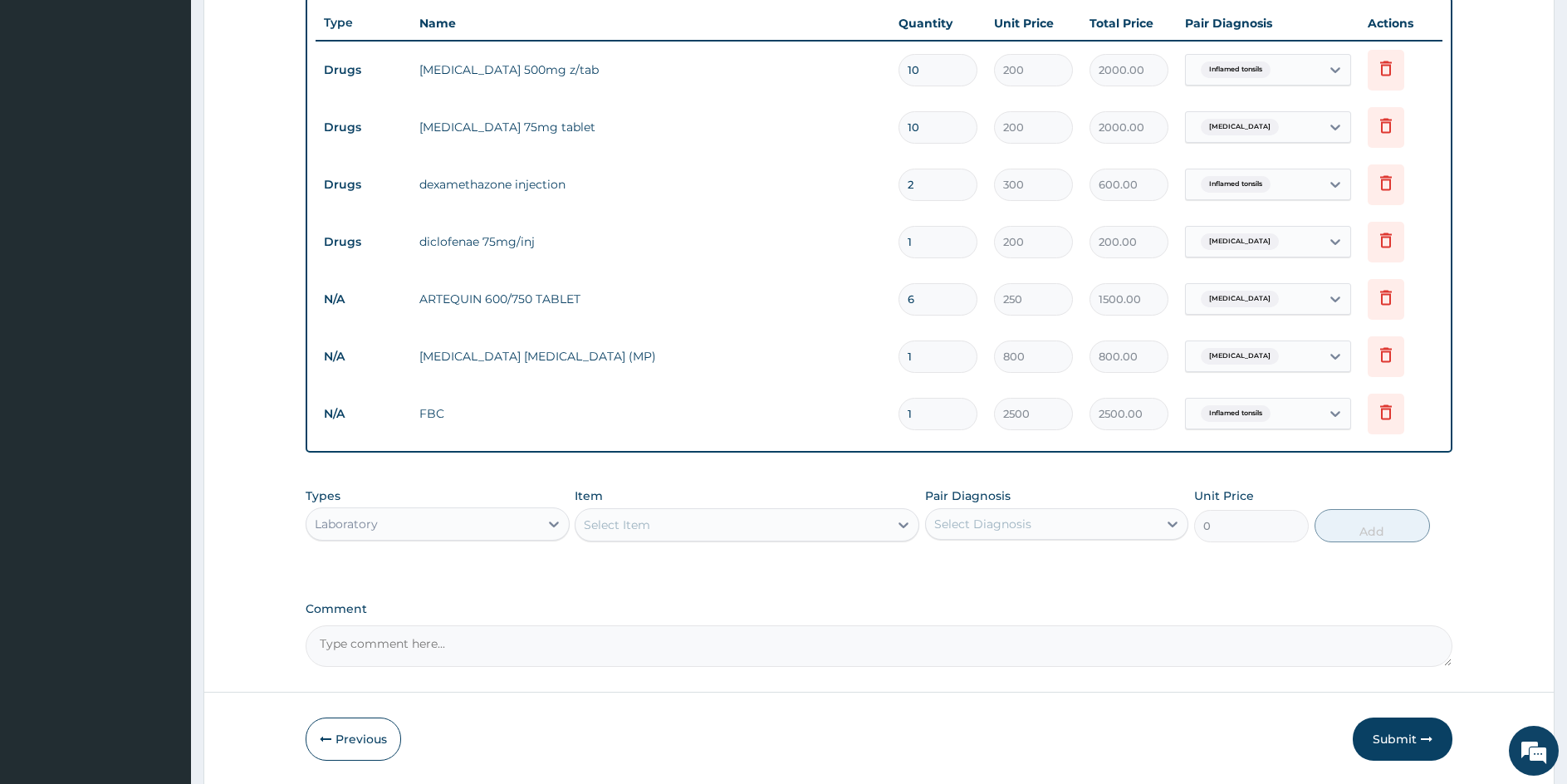
scroll to position [661, 0]
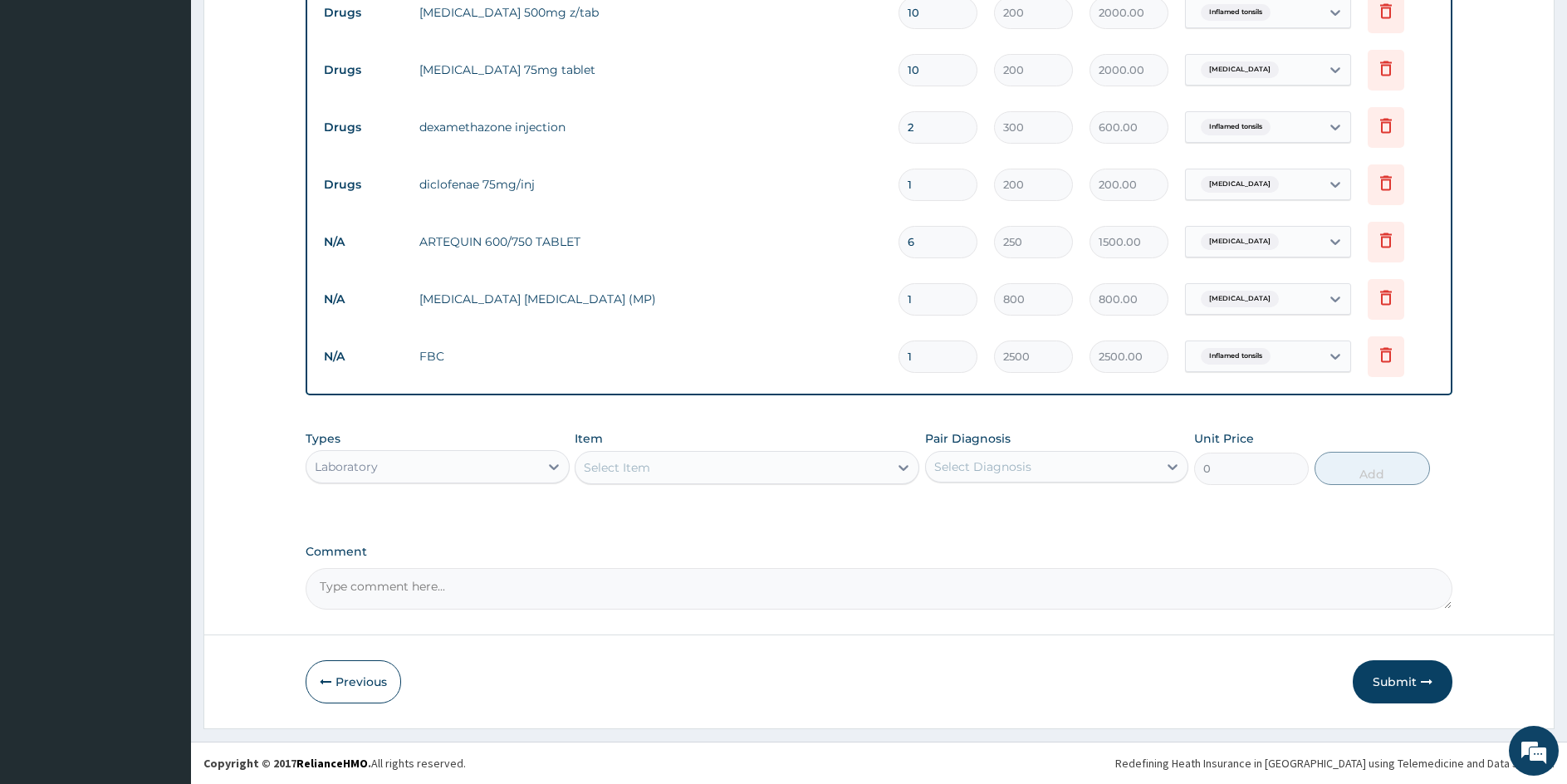
click at [531, 471] on div "Laboratory" at bounding box center [422, 466] width 233 height 27
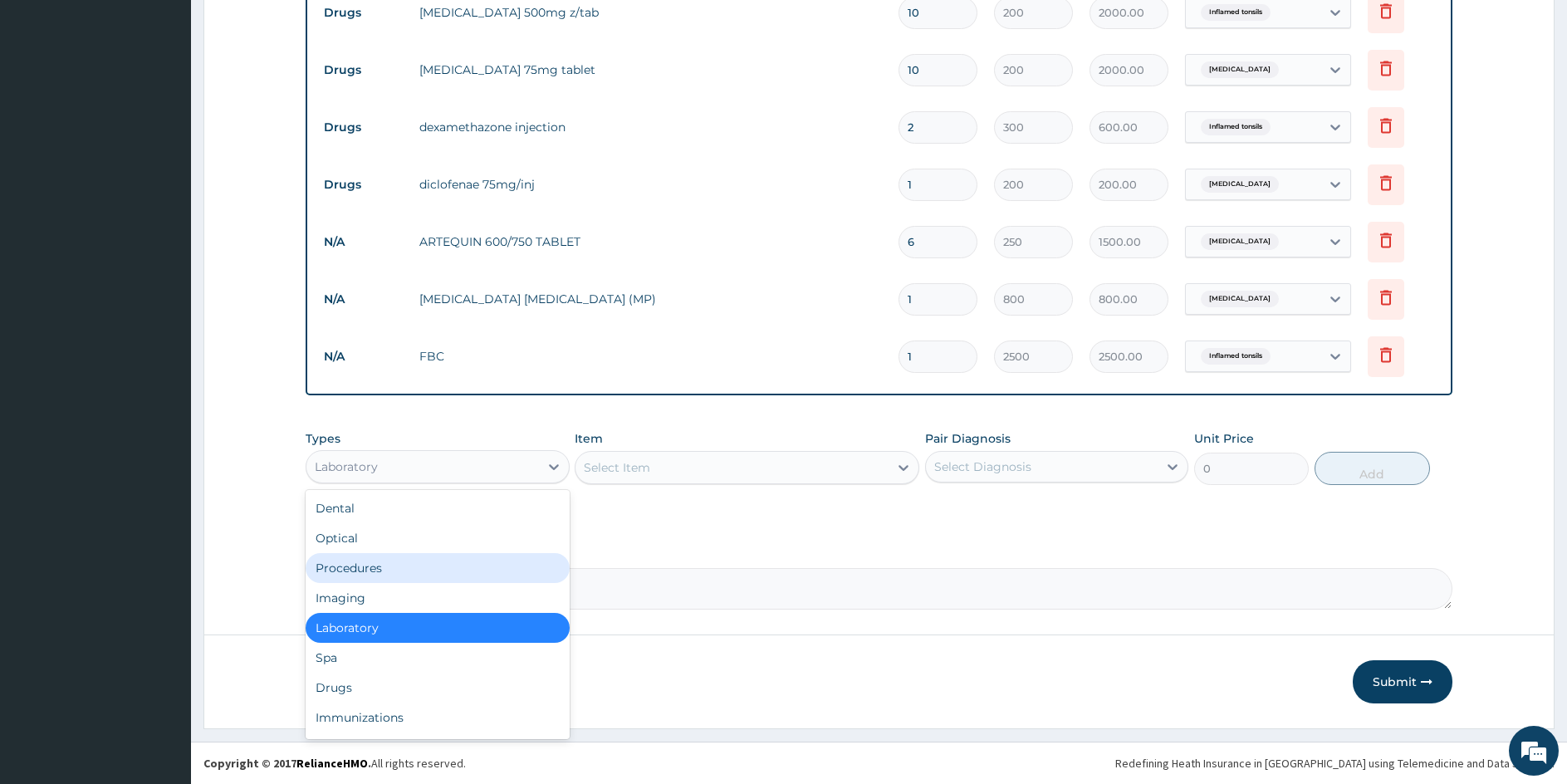
click at [348, 570] on div "Procedures" at bounding box center [438, 568] width 264 height 30
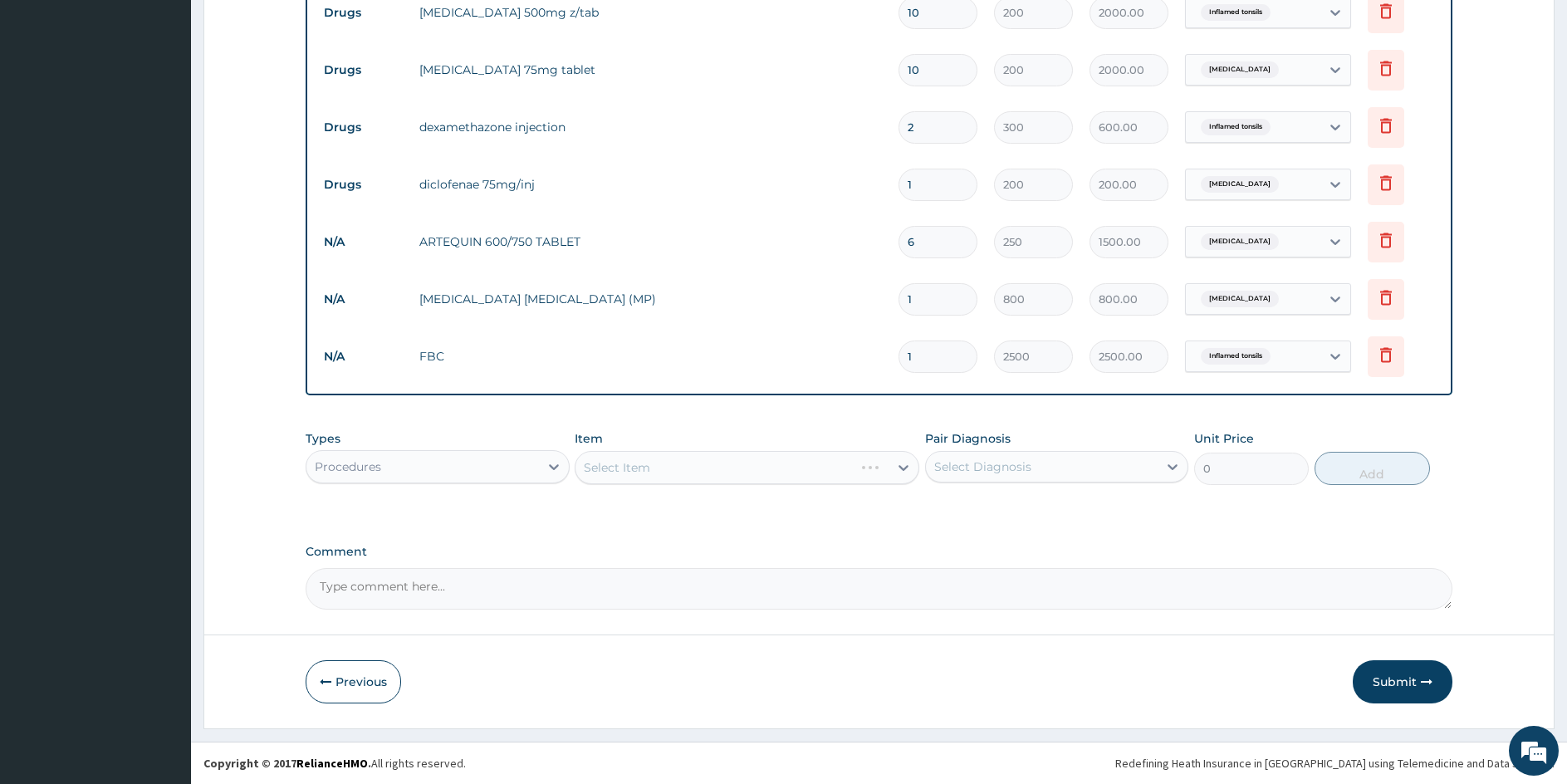
click at [682, 474] on div "Select Item" at bounding box center [746, 467] width 344 height 33
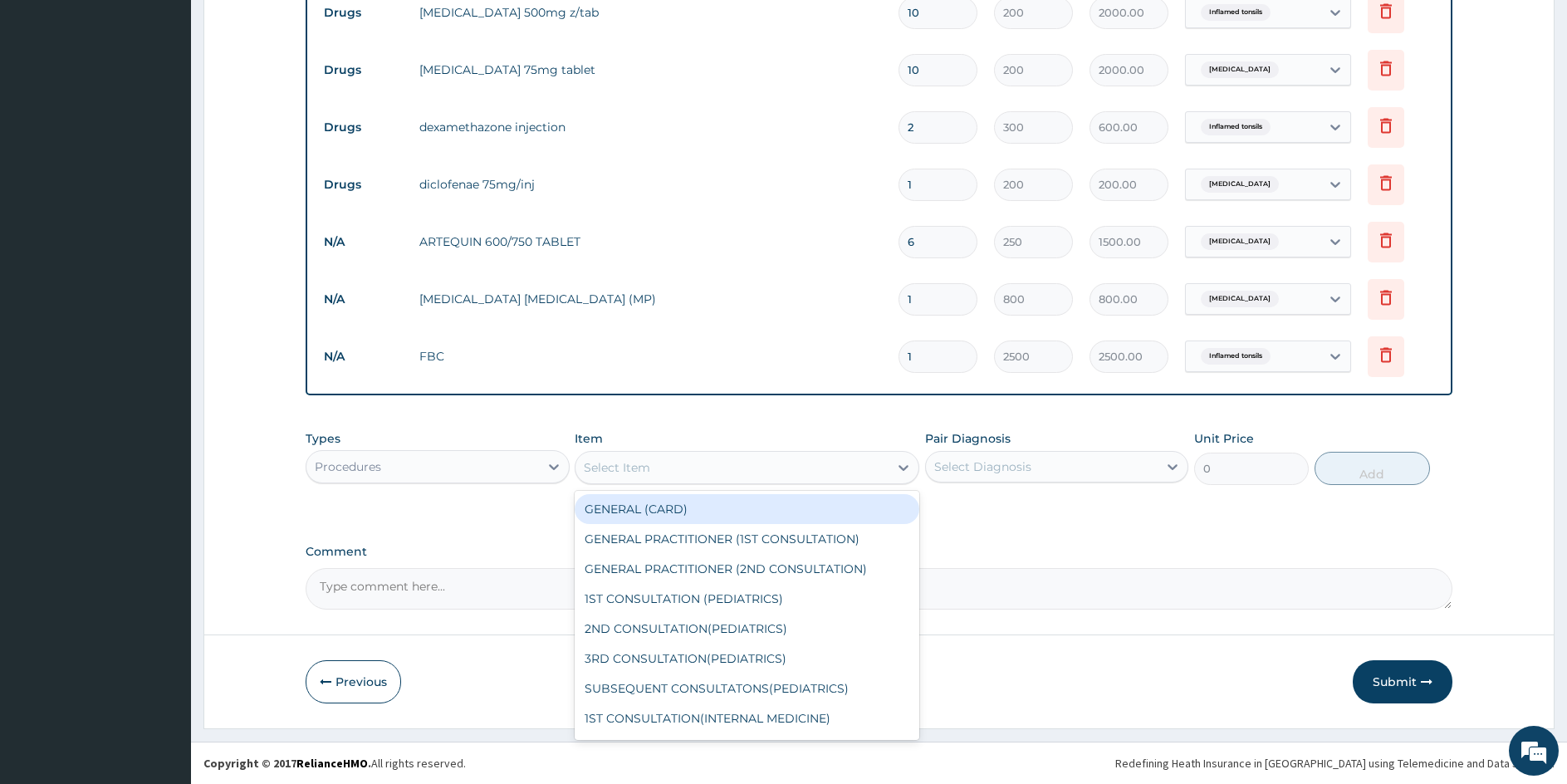
click at [687, 472] on div "Select Item" at bounding box center [731, 467] width 312 height 27
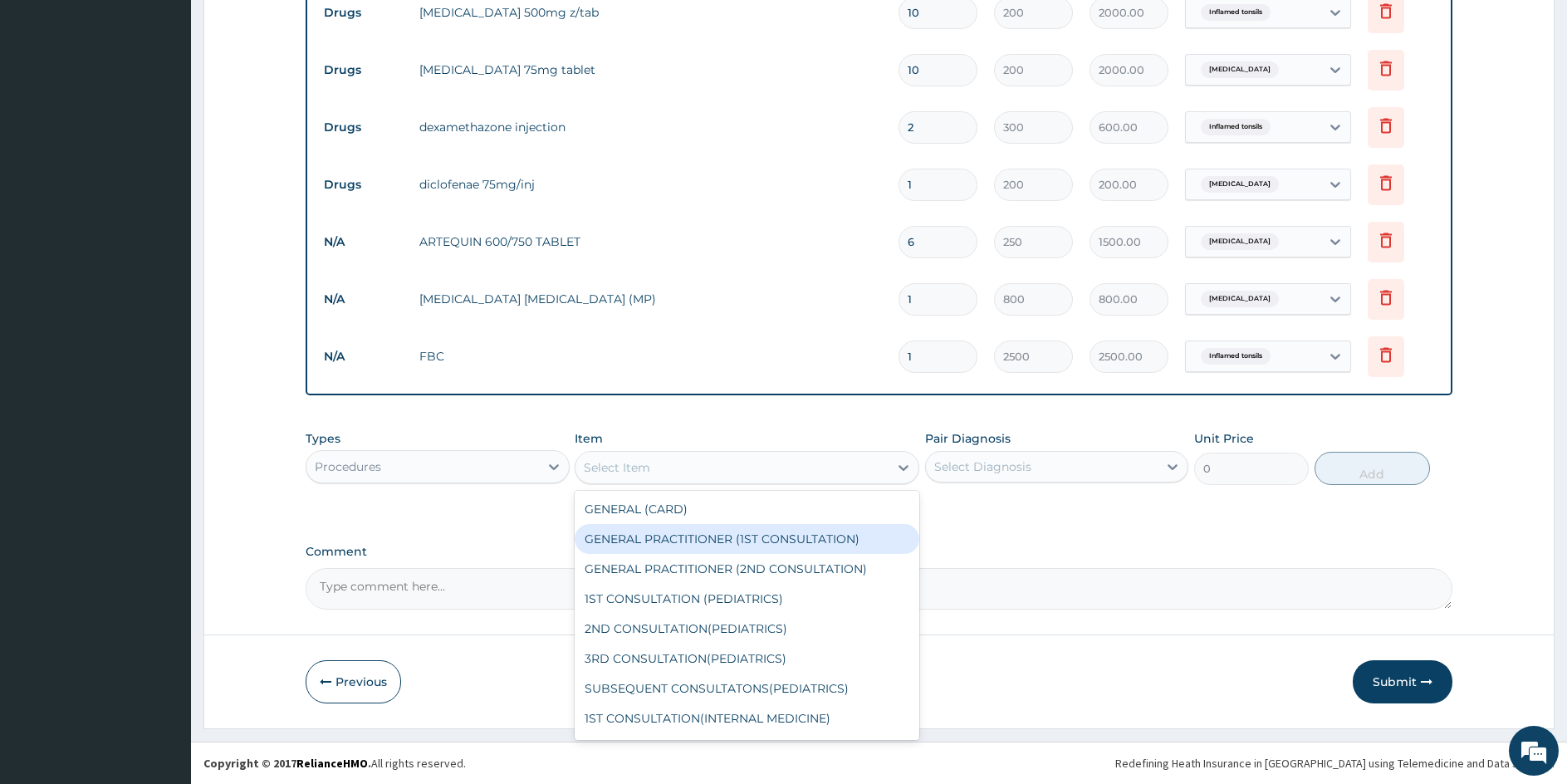
click at [671, 541] on div "GENERAL PRACTITIONER (1ST CONSULTATION)" at bounding box center [746, 539] width 344 height 30
type input "1500"
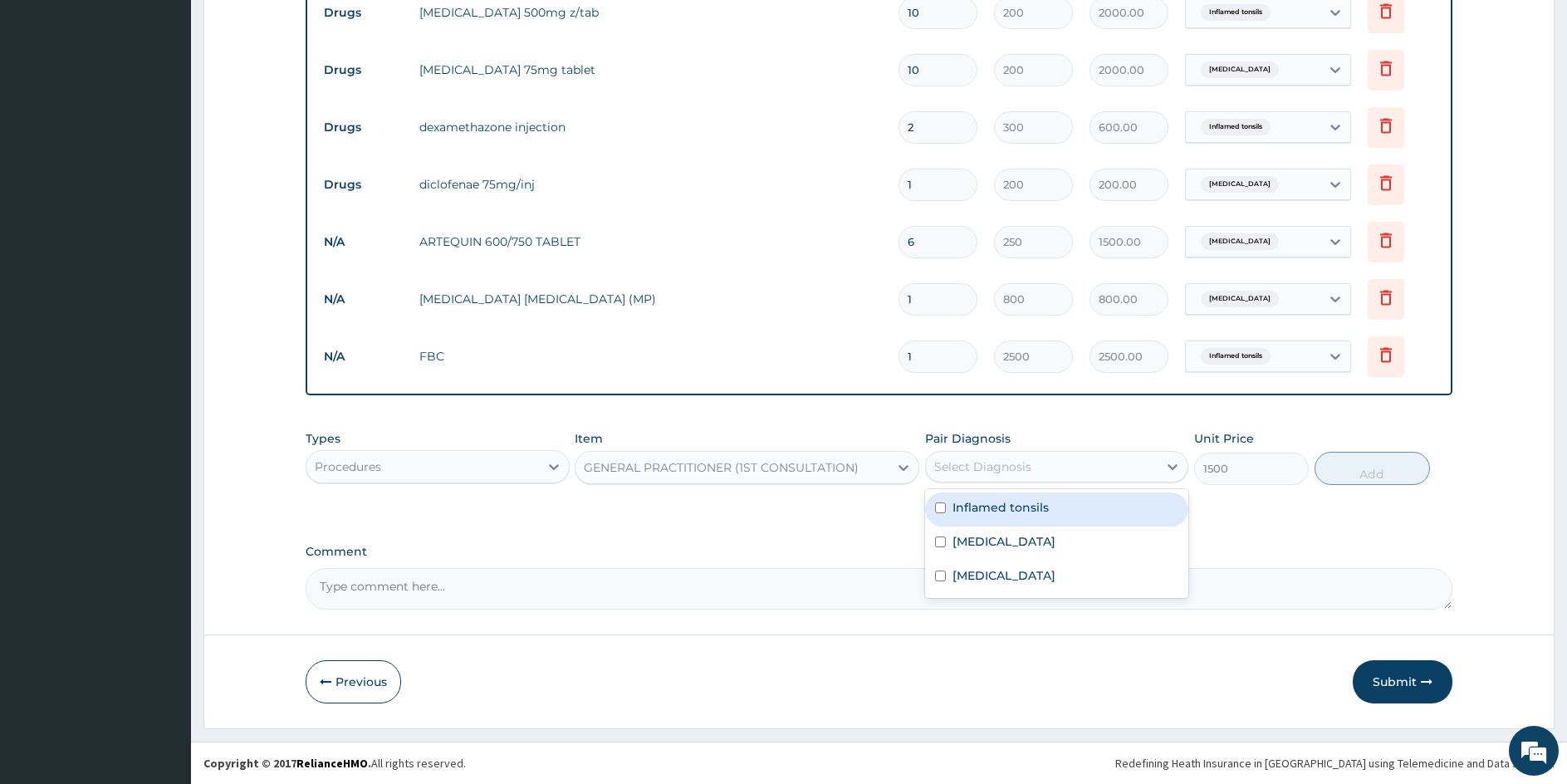
click at [1011, 466] on div "Select Diagnosis" at bounding box center [983, 466] width 97 height 16
click at [941, 506] on input "checkbox" at bounding box center [941, 507] width 11 height 11
checkbox input "true"
click at [1367, 474] on button "Add" at bounding box center [1372, 468] width 115 height 33
type input "0"
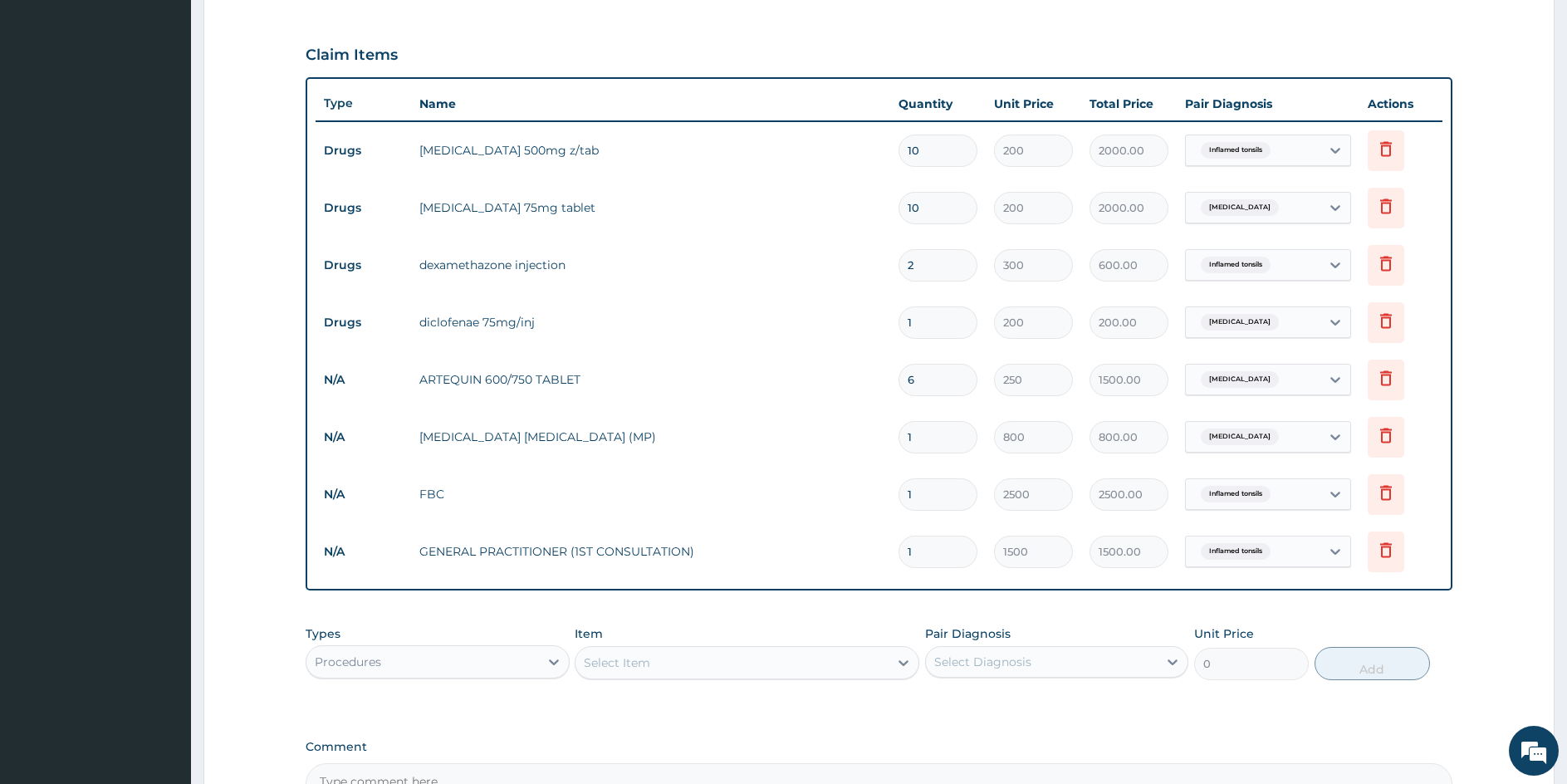
scroll to position [719, 0]
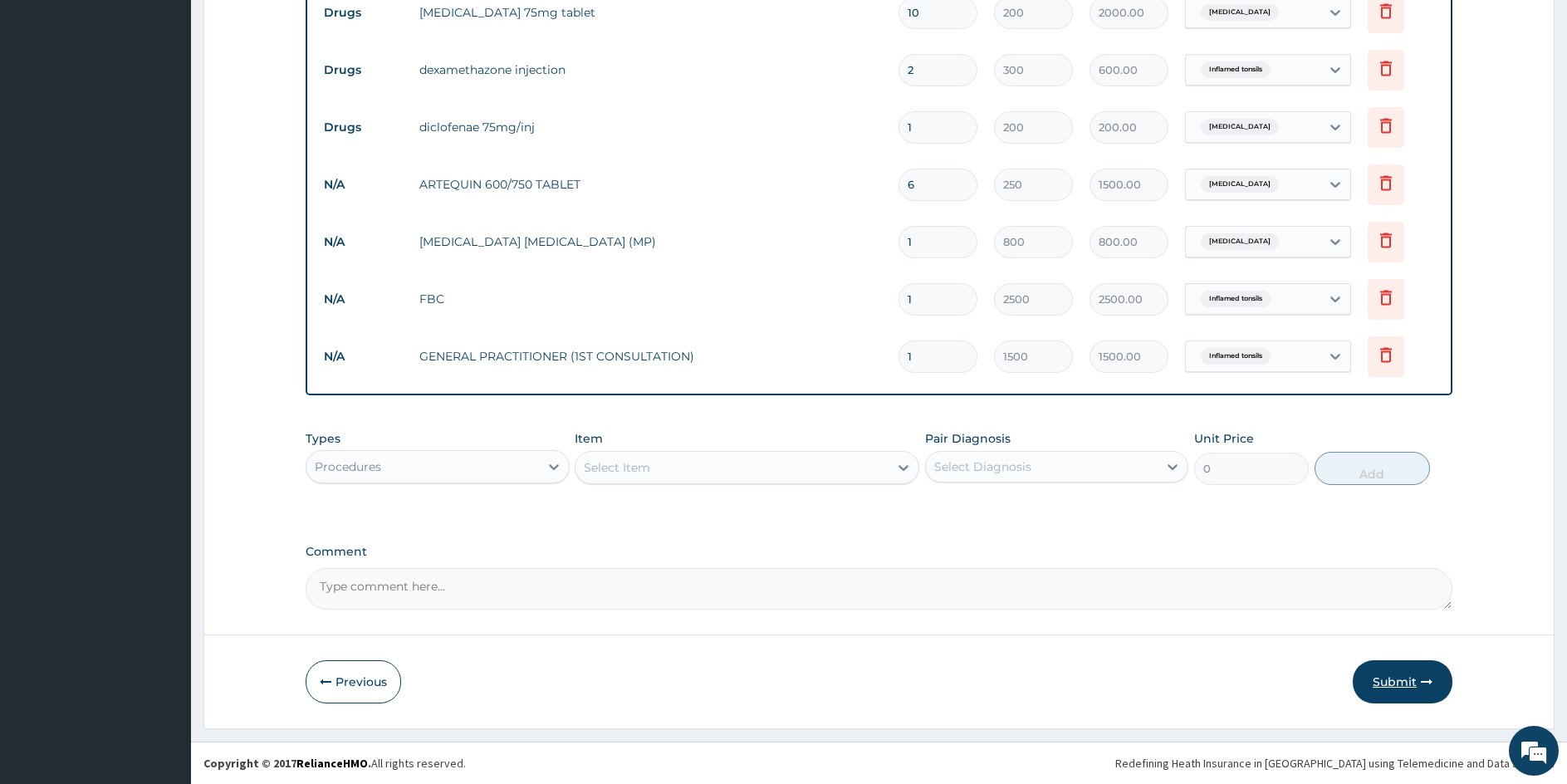
click at [1391, 676] on button "Submit" at bounding box center [1403, 681] width 100 height 43
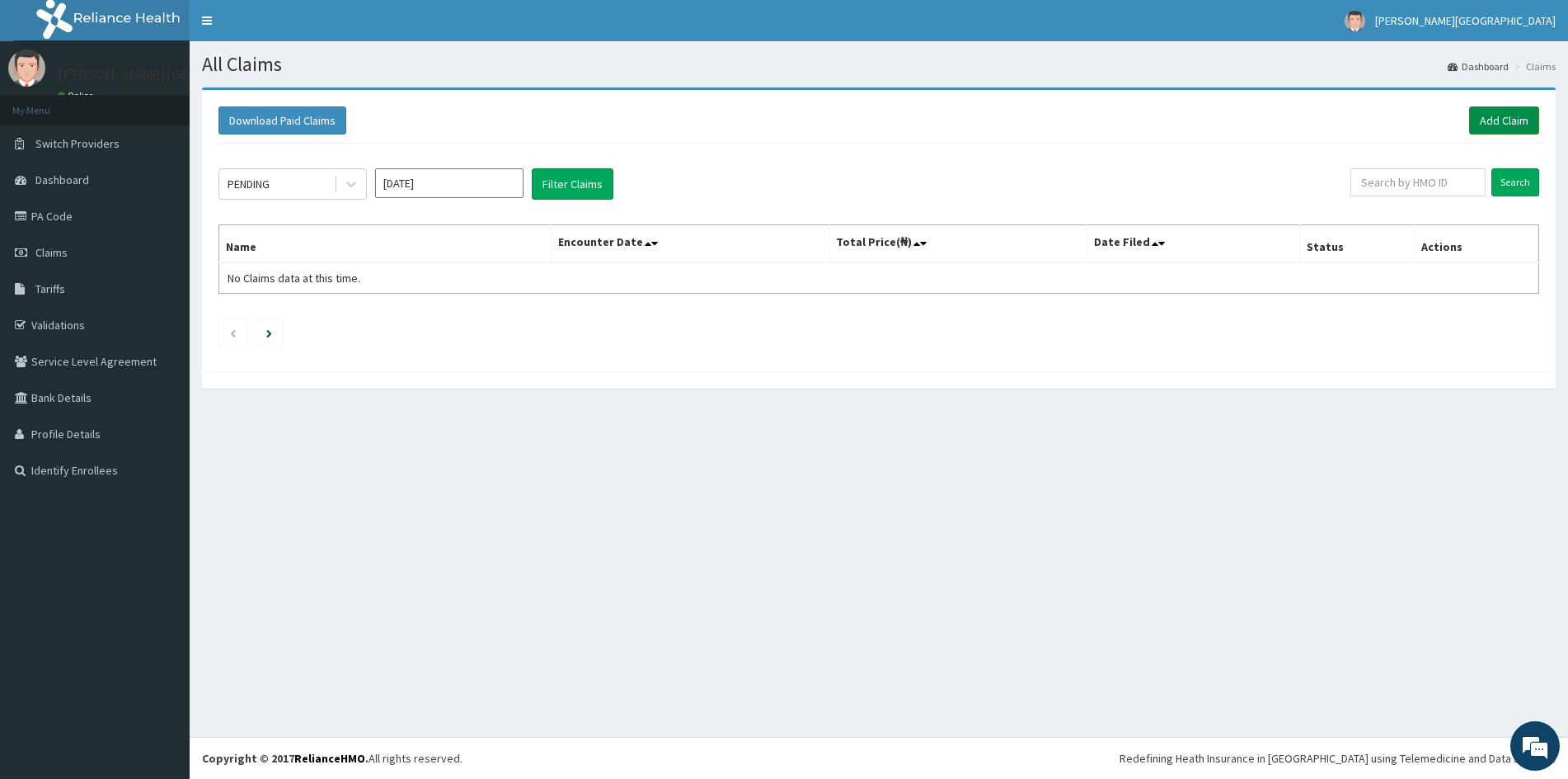
click at [1502, 115] on link "Add Claim" at bounding box center [1503, 120] width 70 height 28
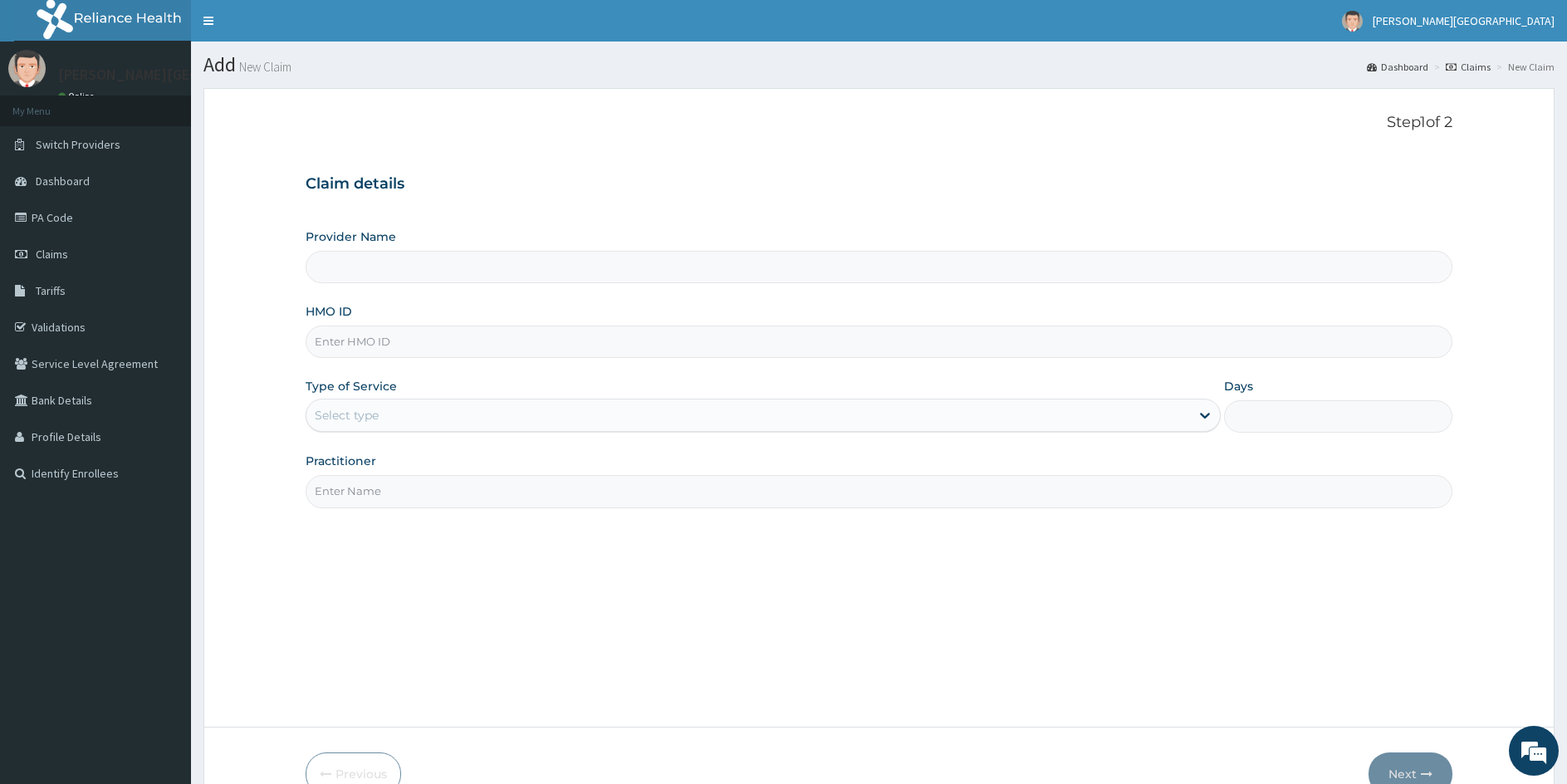
click at [443, 331] on input "HMO ID" at bounding box center [880, 341] width 1147 height 32
type input "[PERSON_NAME][GEOGRAPHIC_DATA]"
type input "BTR/10873/A"
click at [403, 420] on div "Select type" at bounding box center [748, 415] width 883 height 27
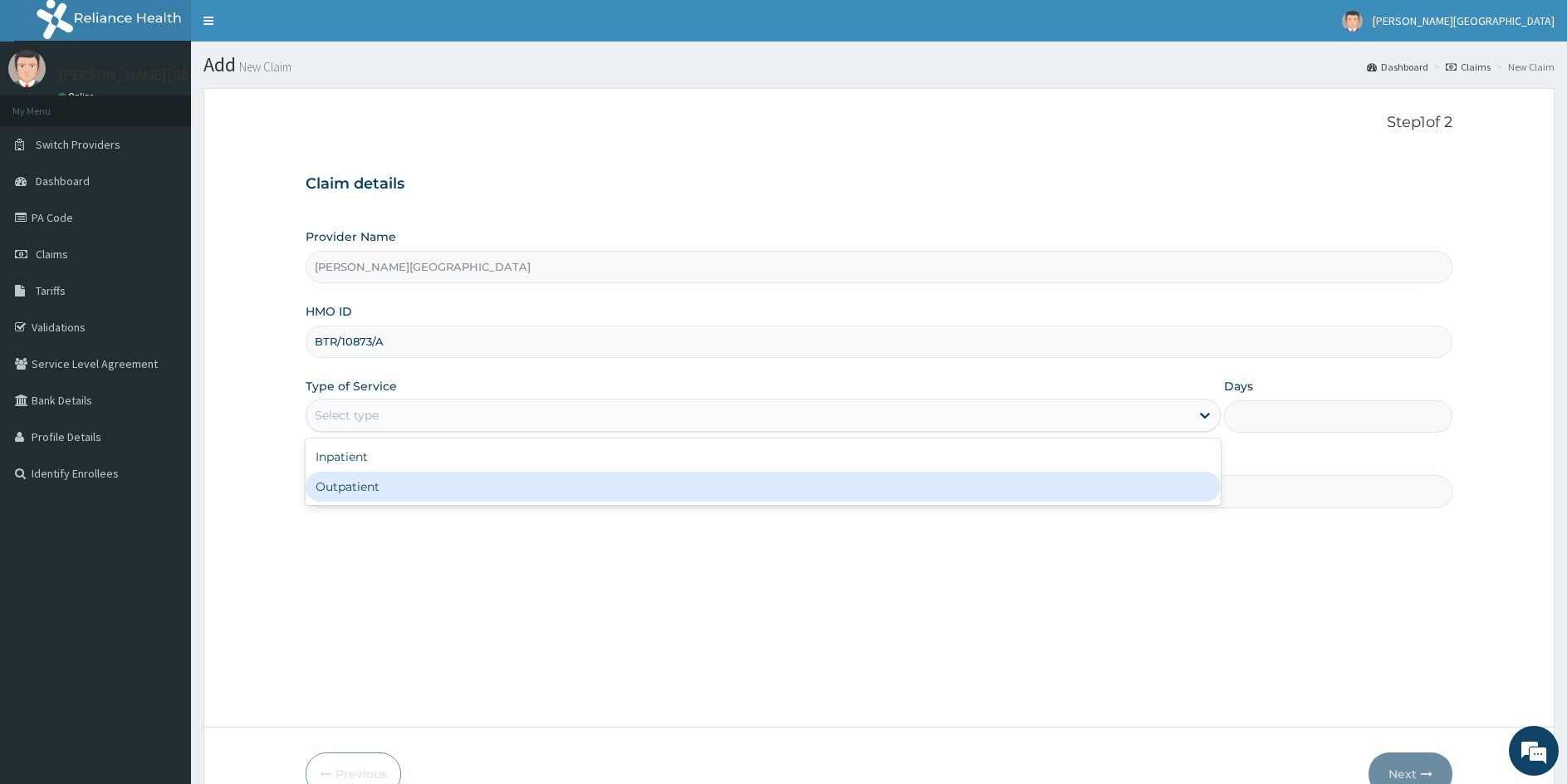
click at [375, 480] on div "Outpatient" at bounding box center [763, 486] width 915 height 30
type input "1"
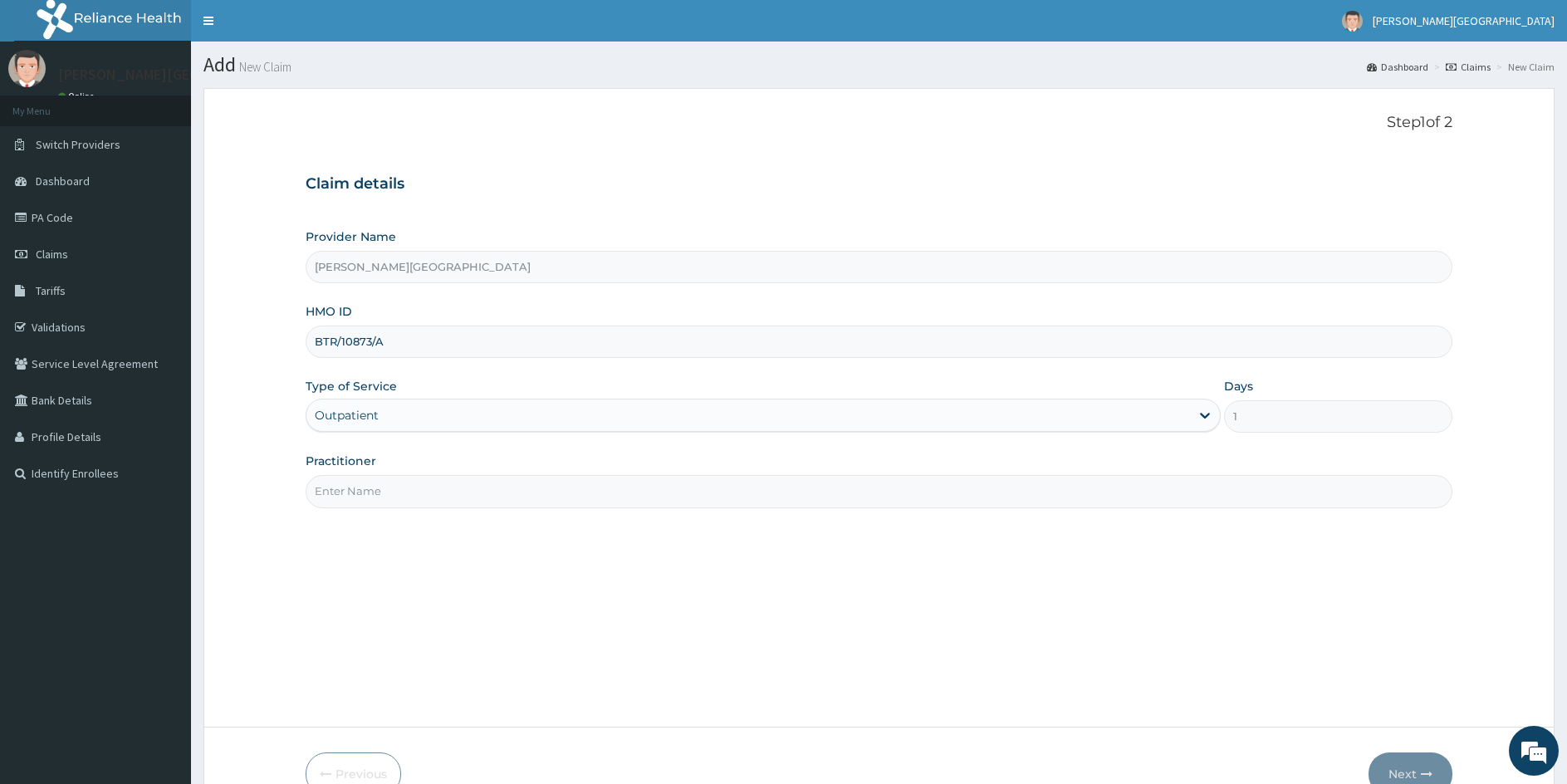
click at [378, 494] on input "Practitioner" at bounding box center [880, 490] width 1147 height 32
type input "GENERAL PRACTITIONER"
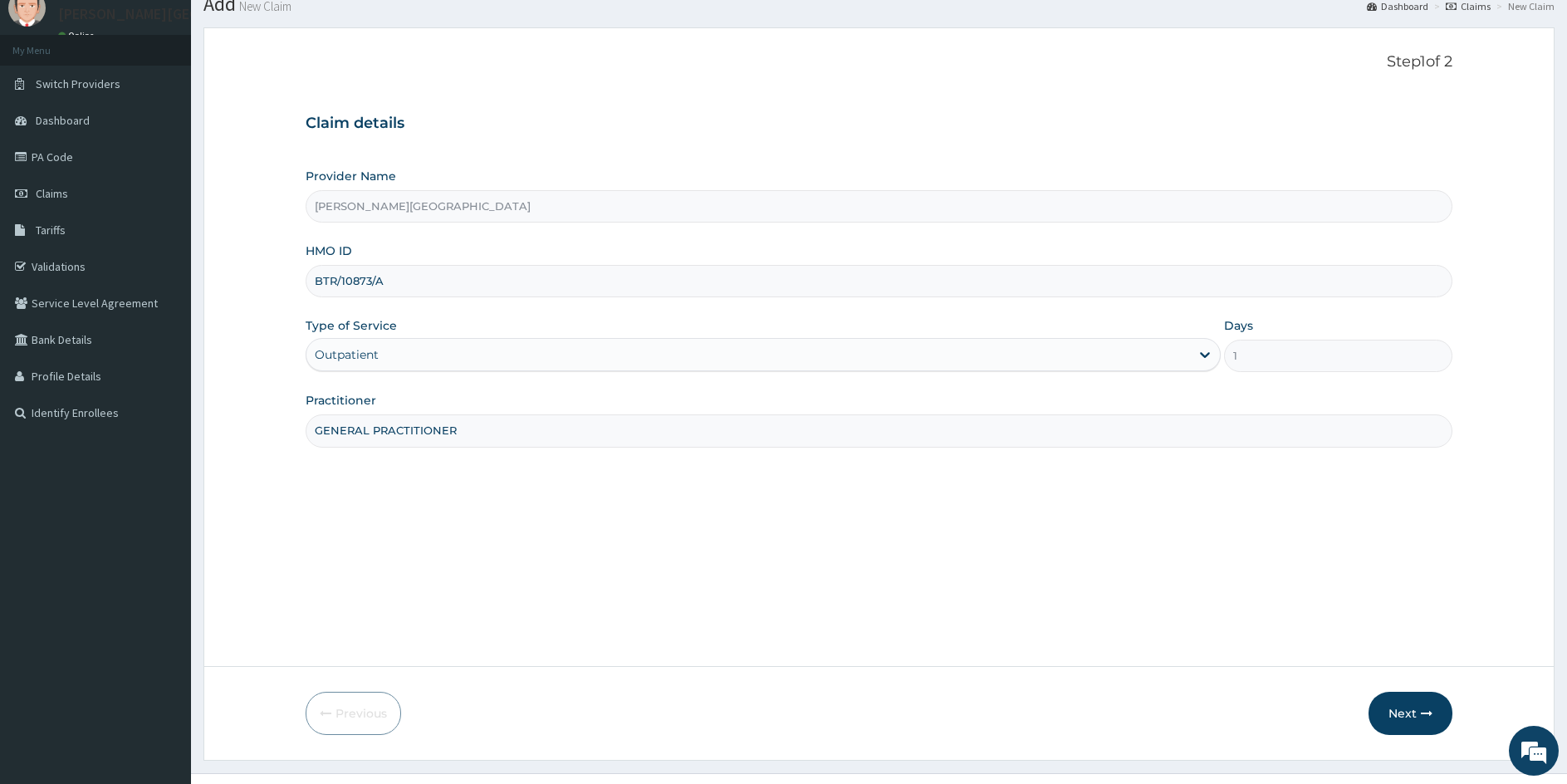
scroll to position [93, 0]
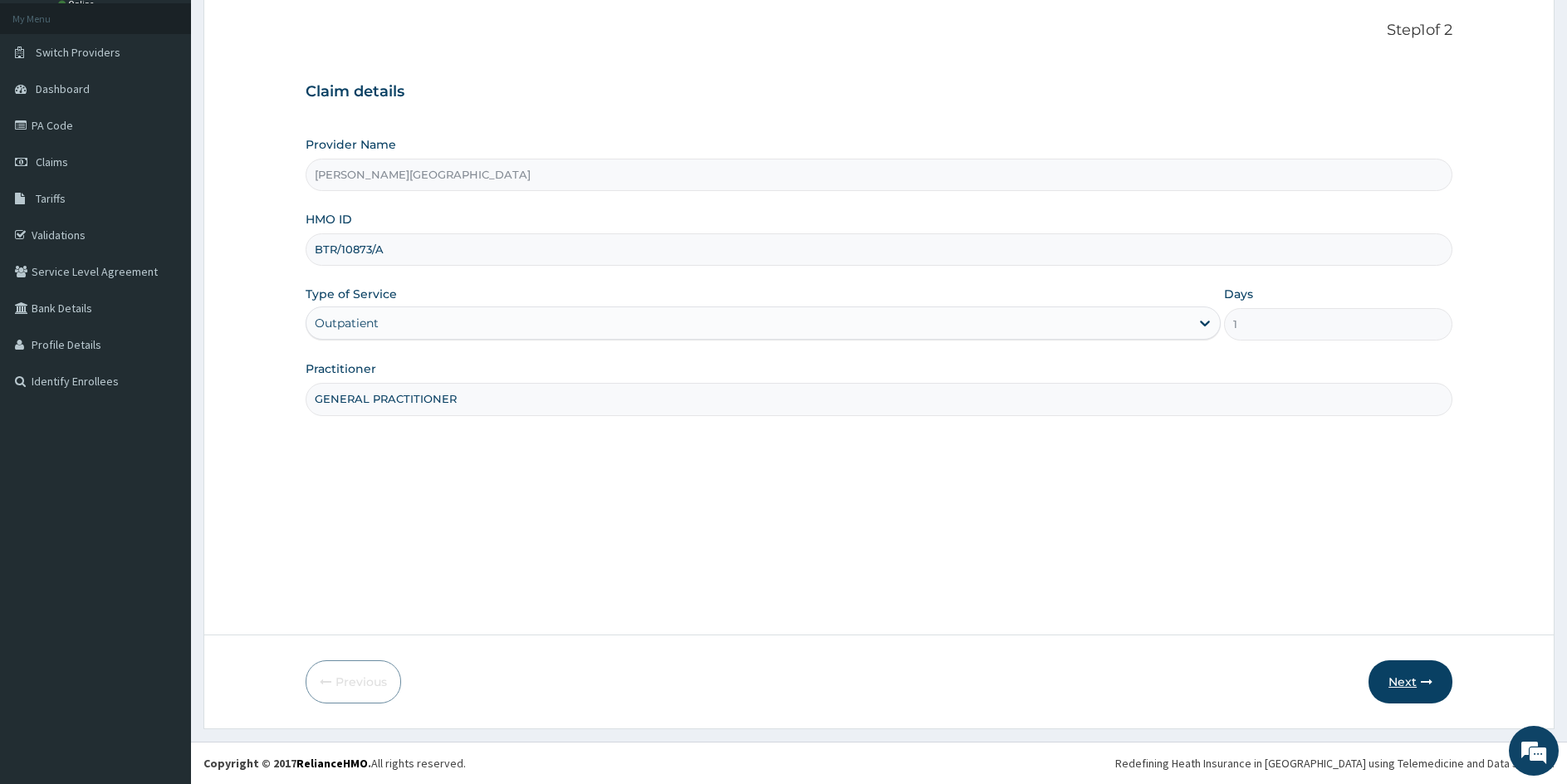
click at [1406, 676] on button "Next" at bounding box center [1411, 681] width 84 height 43
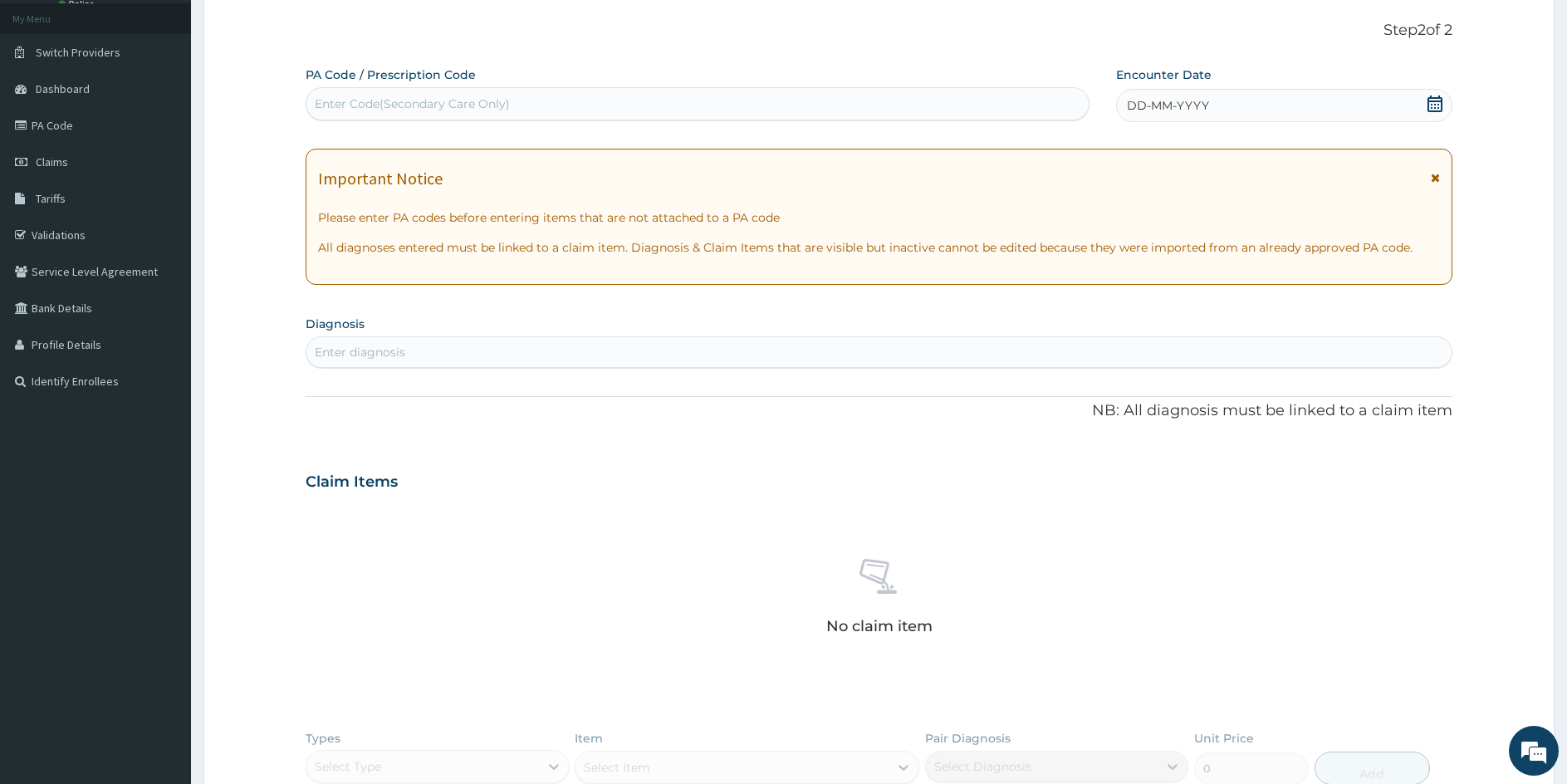
click at [1132, 105] on span "DD-MM-YYYY" at bounding box center [1168, 105] width 82 height 16
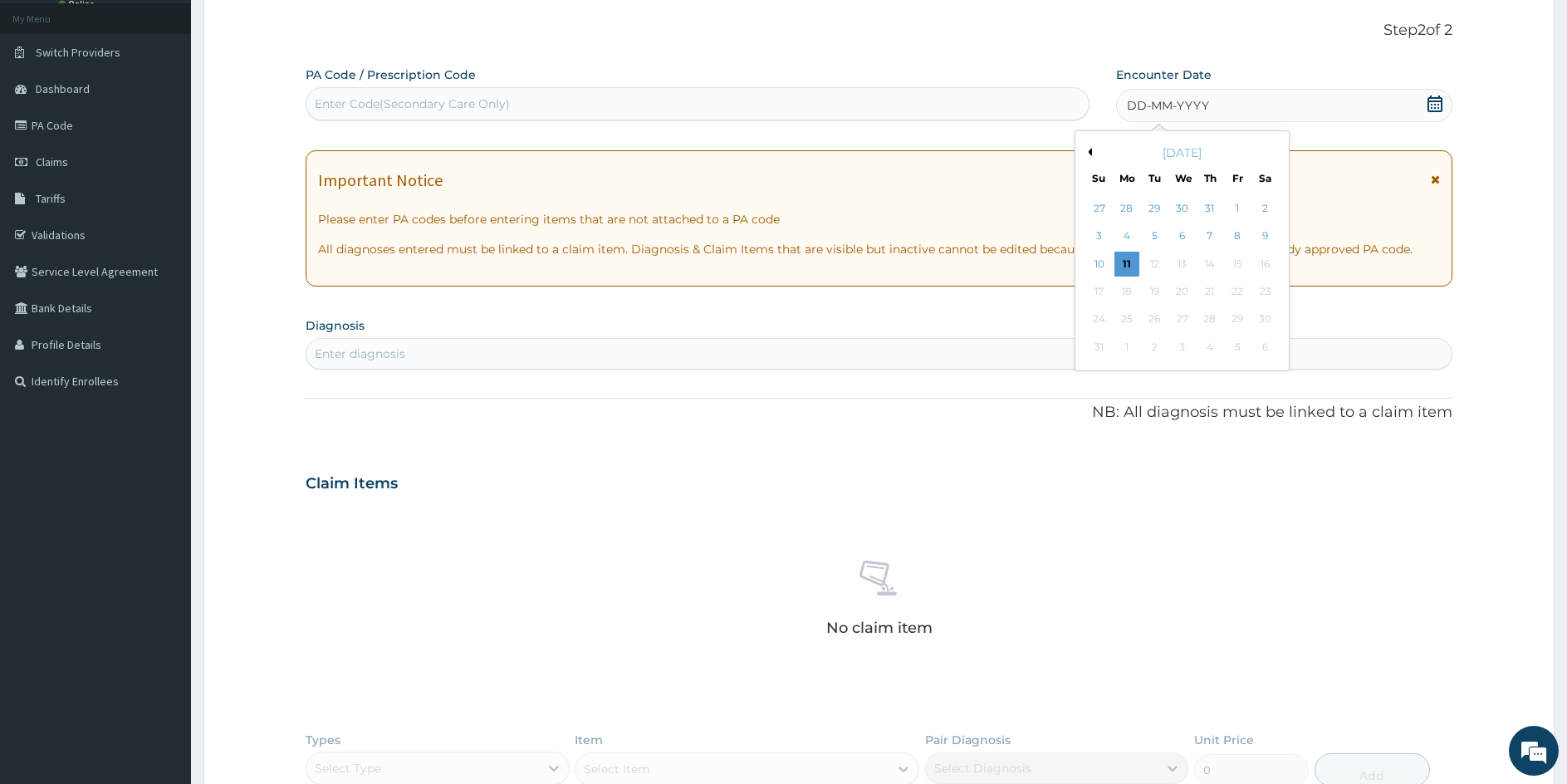
click at [1090, 147] on button "Previous Month" at bounding box center [1088, 151] width 8 height 8
click at [1128, 234] on div "7" at bounding box center [1126, 236] width 25 height 25
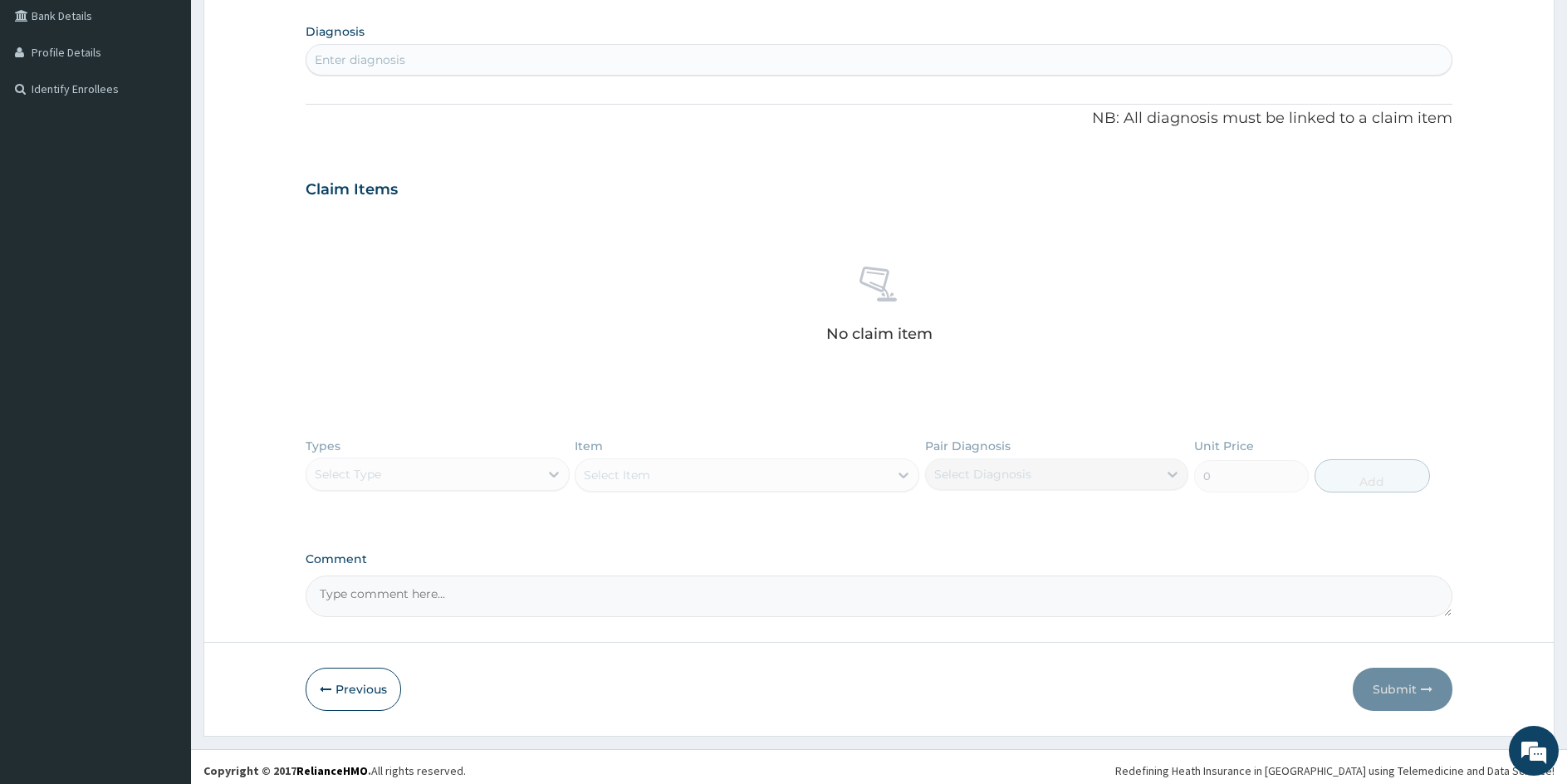
scroll to position [392, 0]
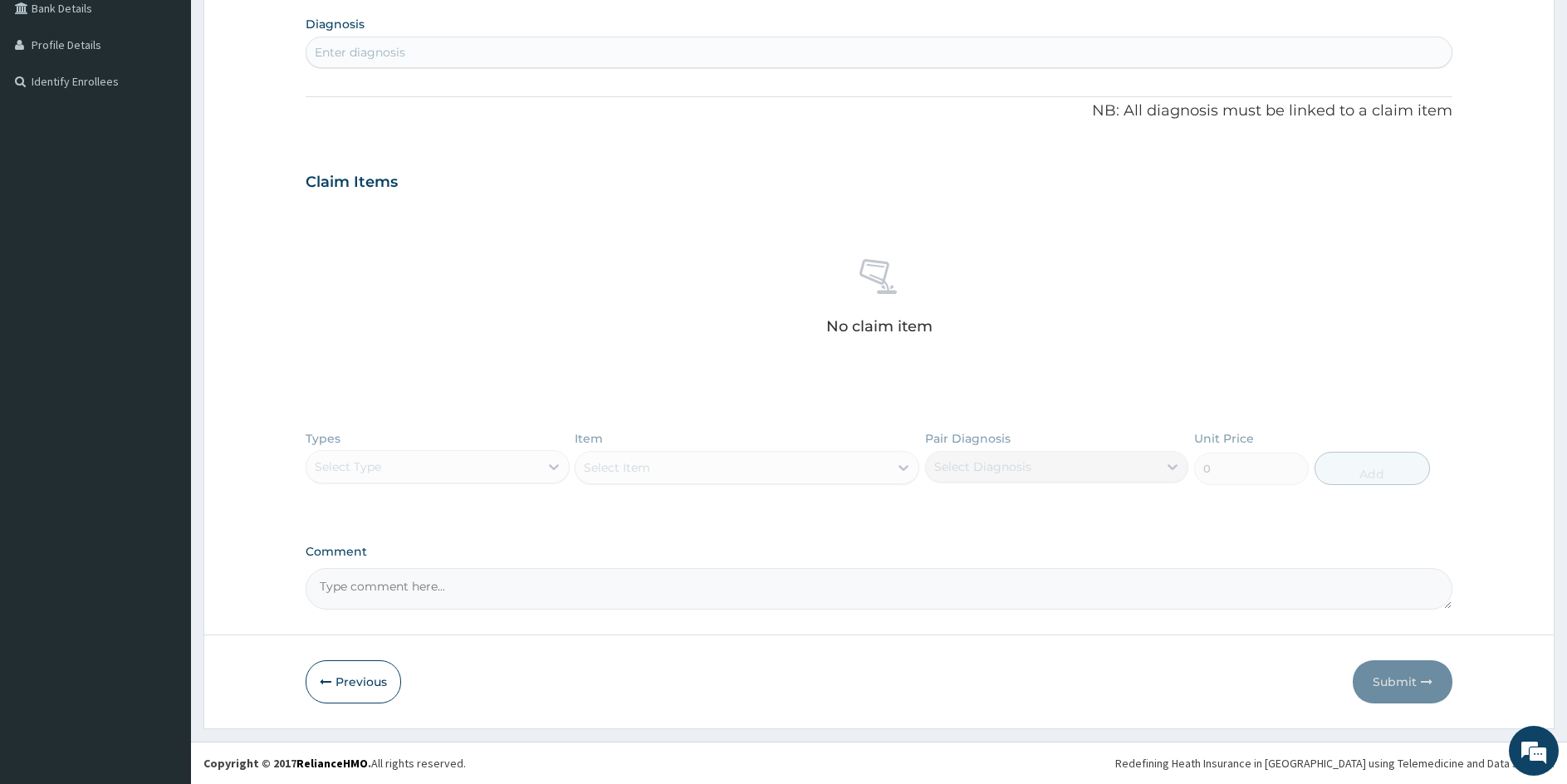
click at [513, 50] on div "Enter diagnosis" at bounding box center [879, 52] width 1145 height 27
type input "PLASMOD"
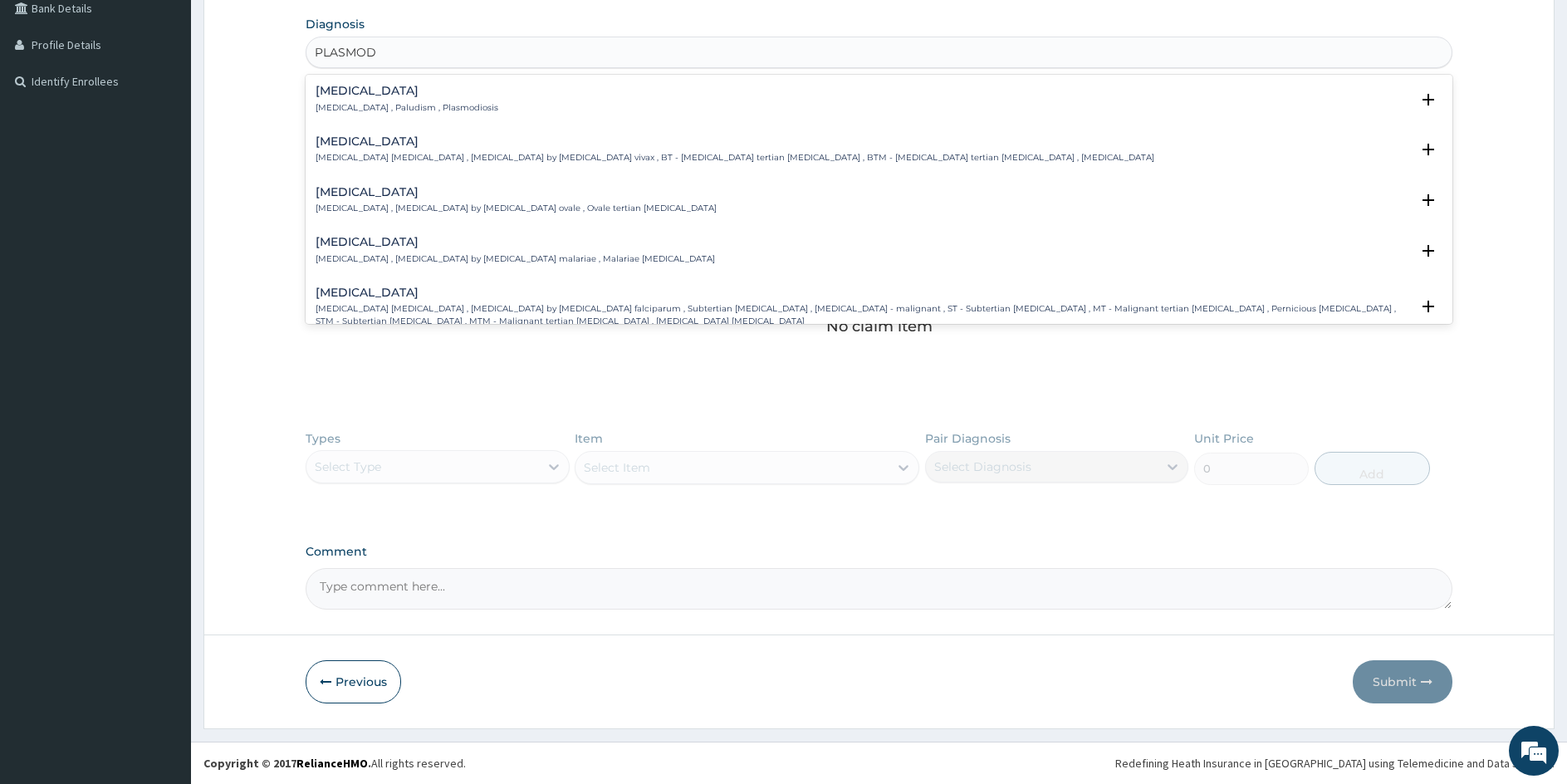
click at [347, 302] on div "[MEDICAL_DATA] [MEDICAL_DATA] [MEDICAL_DATA] , [MEDICAL_DATA] by [MEDICAL_DATA]…" at bounding box center [862, 307] width 1095 height 40
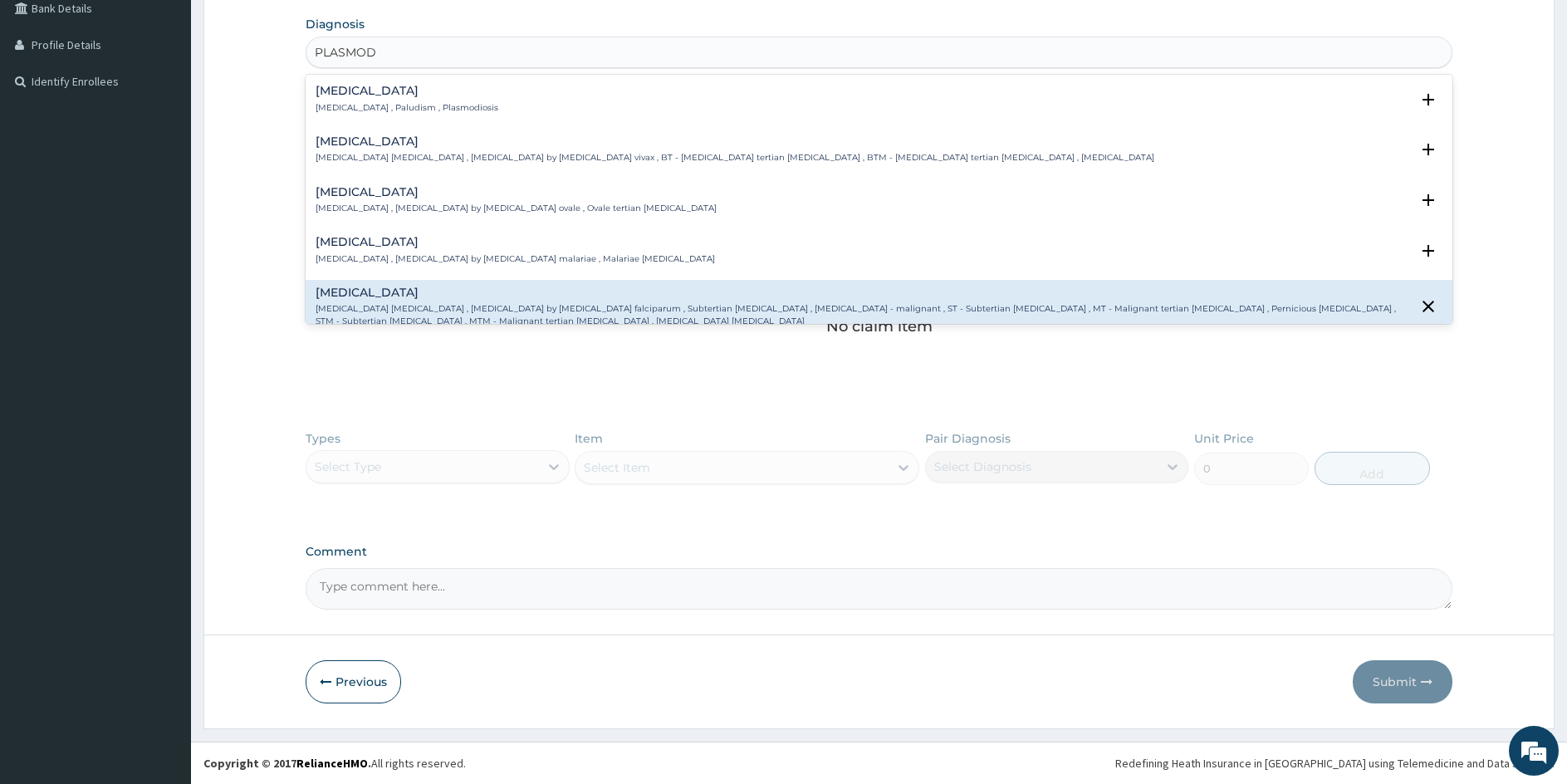
scroll to position [146, 0]
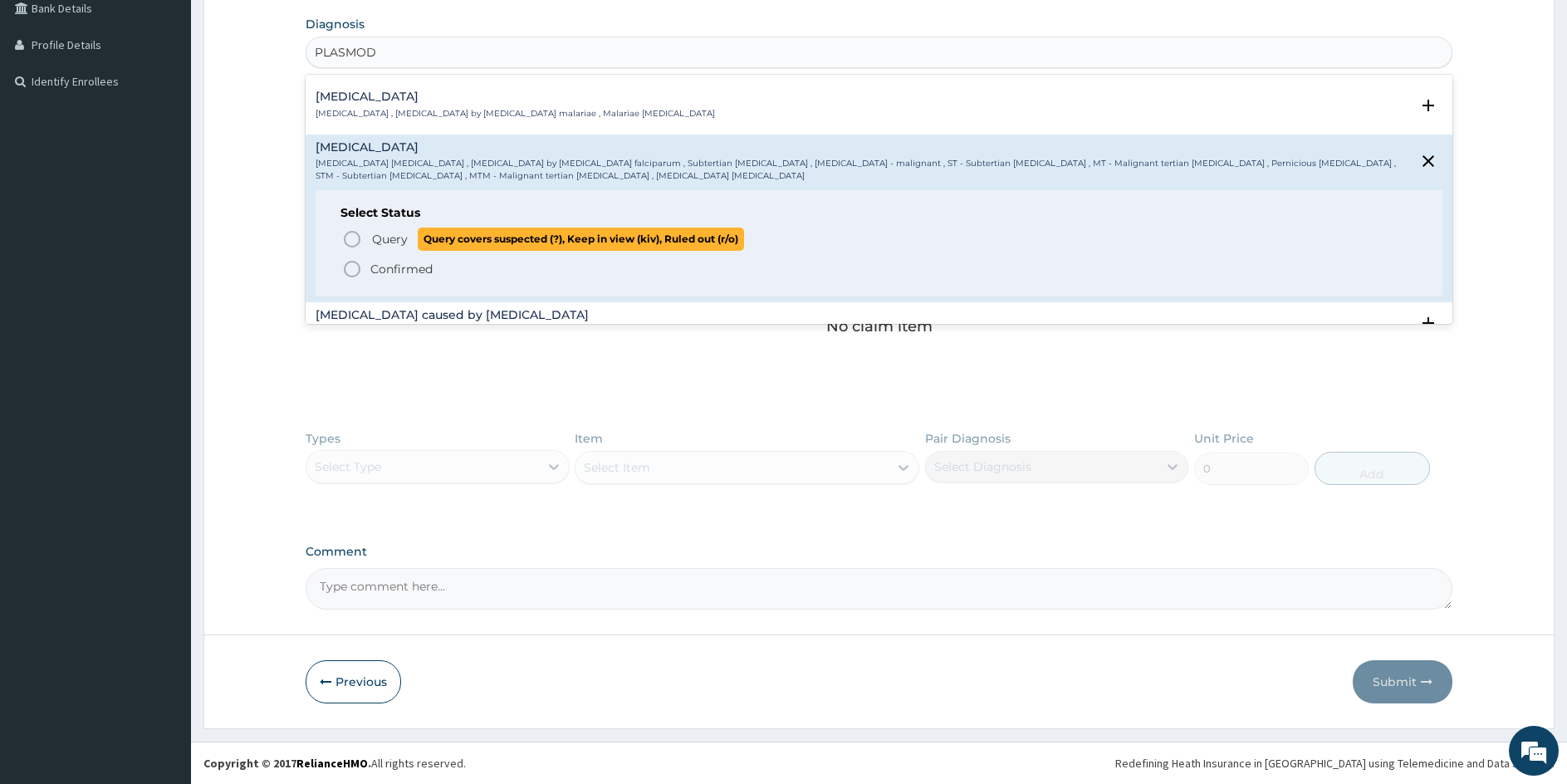
click at [351, 236] on icon "status option query" at bounding box center [352, 239] width 20 height 20
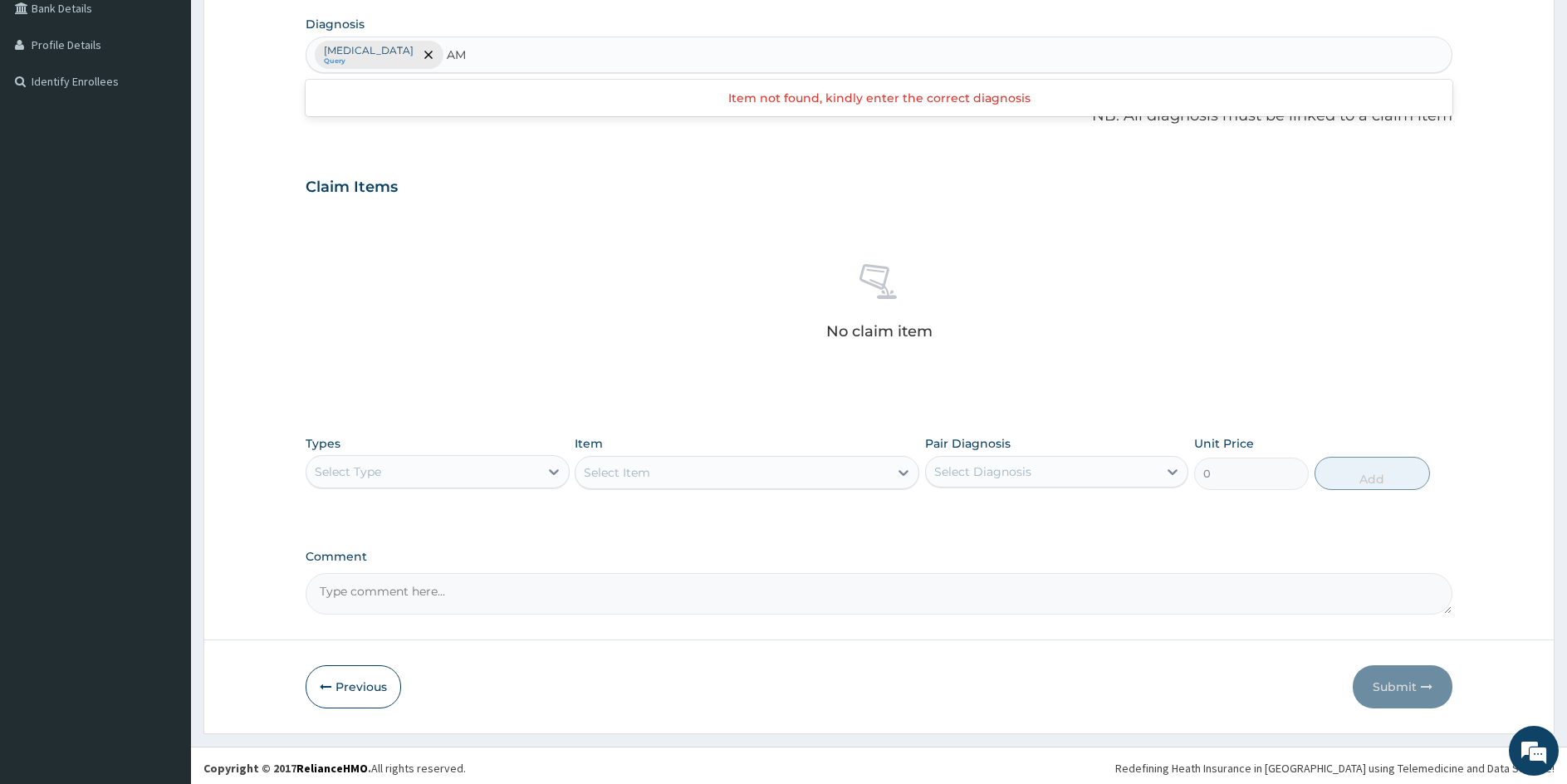
type input "A"
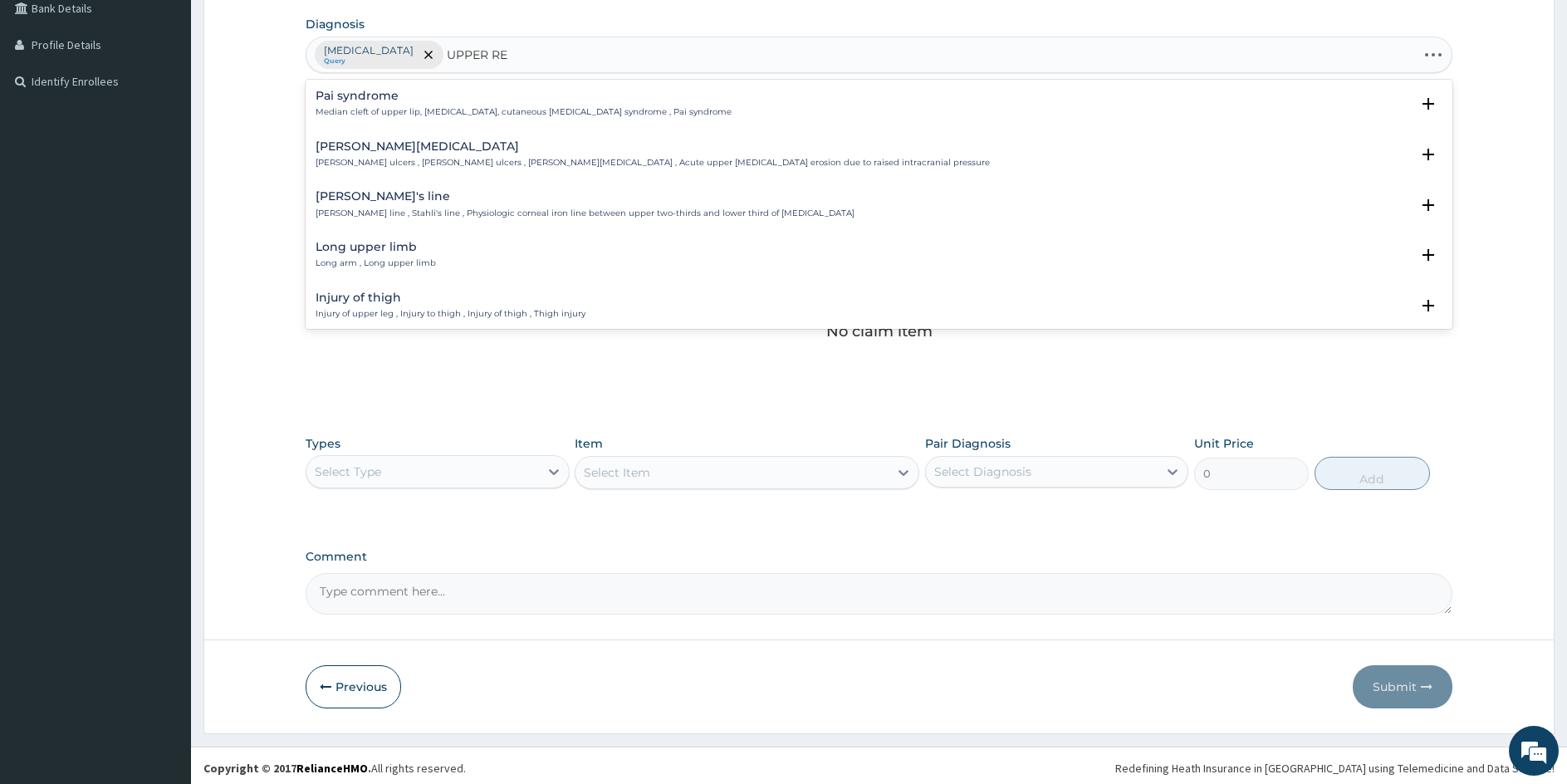
type input "UPPER RES"
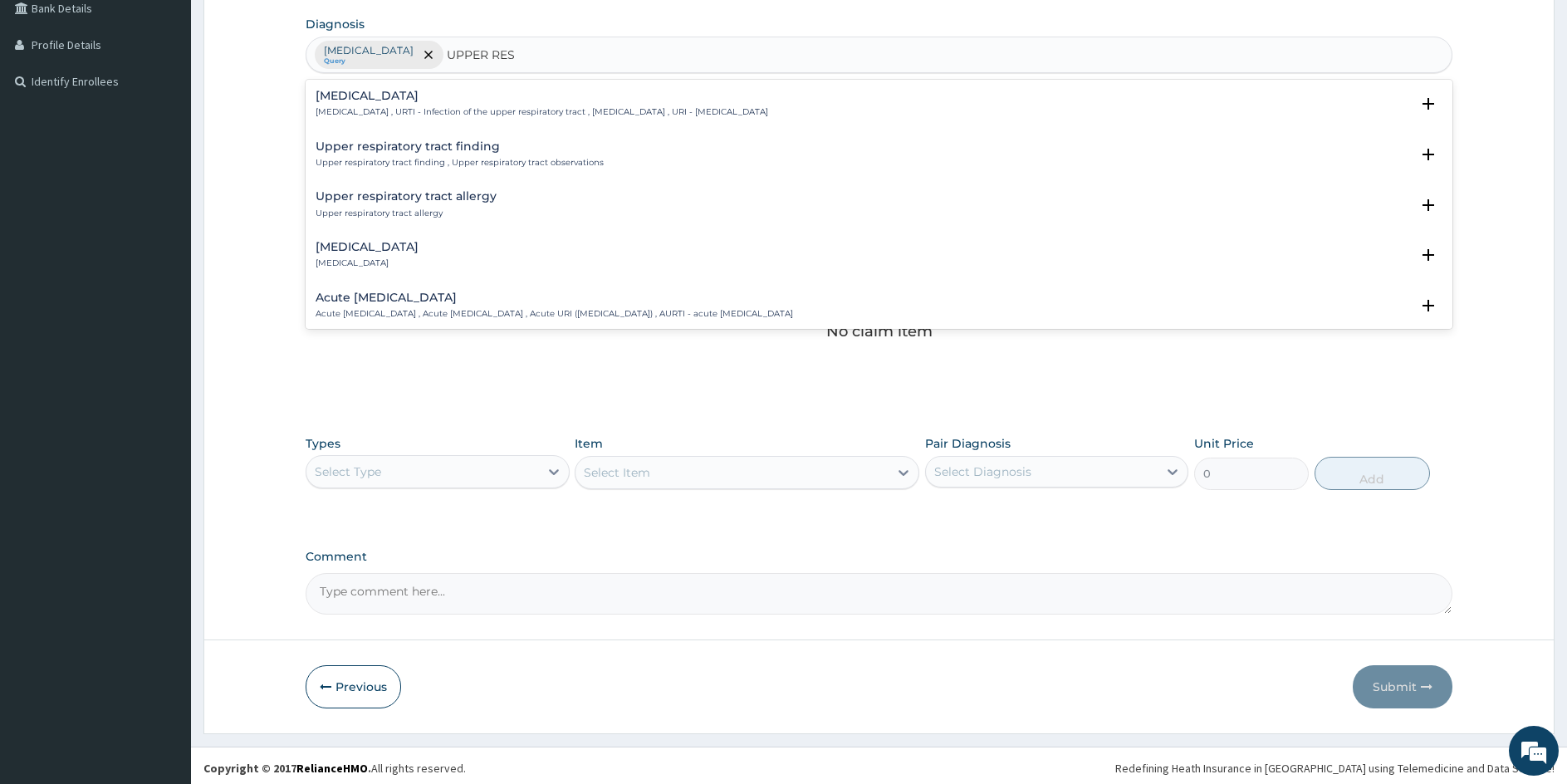
click at [431, 101] on h4 "Upper respiratory infection" at bounding box center [542, 96] width 453 height 13
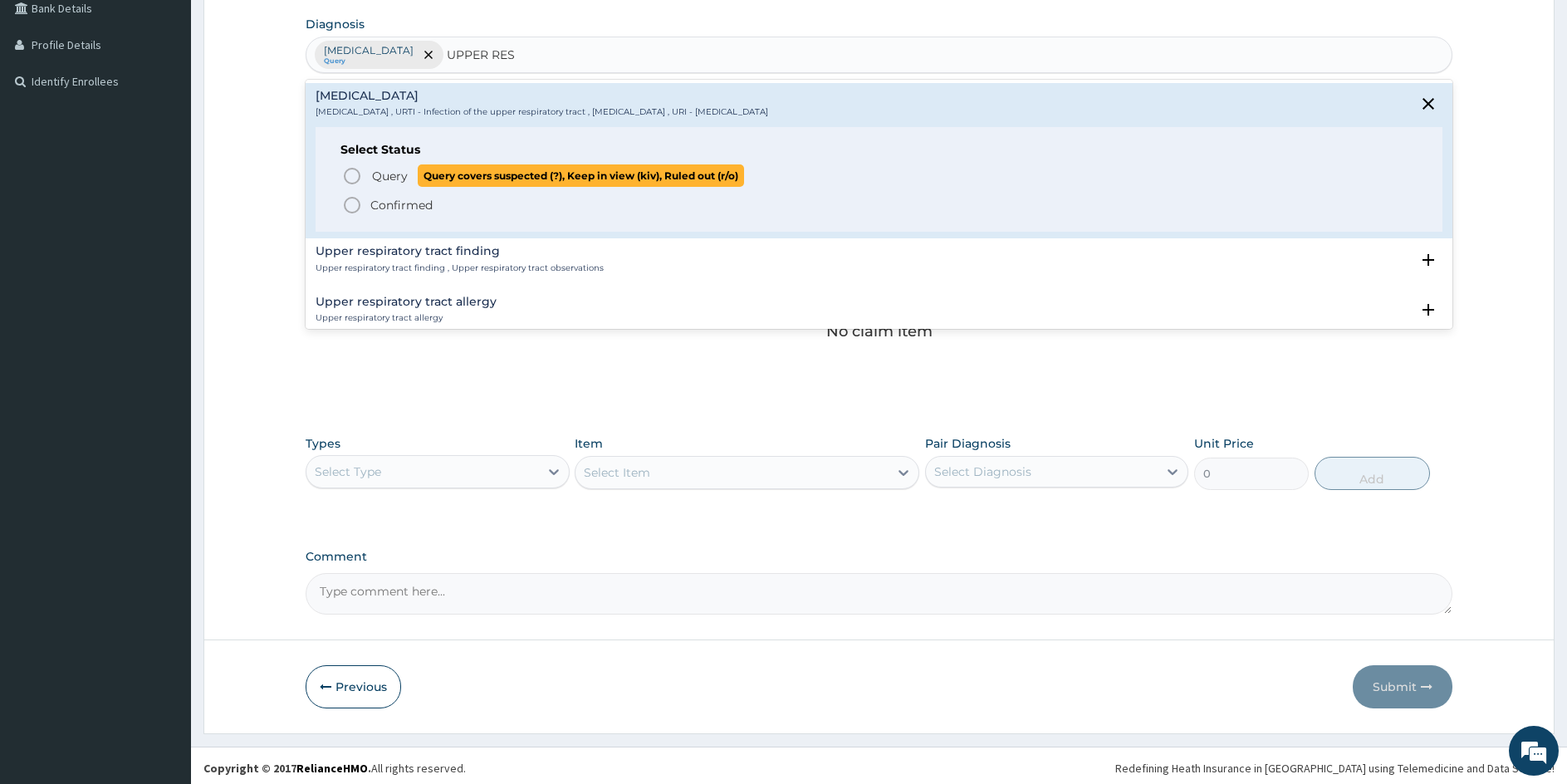
click at [353, 173] on icon "status option query" at bounding box center [352, 176] width 20 height 20
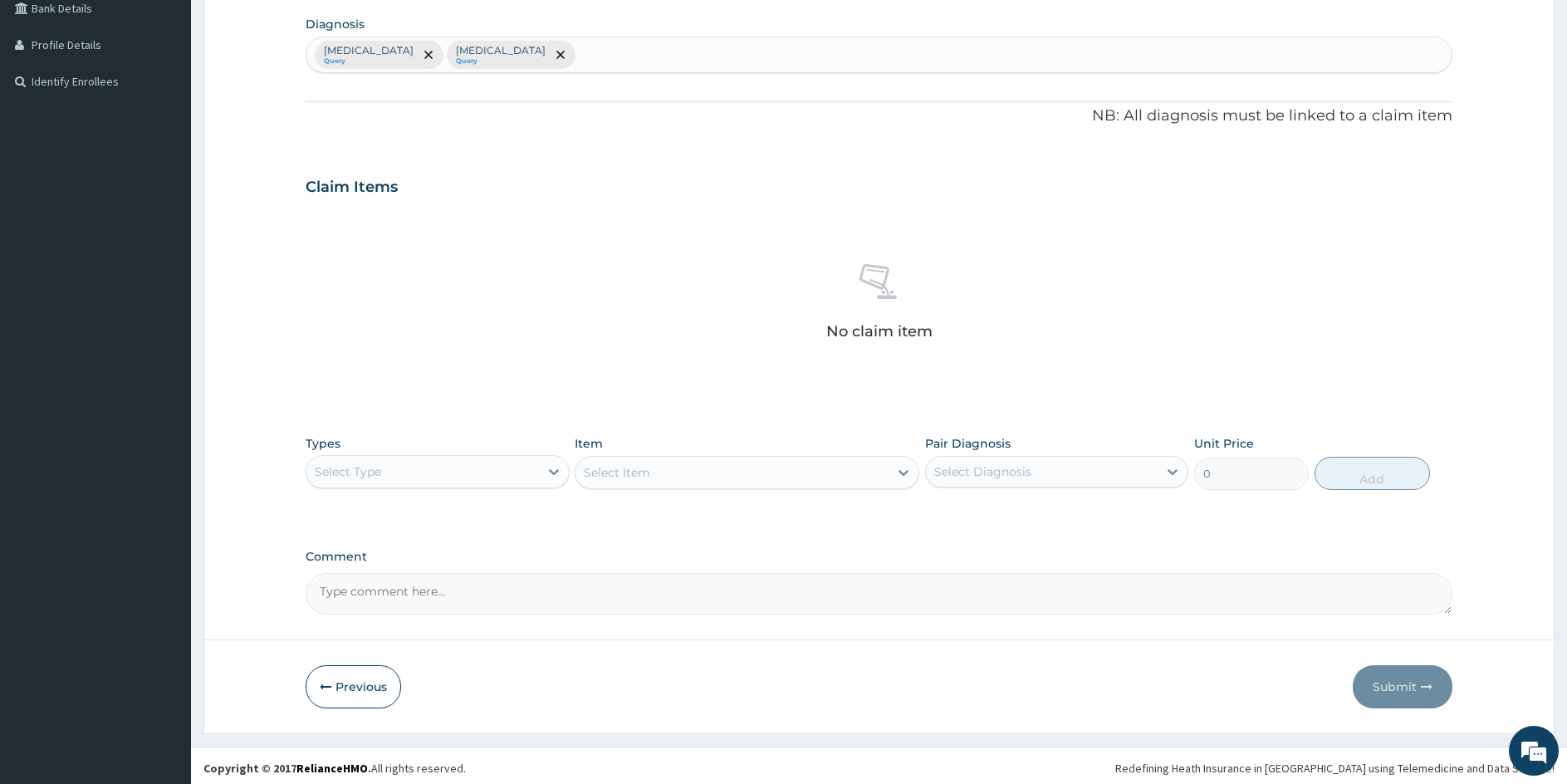
scroll to position [397, 0]
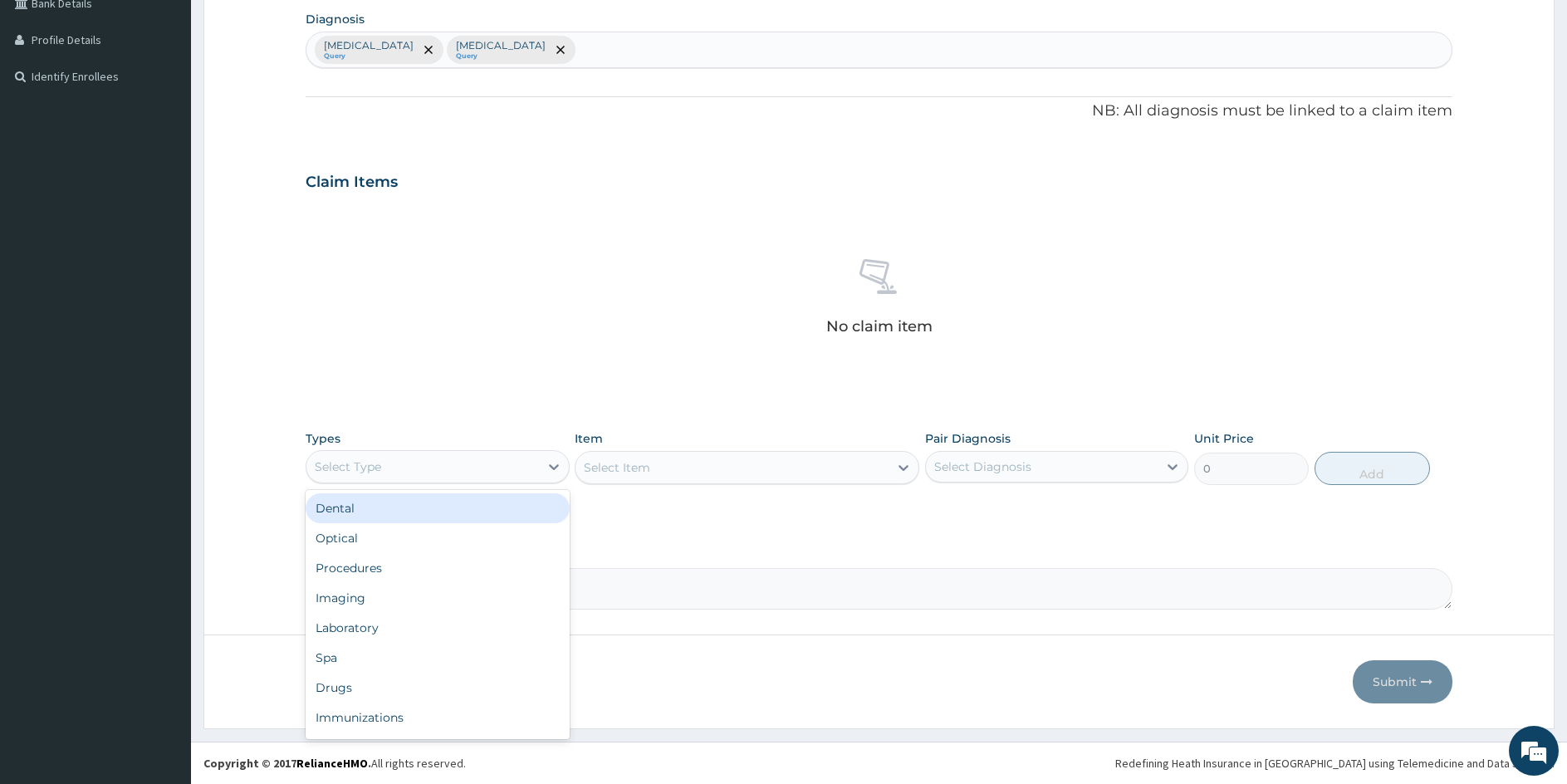
click at [538, 463] on div "Select Type" at bounding box center [422, 466] width 233 height 27
click at [351, 681] on div "Drugs" at bounding box center [438, 687] width 264 height 30
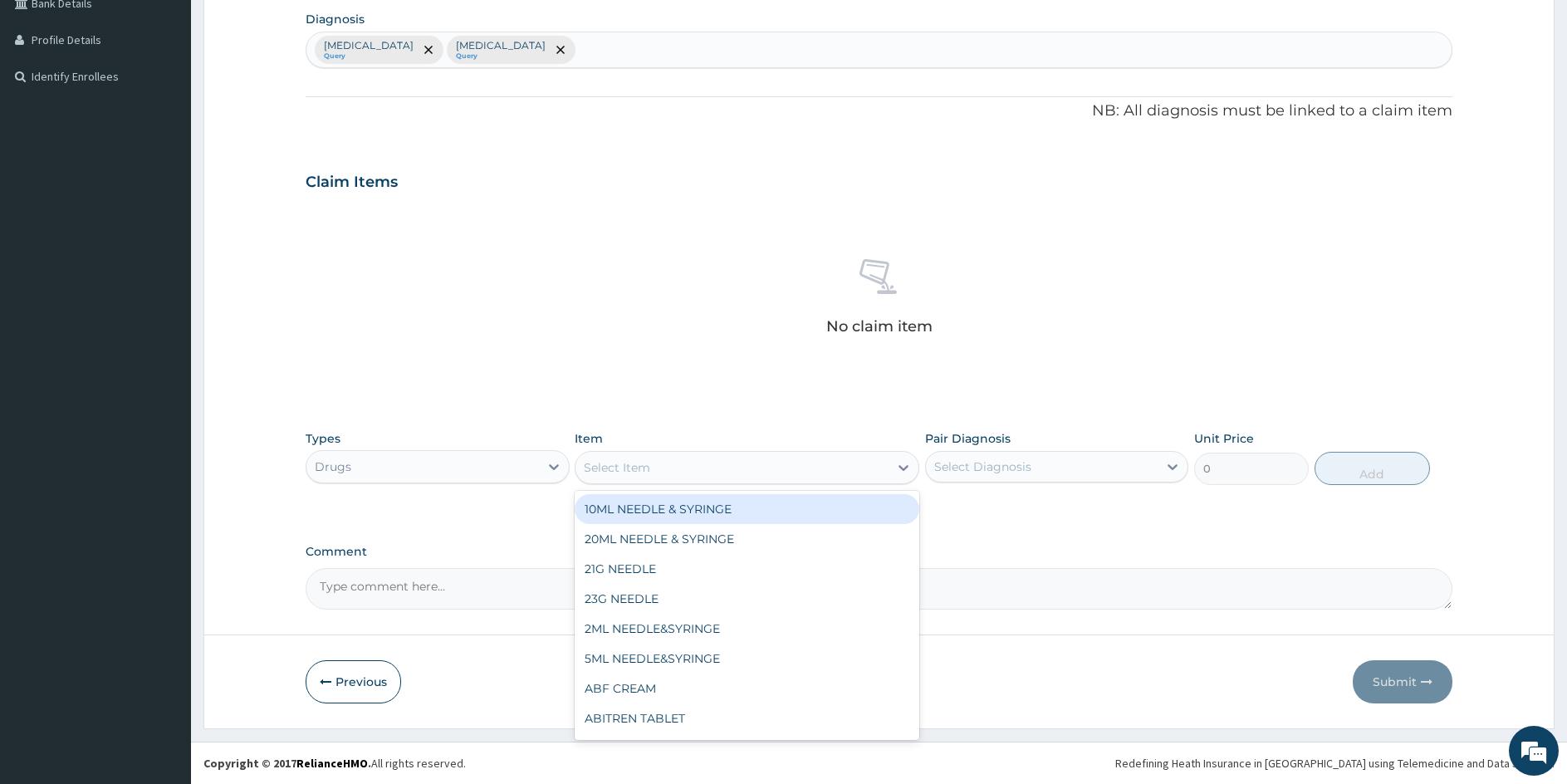
click at [759, 467] on div "Select Item" at bounding box center [731, 467] width 312 height 27
type input "ARTE"
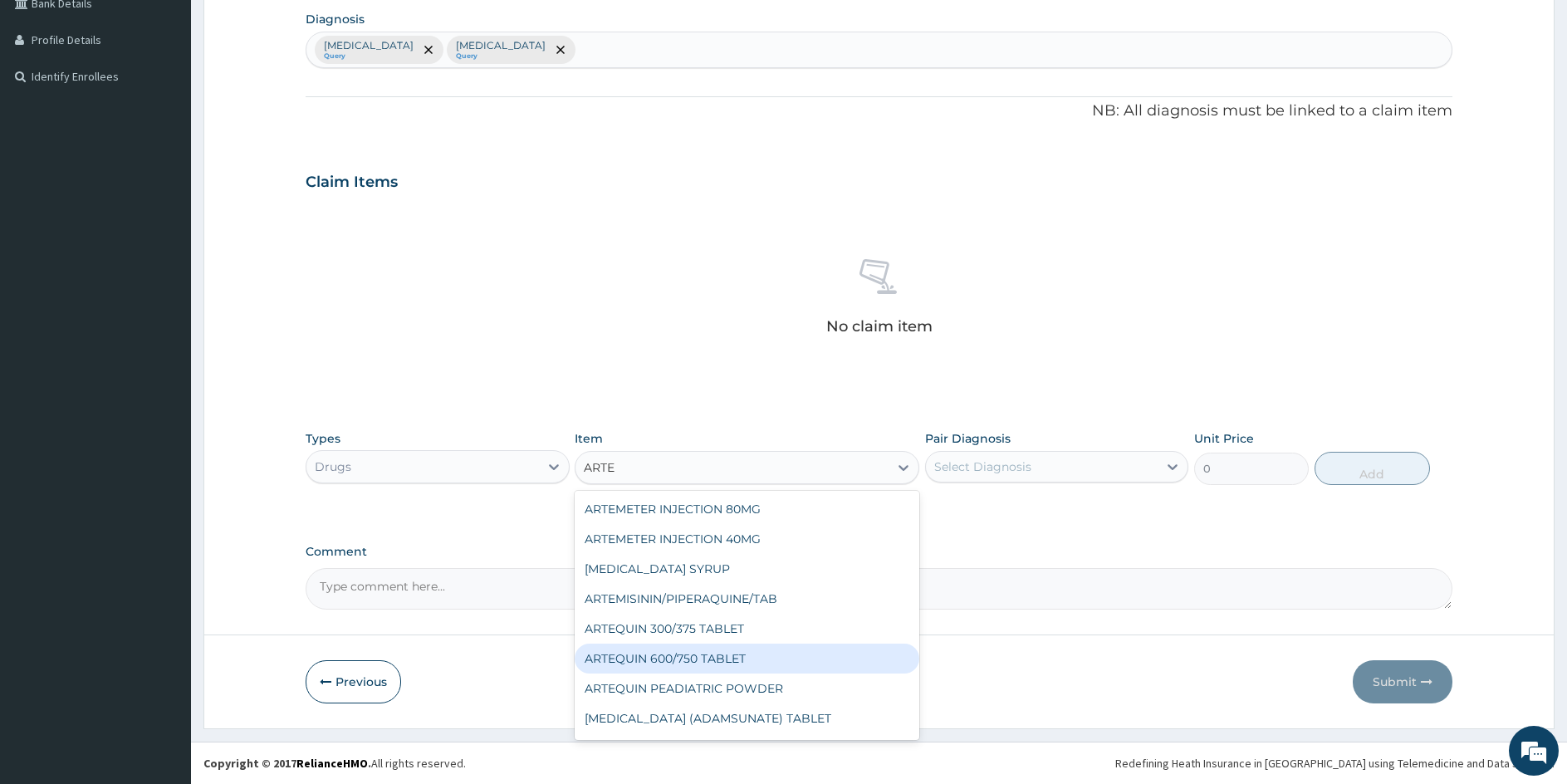
click at [697, 662] on div "ARTEQUIN 600/750 TABLET" at bounding box center [746, 658] width 344 height 30
type input "250"
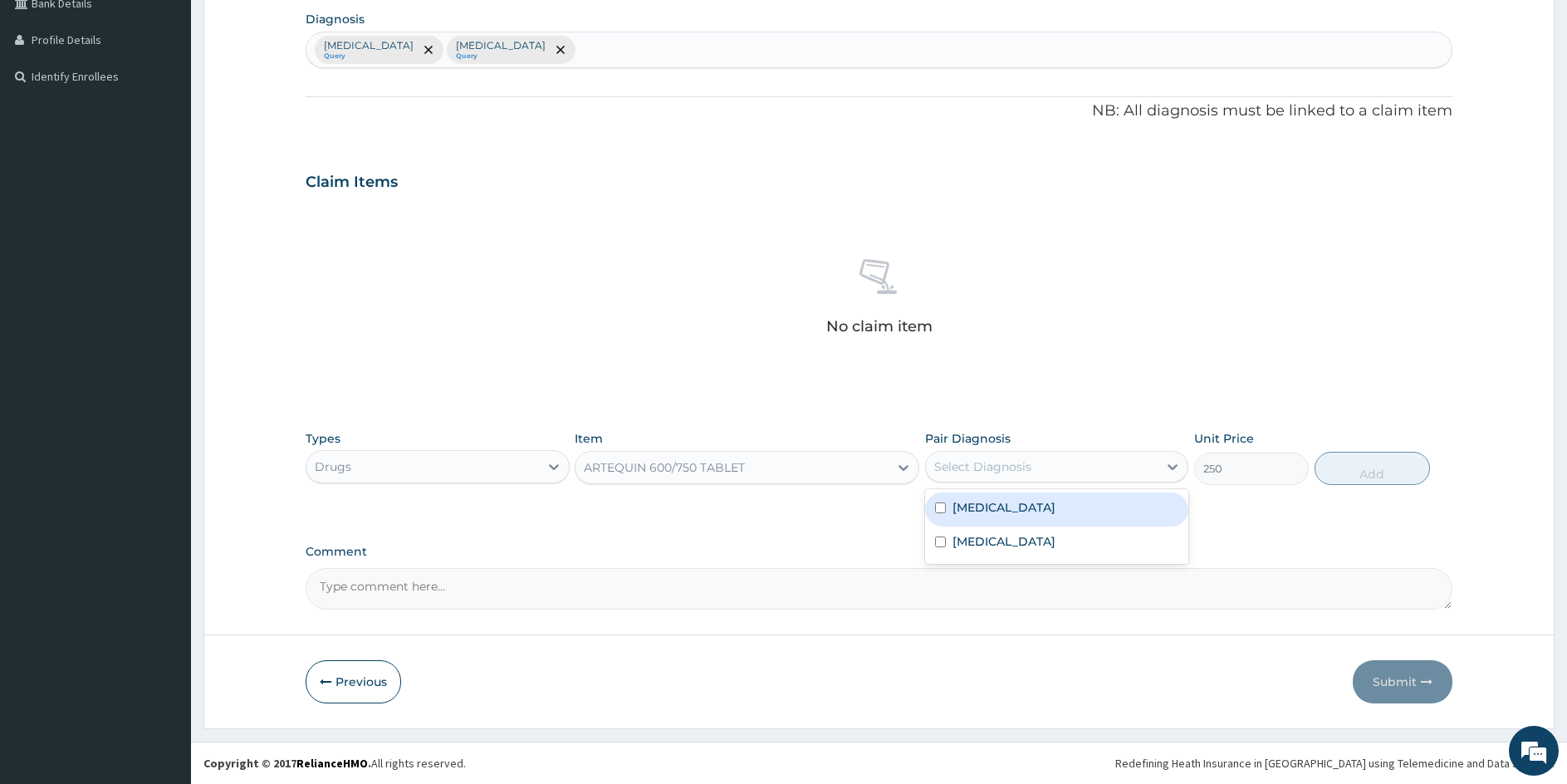
click at [1007, 473] on div "Select Diagnosis" at bounding box center [983, 466] width 97 height 16
click at [943, 506] on input "checkbox" at bounding box center [941, 507] width 11 height 11
checkbox input "true"
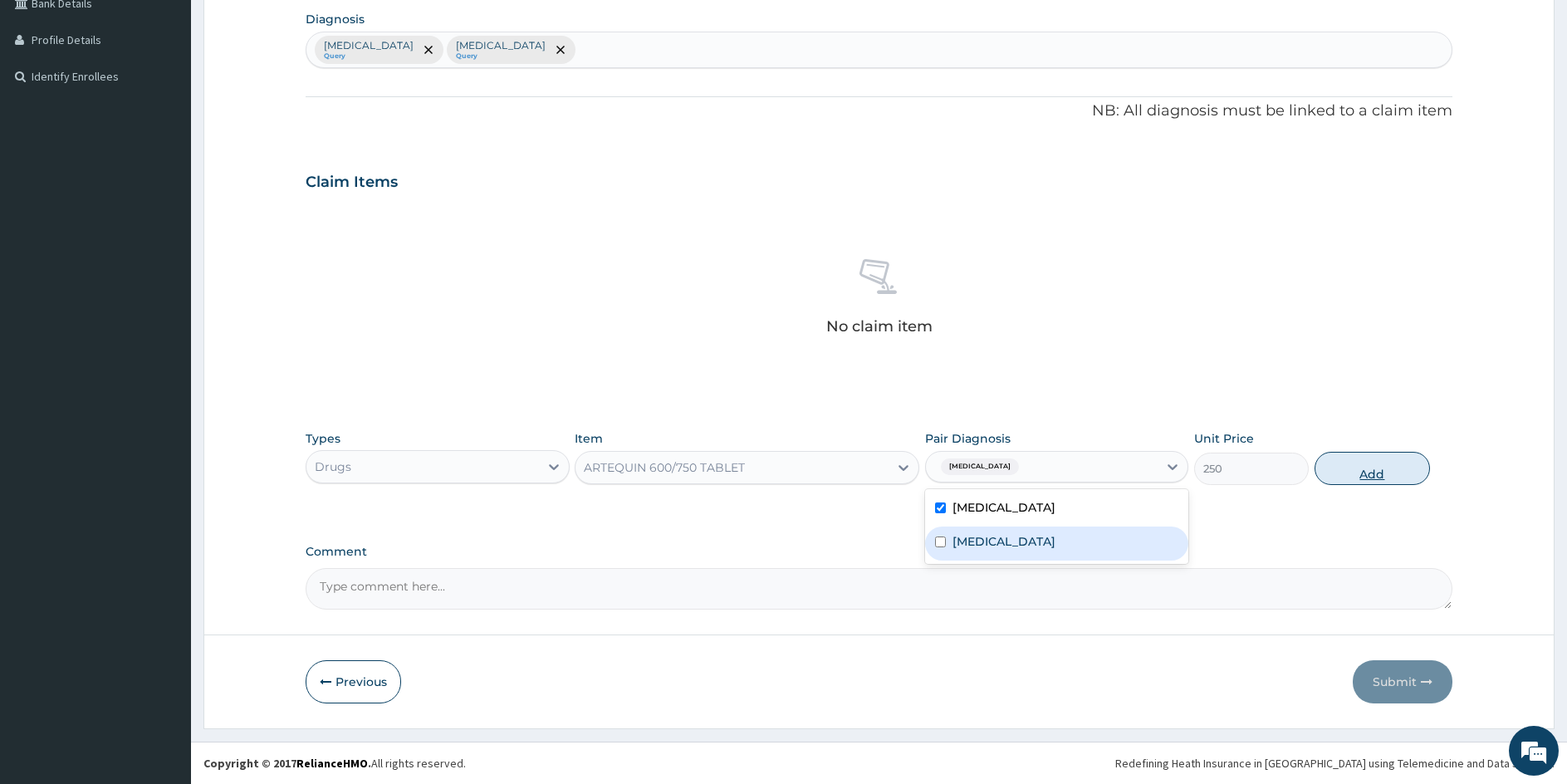
click at [1375, 470] on button "Add" at bounding box center [1372, 468] width 115 height 33
type input "0"
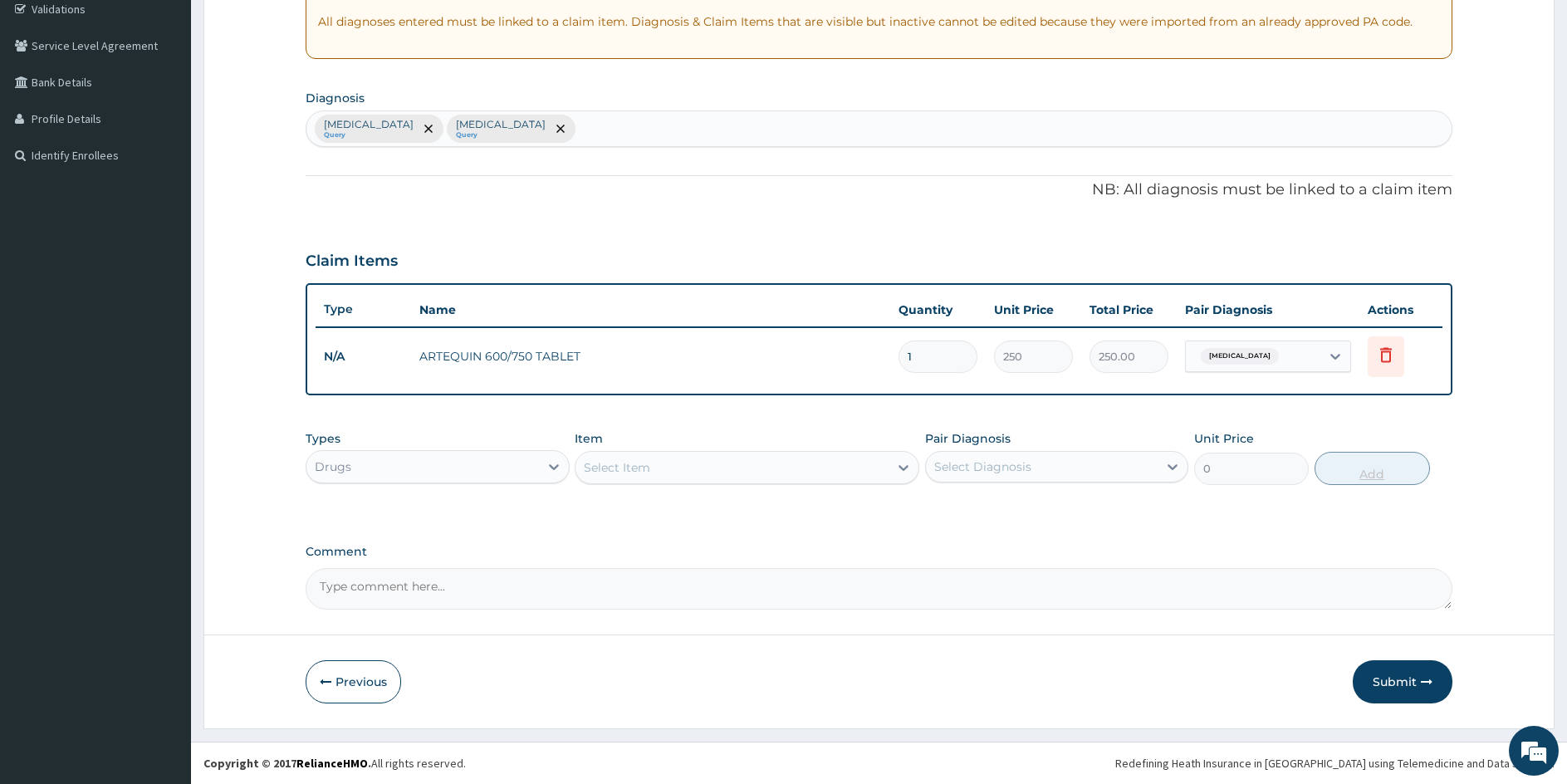
scroll to position [318, 0]
type input "0.00"
type input "6"
type input "1500.00"
type input "6"
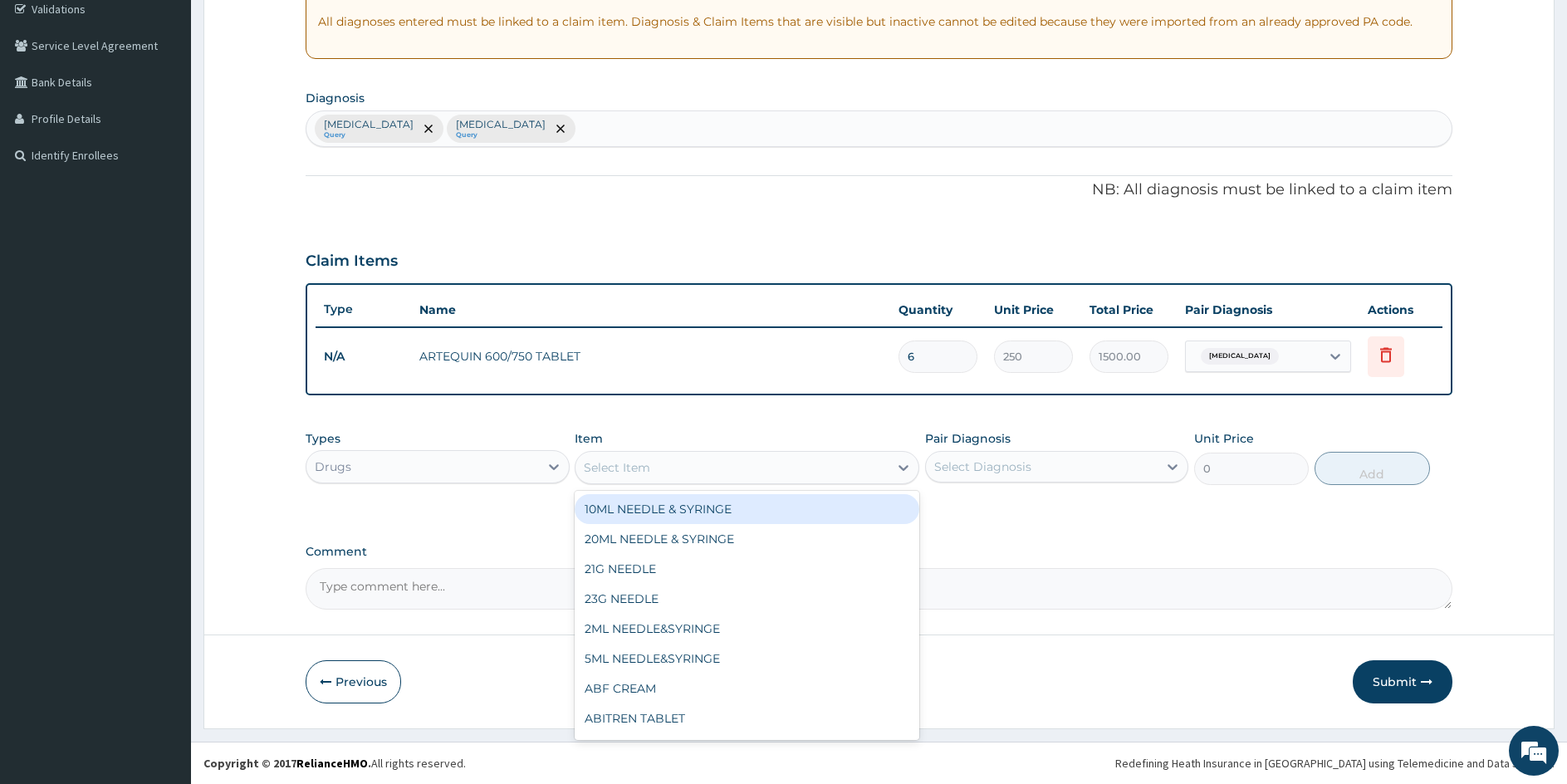
click at [695, 468] on div "Select Item" at bounding box center [731, 467] width 312 height 27
type input "PARACETA"
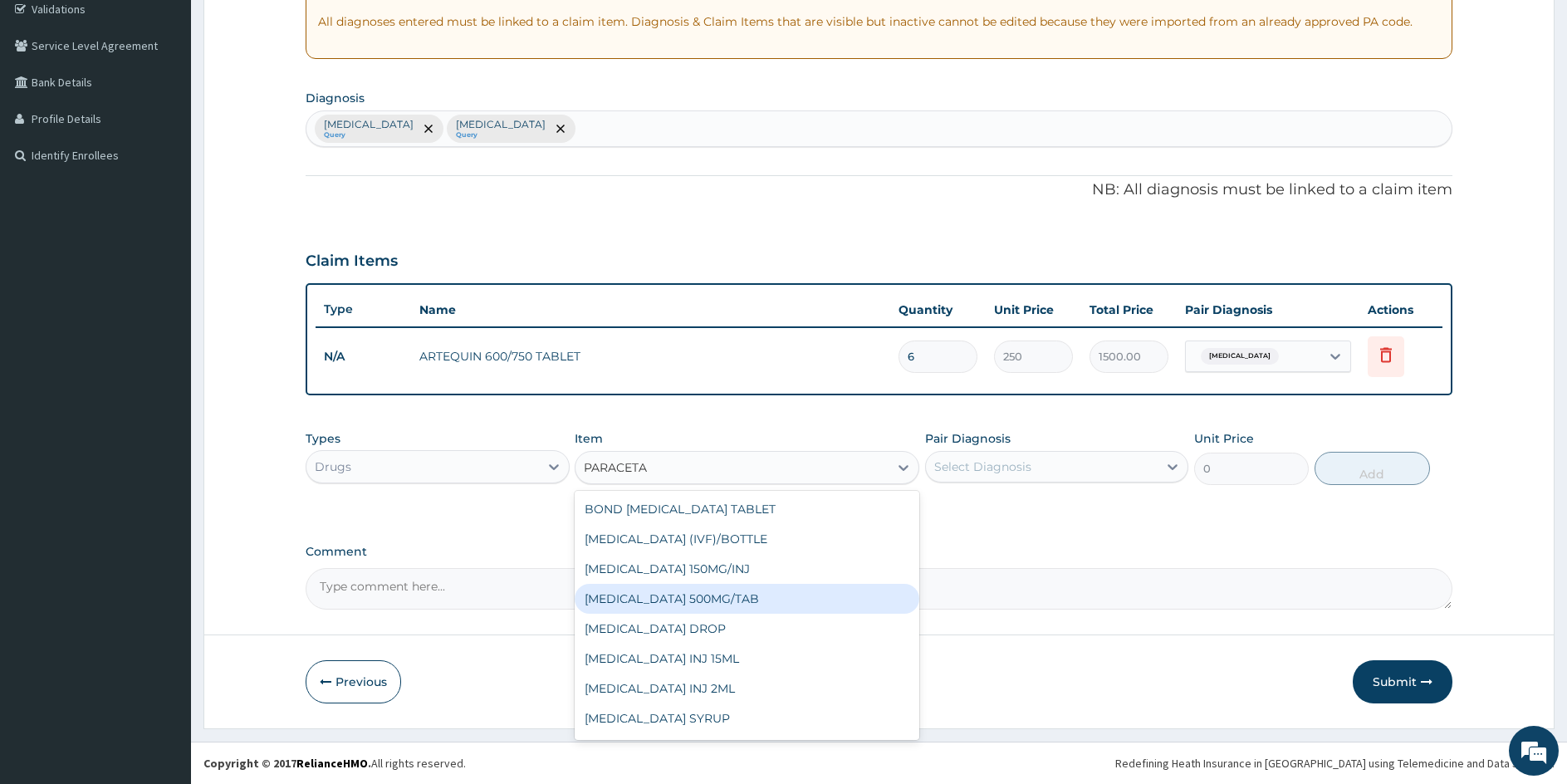
click at [750, 594] on div "PARACETAMOL 500MG/TAB" at bounding box center [746, 598] width 344 height 30
type input "10"
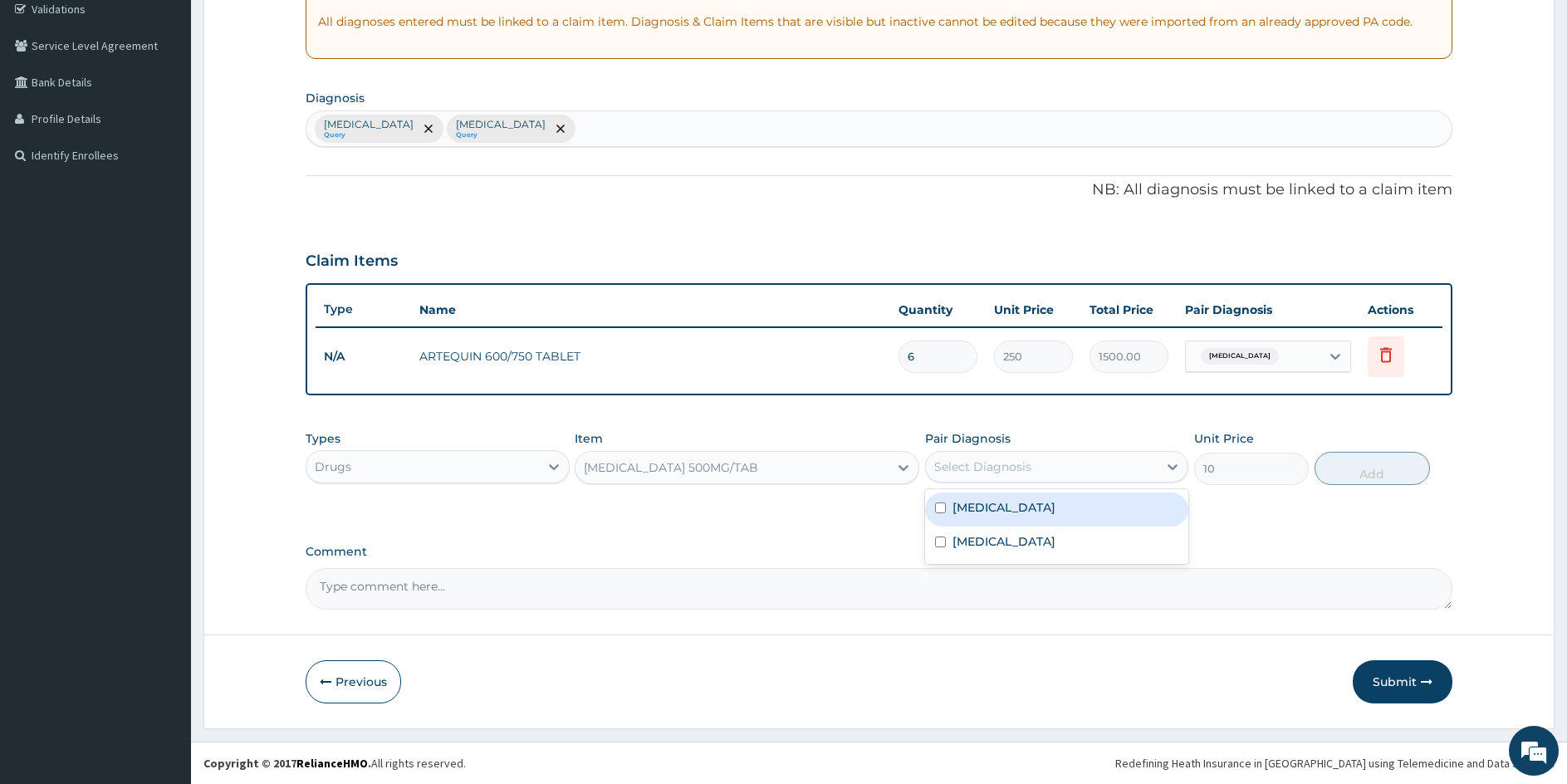
click at [973, 470] on div "Select Diagnosis" at bounding box center [983, 466] width 97 height 16
click at [942, 505] on input "checkbox" at bounding box center [941, 507] width 11 height 11
checkbox input "true"
click at [1350, 474] on button "Add" at bounding box center [1372, 468] width 115 height 33
type input "0"
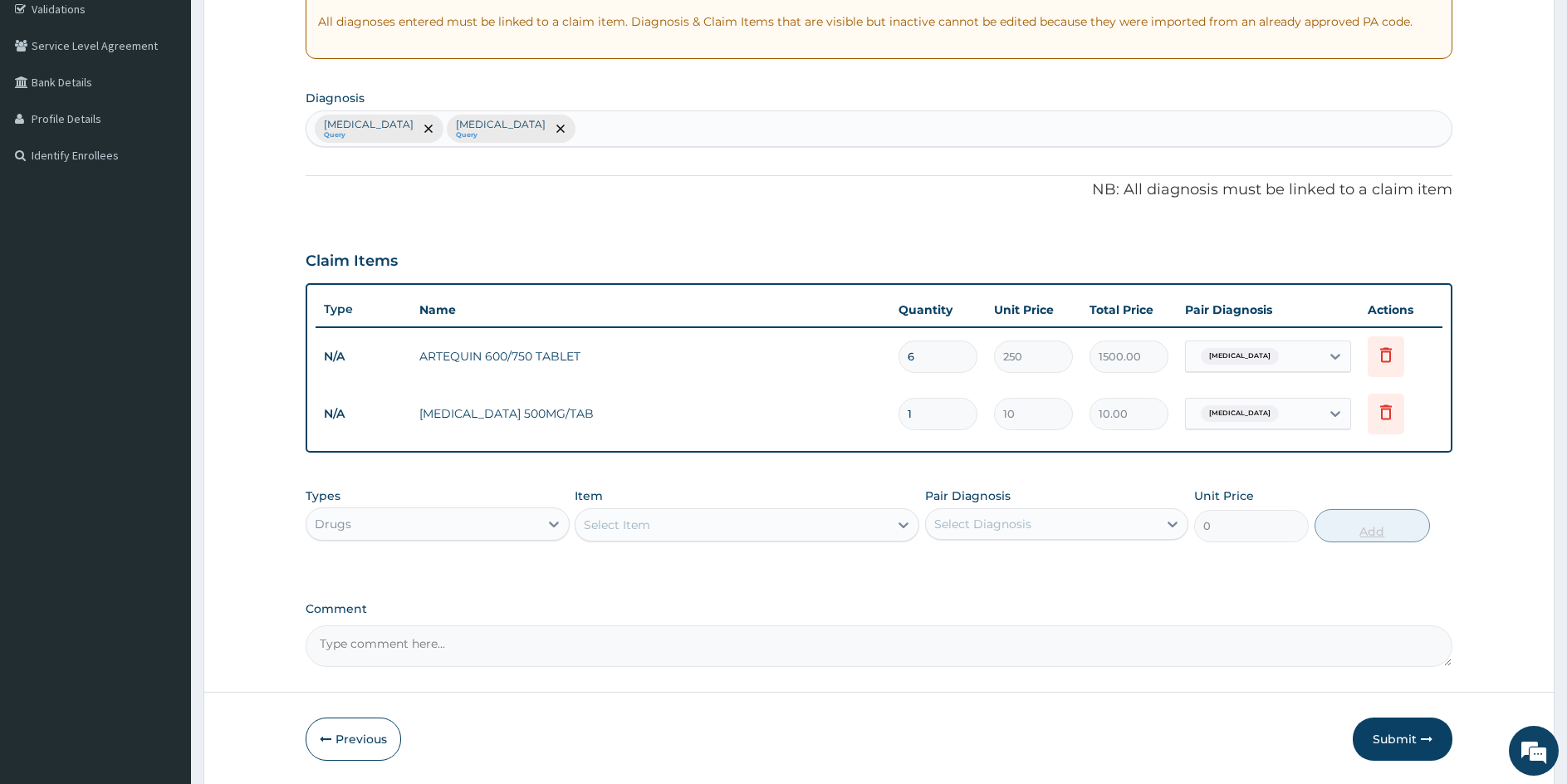
type input "18"
type input "180.00"
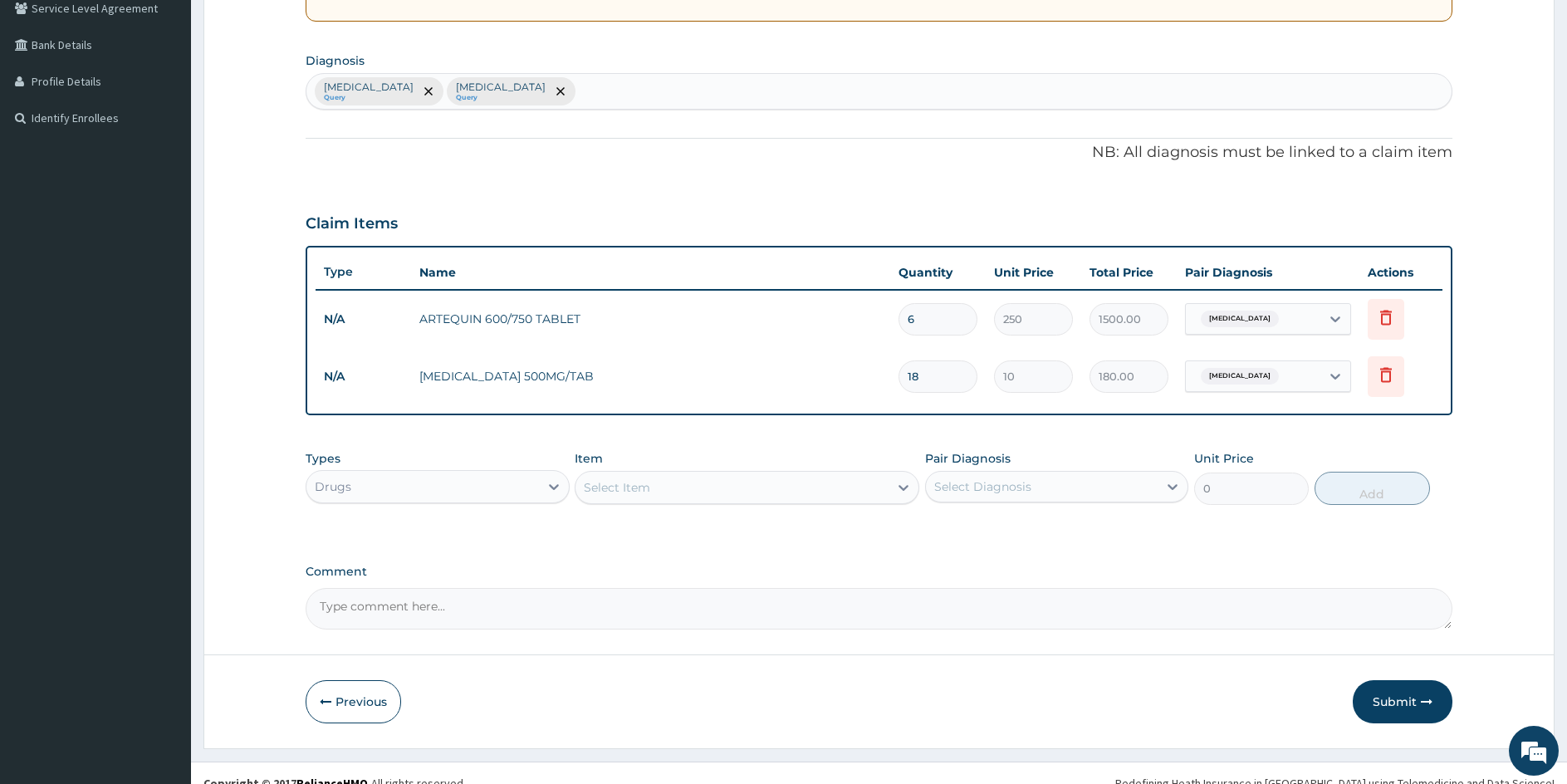
scroll to position [376, 0]
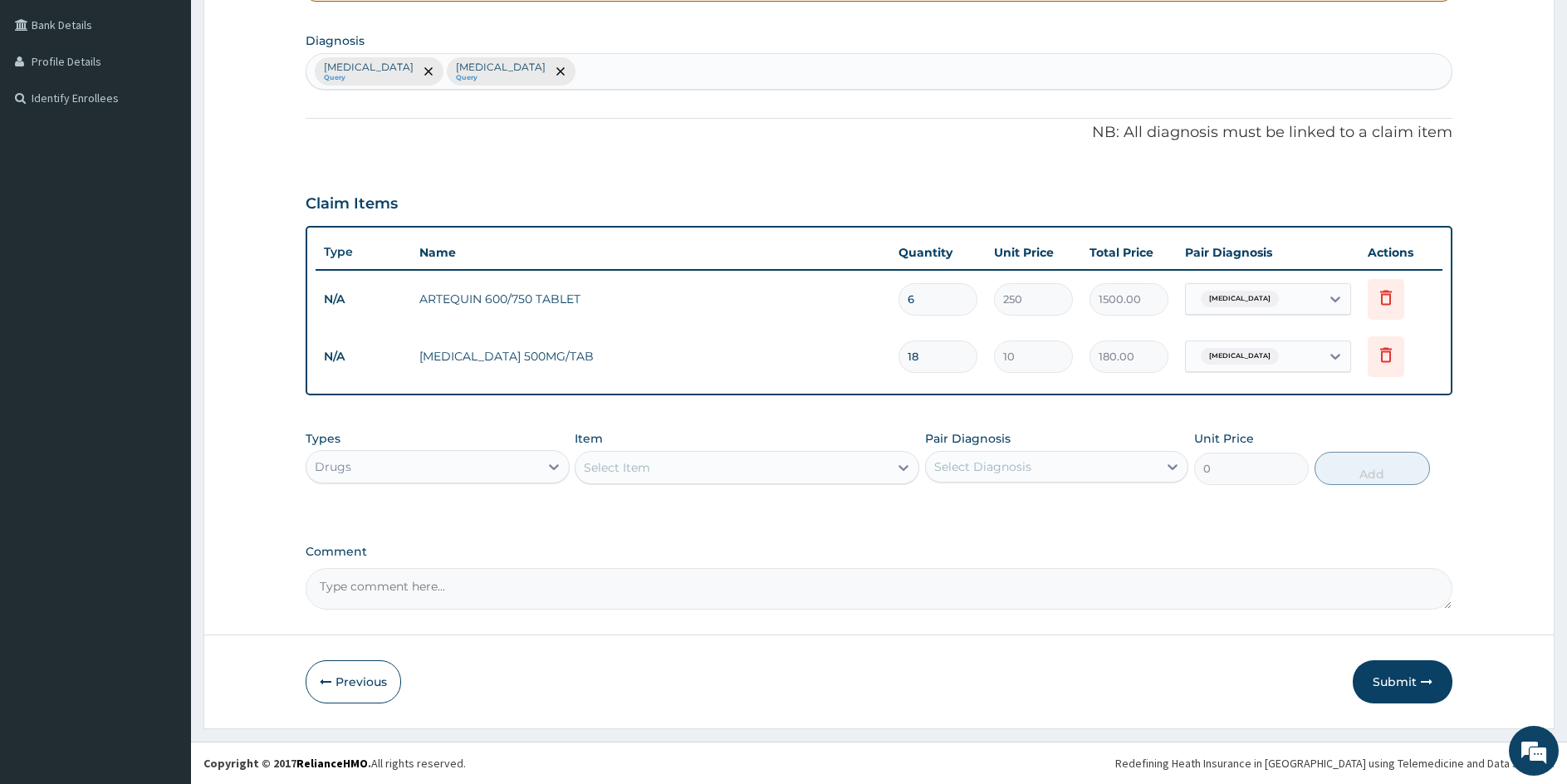
type input "18"
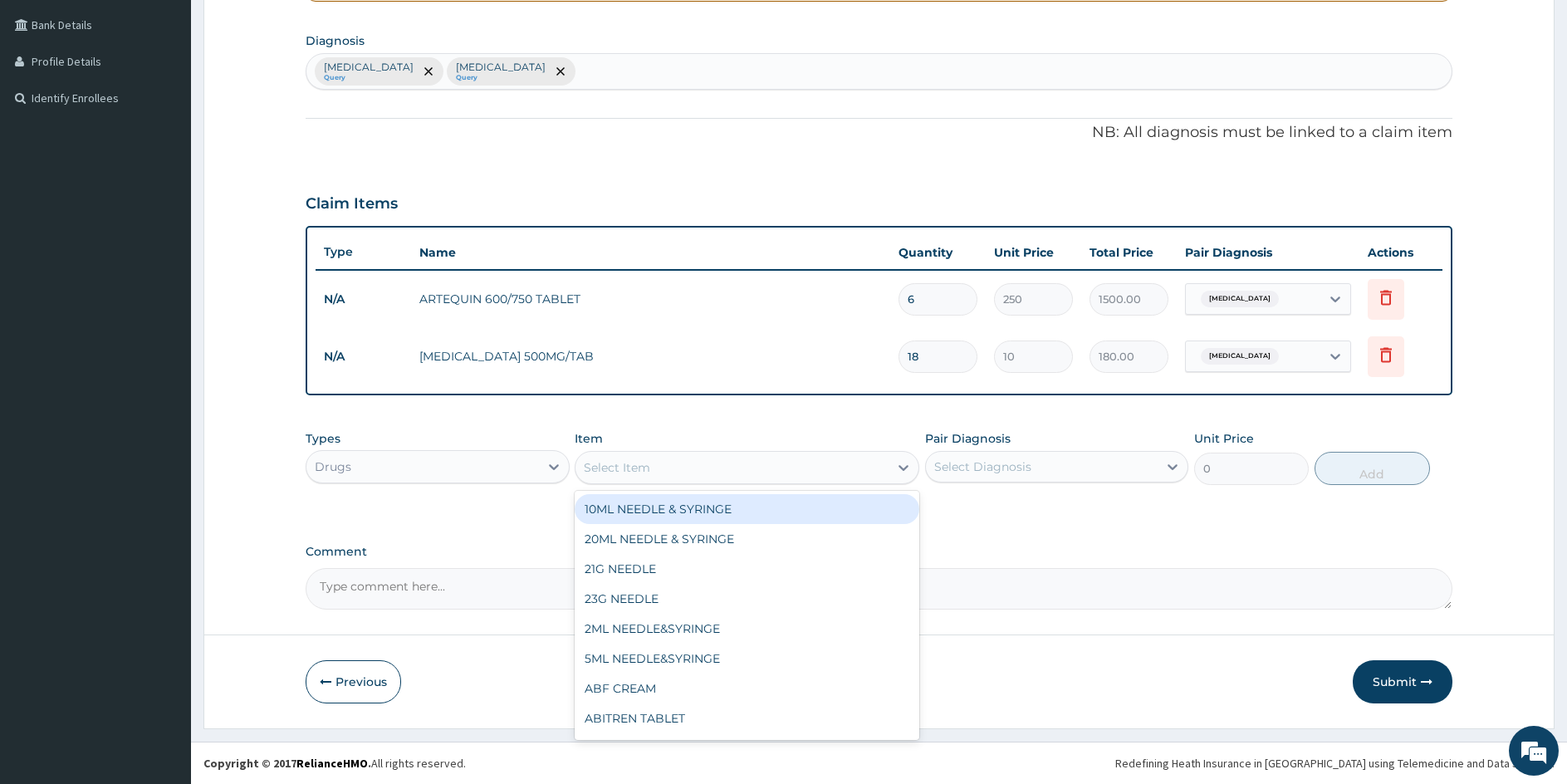
click at [726, 467] on div "Select Item" at bounding box center [731, 467] width 312 height 27
type input "AMOX"
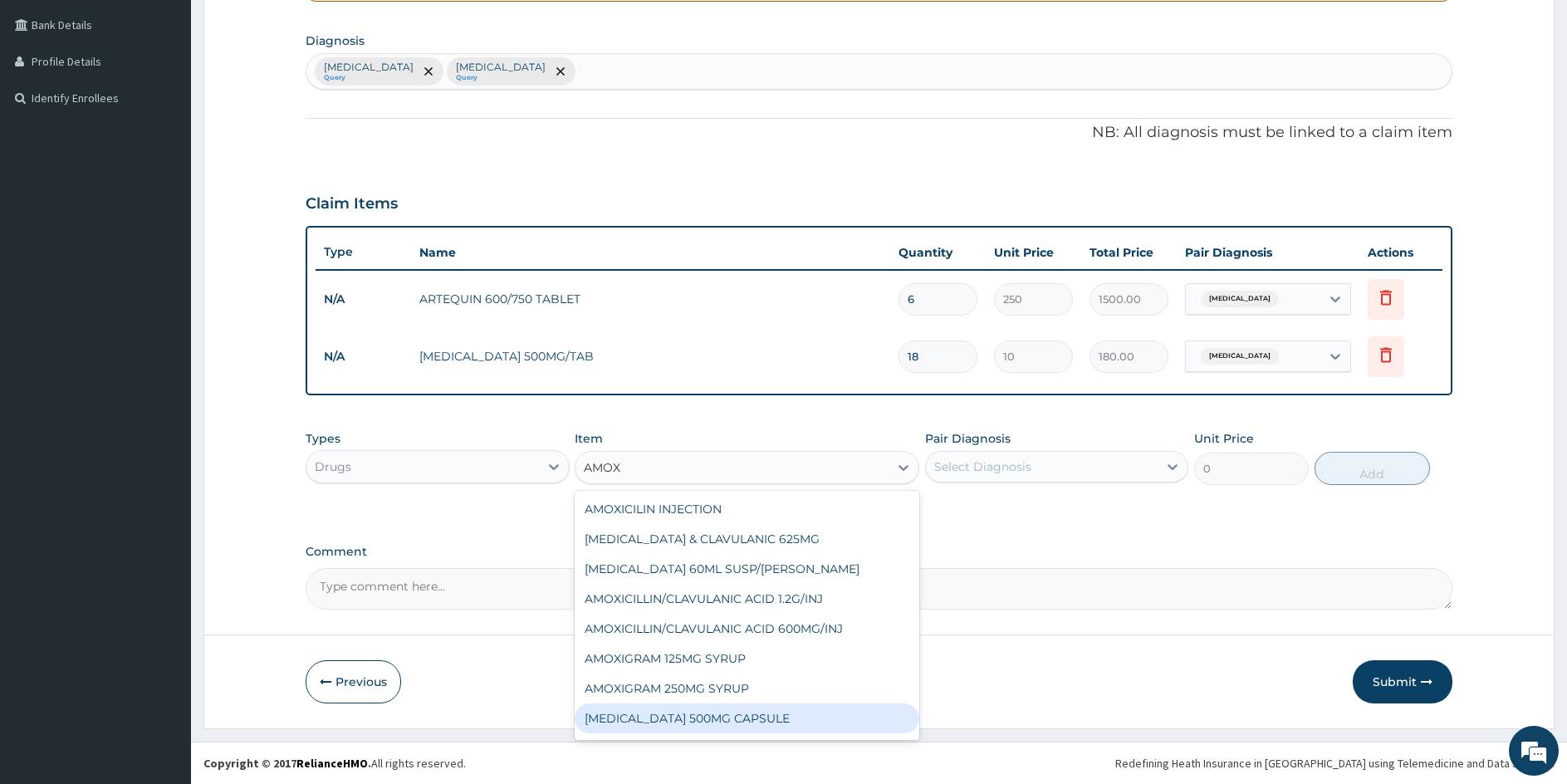
click at [642, 713] on div "AMOXIL 500MG CAPSULE" at bounding box center [746, 718] width 344 height 30
type input "63"
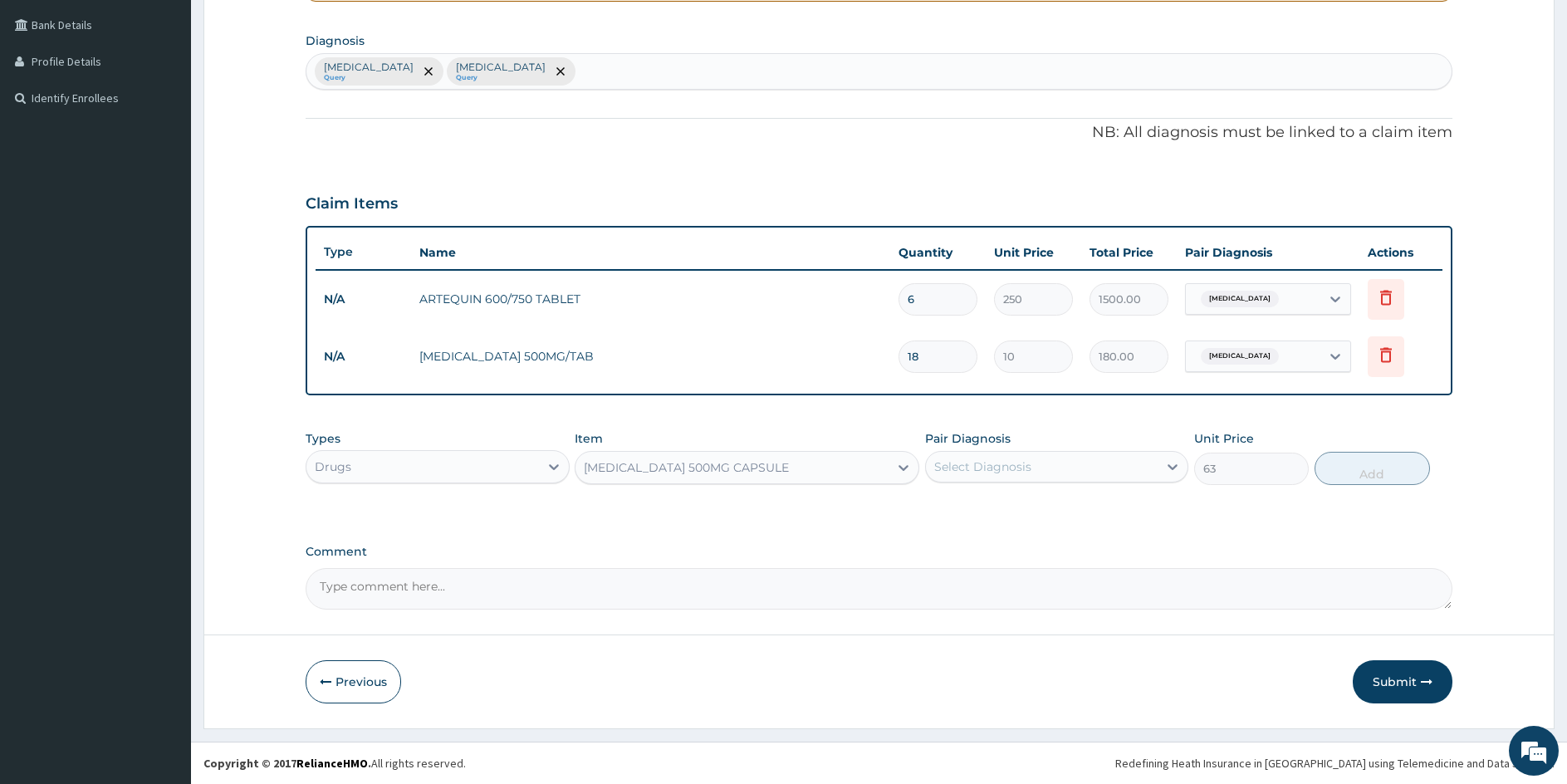
click at [987, 464] on div "Select Diagnosis" at bounding box center [983, 466] width 97 height 16
click at [986, 466] on div "Select Diagnosis" at bounding box center [983, 466] width 97 height 16
click at [937, 537] on input "checkbox" at bounding box center [941, 542] width 11 height 11
checkbox input "true"
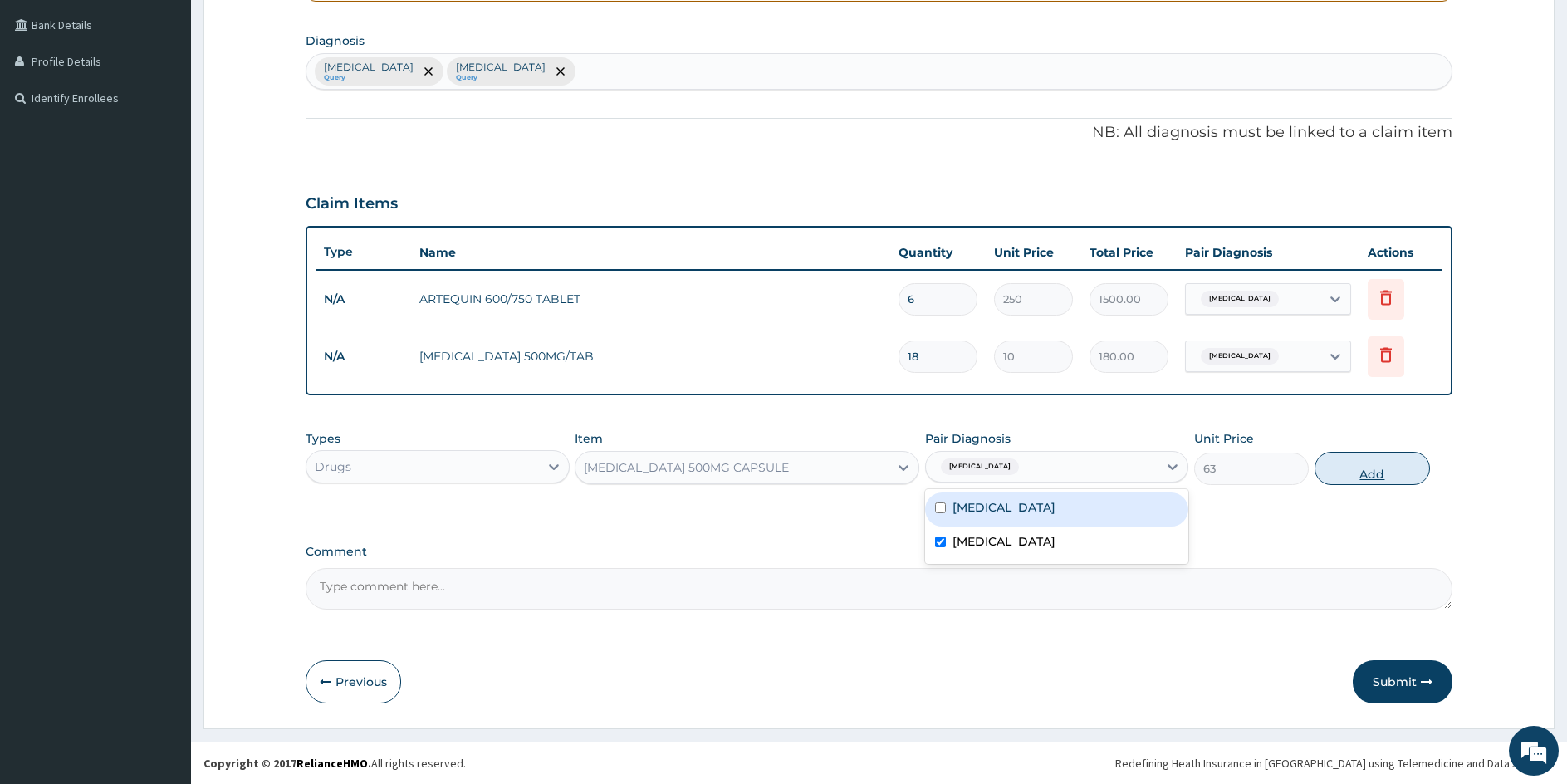
click at [1364, 472] on button "Add" at bounding box center [1372, 468] width 115 height 33
type input "0"
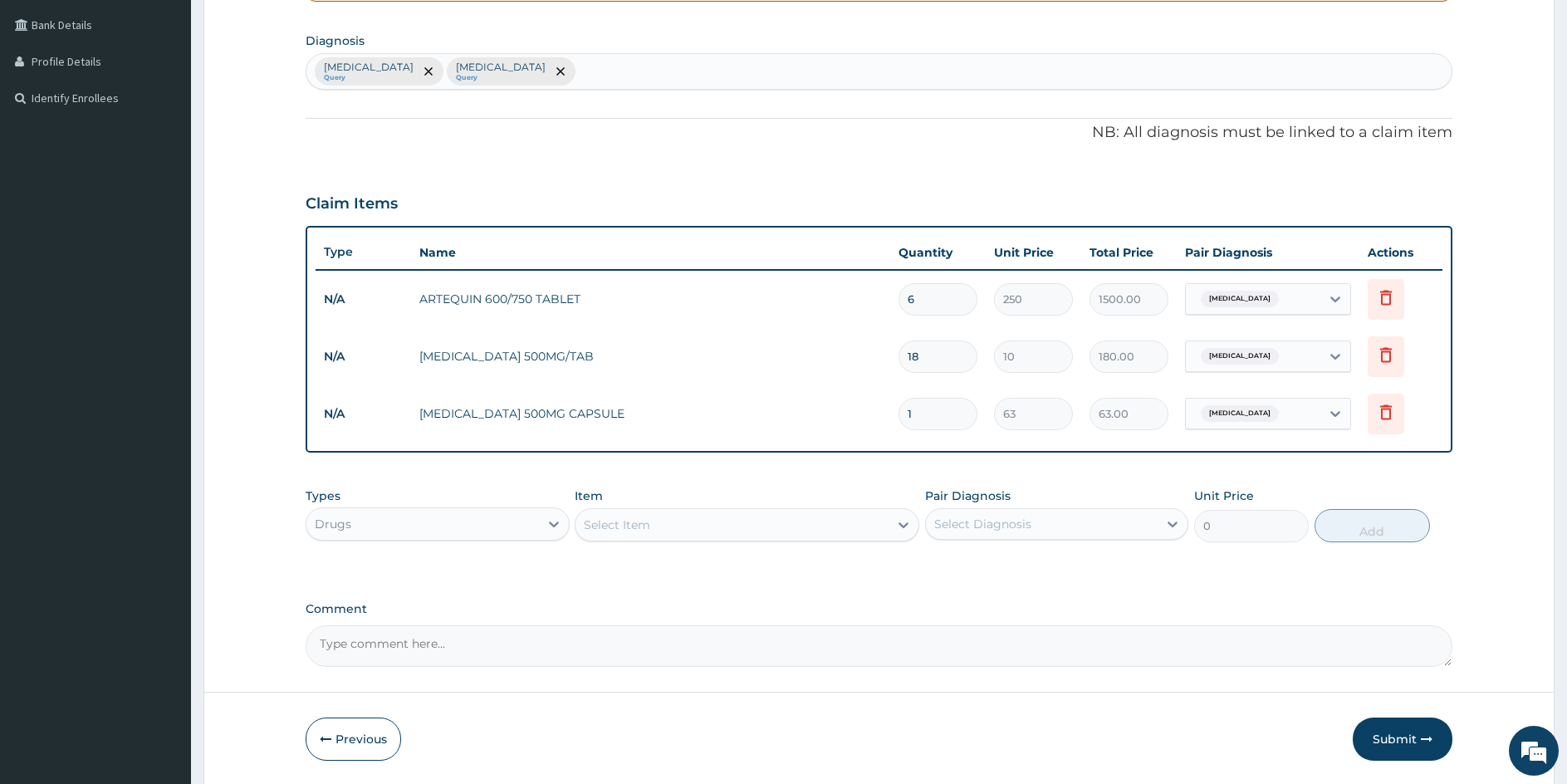
type input "15"
type input "945.00"
type input "15"
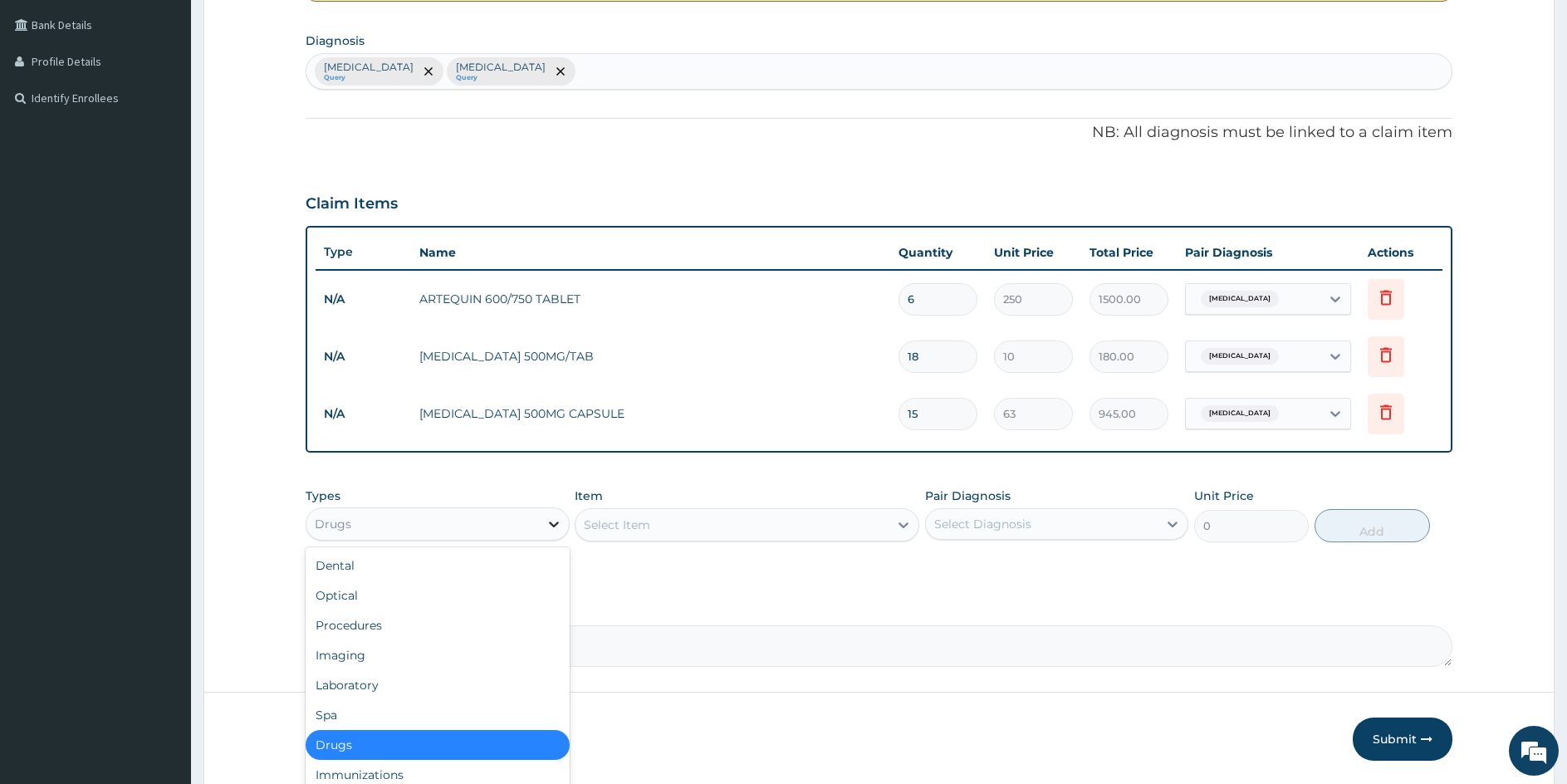
click at [546, 528] on icon at bounding box center [554, 524] width 16 height 16
click at [352, 625] on div "Procedures" at bounding box center [438, 625] width 264 height 30
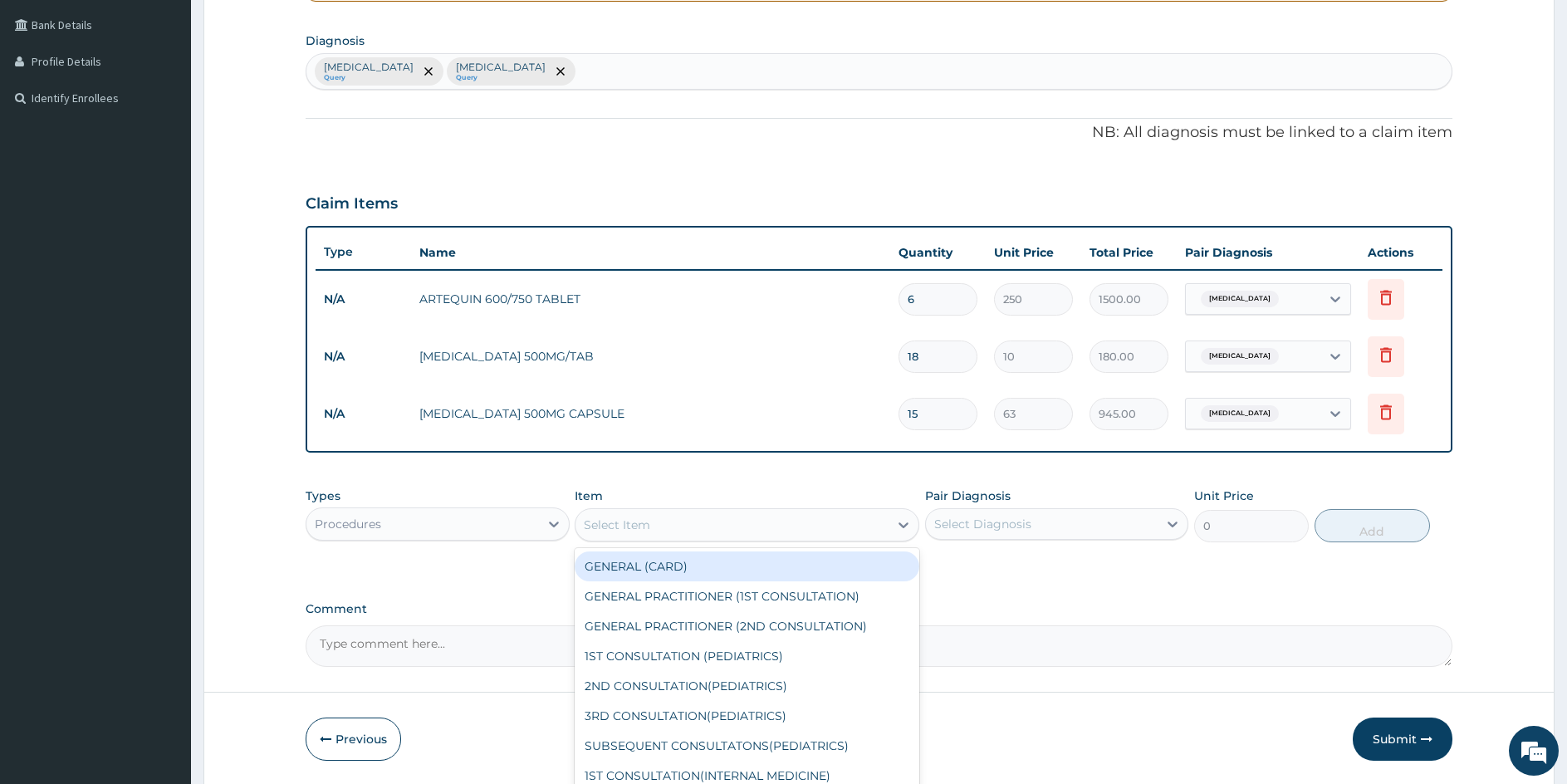
click at [796, 519] on div "Select Item" at bounding box center [731, 524] width 312 height 27
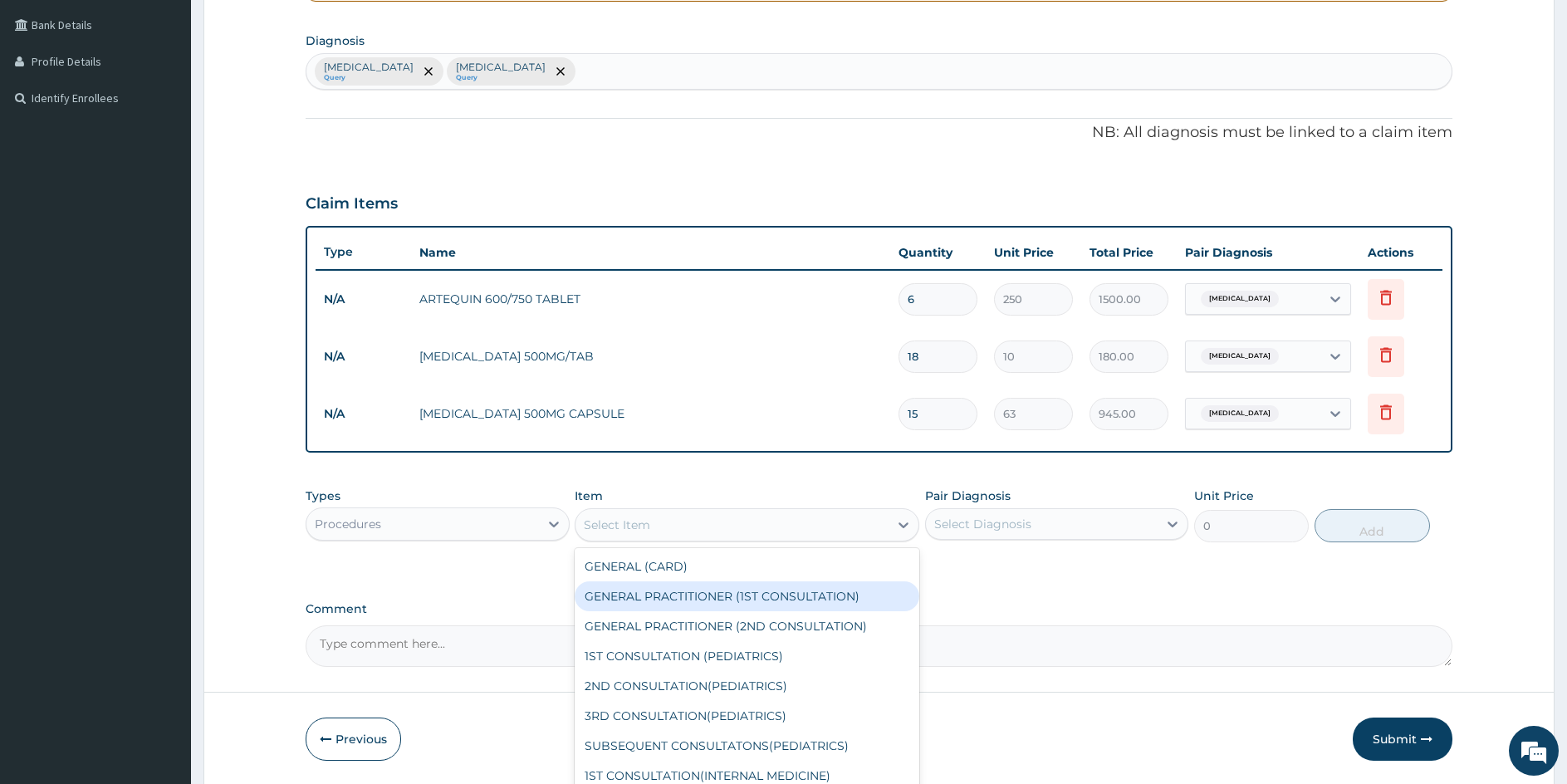
click at [734, 598] on div "GENERAL PRACTITIONER (1ST CONSULTATION)" at bounding box center [746, 596] width 344 height 30
type input "1500"
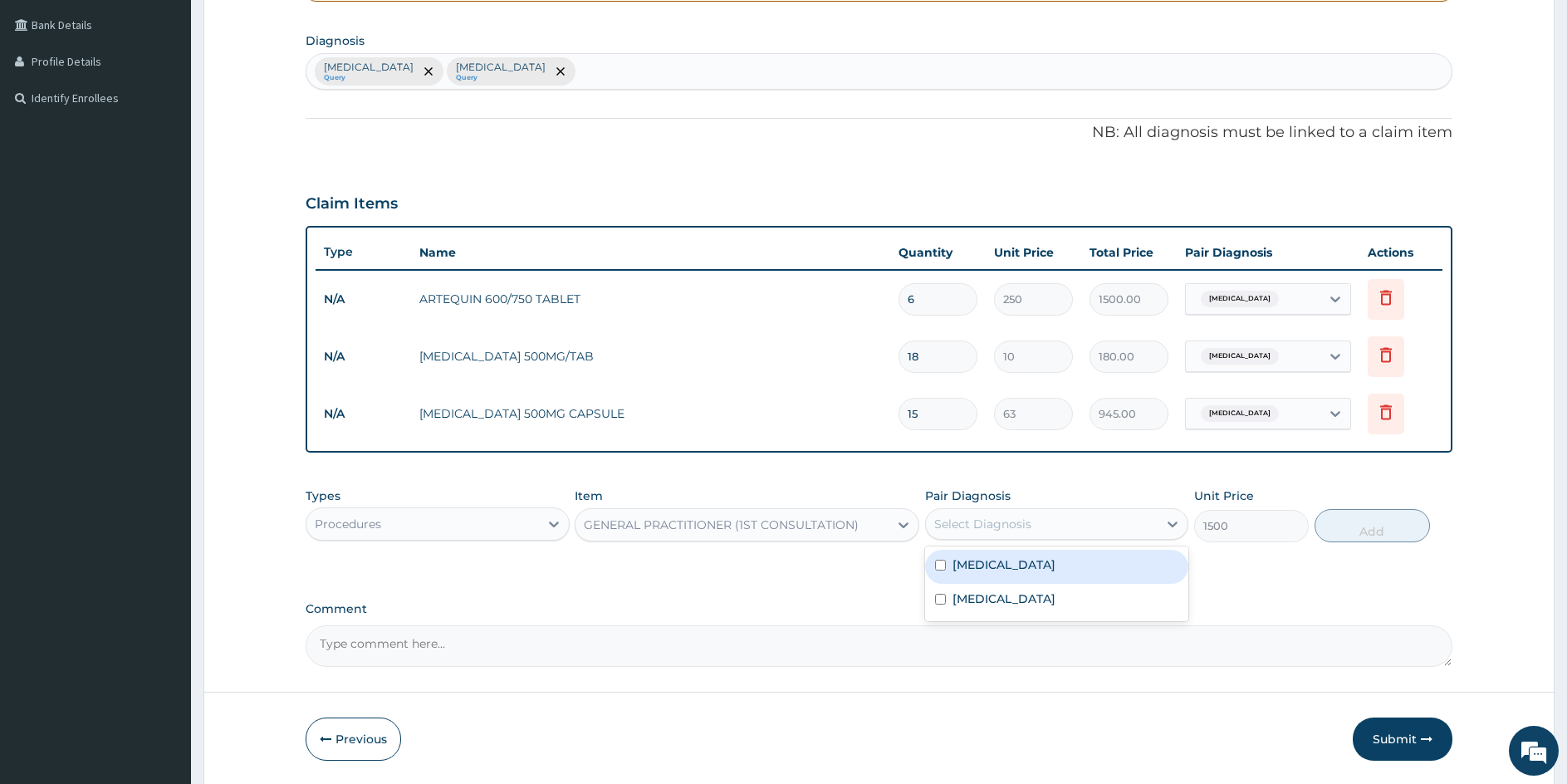
click at [971, 529] on div "Select Diagnosis" at bounding box center [983, 524] width 97 height 16
click at [937, 563] on input "checkbox" at bounding box center [941, 565] width 11 height 11
checkbox input "true"
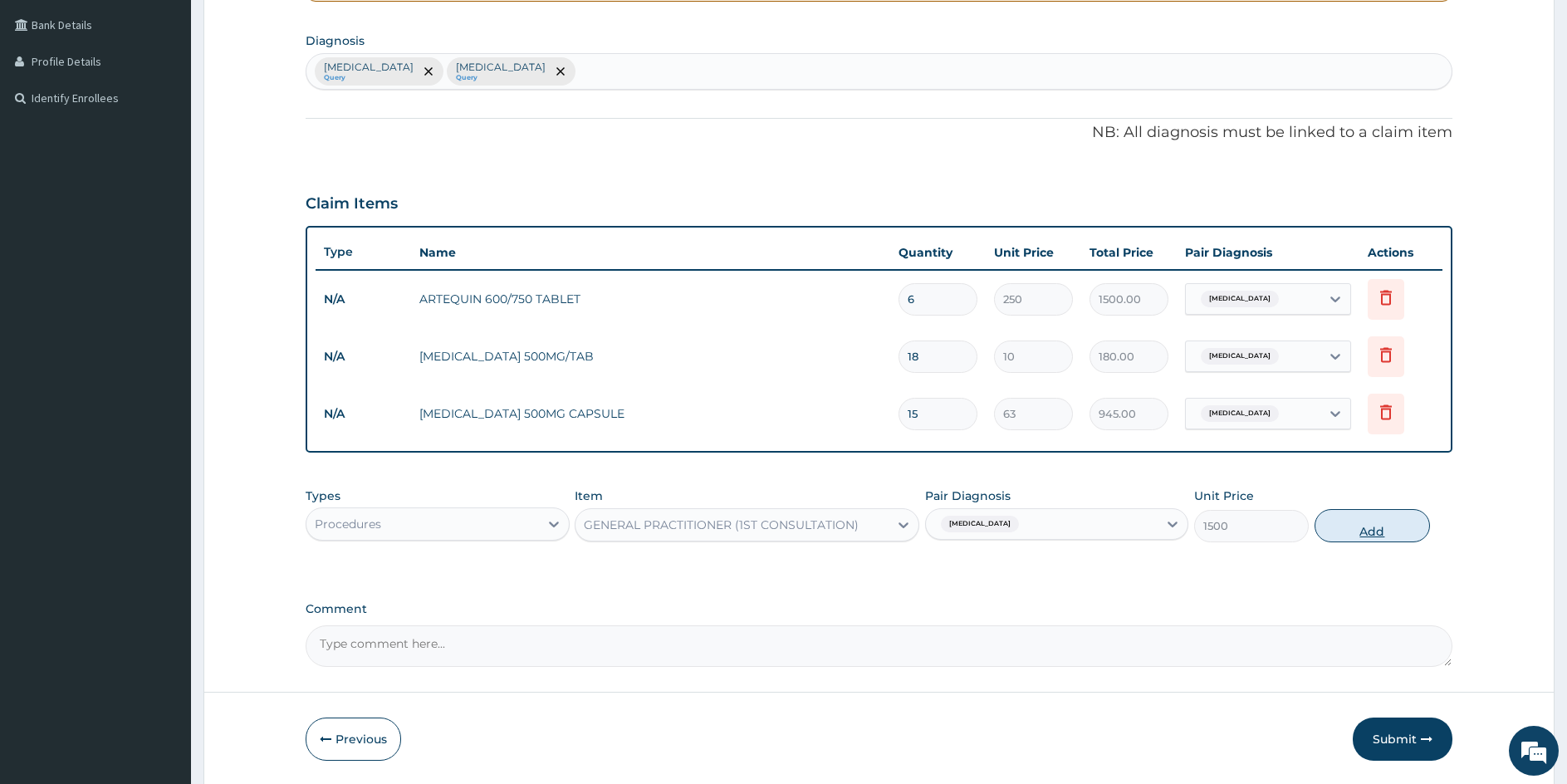
click at [1374, 524] on button "Add" at bounding box center [1372, 526] width 115 height 33
type input "0"
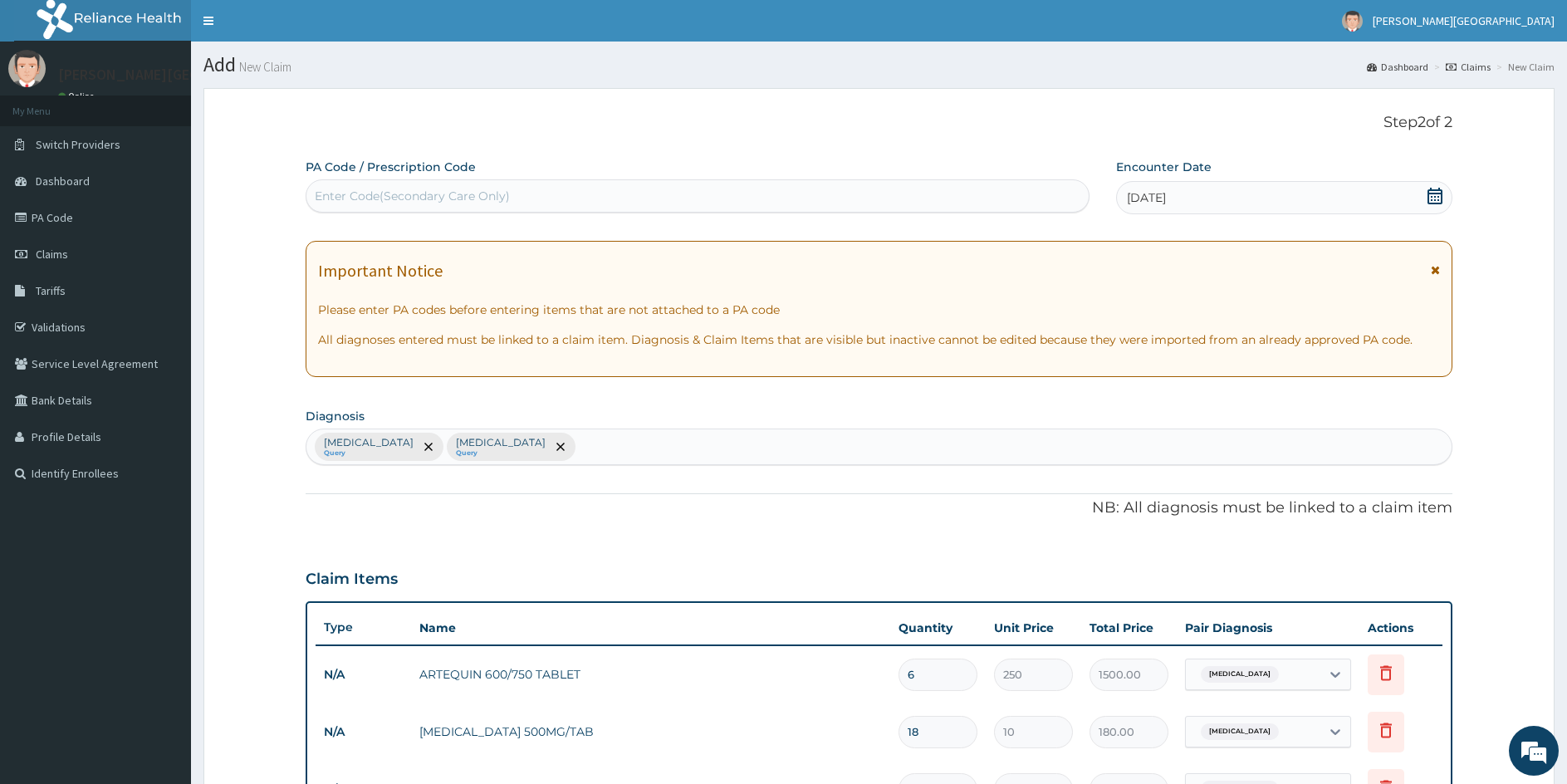
scroll to position [490, 0]
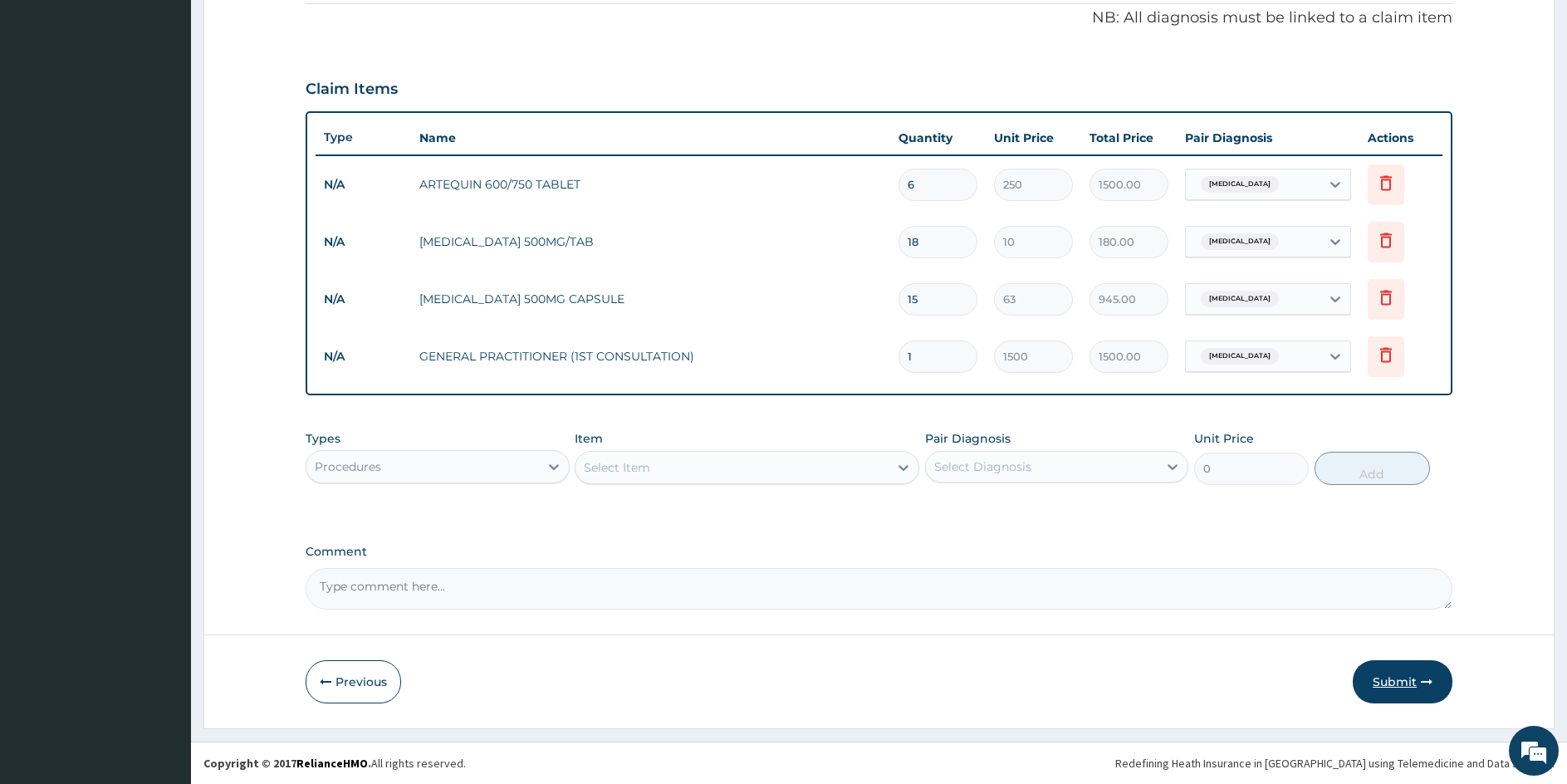
click at [1405, 681] on button "Submit" at bounding box center [1403, 681] width 100 height 43
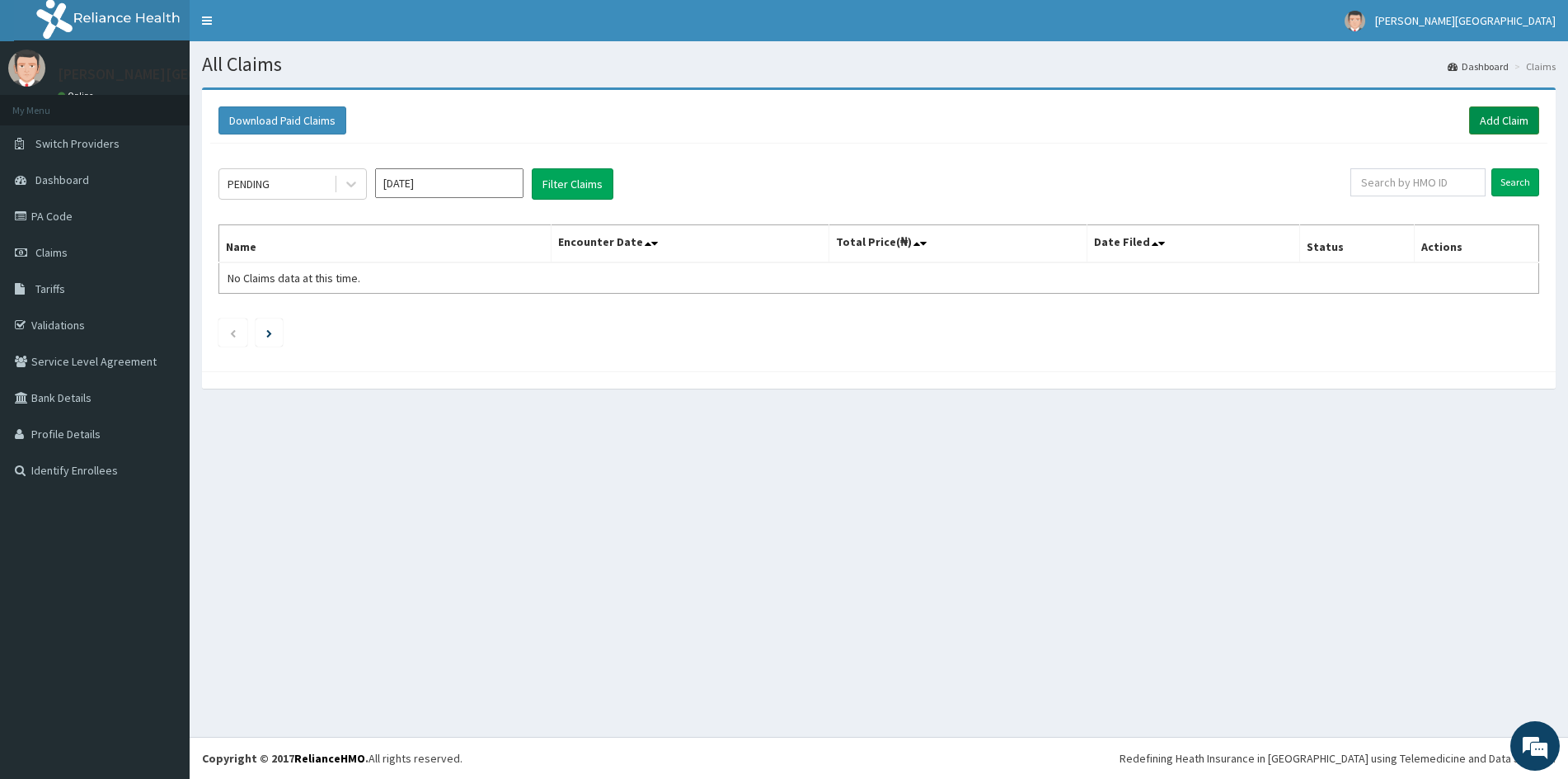
click at [1495, 117] on link "Add Claim" at bounding box center [1503, 120] width 70 height 28
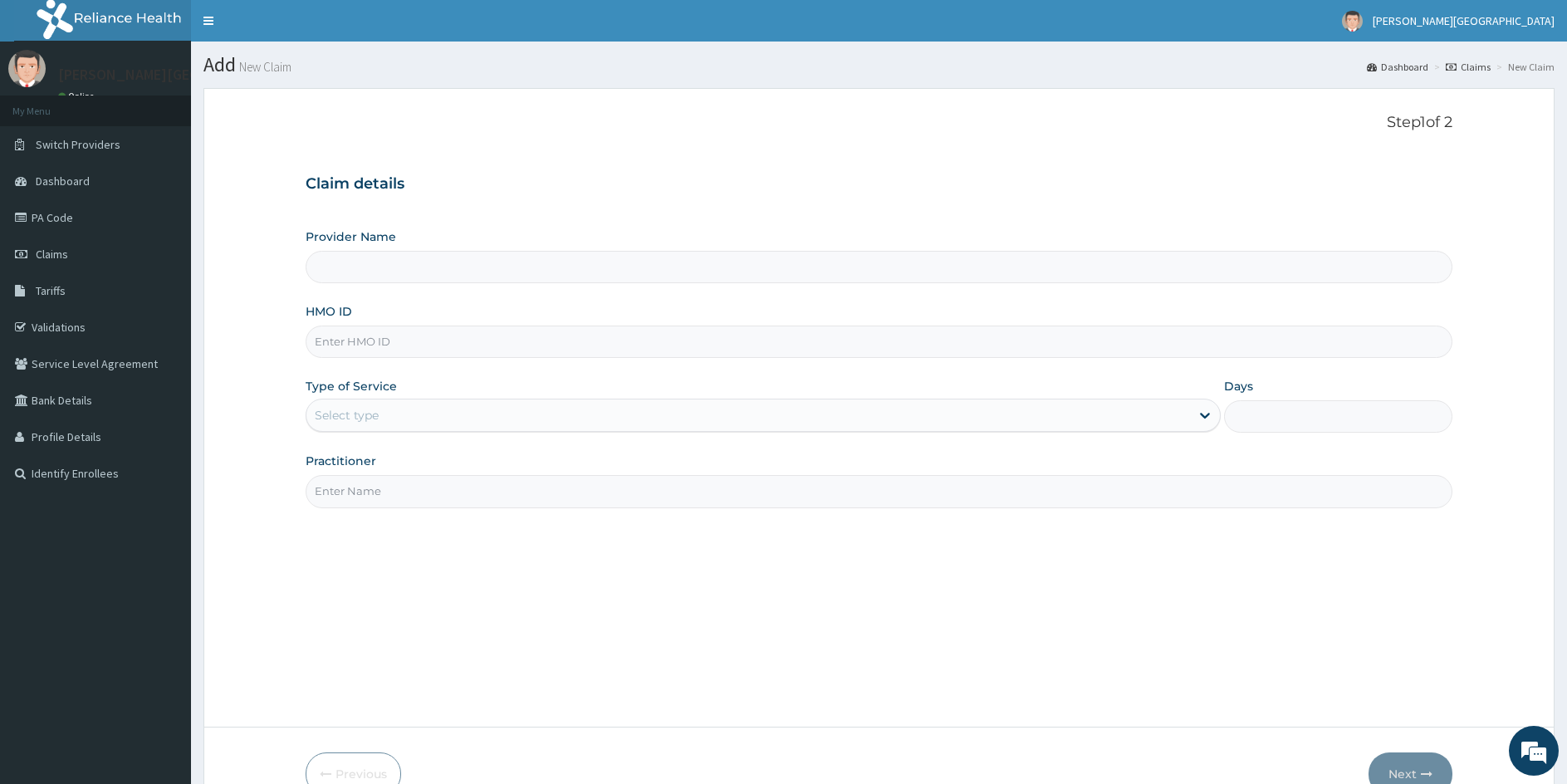
type input "[PERSON_NAME][GEOGRAPHIC_DATA]"
